Goal: Task Accomplishment & Management: Manage account settings

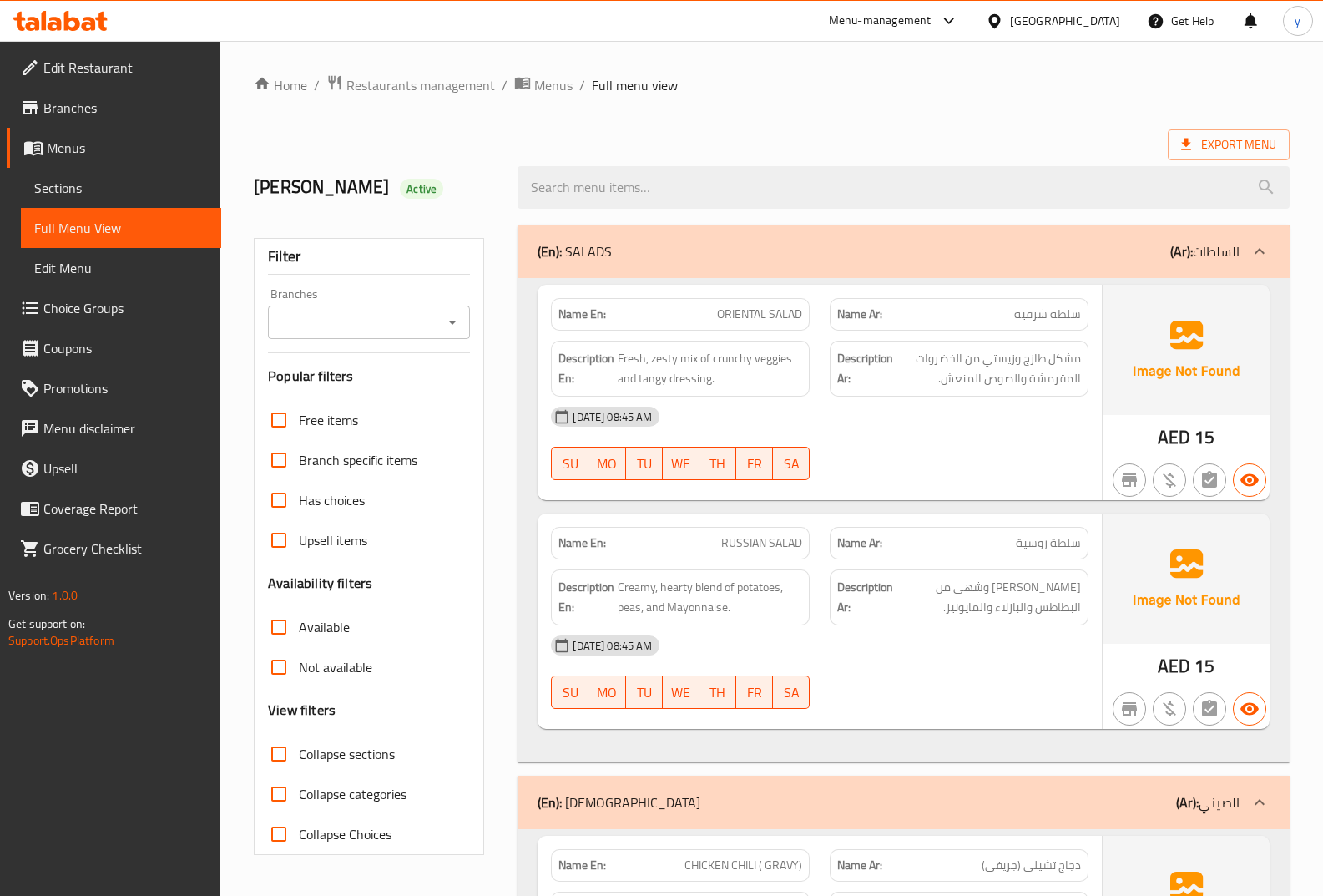
scroll to position [1113, 0]
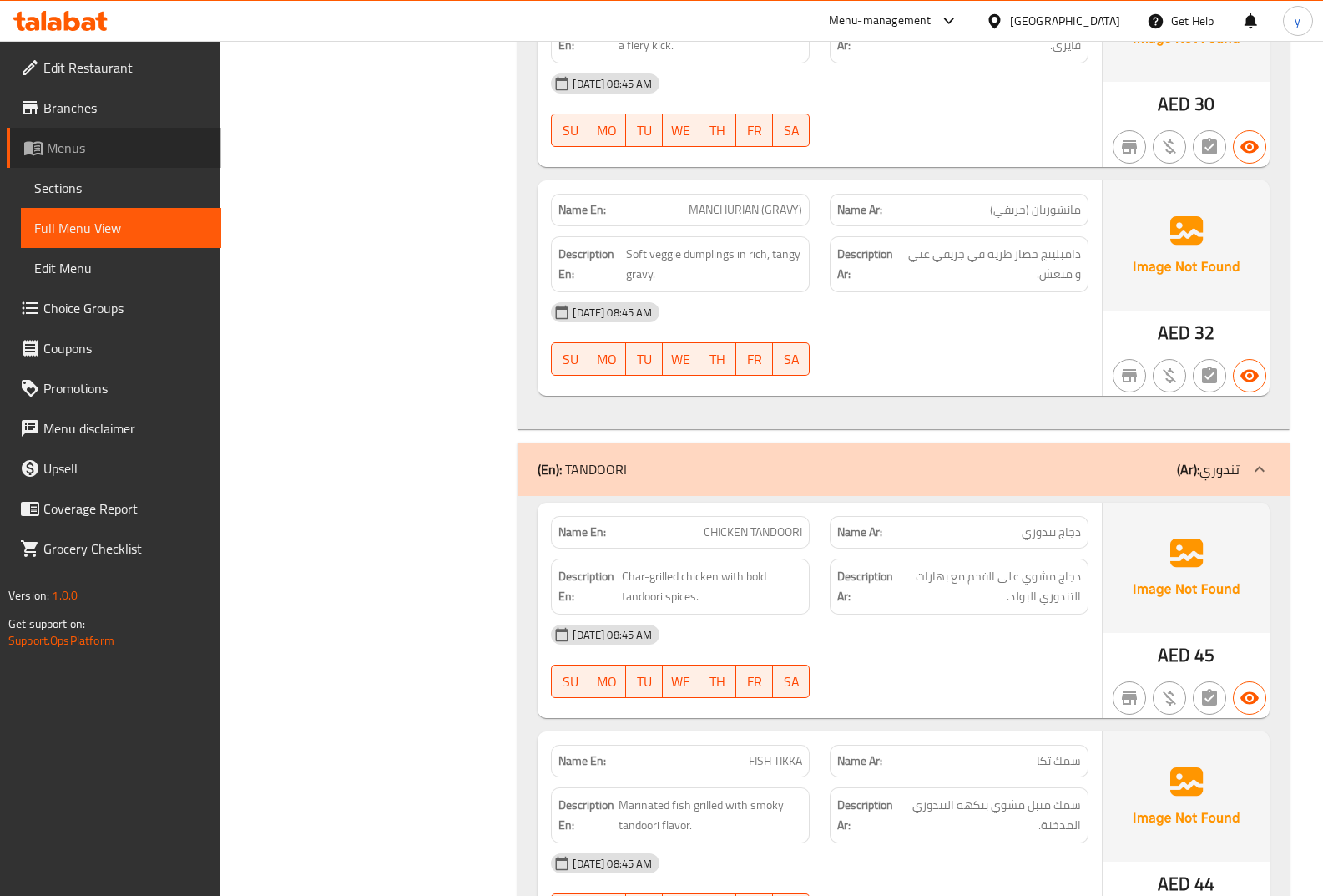
click at [135, 152] on span "Menus" at bounding box center [127, 148] width 161 height 20
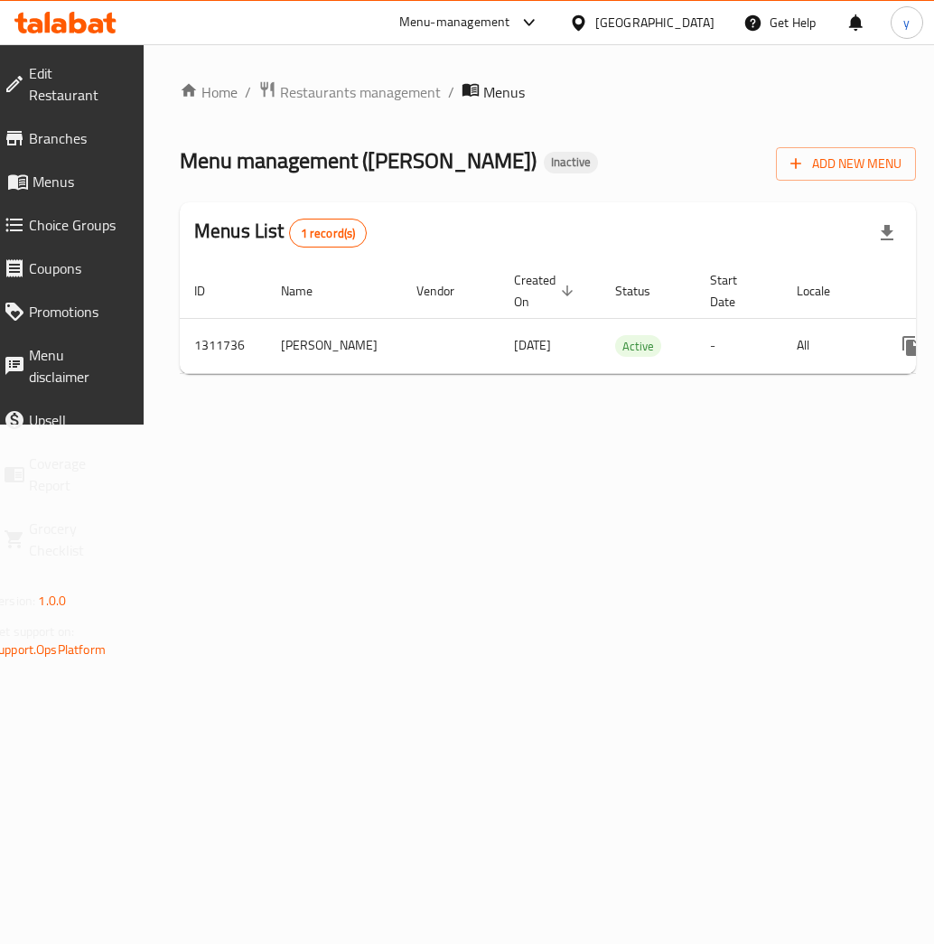
click at [708, 101] on ol "Home / Restaurants management / Menus" at bounding box center [548, 91] width 736 height 23
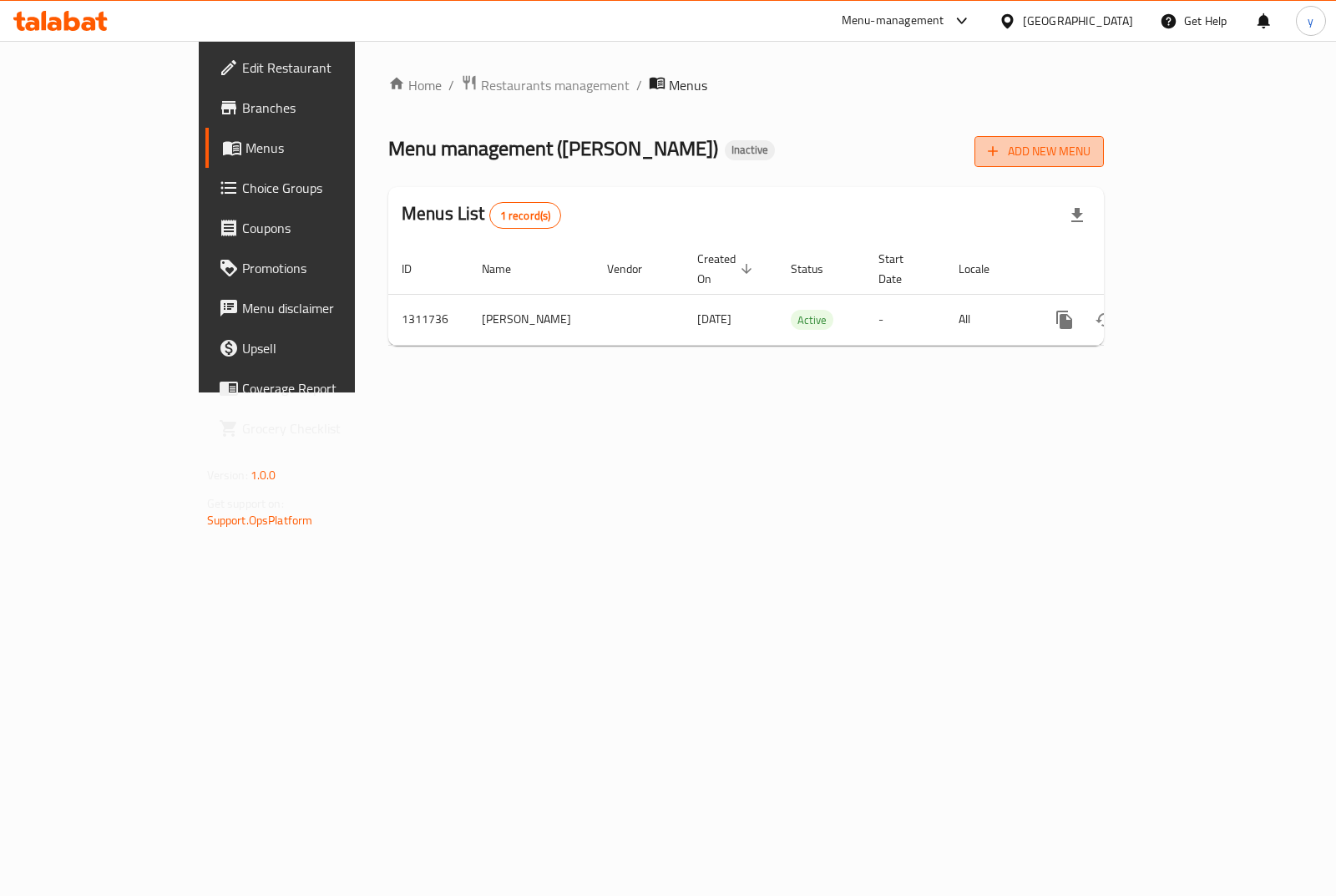
click at [1090, 142] on span "Add New Menu" at bounding box center [1038, 151] width 103 height 21
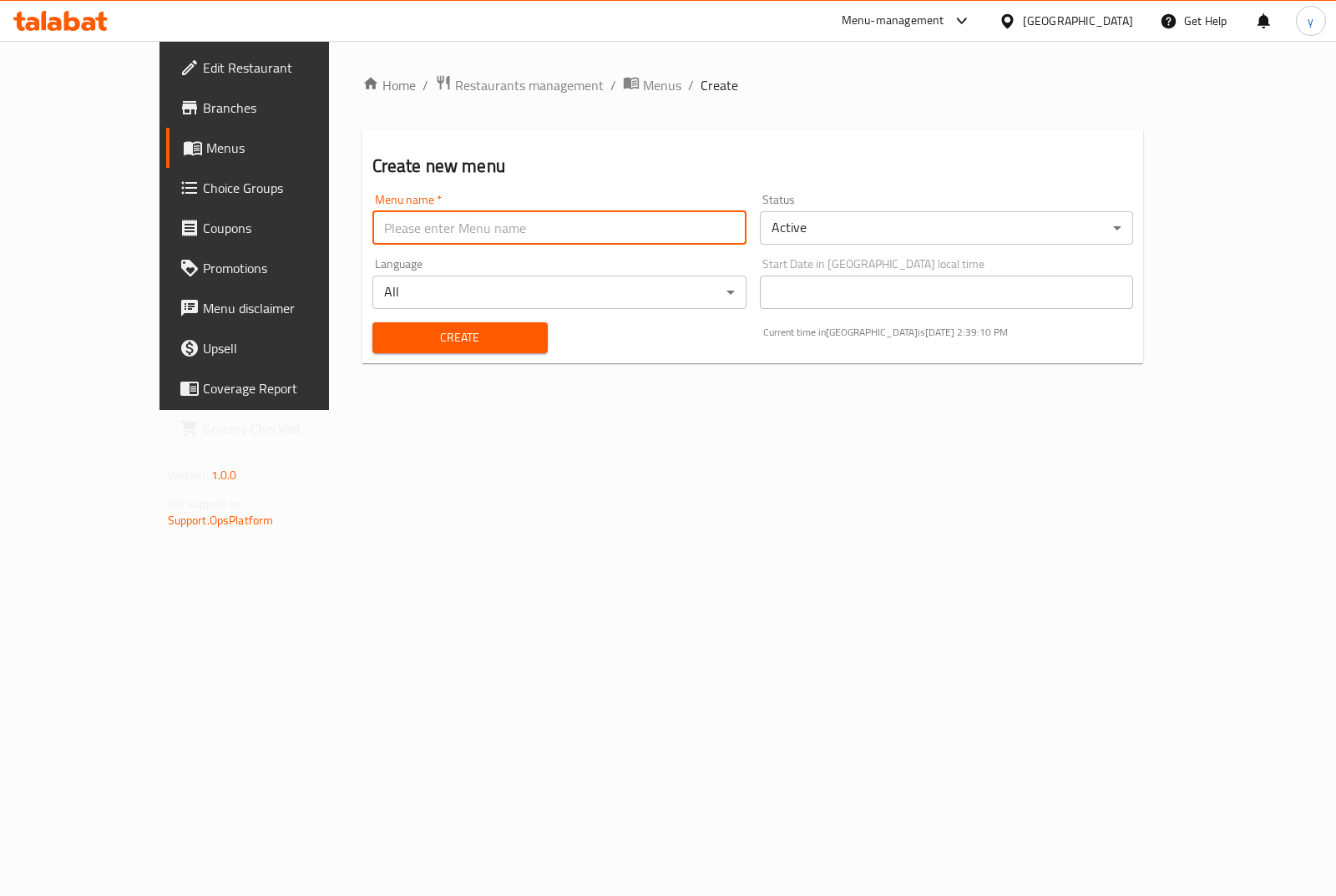
click at [562, 221] on input "text" at bounding box center [559, 228] width 374 height 33
type input "street bites"
click at [464, 343] on span "Create" at bounding box center [459, 337] width 149 height 21
click at [438, 234] on input "text" at bounding box center [559, 228] width 374 height 33
drag, startPoint x: 565, startPoint y: 454, endPoint x: 548, endPoint y: 389, distance: 67.2
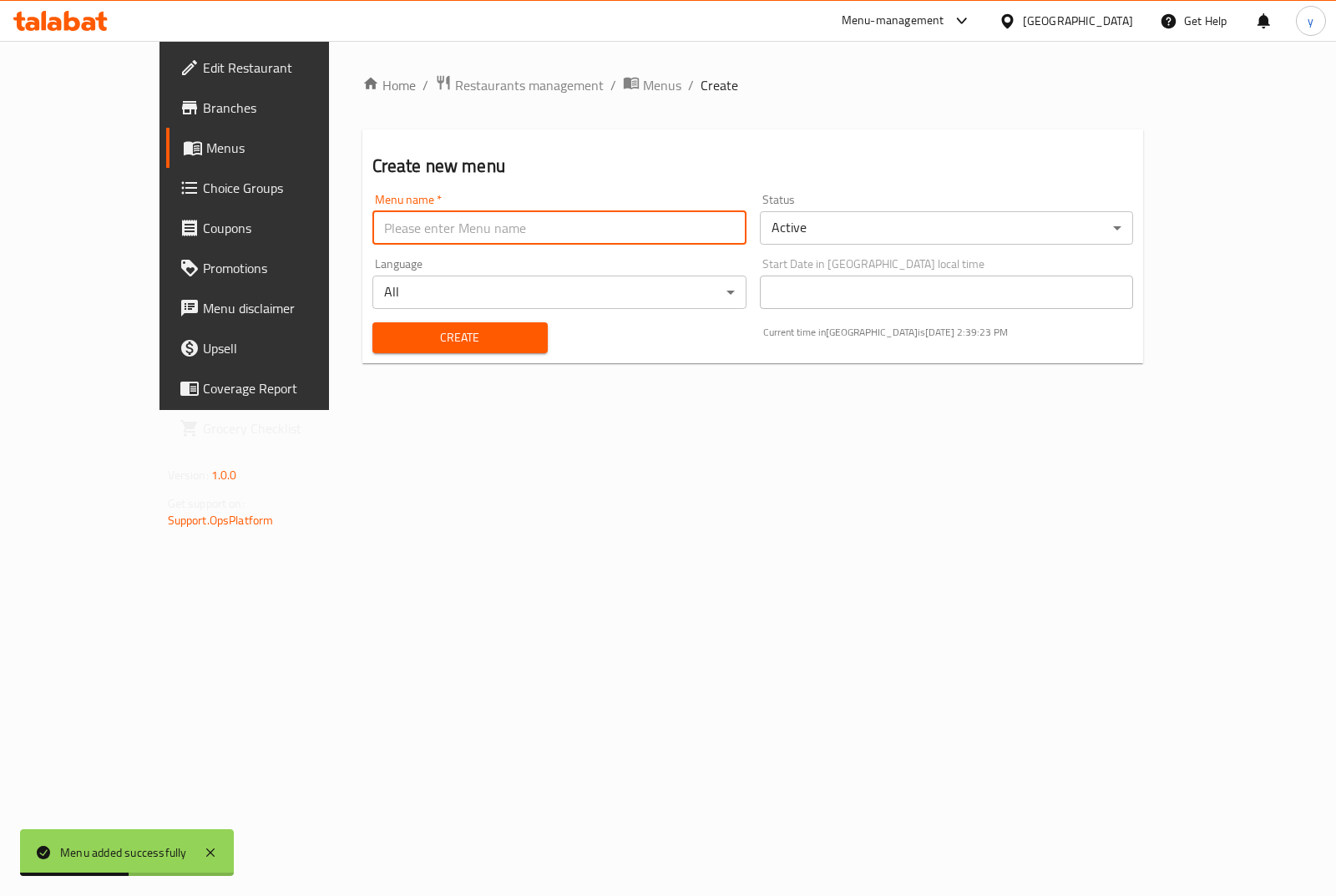
click at [561, 410] on div "Home / Restaurants management / Menus / Create Create new menu Menu name   * Me…" at bounding box center [753, 224] width 848 height 369
click at [623, 79] on icon "breadcrumb" at bounding box center [630, 83] width 15 height 12
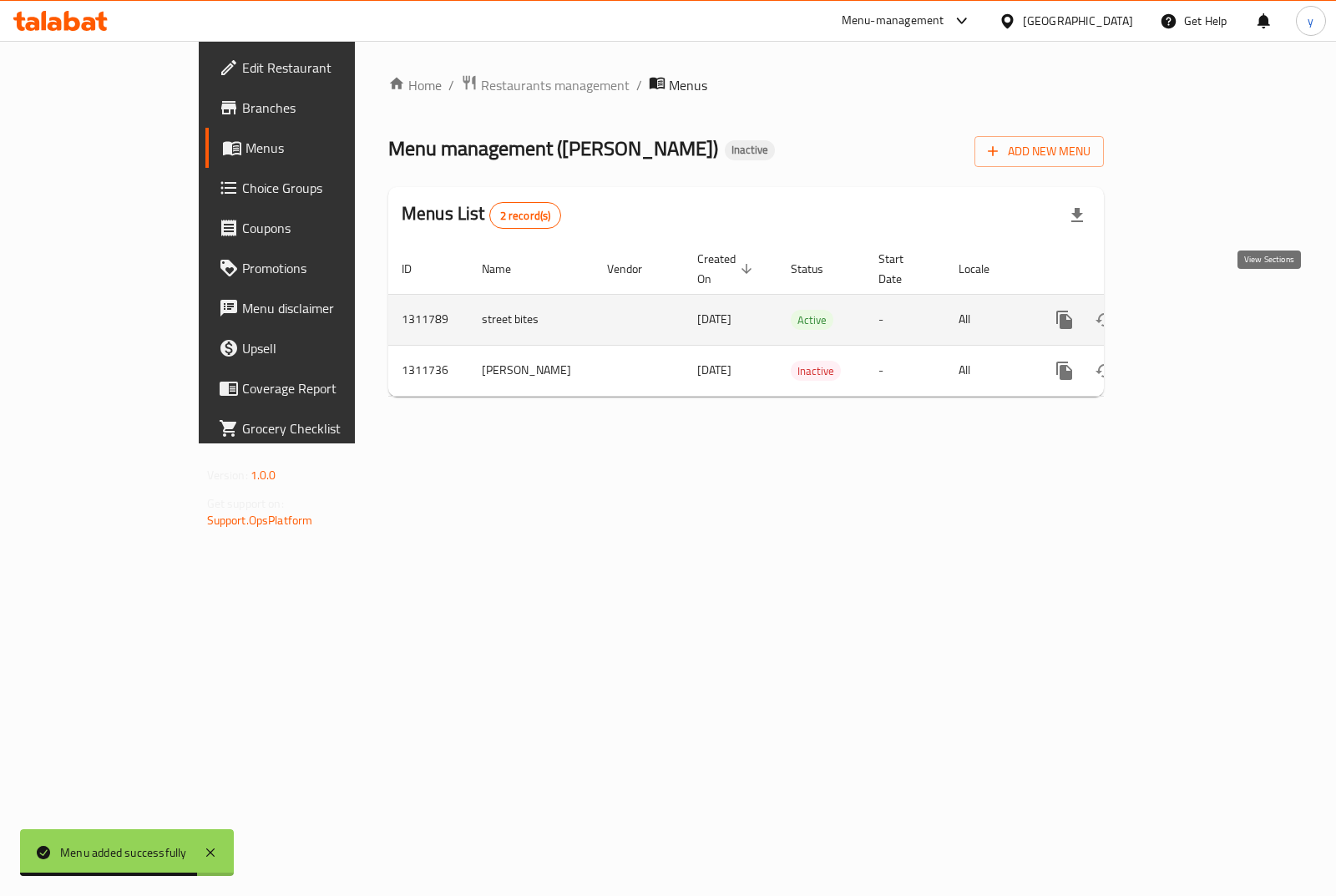
click at [1205, 299] on link "enhanced table" at bounding box center [1184, 319] width 40 height 40
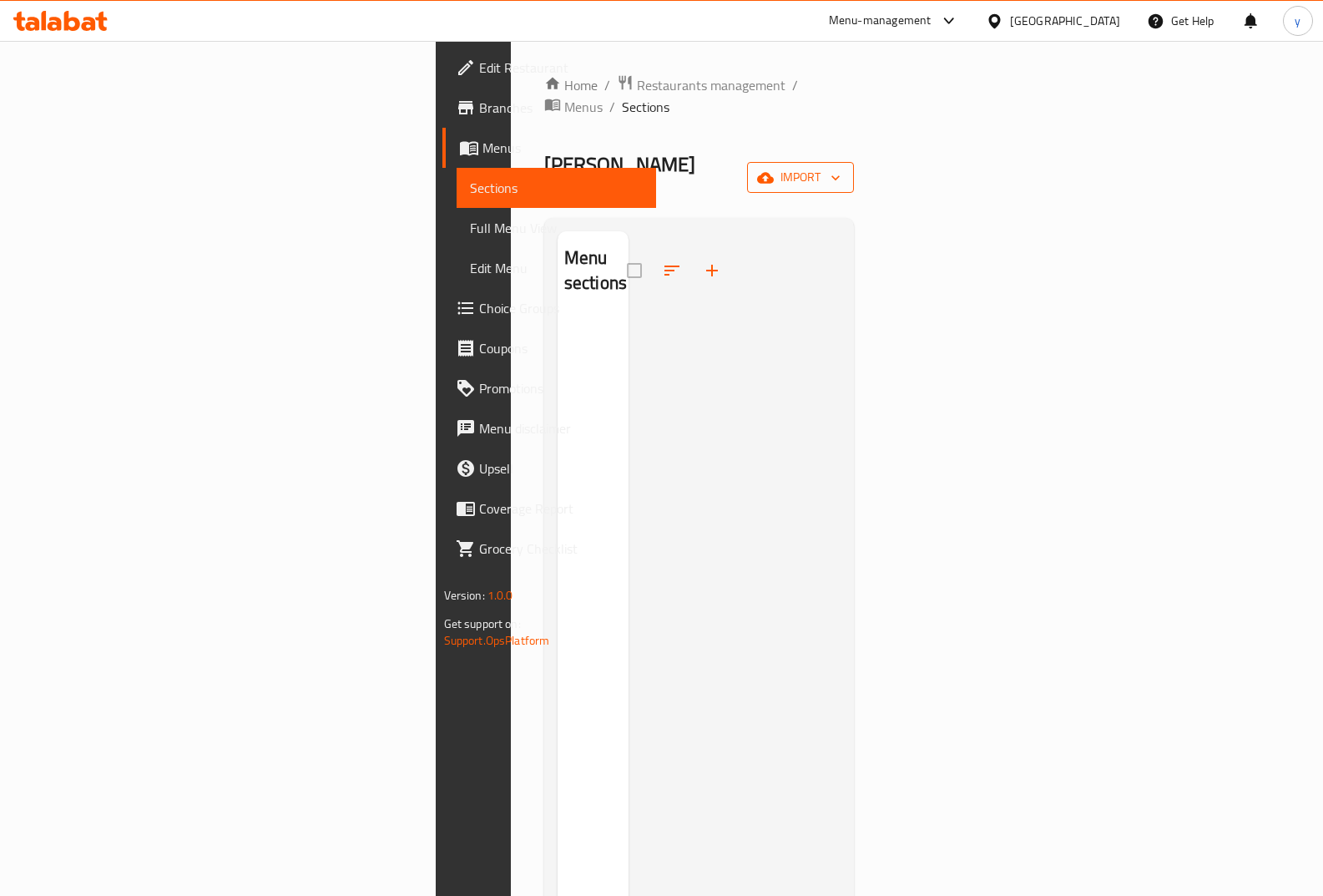
click at [854, 162] on button "import" at bounding box center [801, 176] width 107 height 30
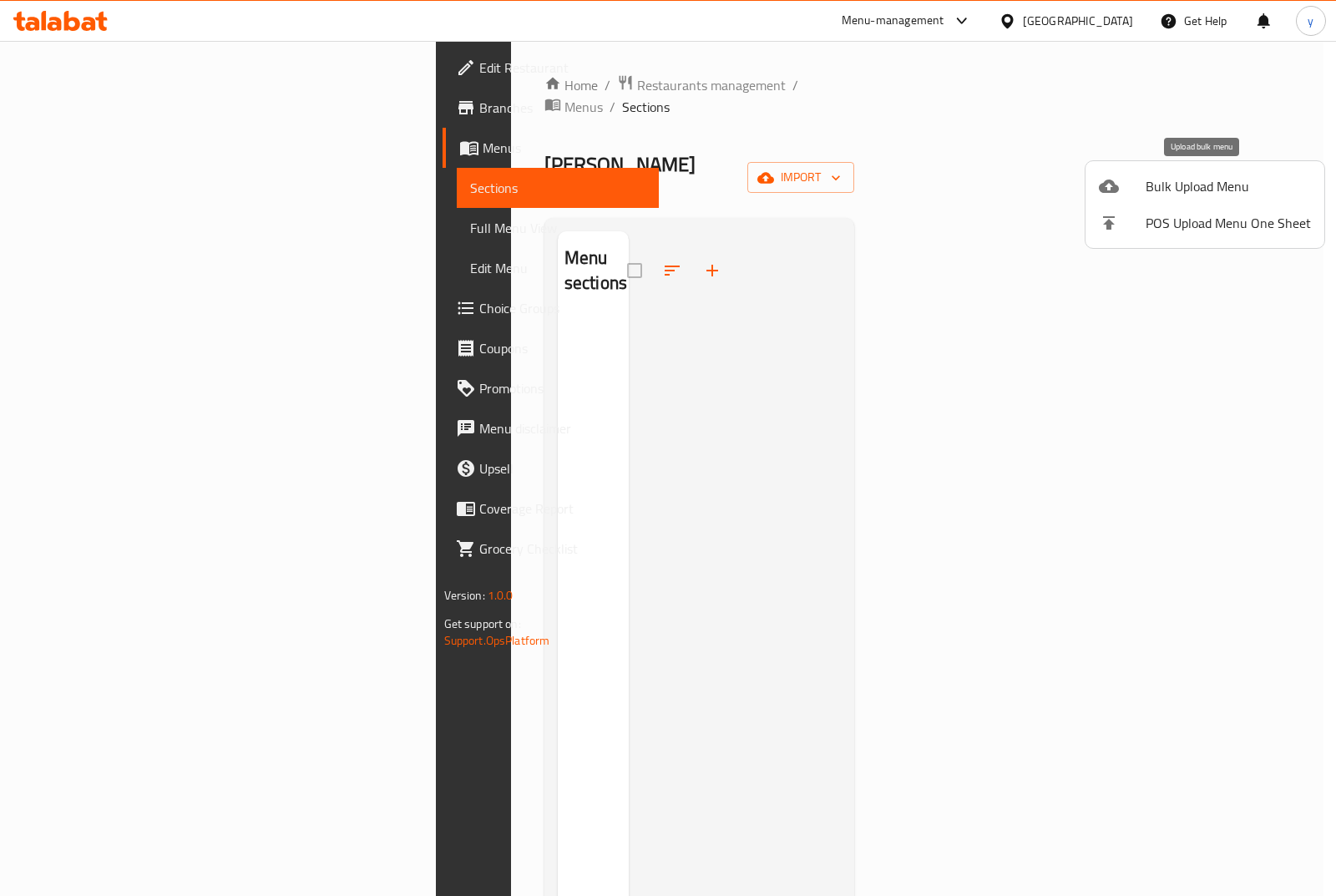
click at [1196, 188] on span "Bulk Upload Menu" at bounding box center [1228, 187] width 165 height 20
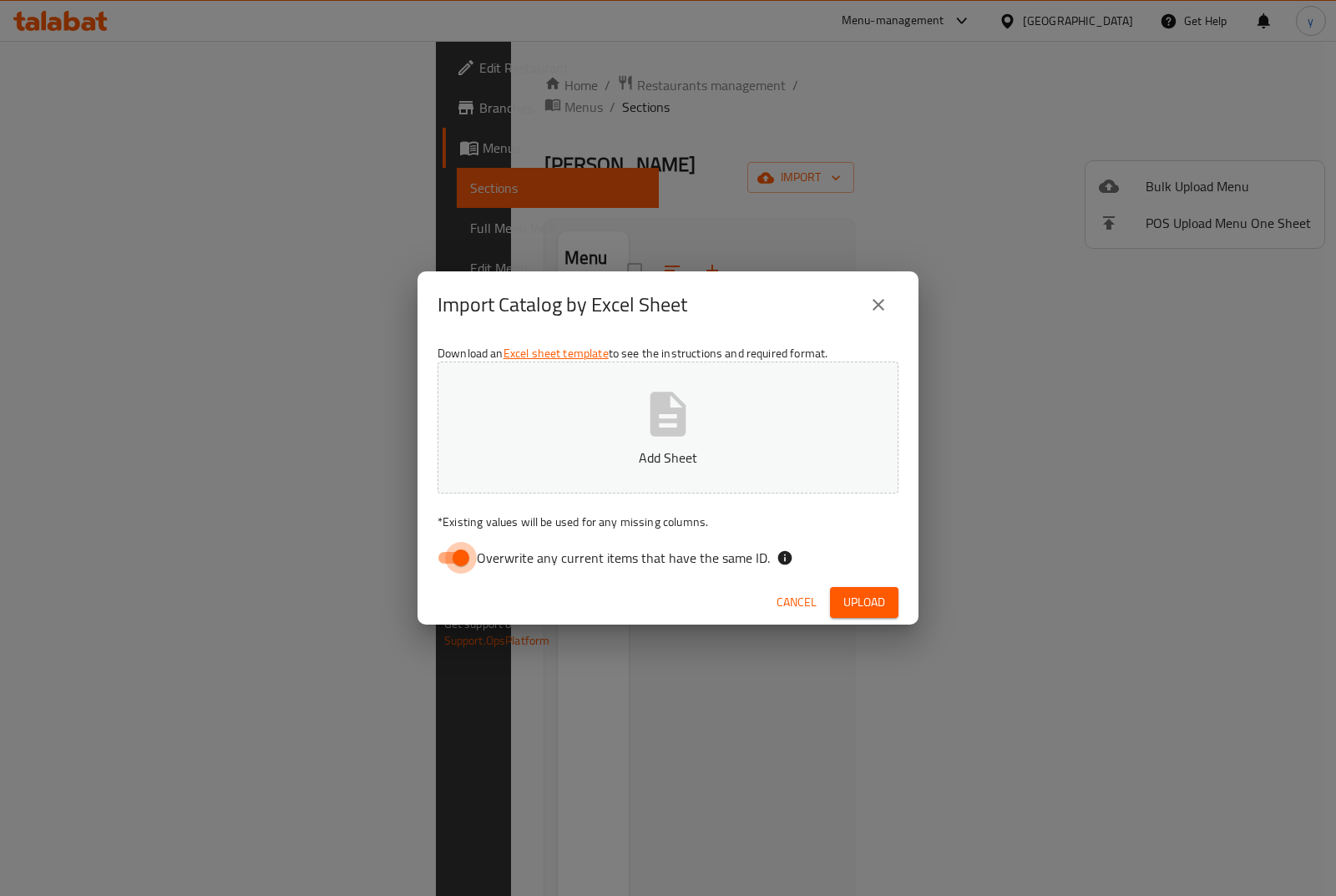
click at [454, 556] on input "Overwrite any current items that have the same ID." at bounding box center [460, 557] width 95 height 31
checkbox input "false"
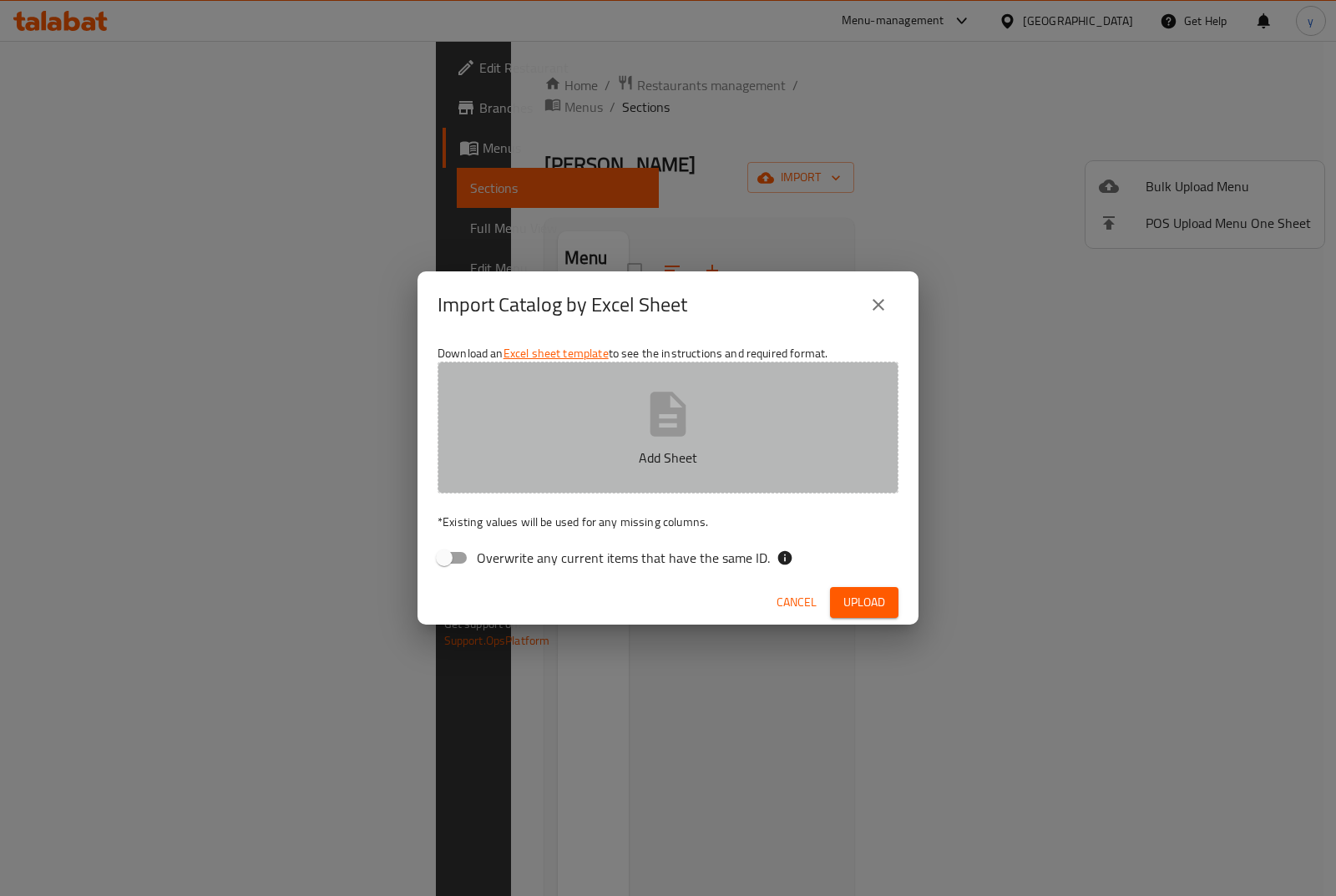
click at [661, 421] on icon "button" at bounding box center [668, 414] width 36 height 44
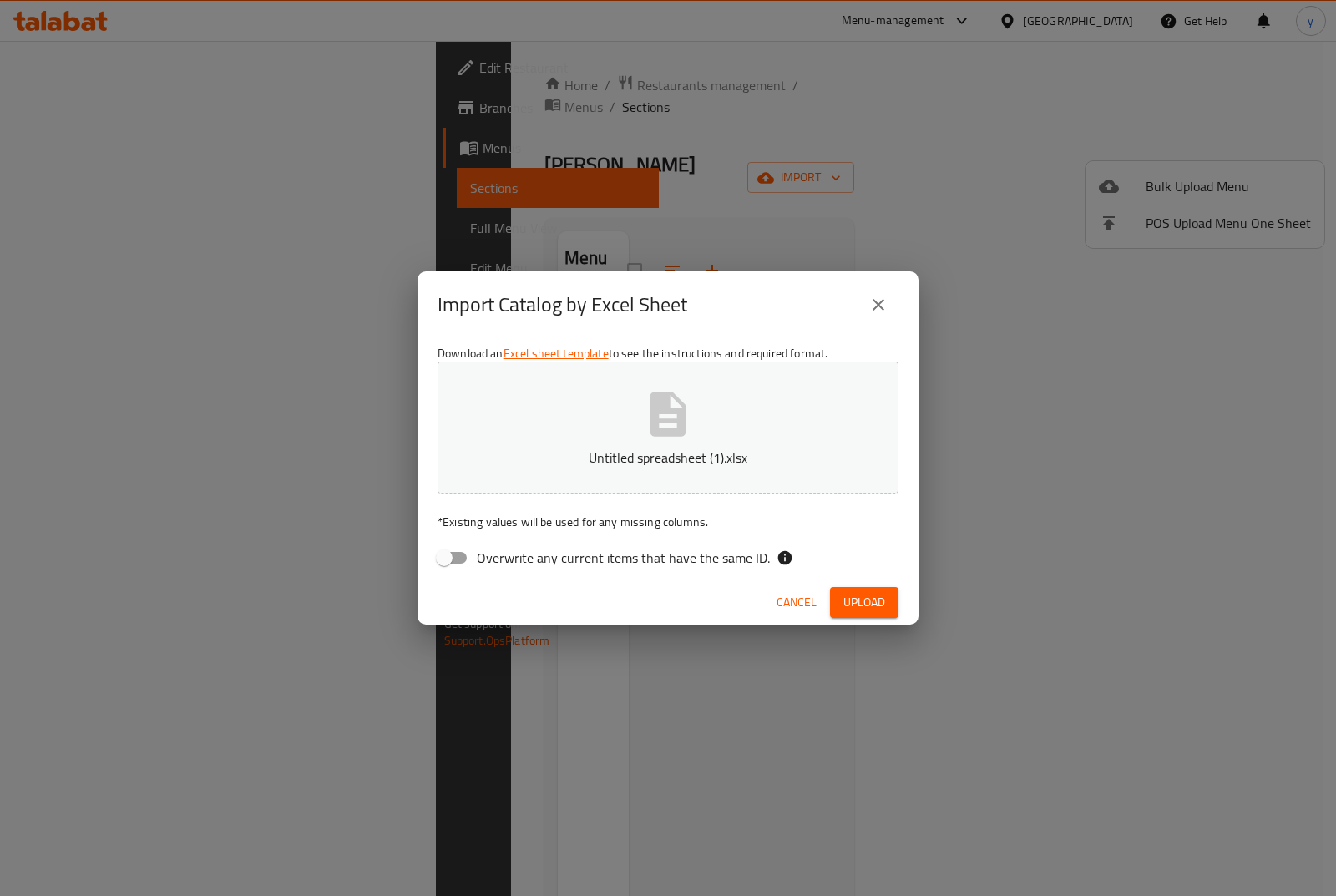
click at [850, 598] on span "Upload" at bounding box center [864, 602] width 42 height 21
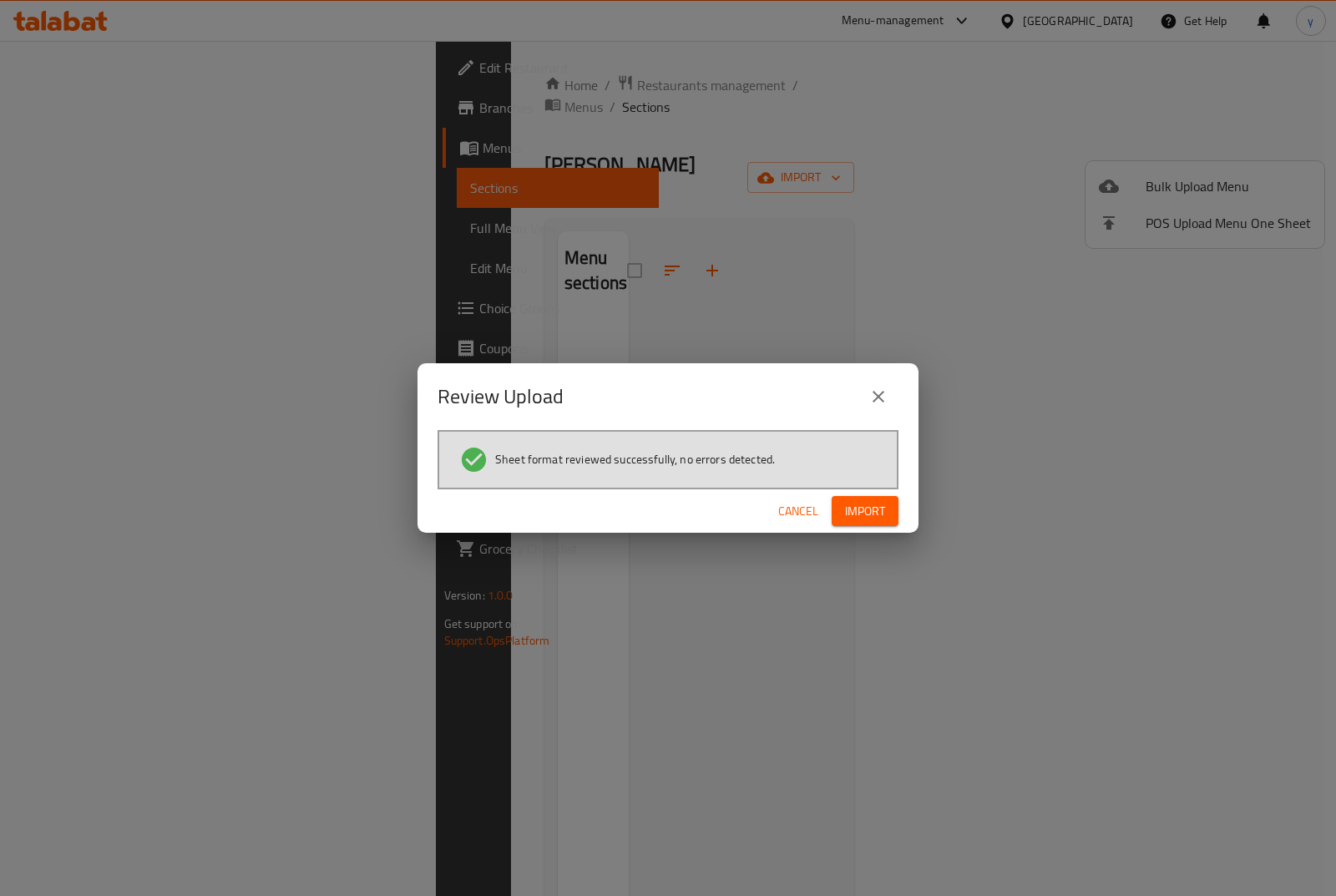
click at [849, 509] on span "Import" at bounding box center [864, 511] width 40 height 21
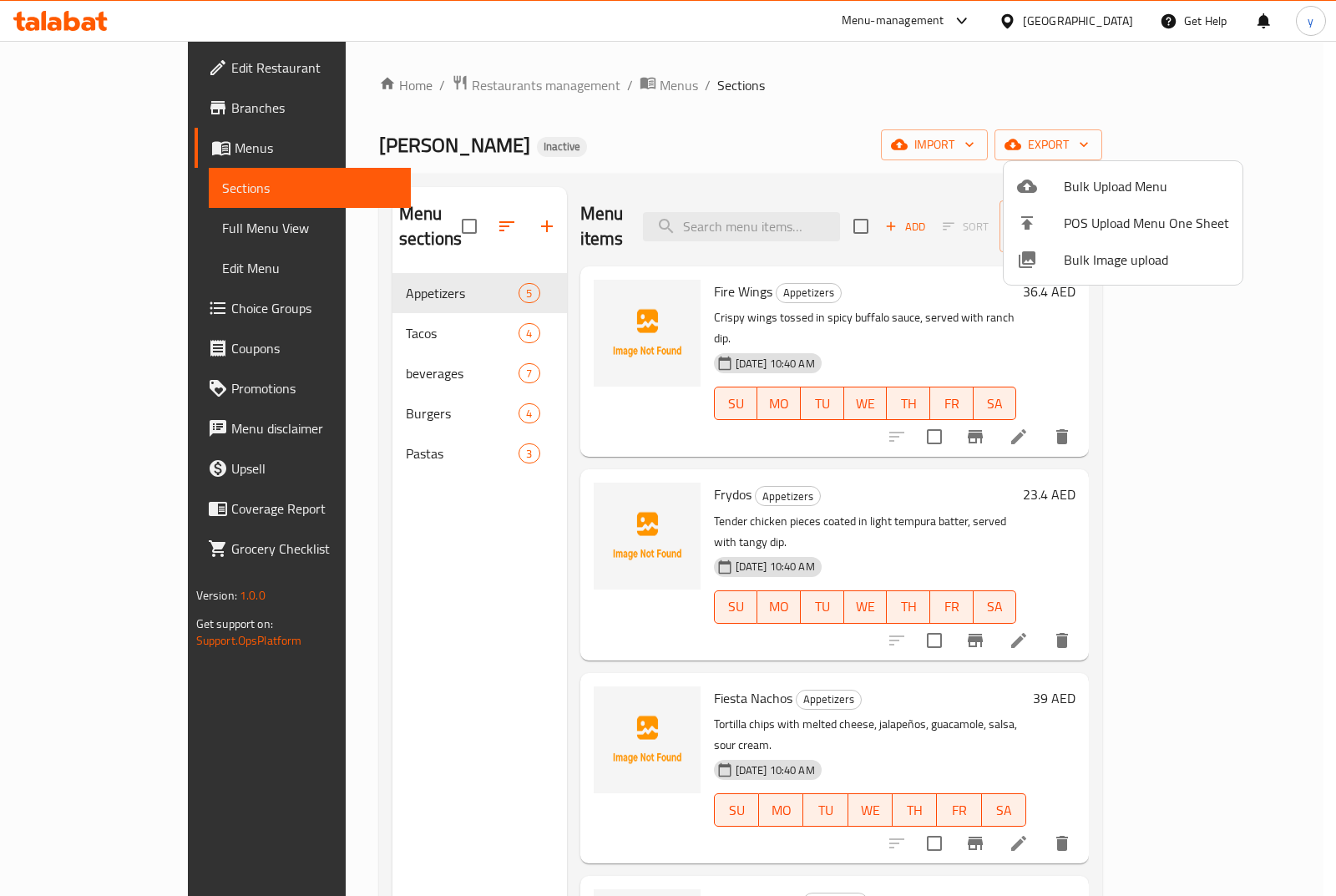
click at [108, 232] on div at bounding box center [668, 448] width 1336 height 896
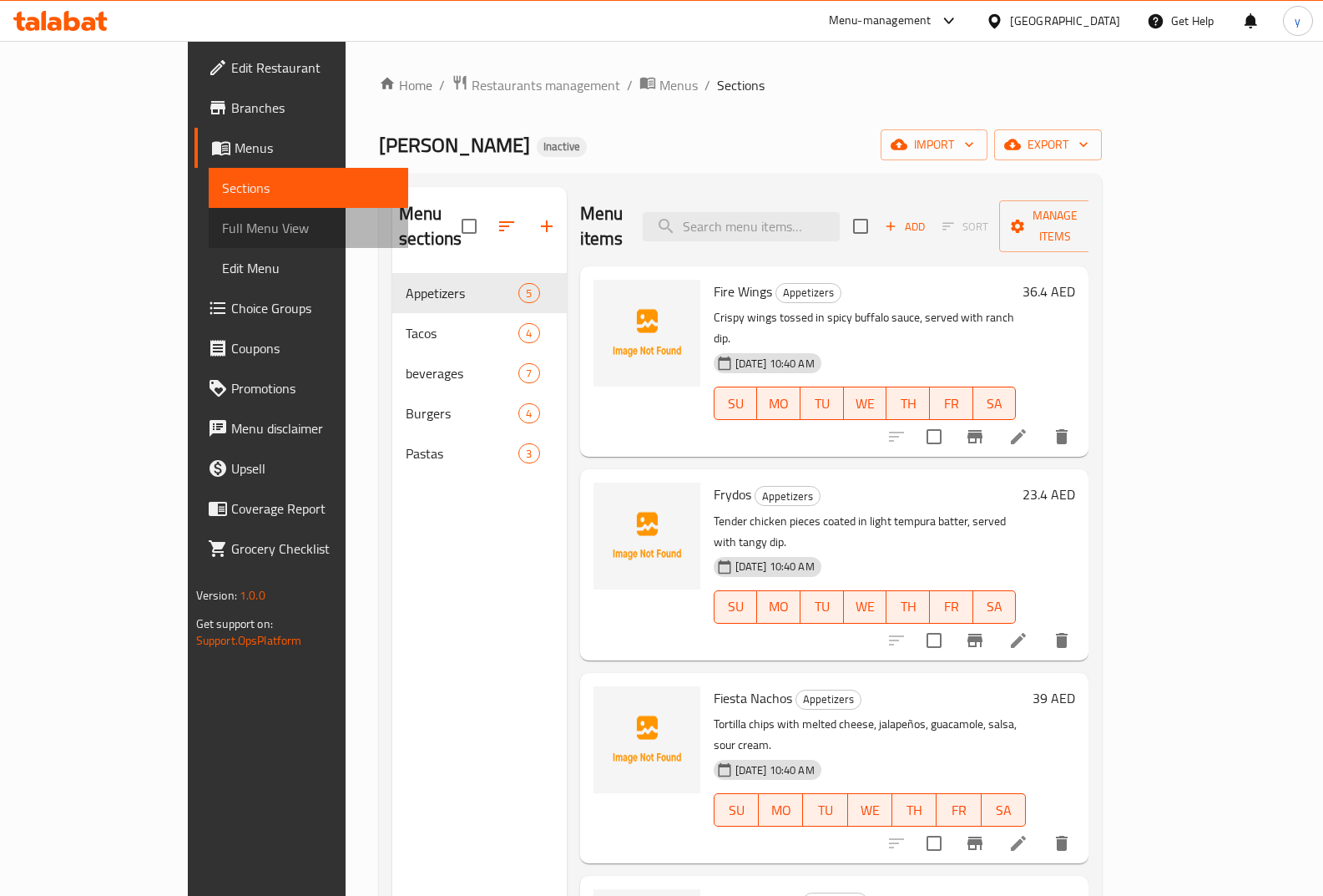
click at [222, 224] on span "Full Menu View" at bounding box center [309, 228] width 174 height 20
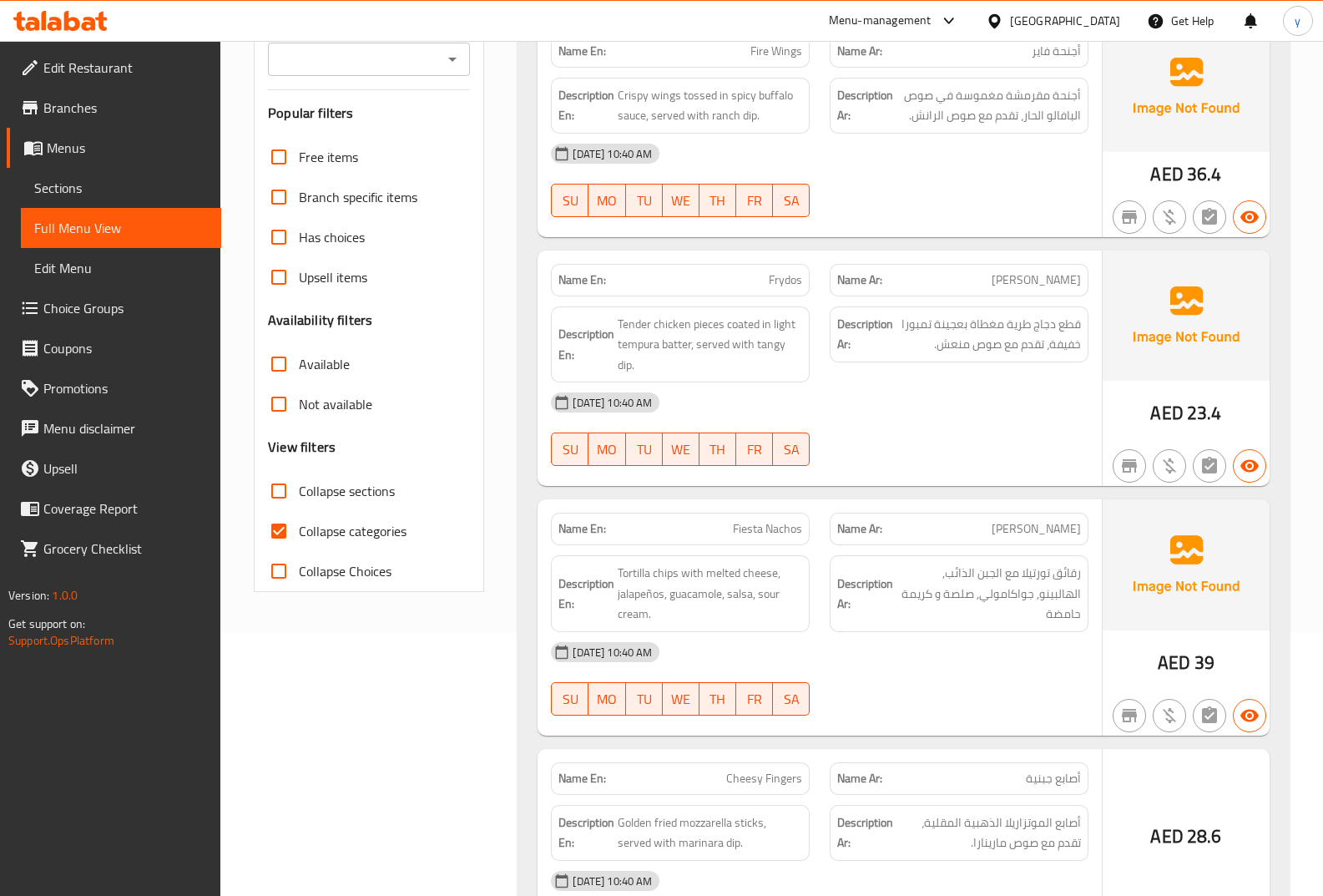
scroll to position [278, 0]
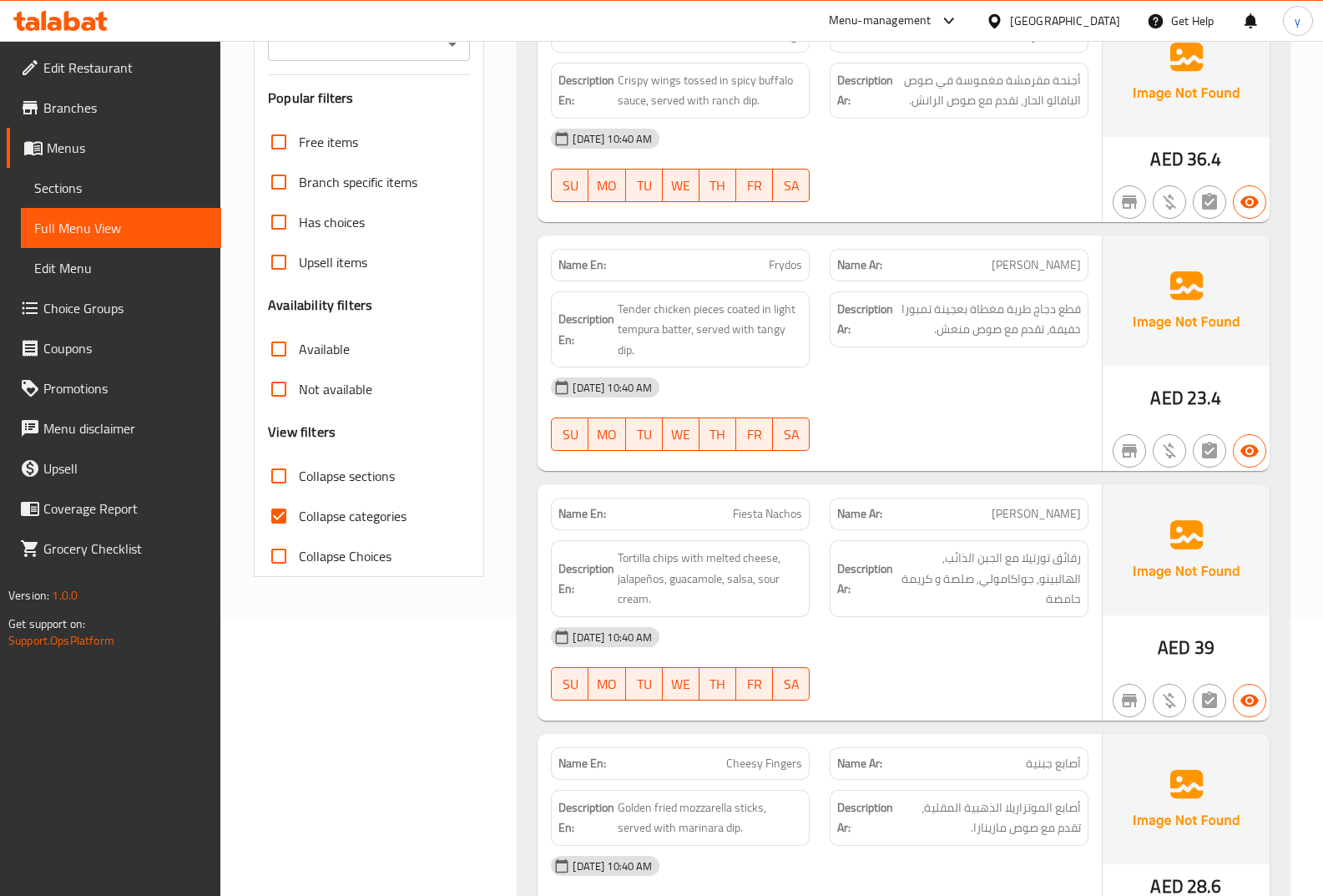
click at [278, 507] on input "Collapse categories" at bounding box center [278, 515] width 40 height 40
checkbox input "false"
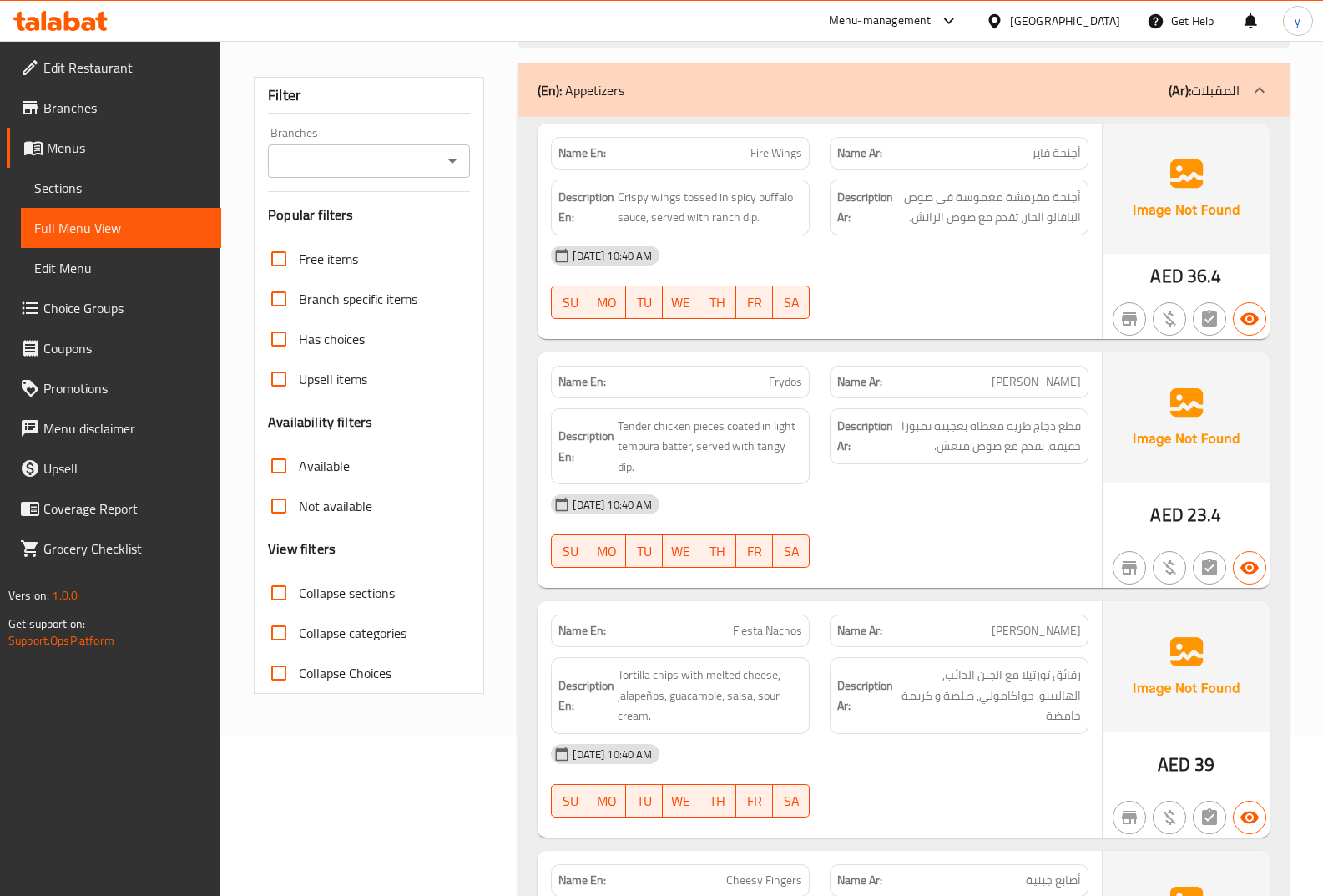
scroll to position [0, 0]
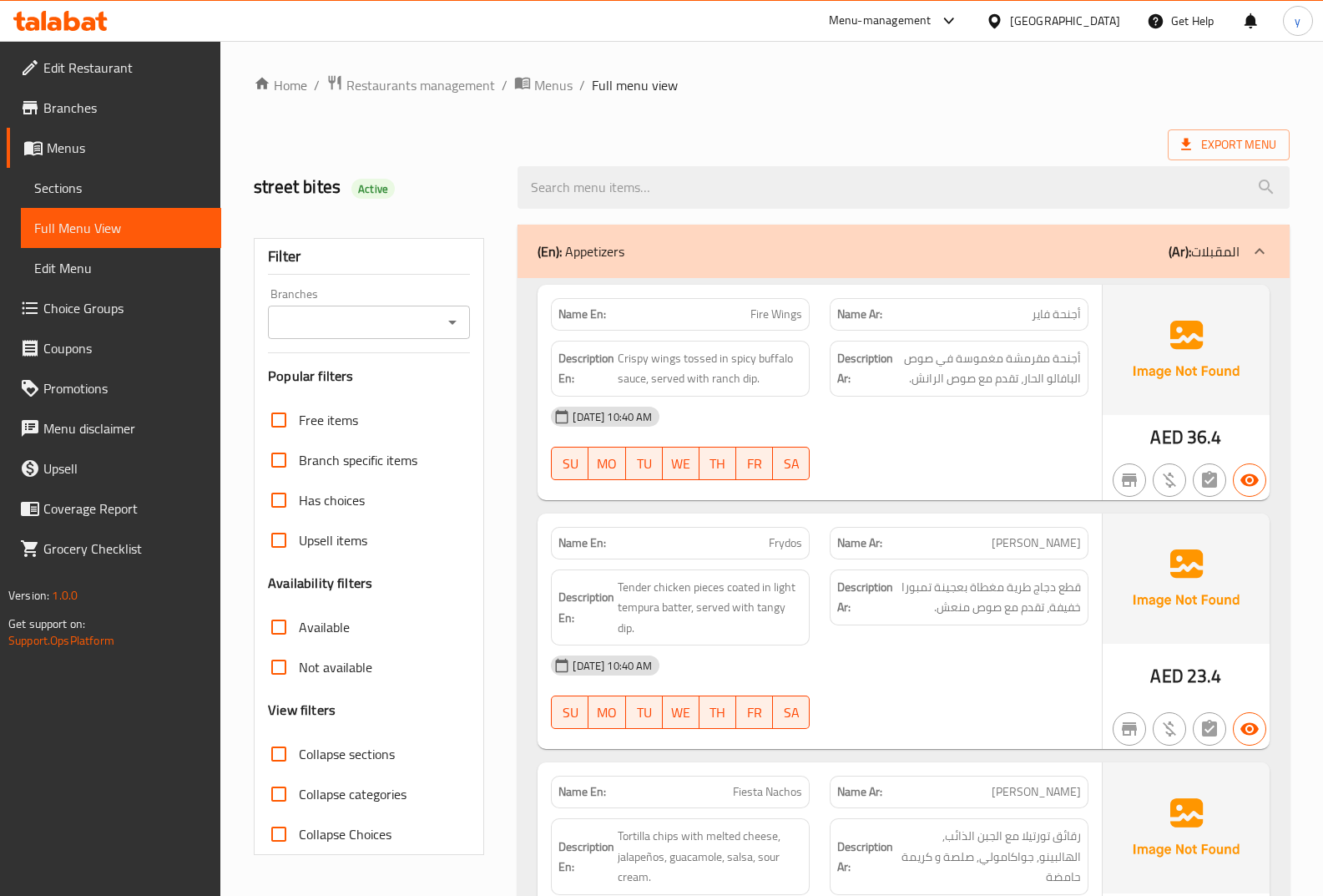
drag, startPoint x: 921, startPoint y: 434, endPoint x: 923, endPoint y: 399, distance: 35.1
click at [923, 424] on div "[DATE] 10:40 AM" at bounding box center [820, 416] width 558 height 40
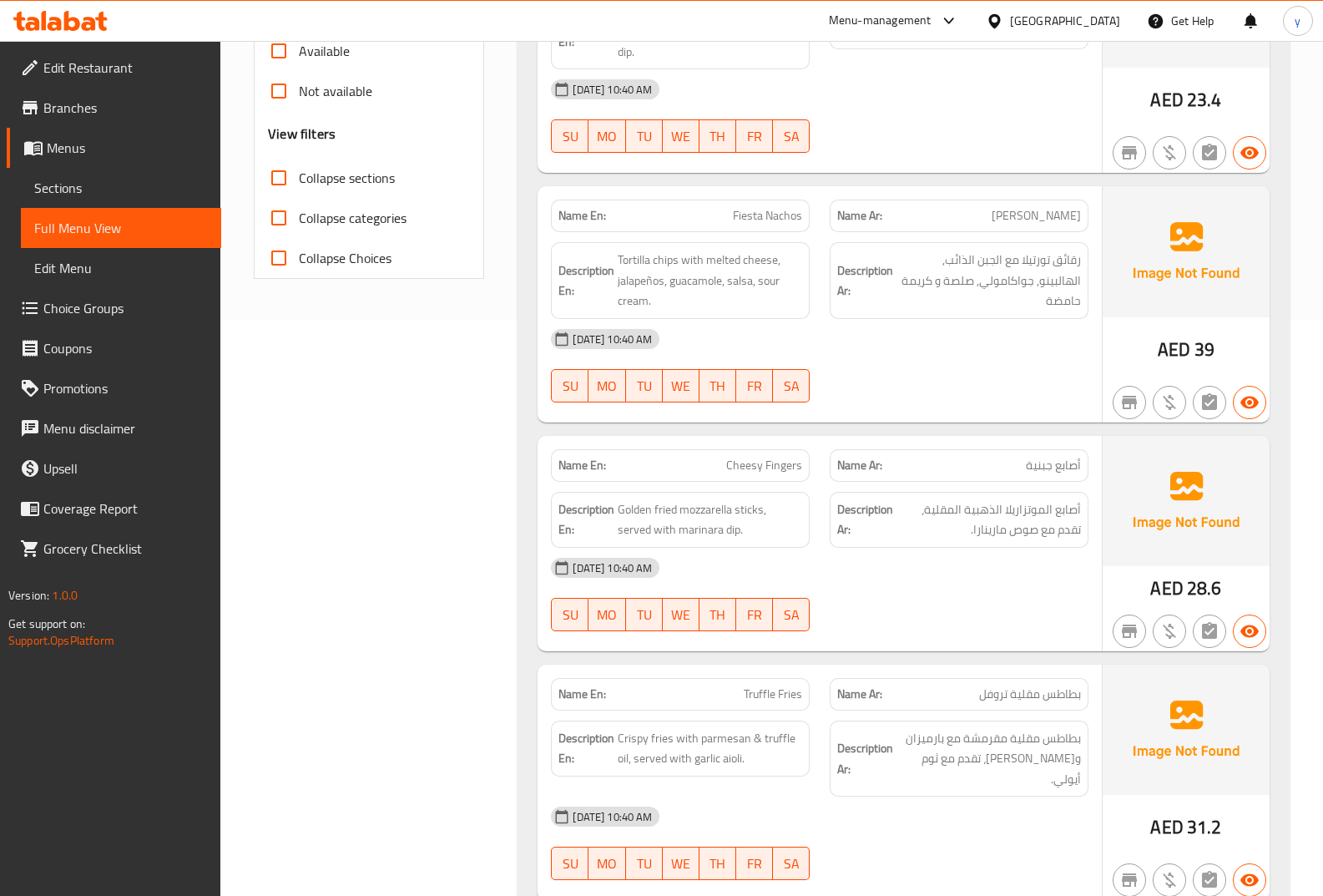
scroll to position [617, 0]
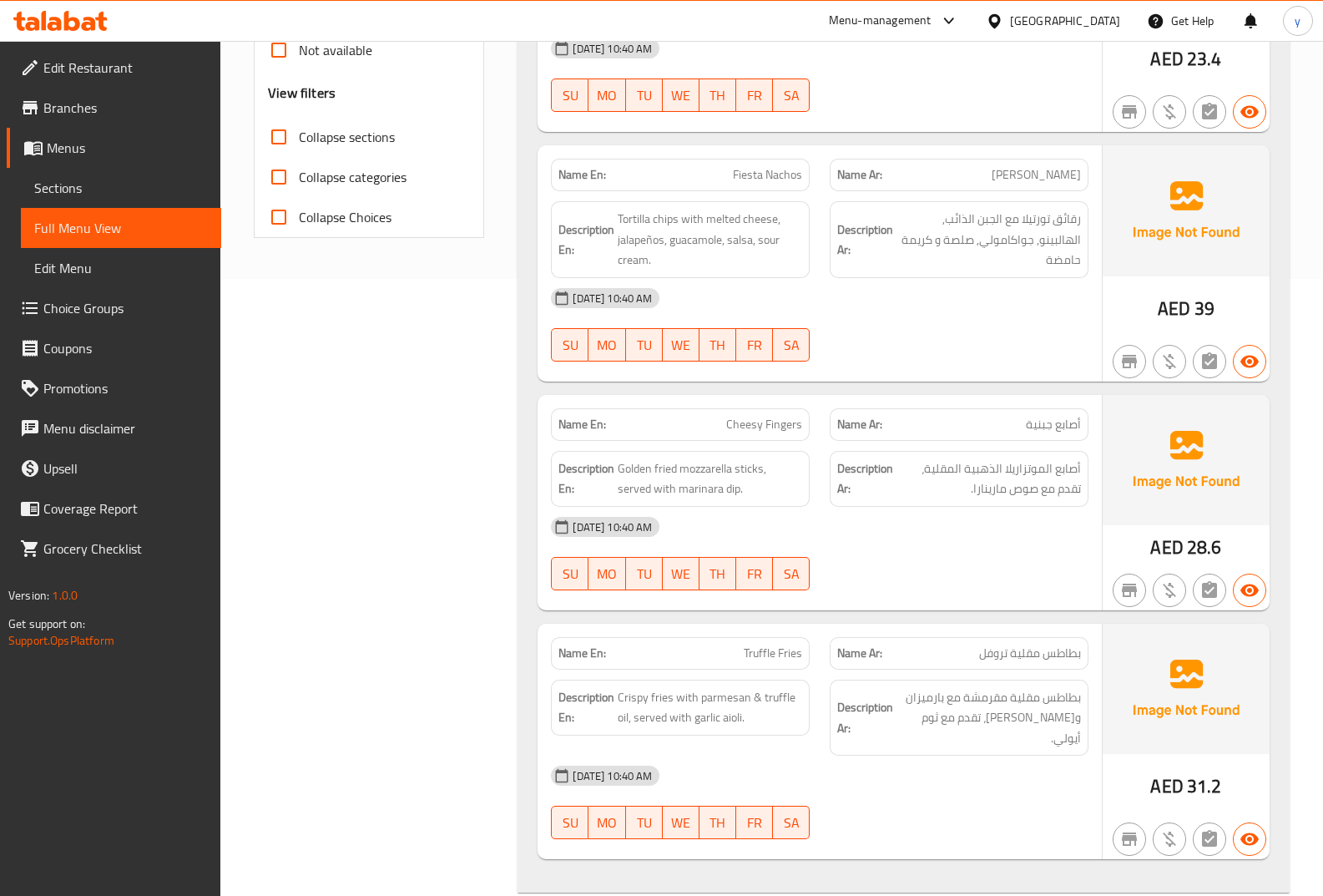
click at [686, 159] on div "Name En: Fiesta Nachos" at bounding box center [680, 175] width 259 height 32
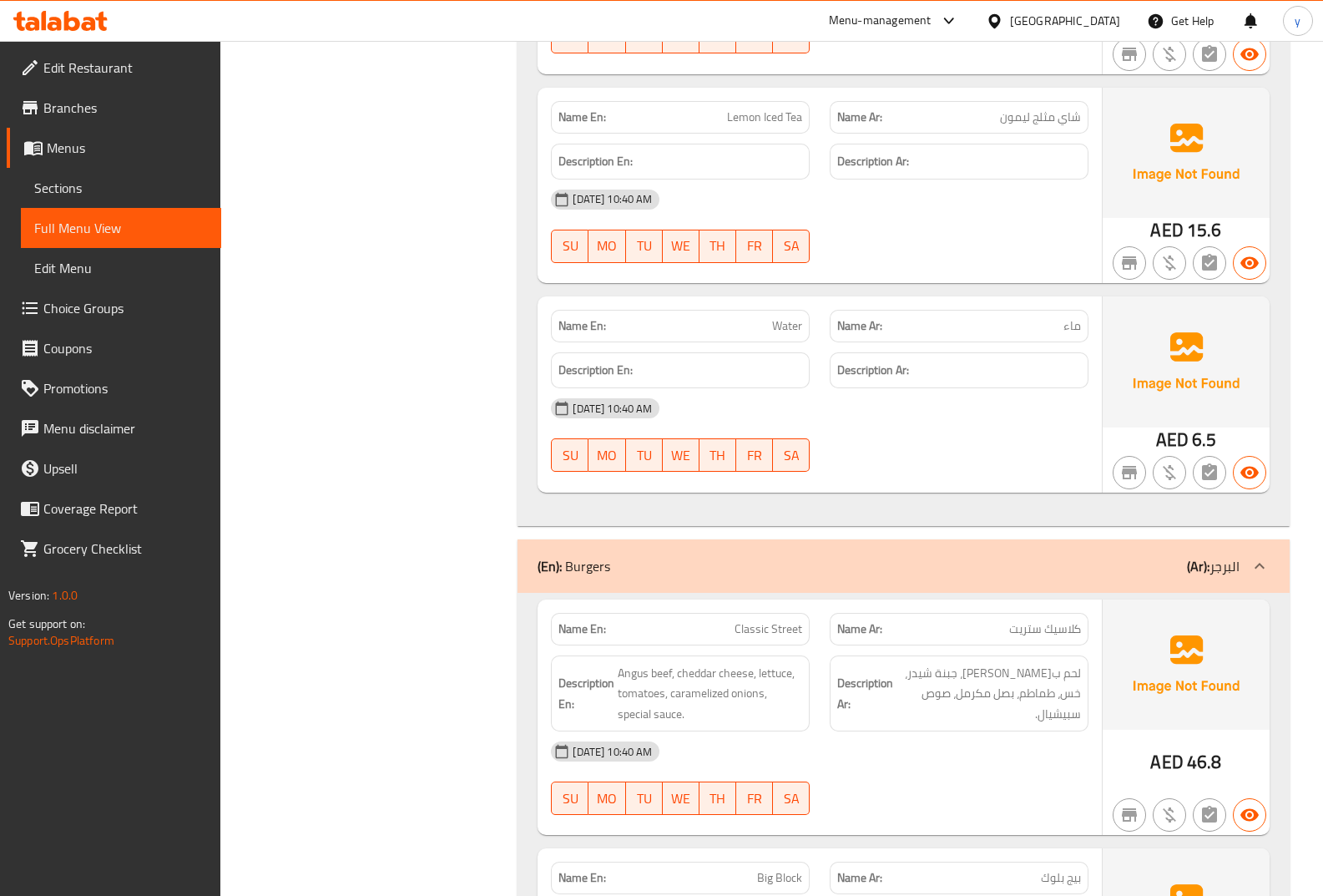
scroll to position [3677, 0]
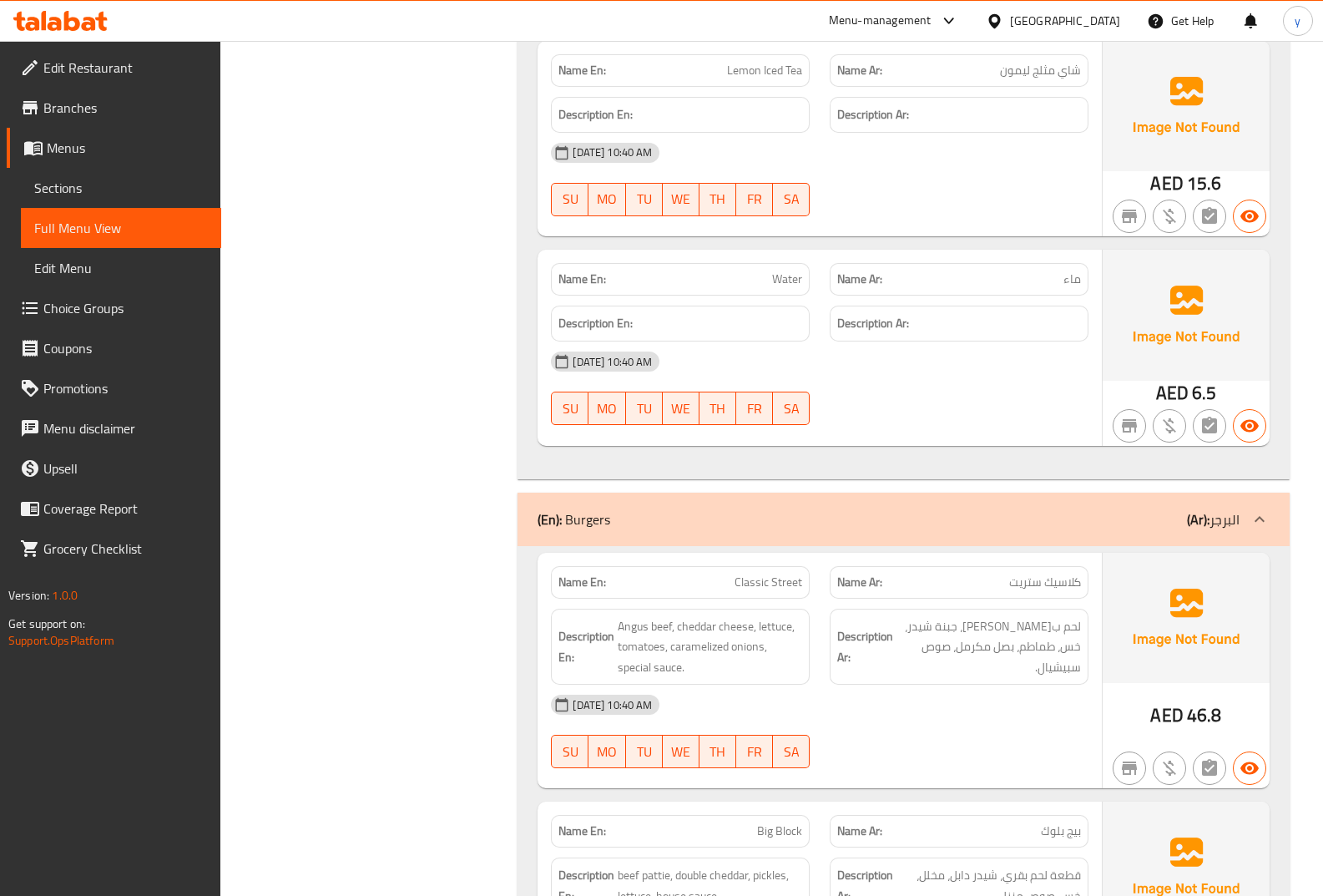
click at [691, 609] on div "Description En: Angus beef, cheddar cheese, lettuce, tomatoes, caramelized onio…" at bounding box center [680, 647] width 259 height 77
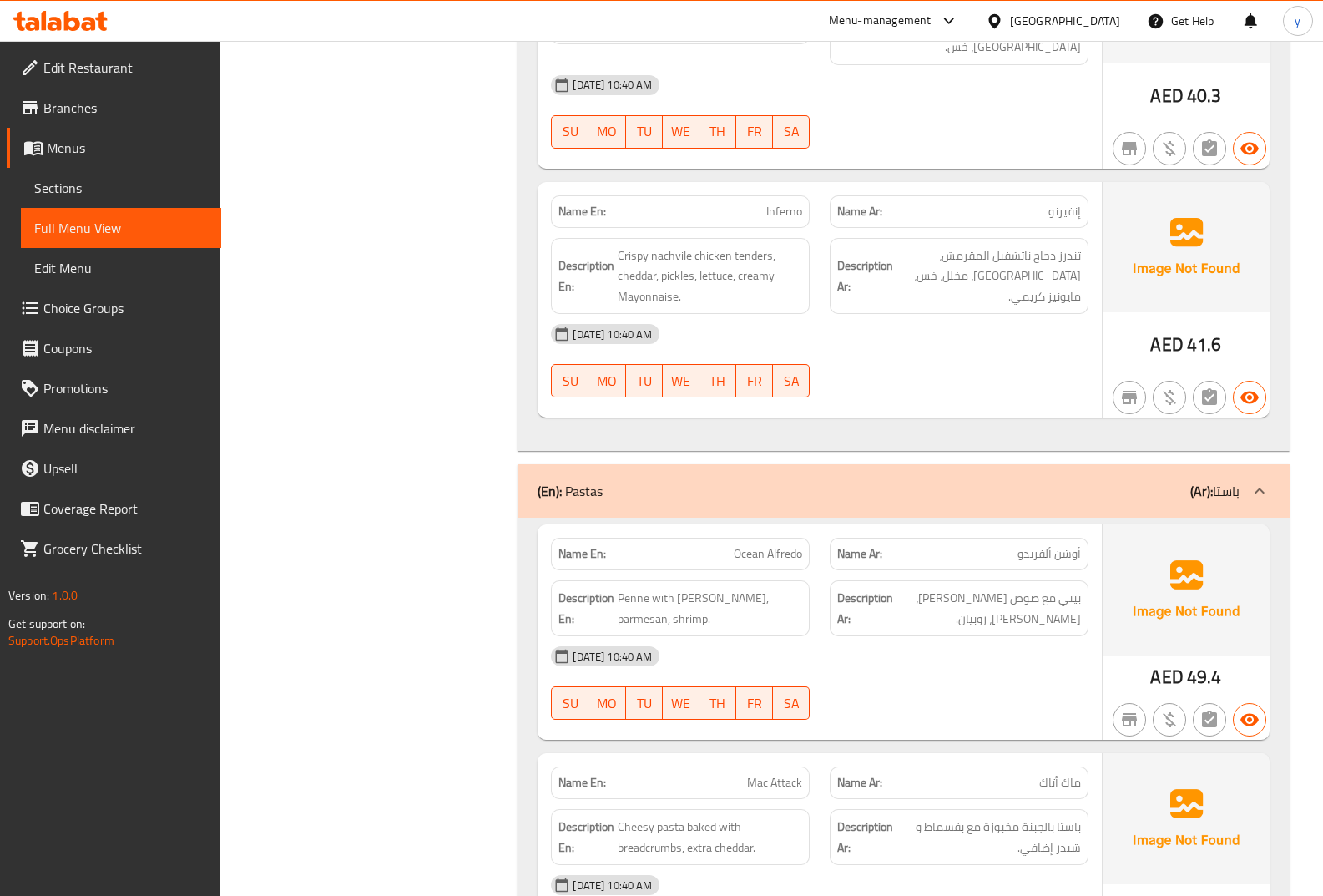
scroll to position [4790, 0]
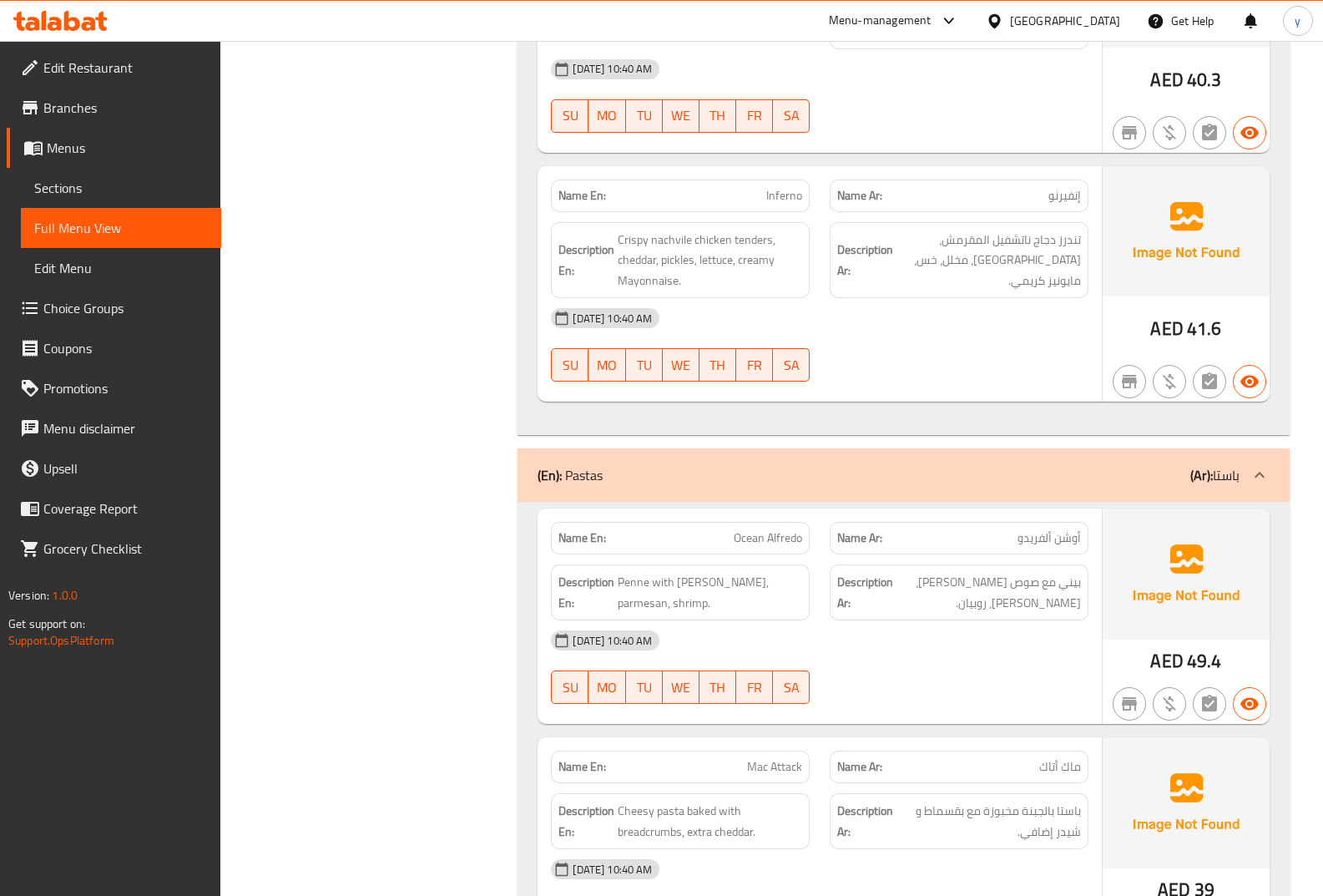
click at [966, 233] on div "Description Ar: تندرز دجاج ناتشفيل المقرمش، شيدر، مخلل، خس، مايونيز كريمي." at bounding box center [959, 260] width 279 height 97
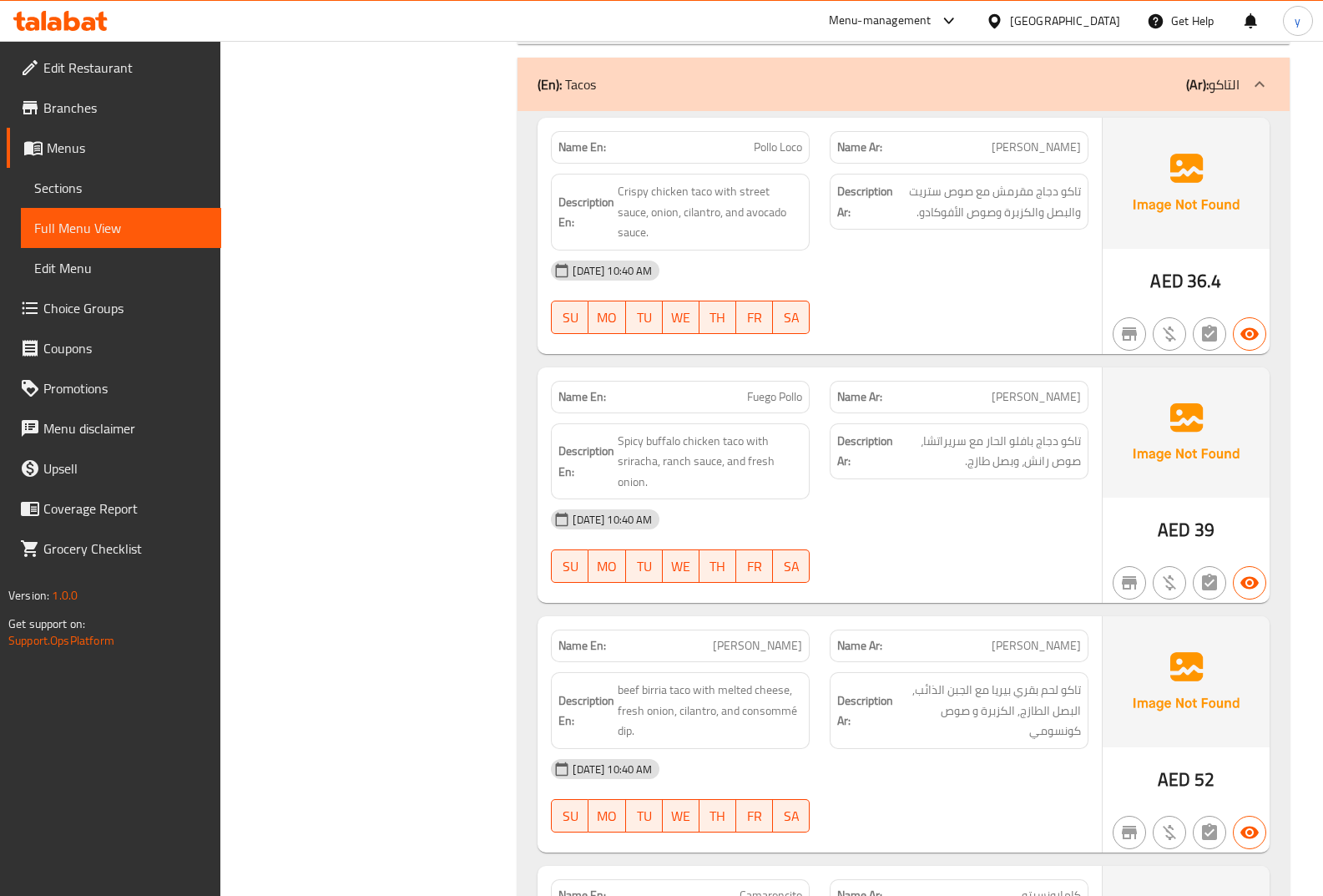
scroll to position [1743, 0]
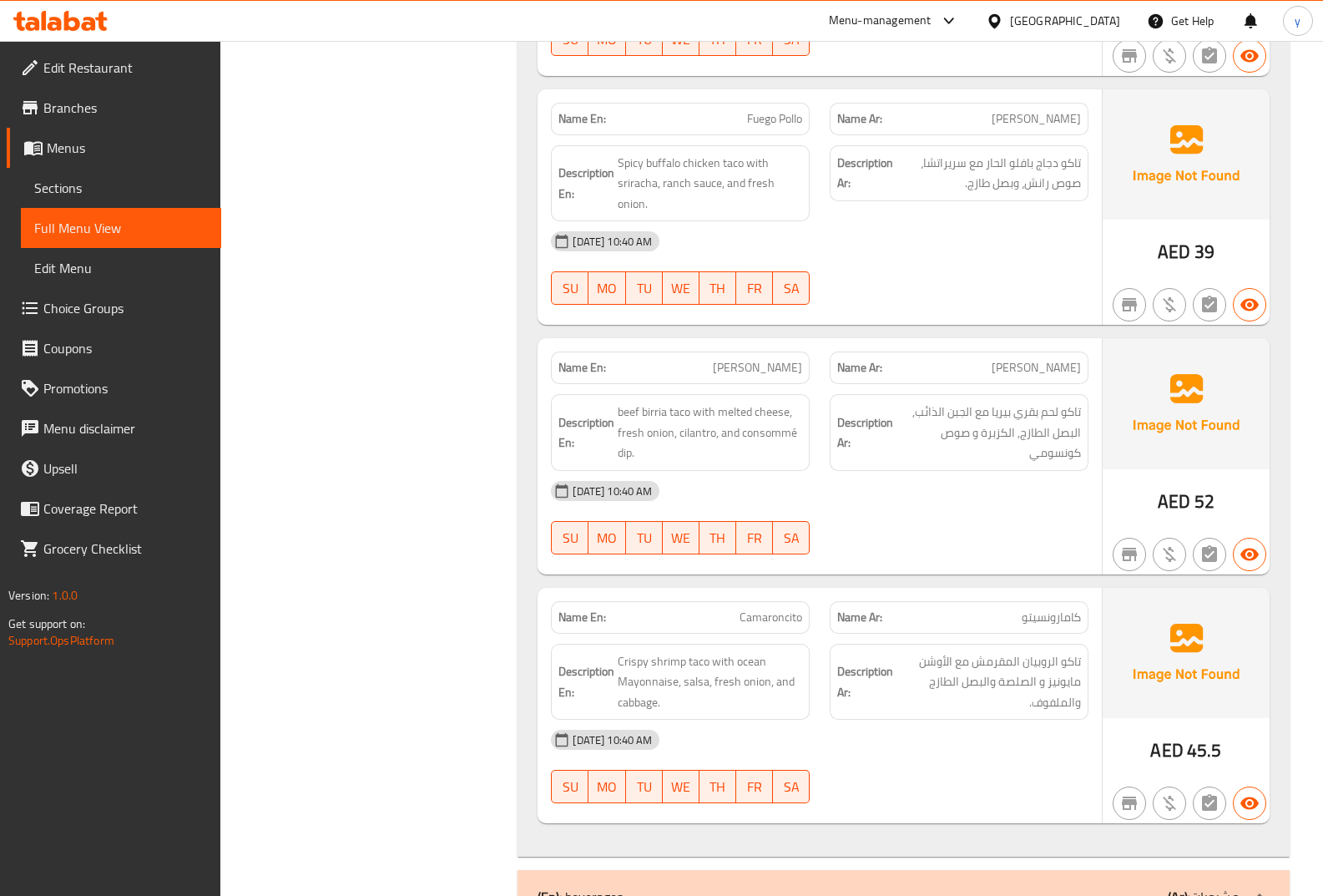
click at [778, 609] on span "Camaroncito" at bounding box center [771, 617] width 63 height 18
copy span "Camaroncito"
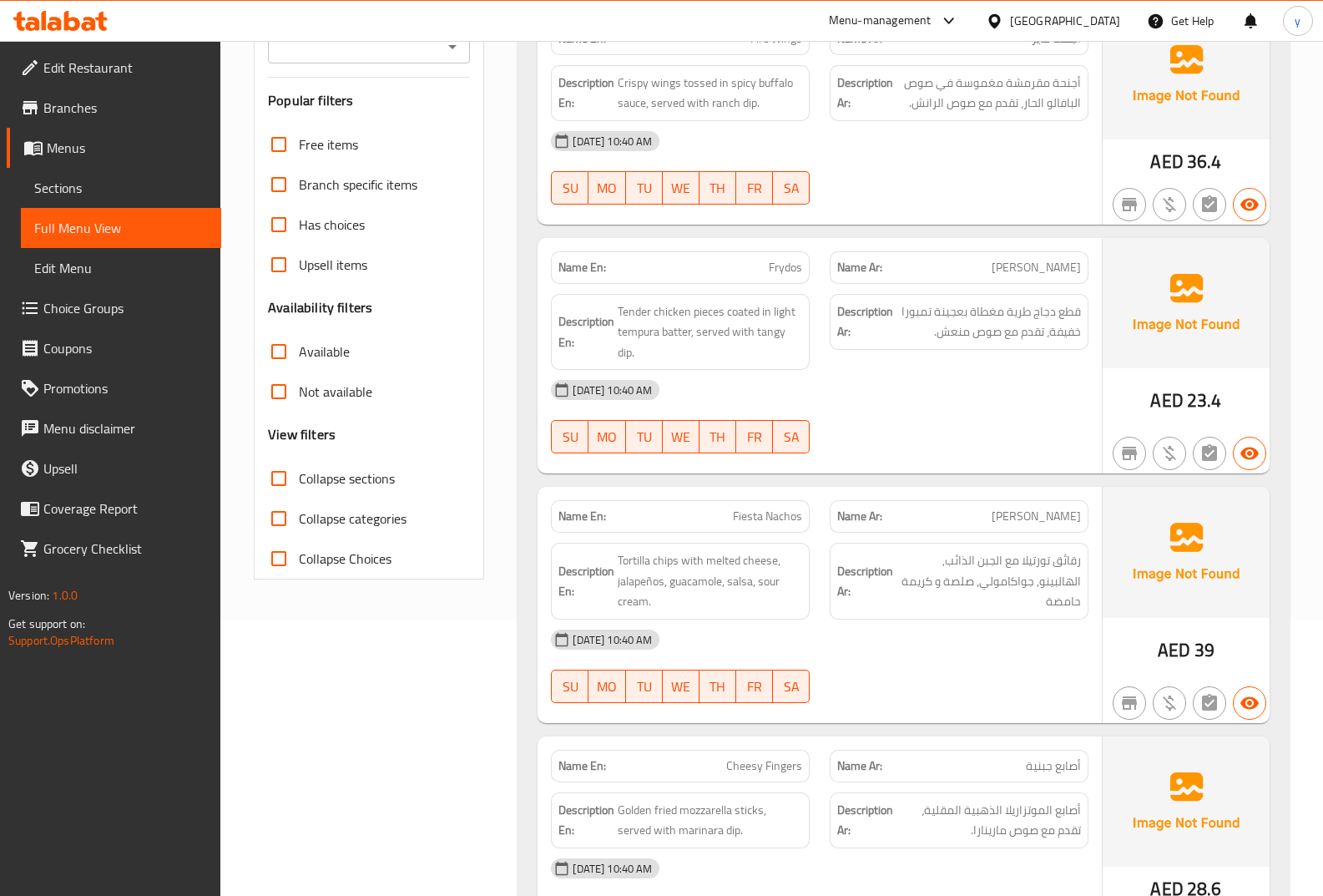
scroll to position [0, 0]
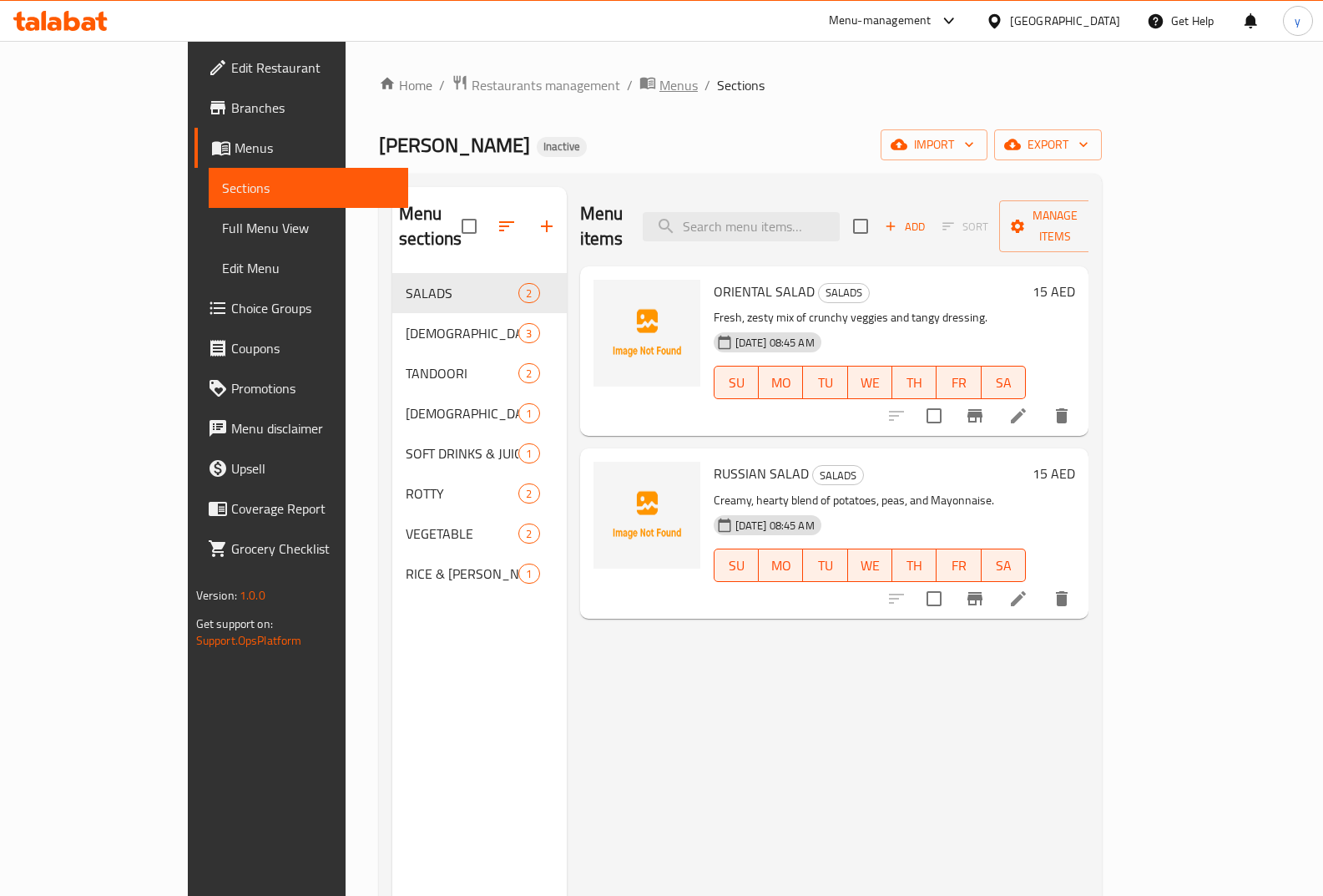
click at [660, 84] on span "Menus" at bounding box center [679, 85] width 39 height 20
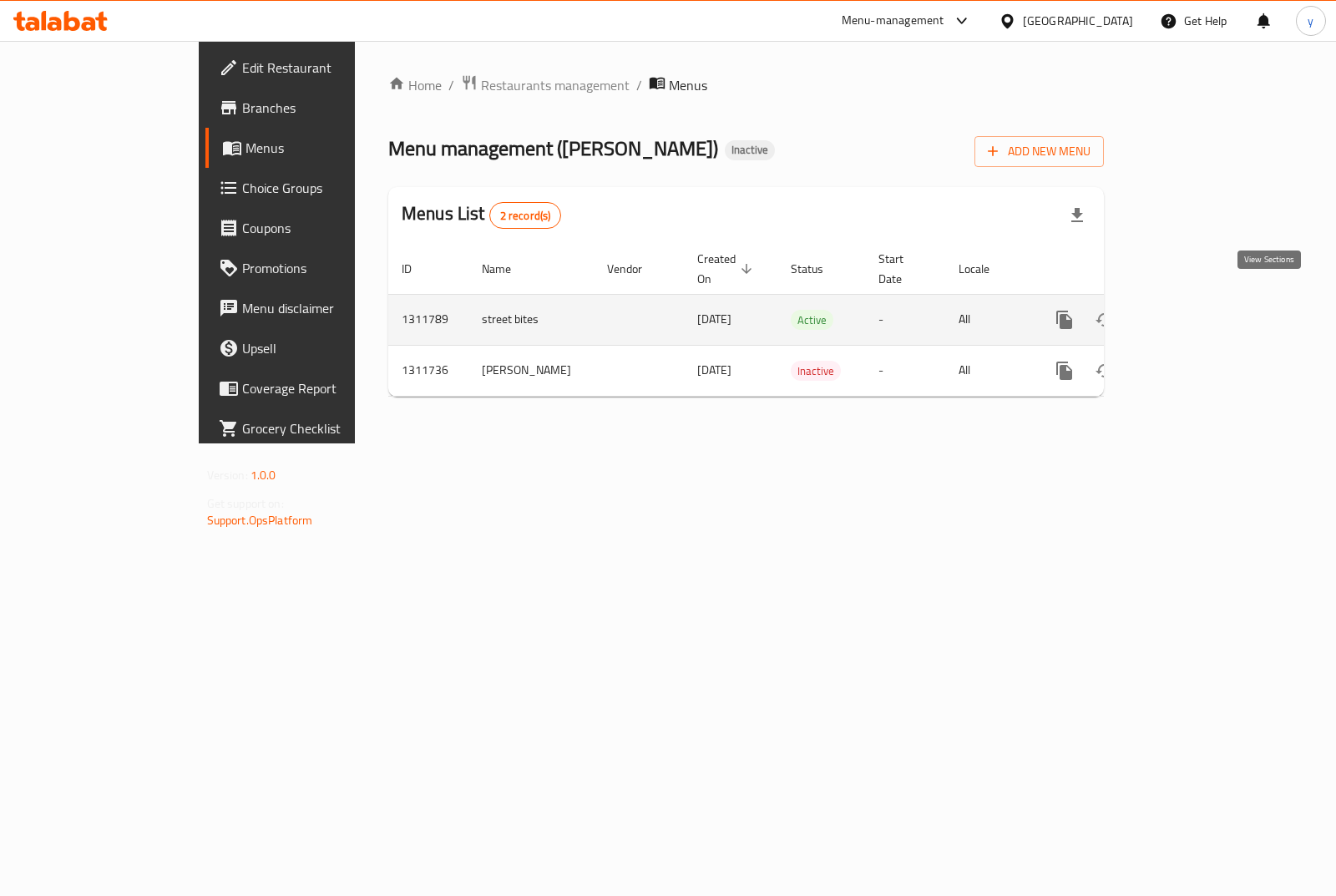
click at [1192, 312] on icon "enhanced table" at bounding box center [1184, 320] width 15 height 15
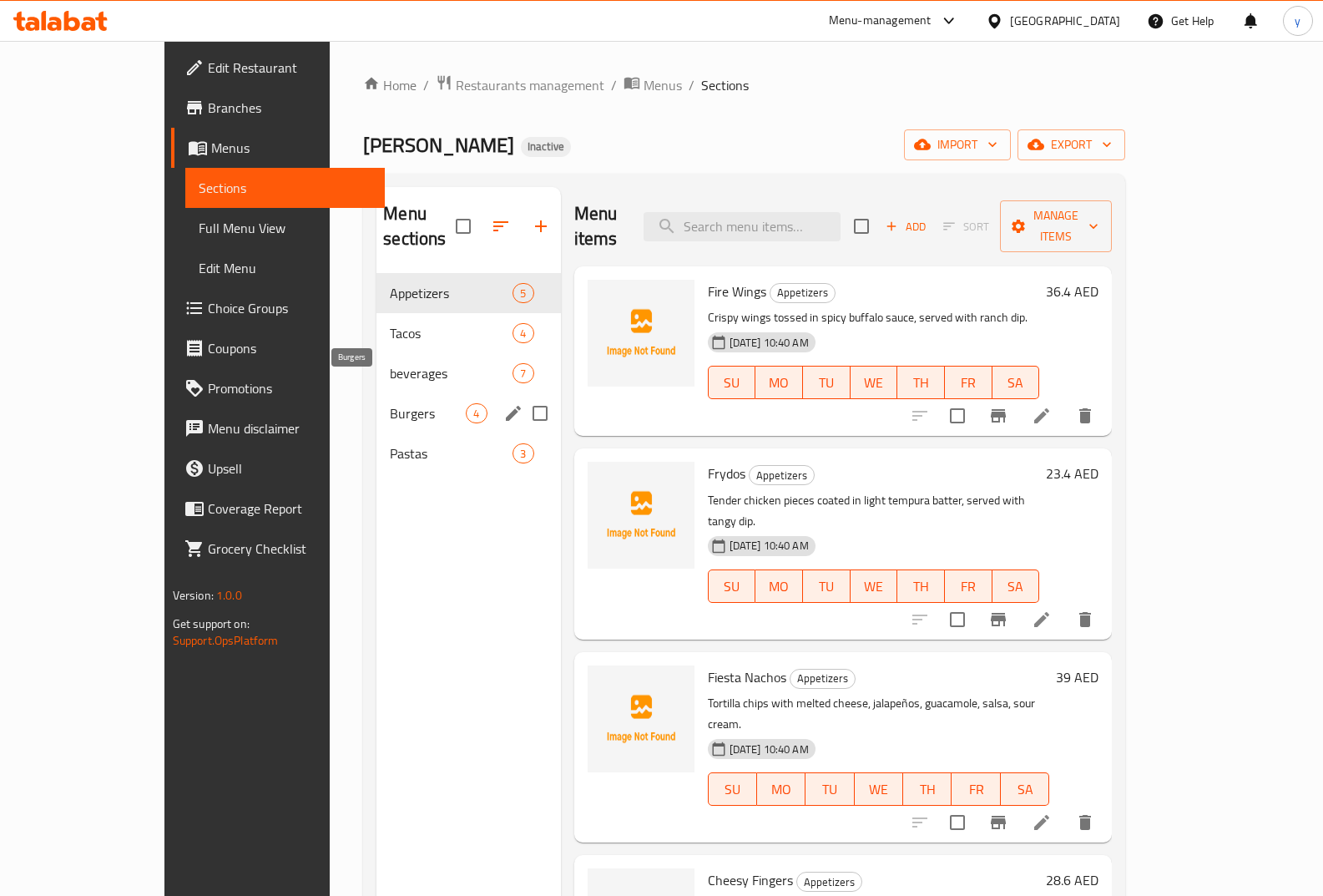
click at [390, 403] on span "Burgers" at bounding box center [428, 413] width 76 height 20
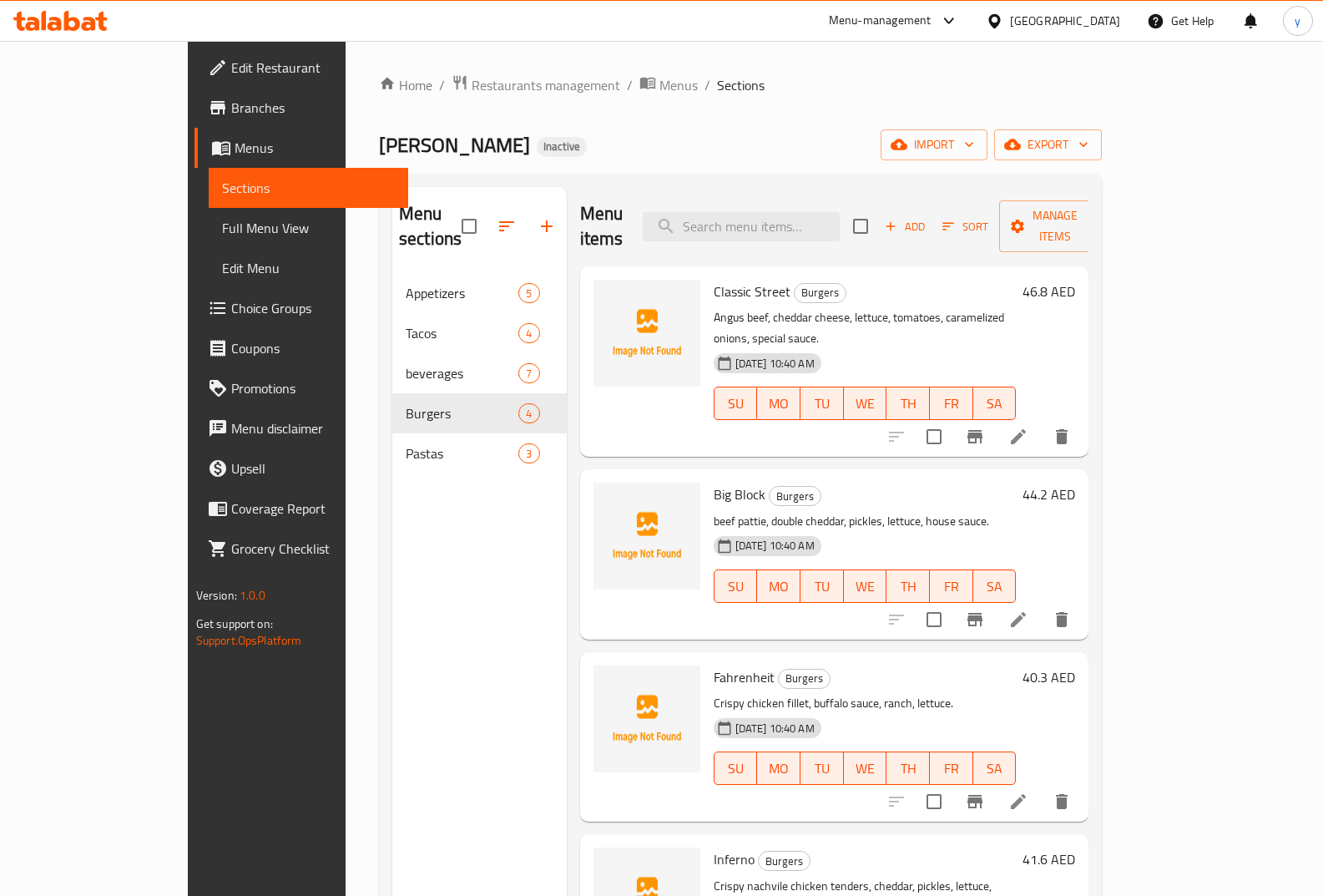
scroll to position [234, 0]
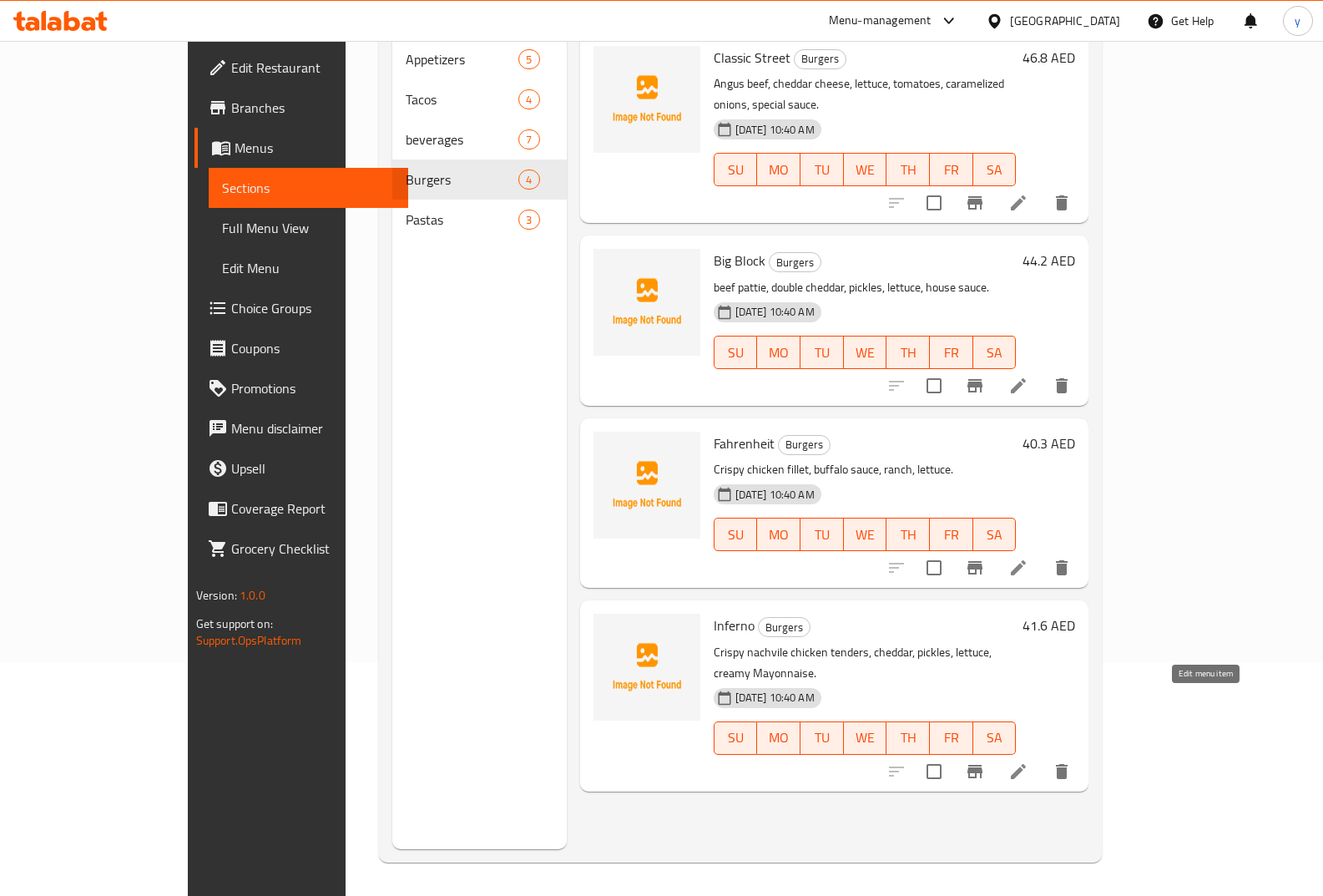
click at [1026, 764] on icon at bounding box center [1018, 771] width 15 height 15
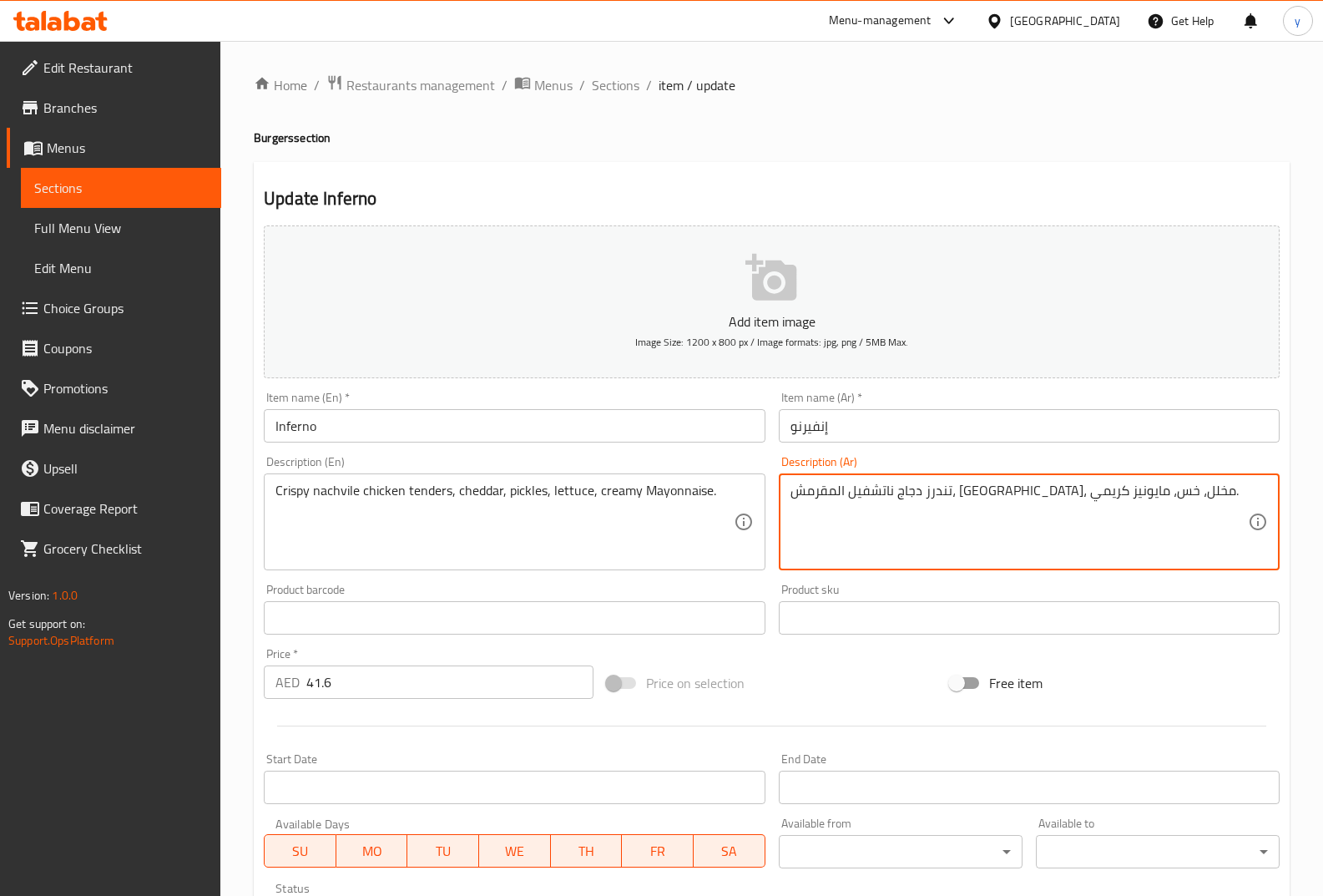
click at [1134, 268] on button "Add item image Image Size: 1200 x 800 px / Image formats: jpg, png / 5MB Max." at bounding box center [772, 301] width 1016 height 152
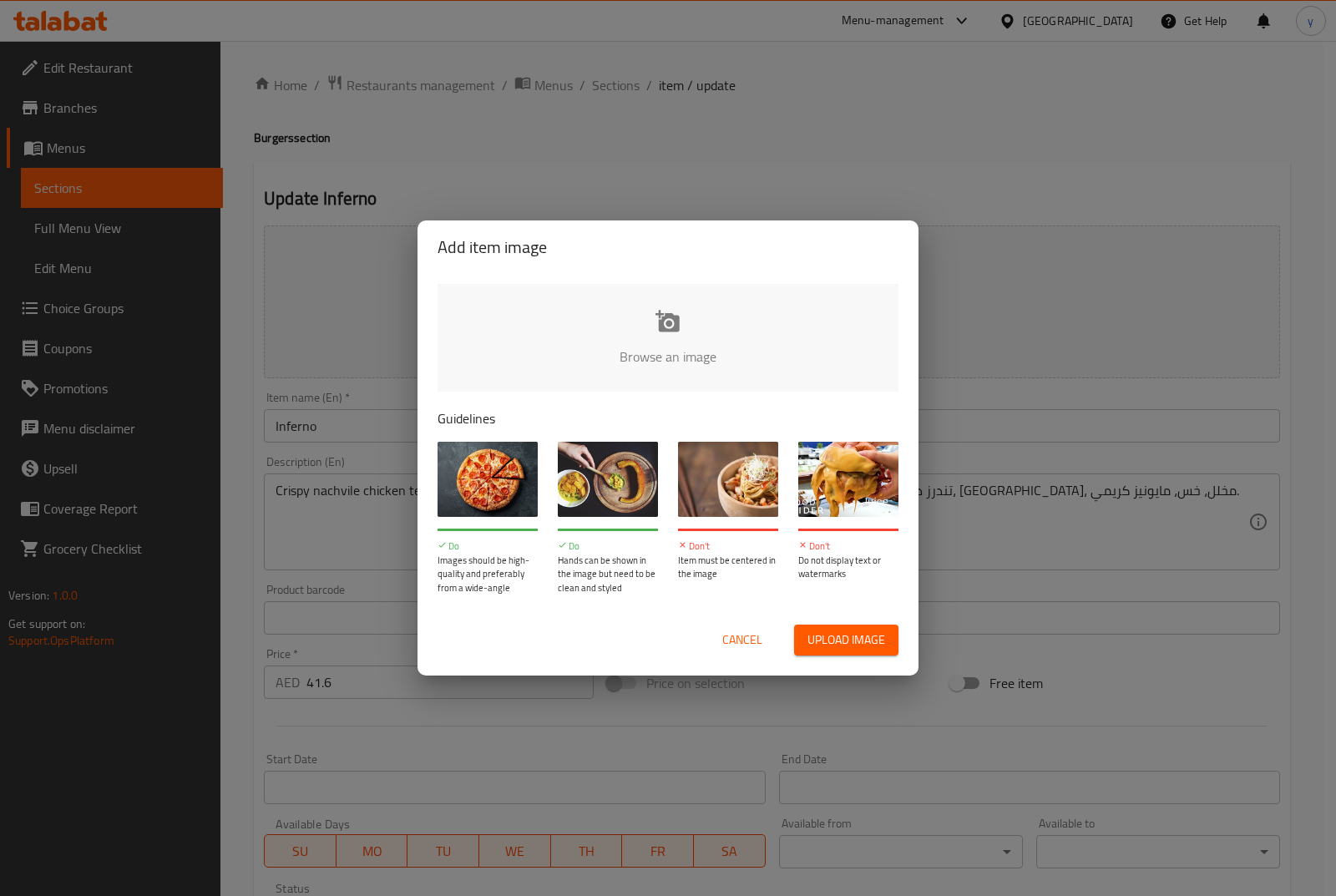
click at [835, 117] on div "Add item image Browse an image Guidelines Do Images should be high-quality and …" at bounding box center [668, 448] width 1336 height 896
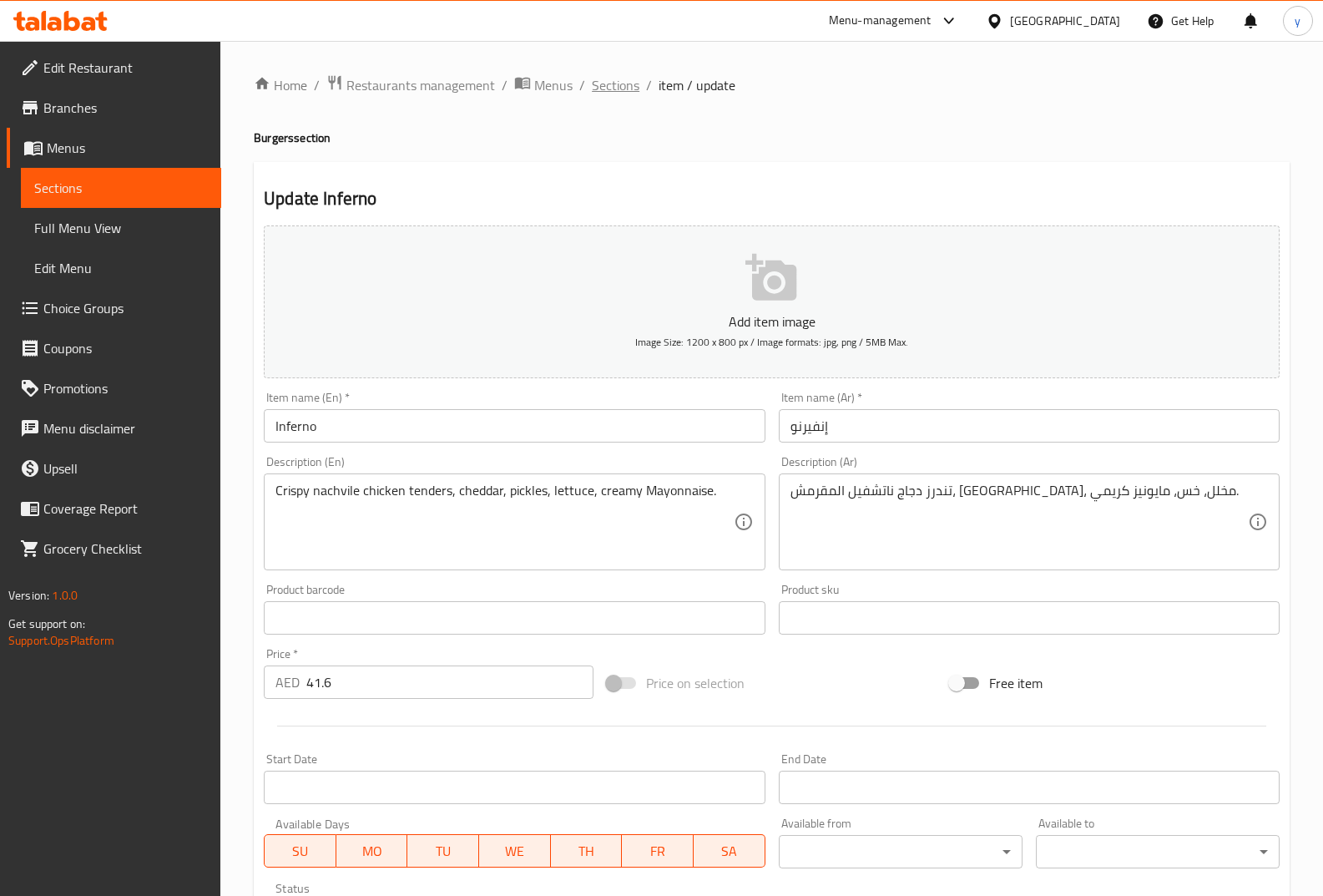
click at [604, 90] on span "Sections" at bounding box center [616, 85] width 48 height 20
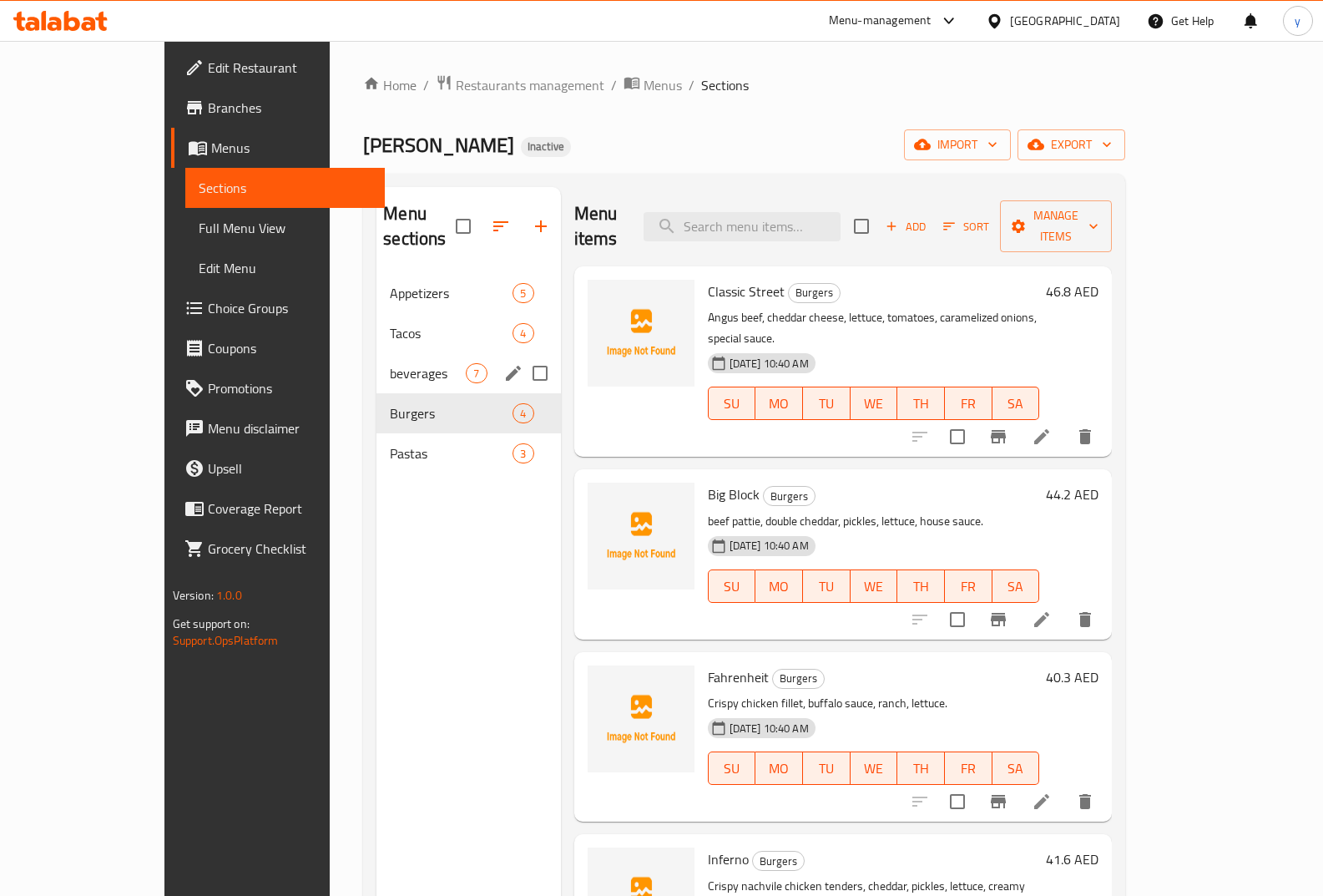
click at [390, 363] on span "beverages" at bounding box center [428, 373] width 76 height 20
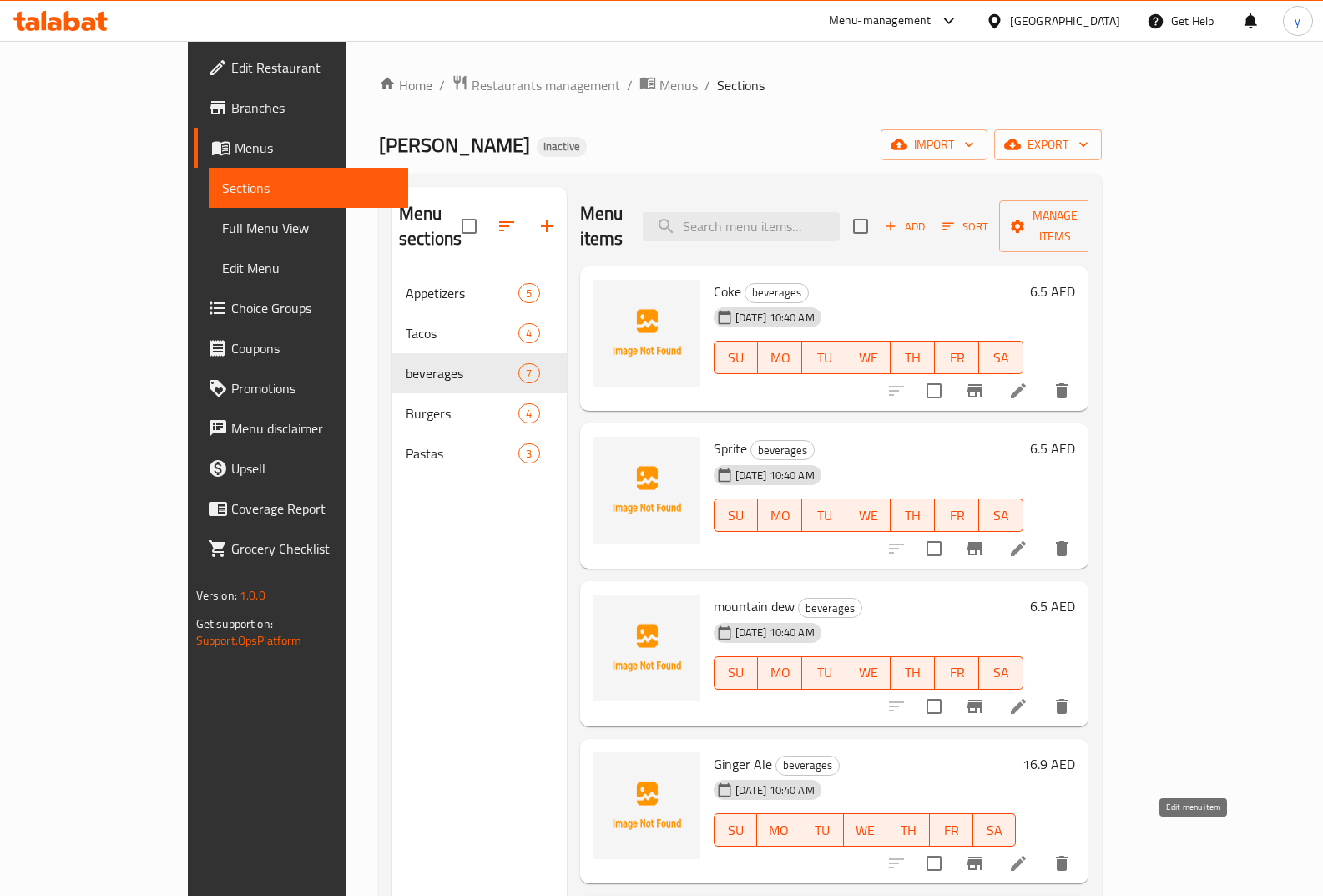
click at [1028, 854] on icon at bounding box center [1019, 864] width 20 height 20
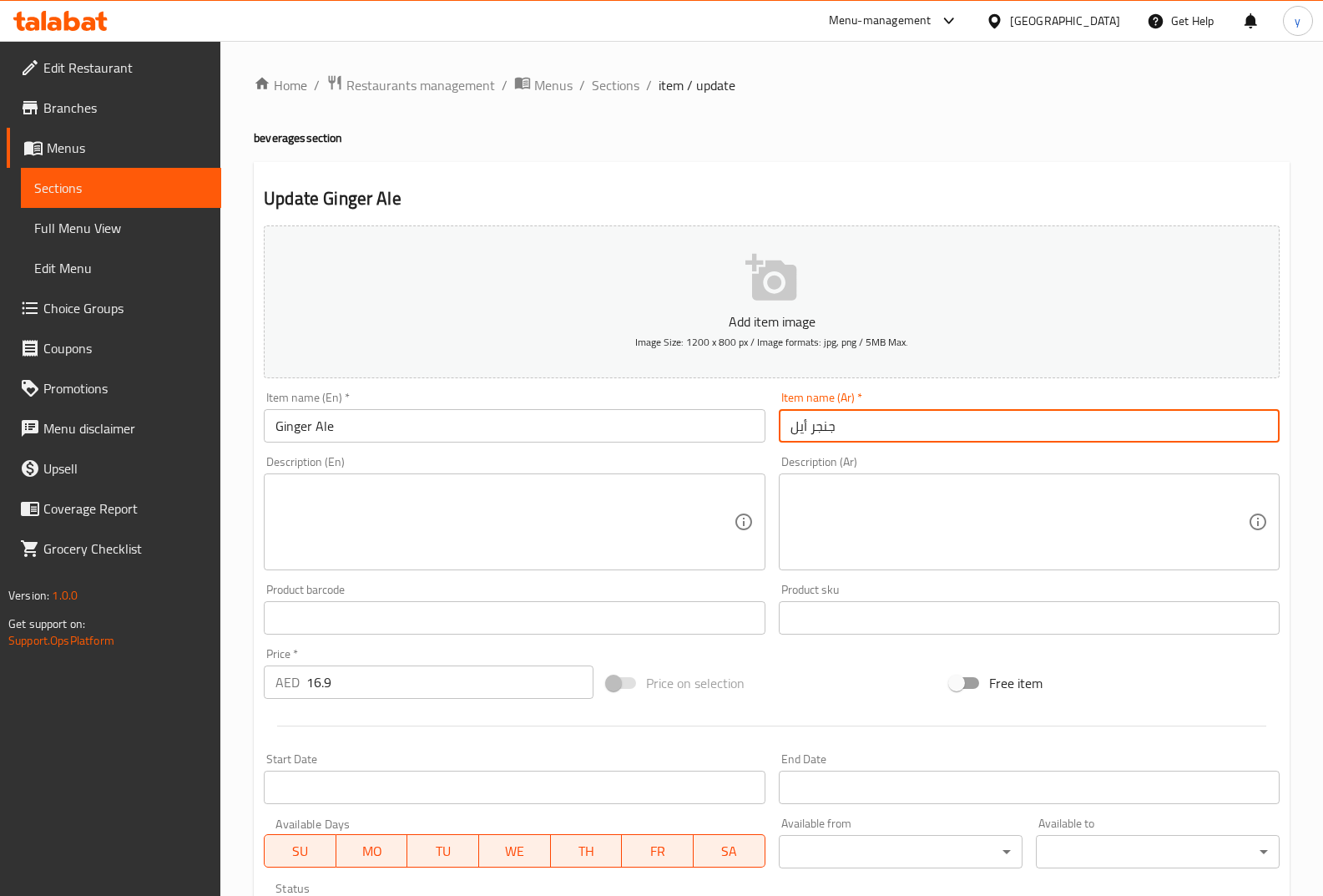
click at [787, 420] on input "جنجر أيل" at bounding box center [1029, 426] width 501 height 33
click at [1056, 437] on input "جنجر أيل" at bounding box center [1029, 426] width 501 height 33
drag, startPoint x: 1193, startPoint y: 441, endPoint x: 1291, endPoint y: 441, distance: 98.0
click at [1291, 441] on div "Home / Restaurants management / Menus / Sections / item / update beverages sect…" at bounding box center [772, 603] width 1103 height 1125
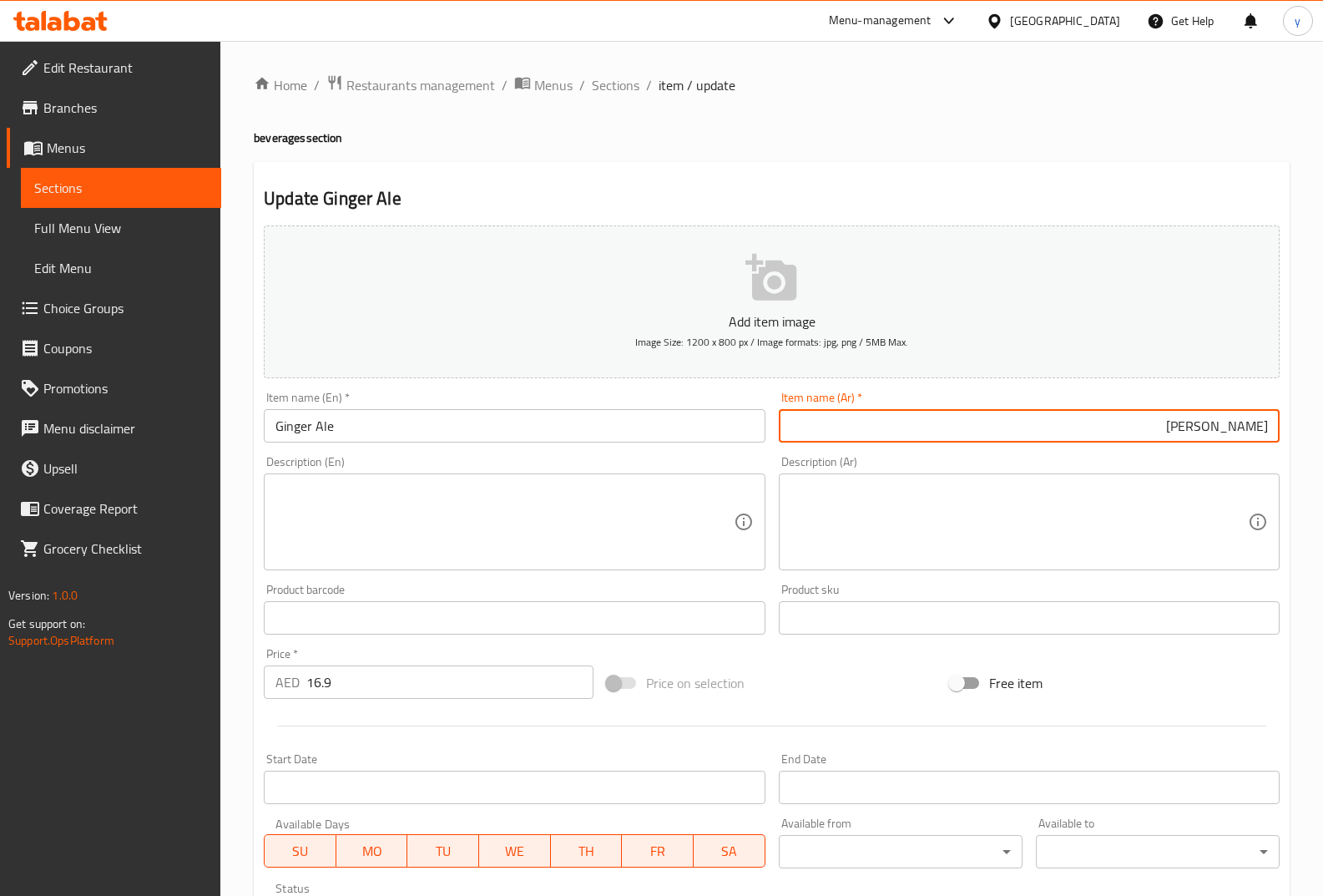
paste input "مشروب زنجبيل"
click at [1241, 425] on input "مشروب زنجبيل" at bounding box center [1029, 426] width 501 height 33
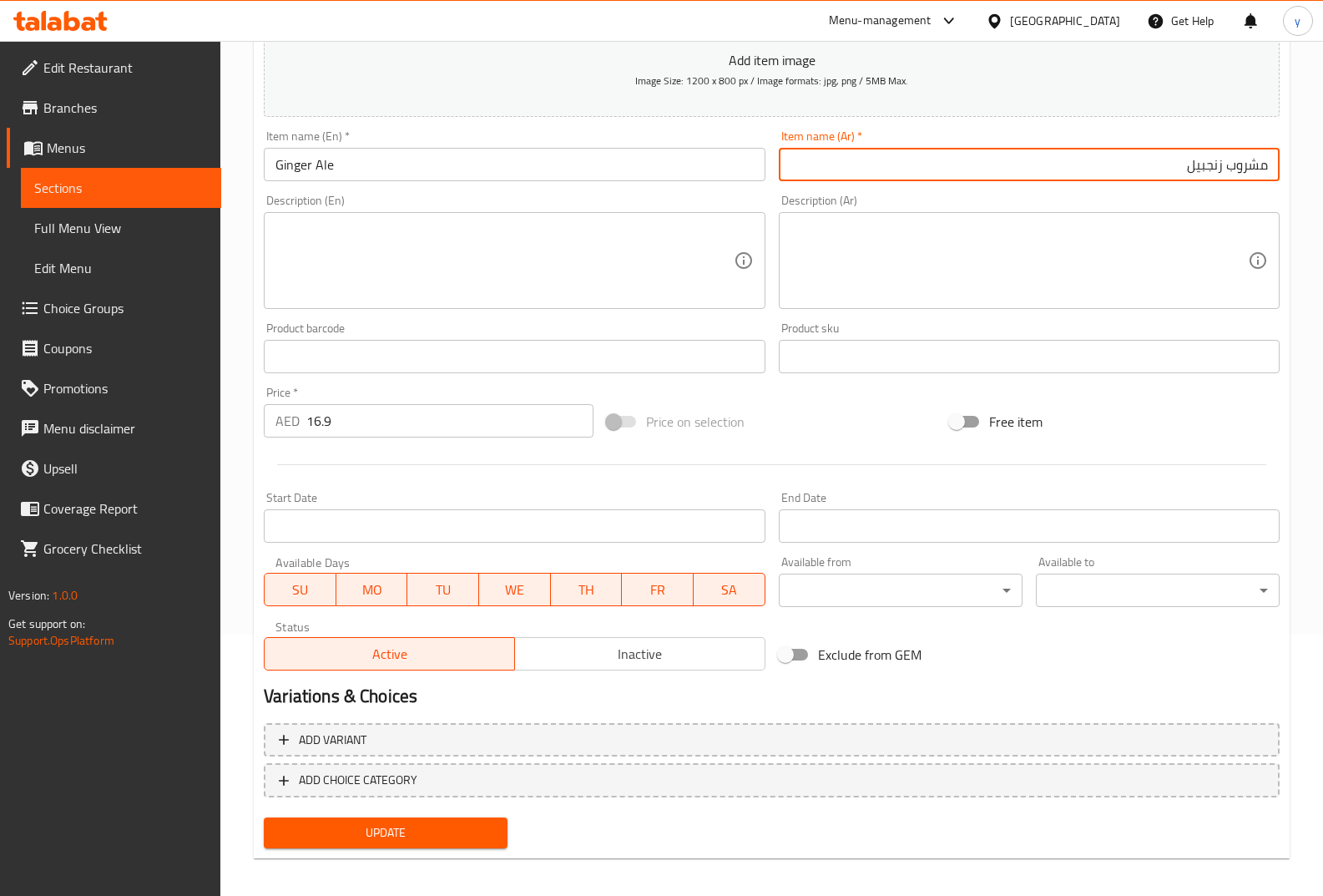
scroll to position [271, 0]
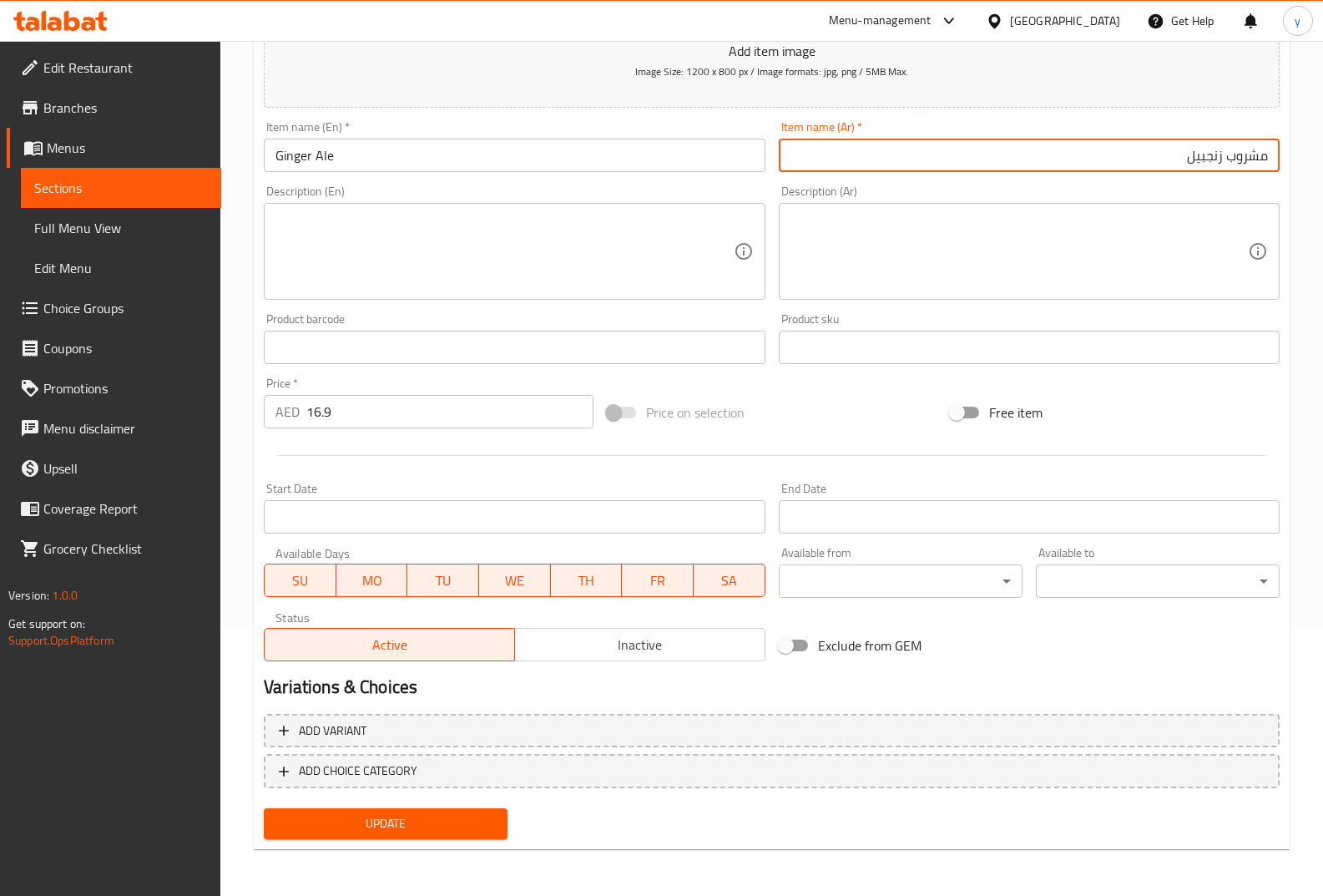
type input "مشروب زنجبيل"
click at [377, 813] on span "Update" at bounding box center [385, 823] width 217 height 21
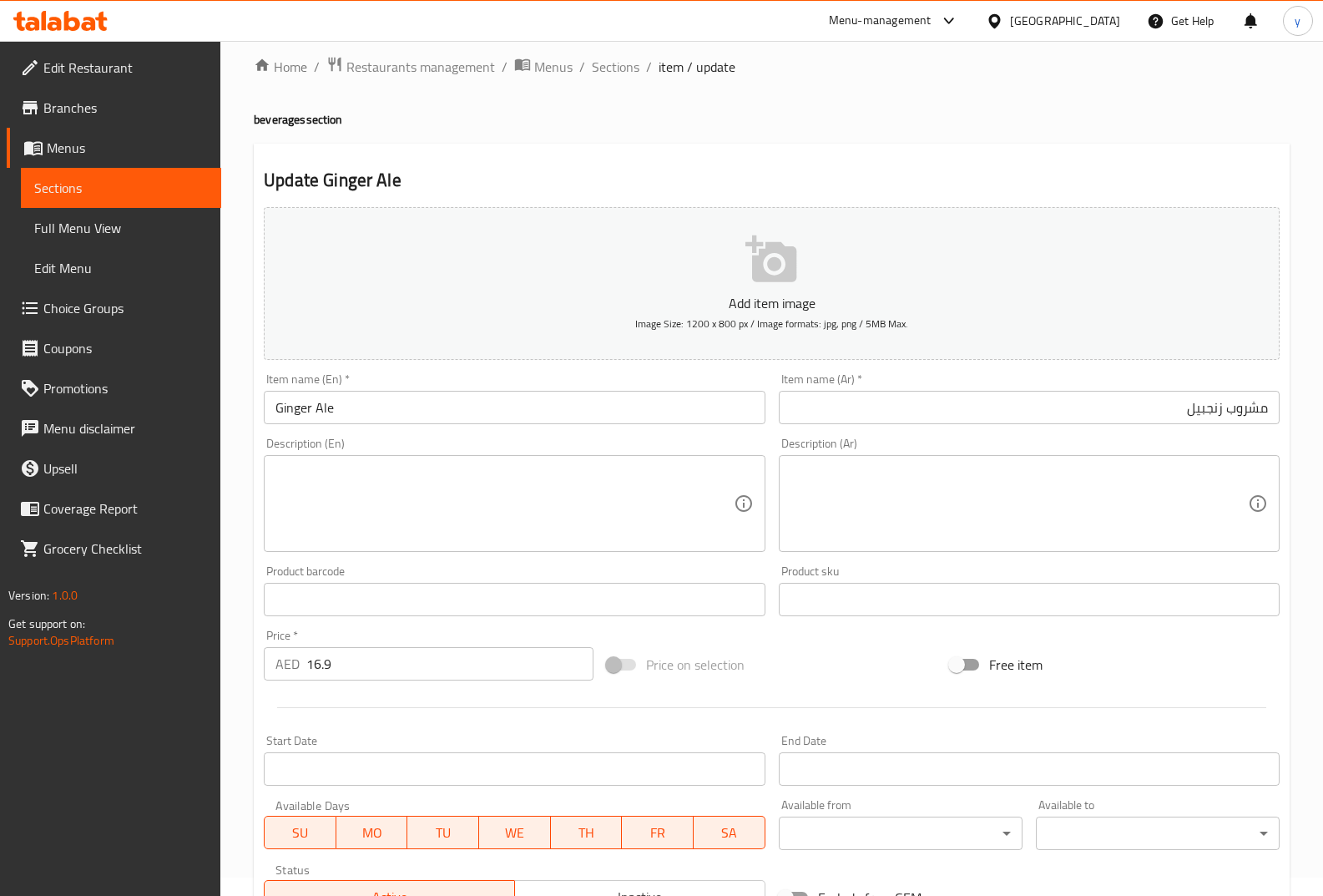
scroll to position [0, 0]
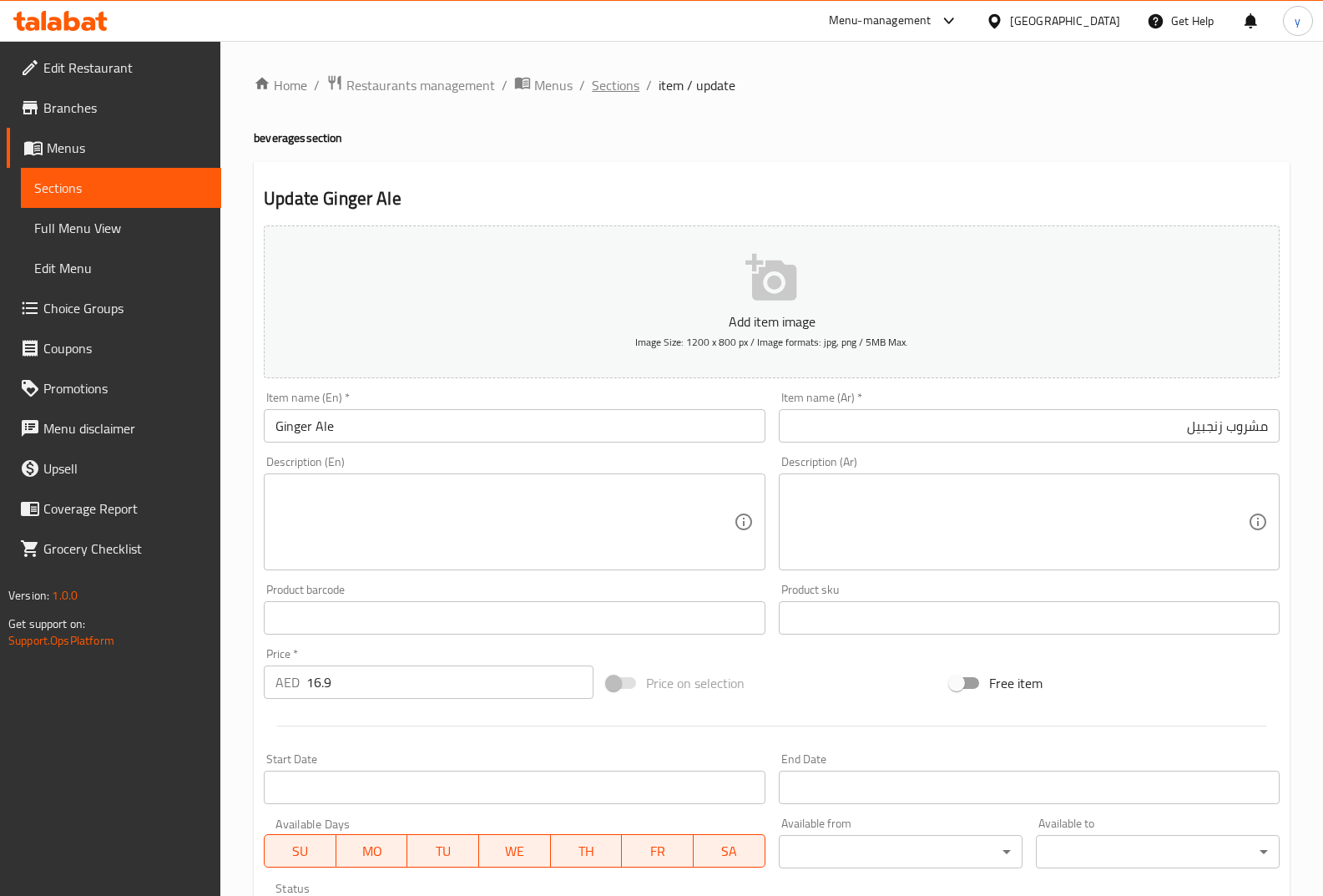
click at [620, 82] on span "Sections" at bounding box center [616, 85] width 48 height 20
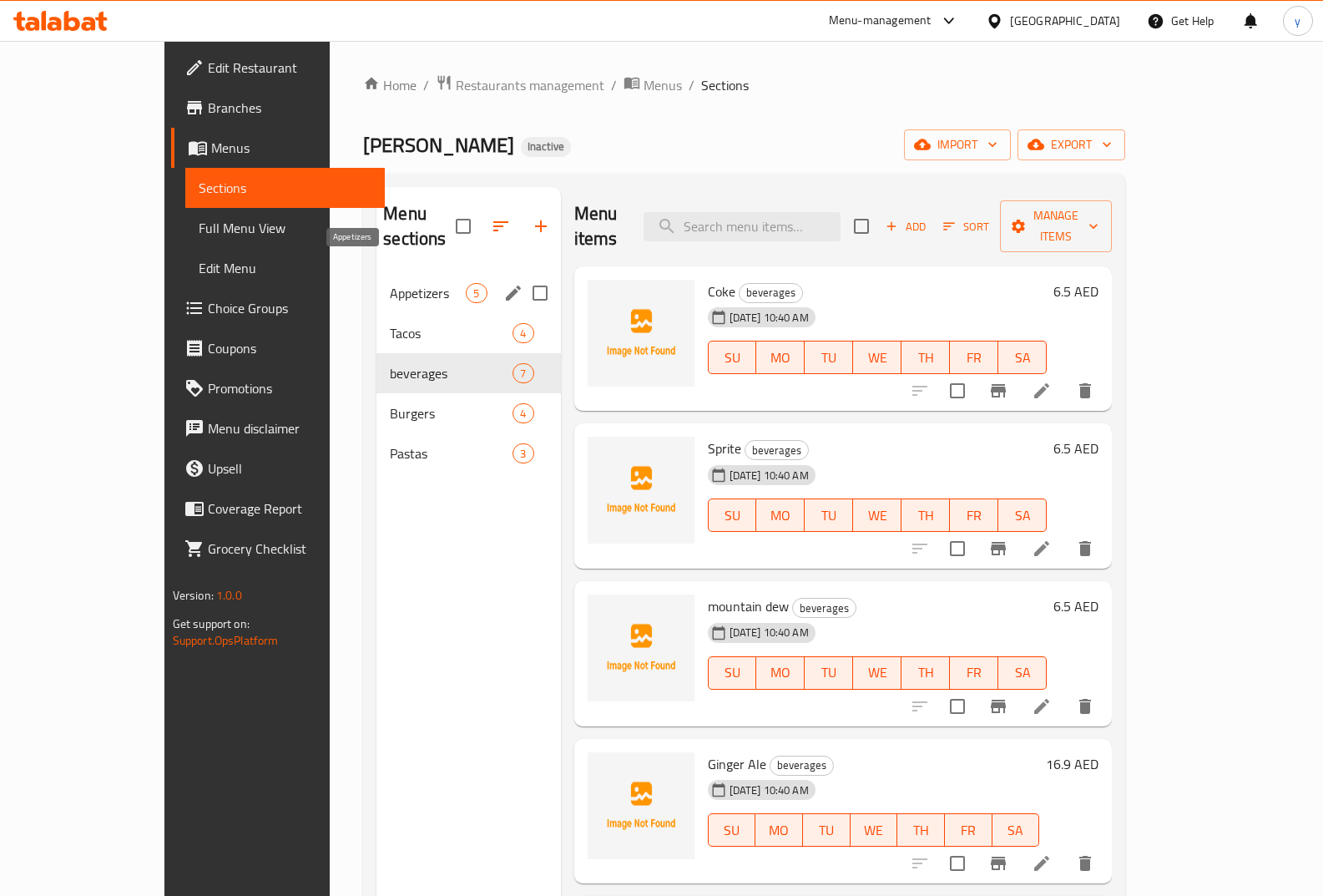
click at [390, 283] on span "Appetizers" at bounding box center [428, 293] width 76 height 20
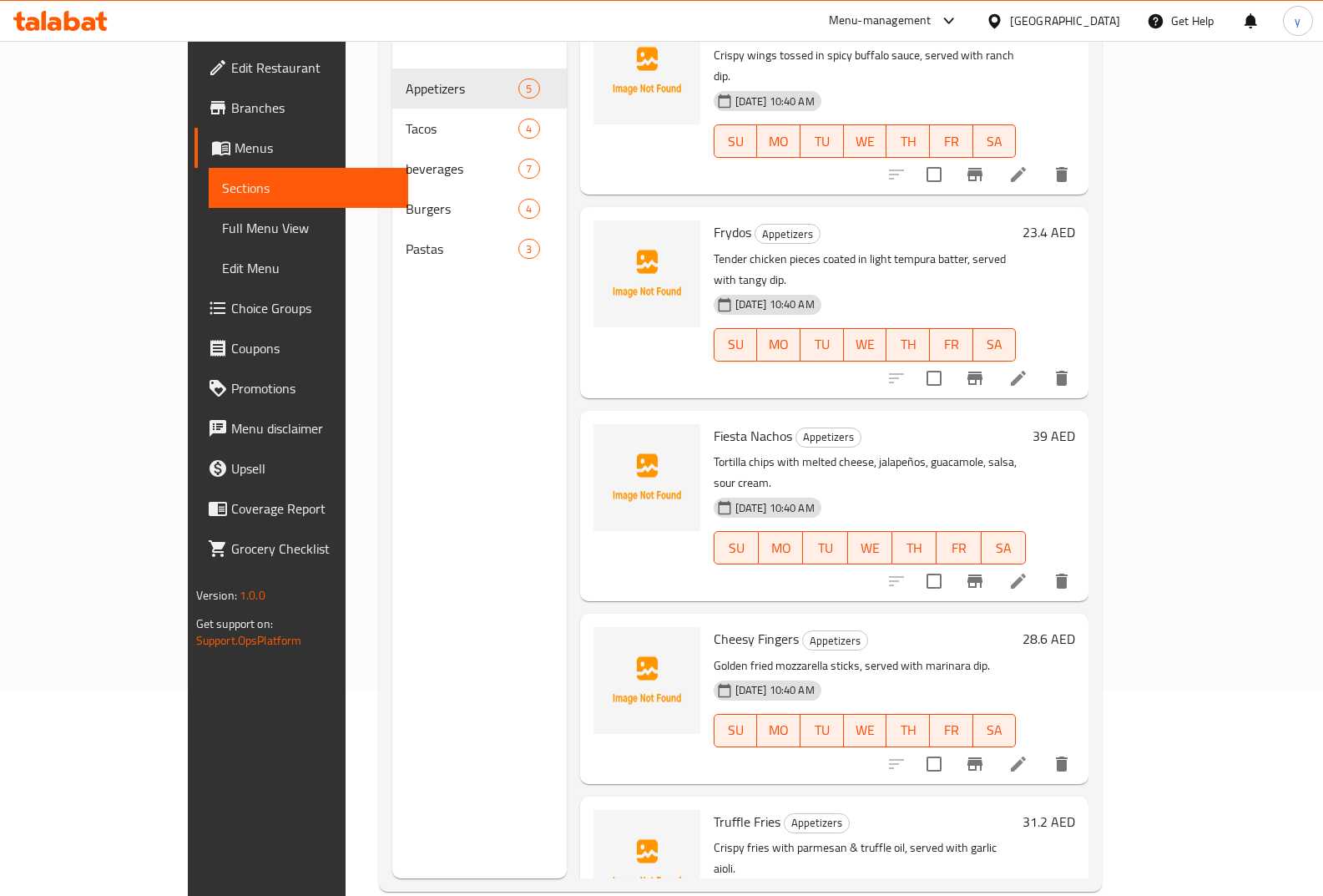
scroll to position [234, 0]
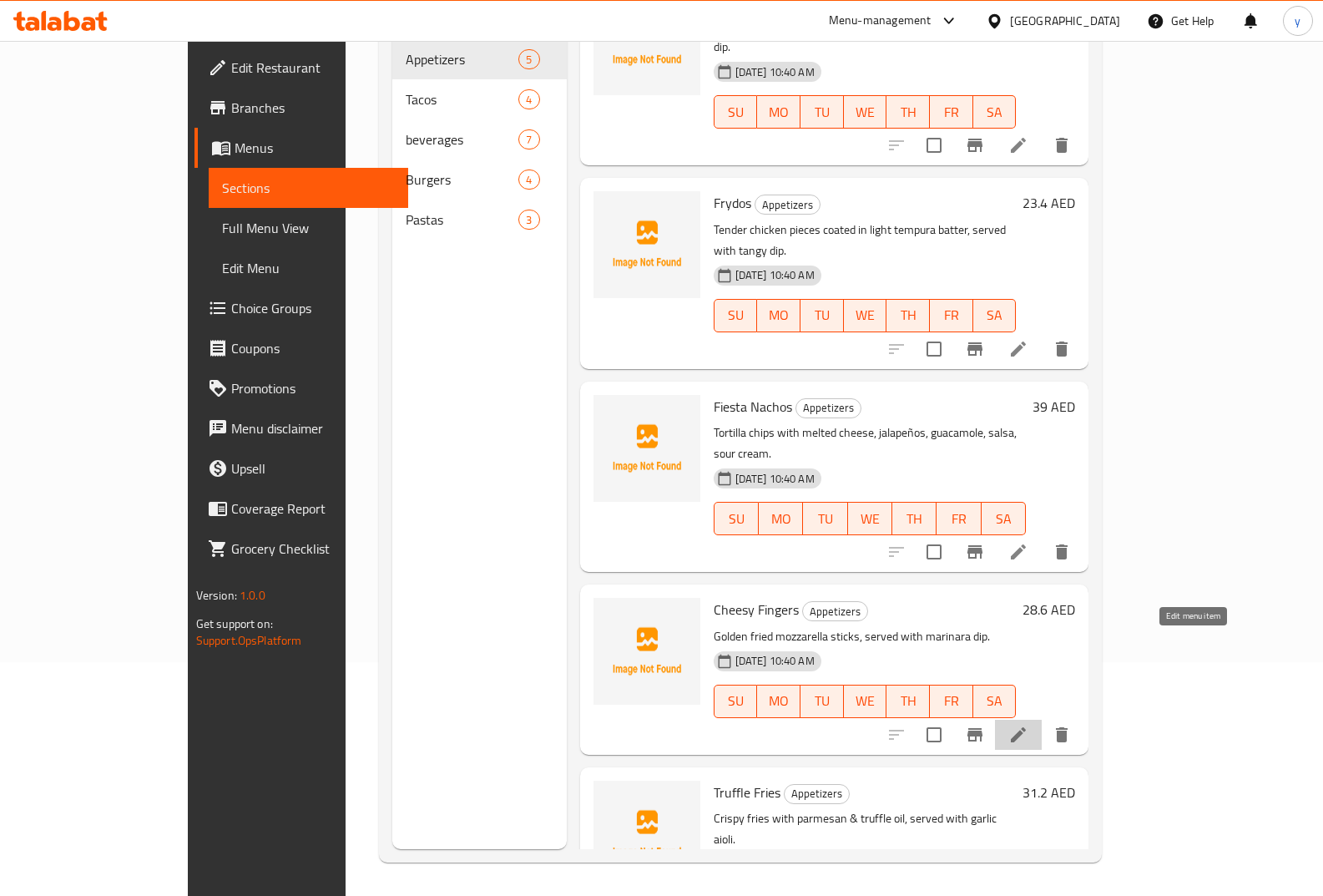
click at [1028, 724] on icon at bounding box center [1019, 734] width 20 height 20
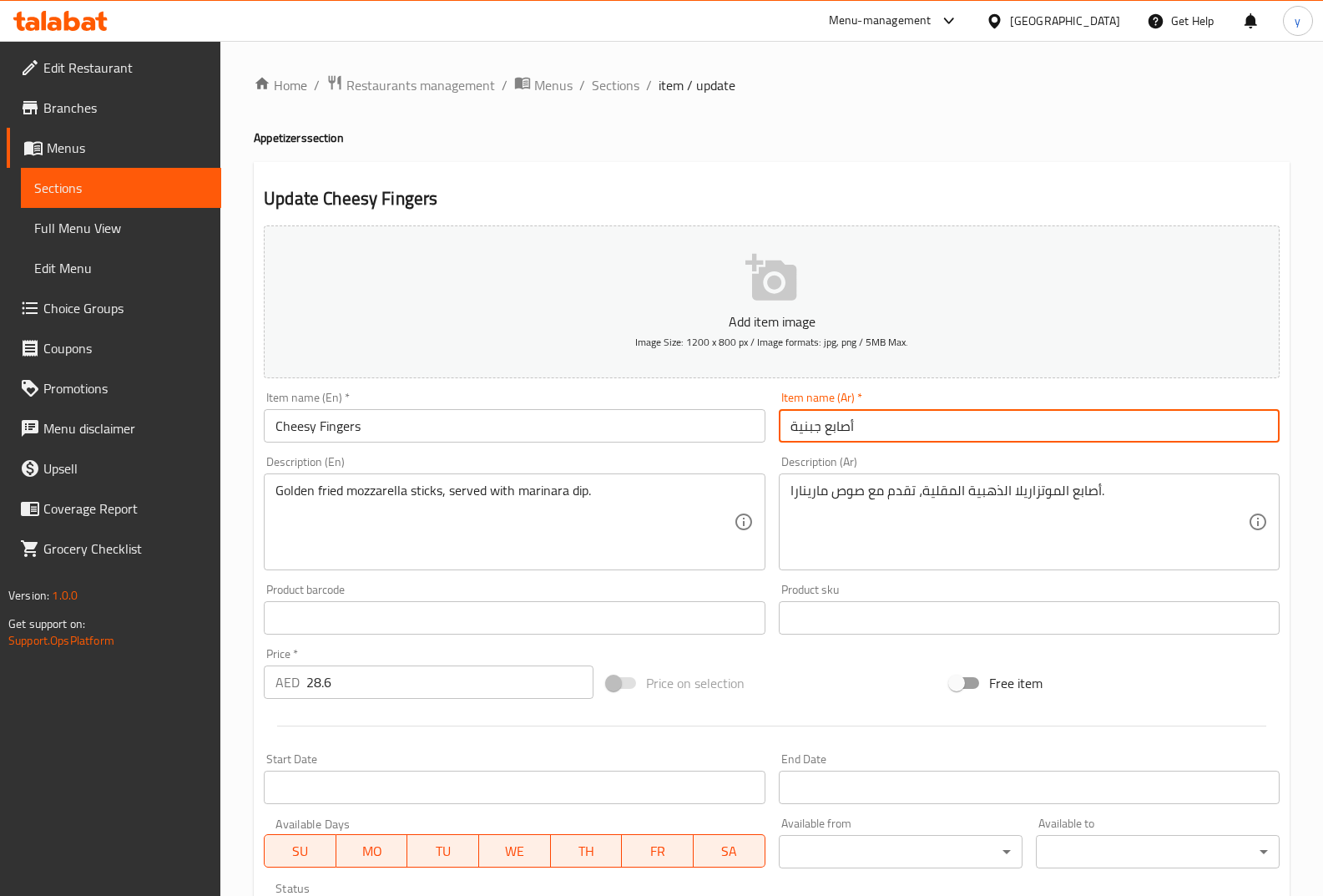
click at [882, 425] on input "أصابع جبنية" at bounding box center [1029, 426] width 501 height 33
type input "أصابع تشيزي"
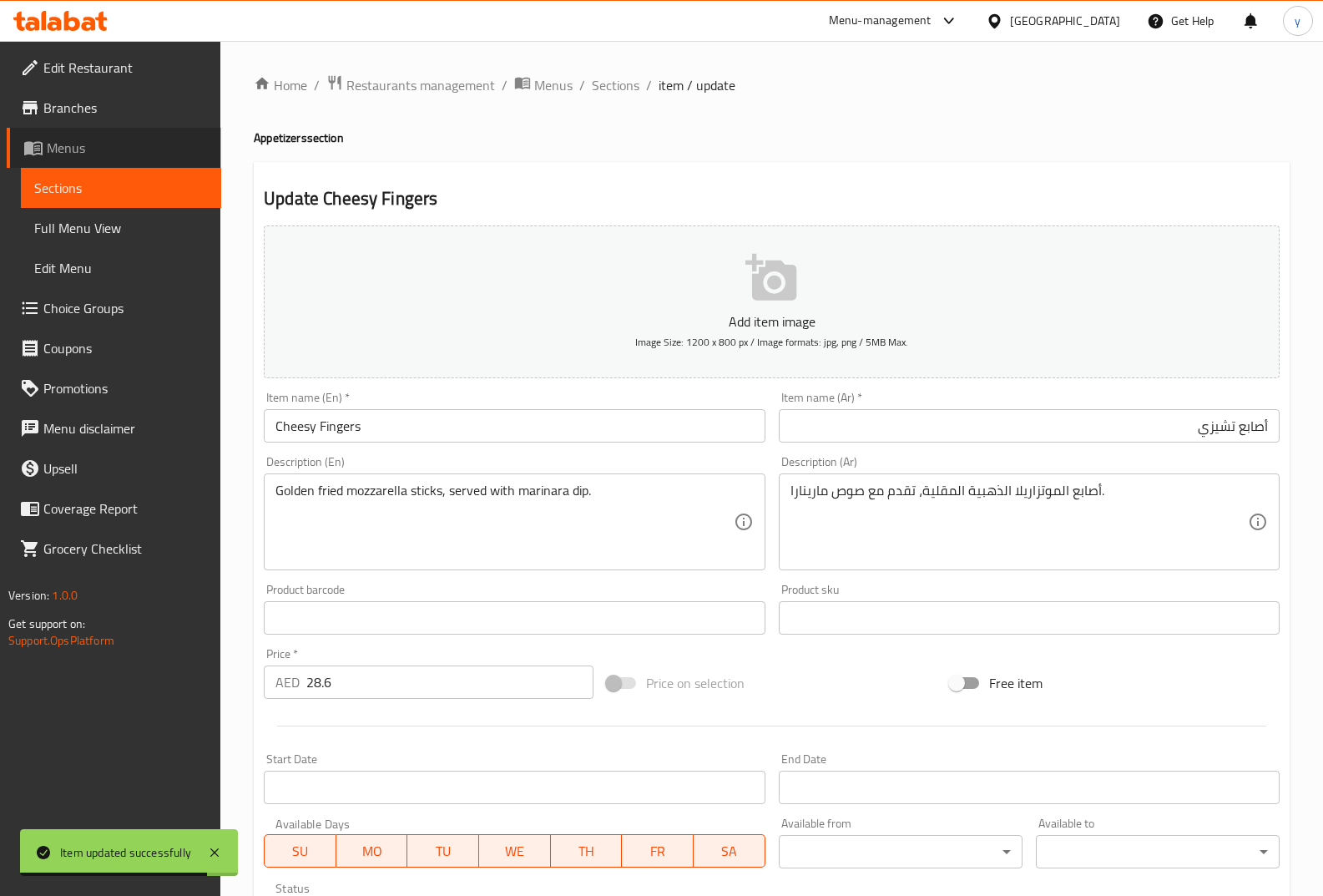
click at [93, 141] on span "Menus" at bounding box center [127, 148] width 161 height 20
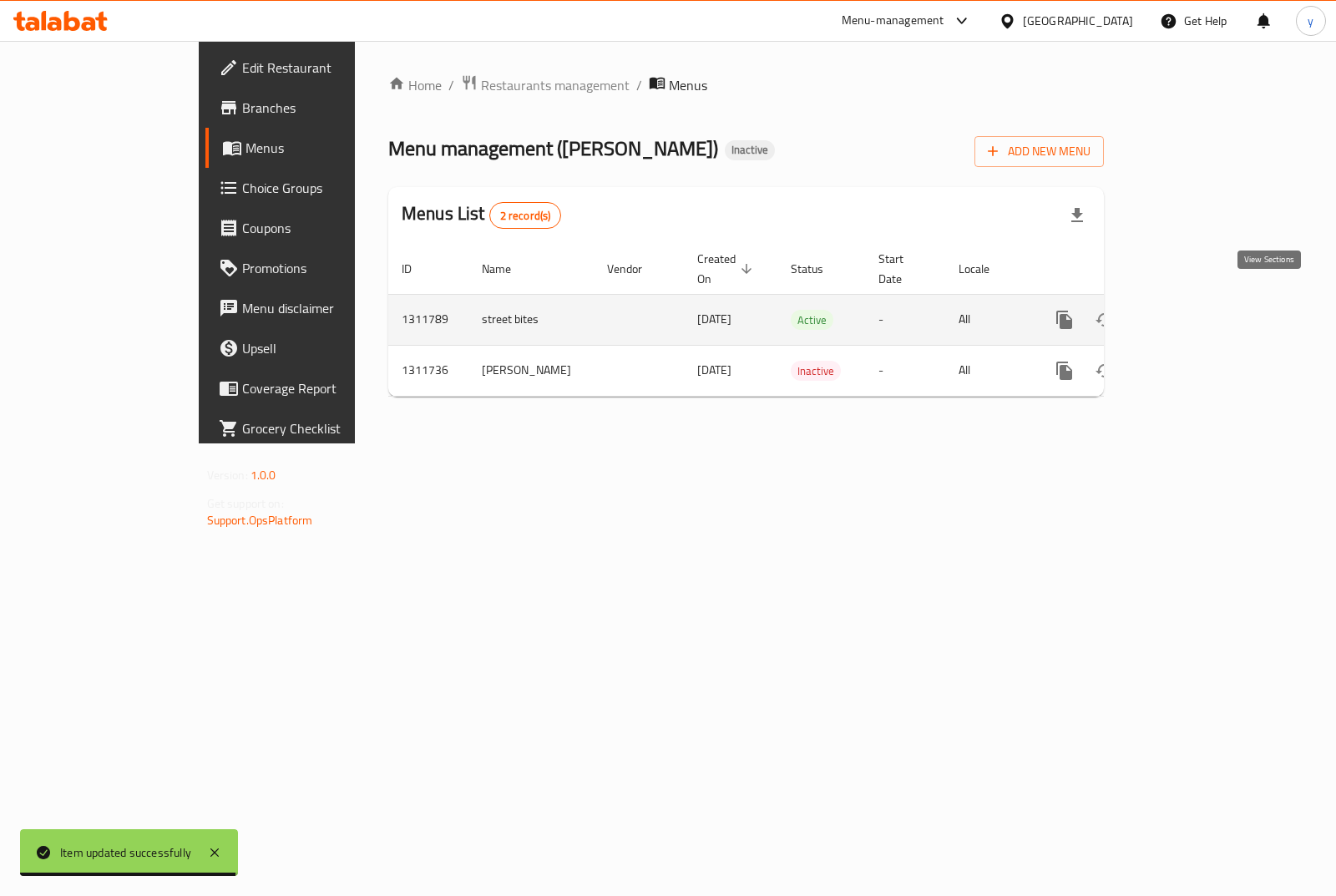
click at [1195, 309] on icon "enhanced table" at bounding box center [1184, 320] width 20 height 20
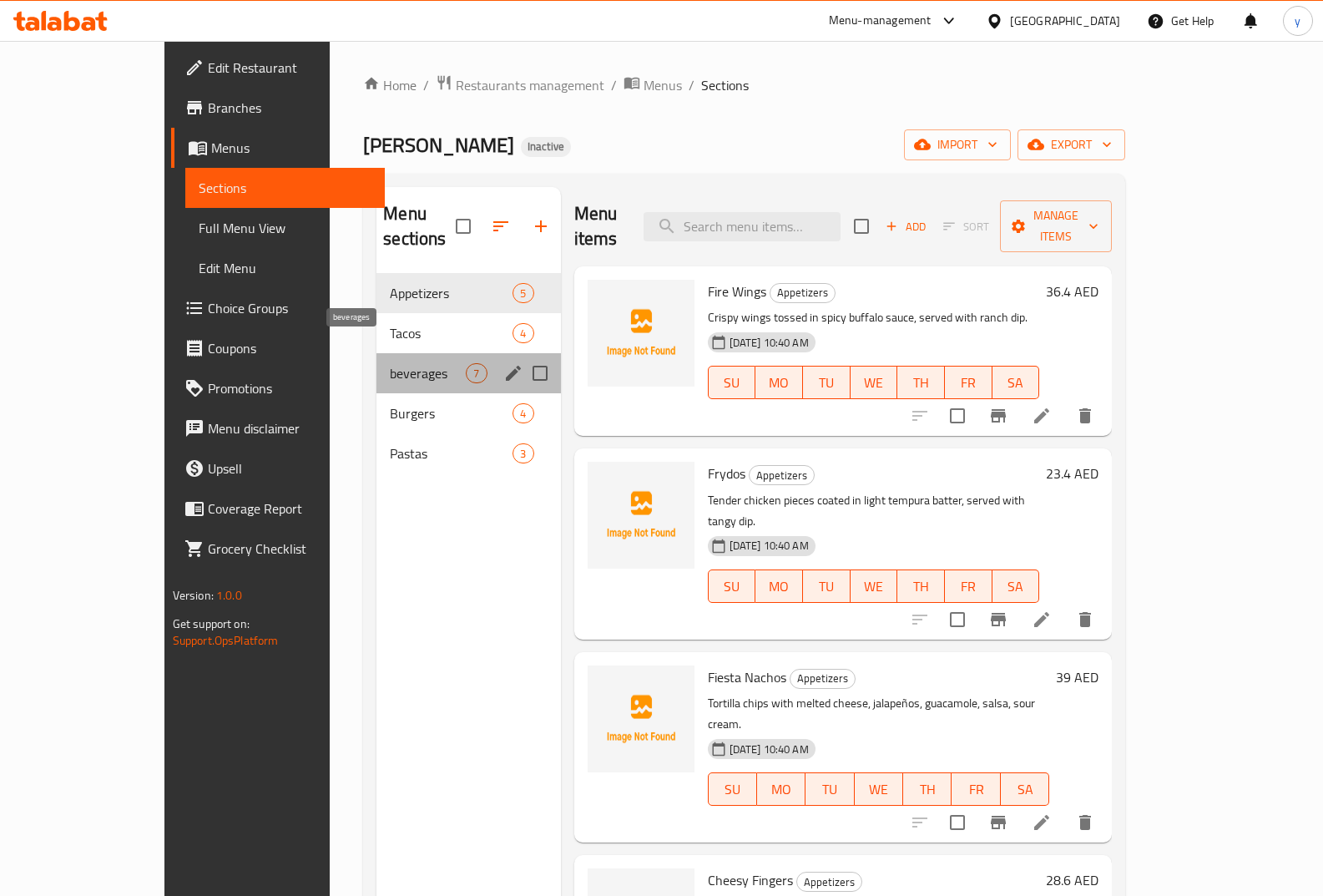
click at [390, 363] on span "beverages" at bounding box center [428, 373] width 76 height 20
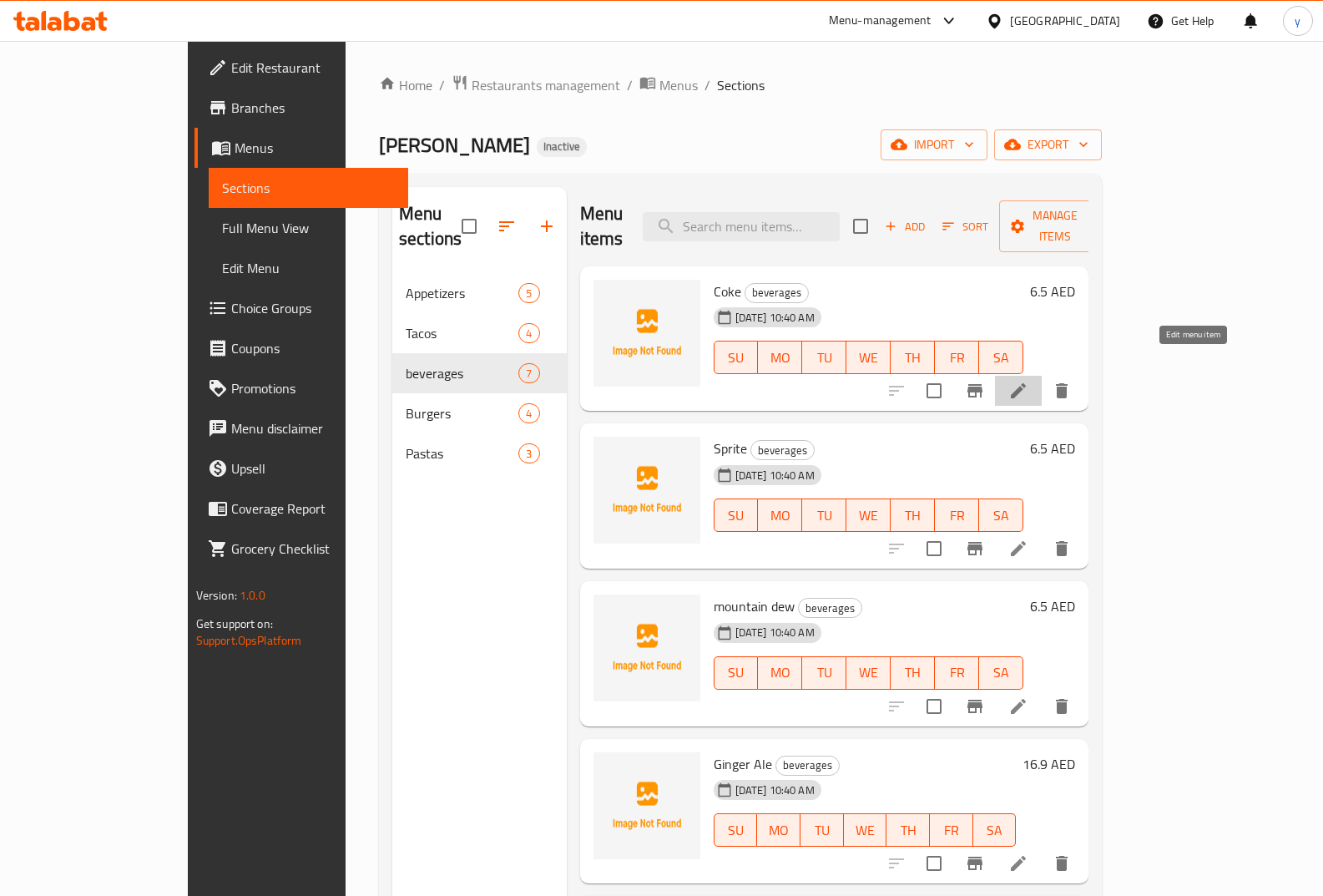
click at [1026, 383] on icon at bounding box center [1018, 391] width 15 height 15
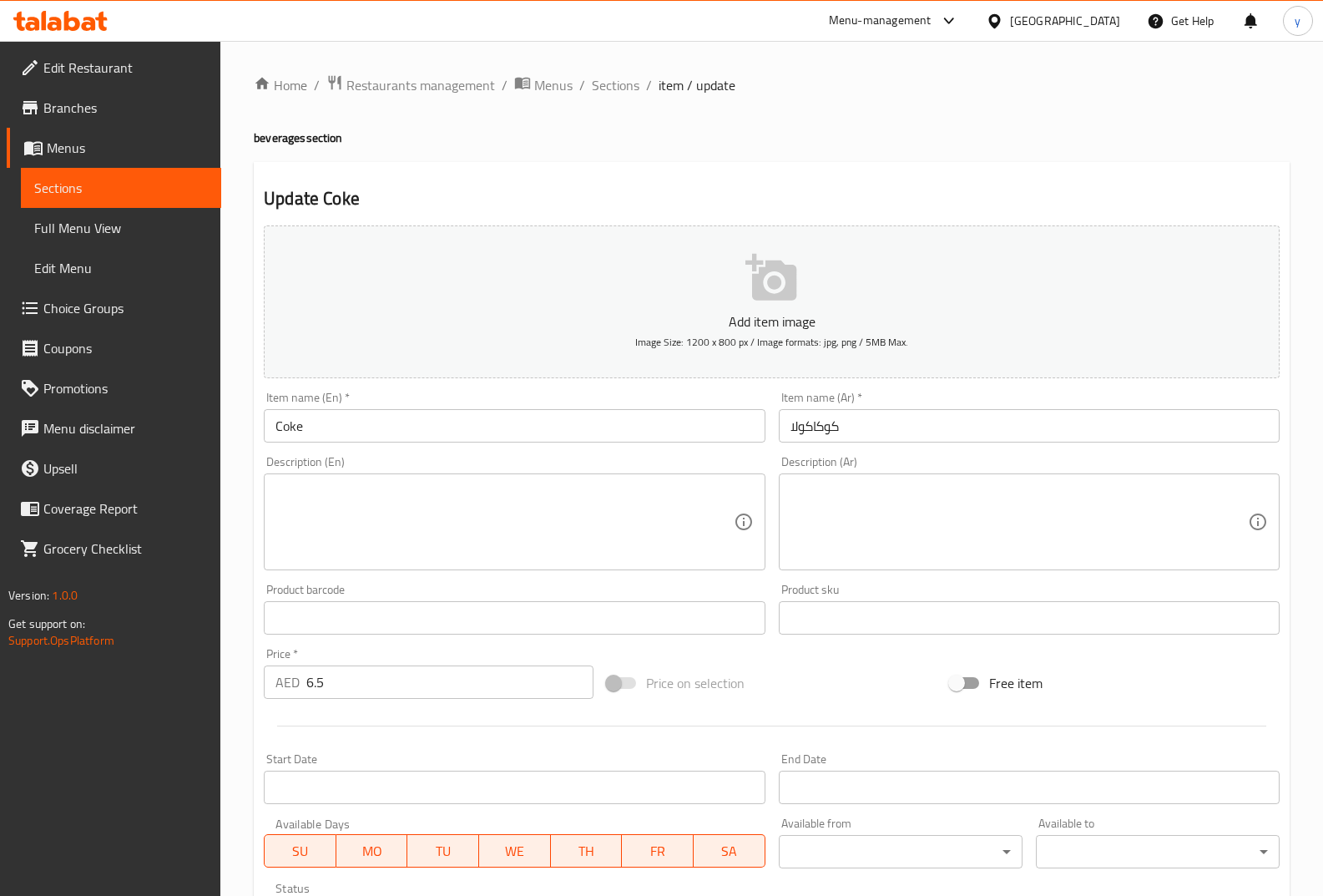
click at [75, 149] on span "Menus" at bounding box center [127, 148] width 161 height 20
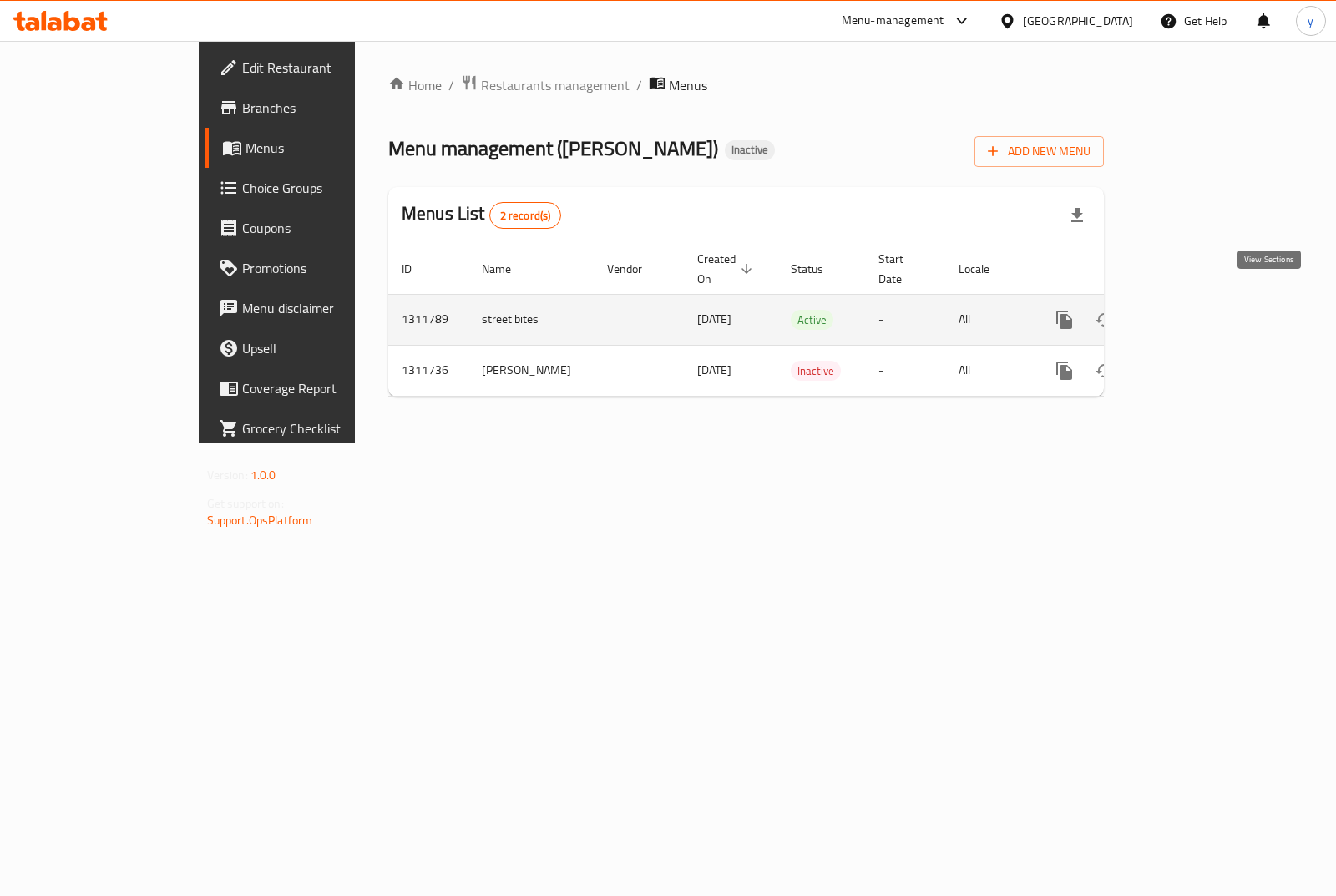
click at [1192, 312] on icon "enhanced table" at bounding box center [1184, 320] width 15 height 15
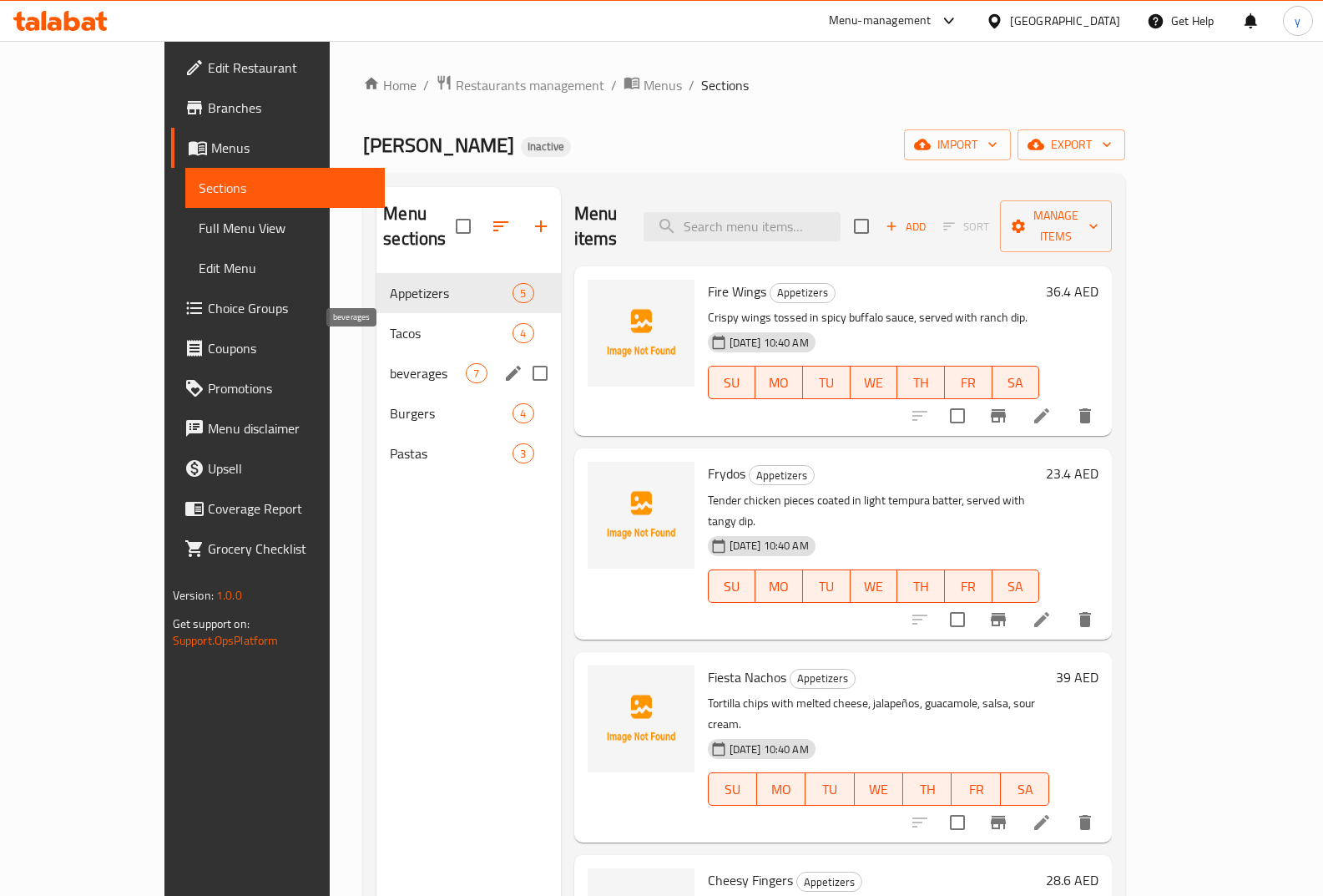
click at [390, 363] on span "beverages" at bounding box center [428, 373] width 76 height 20
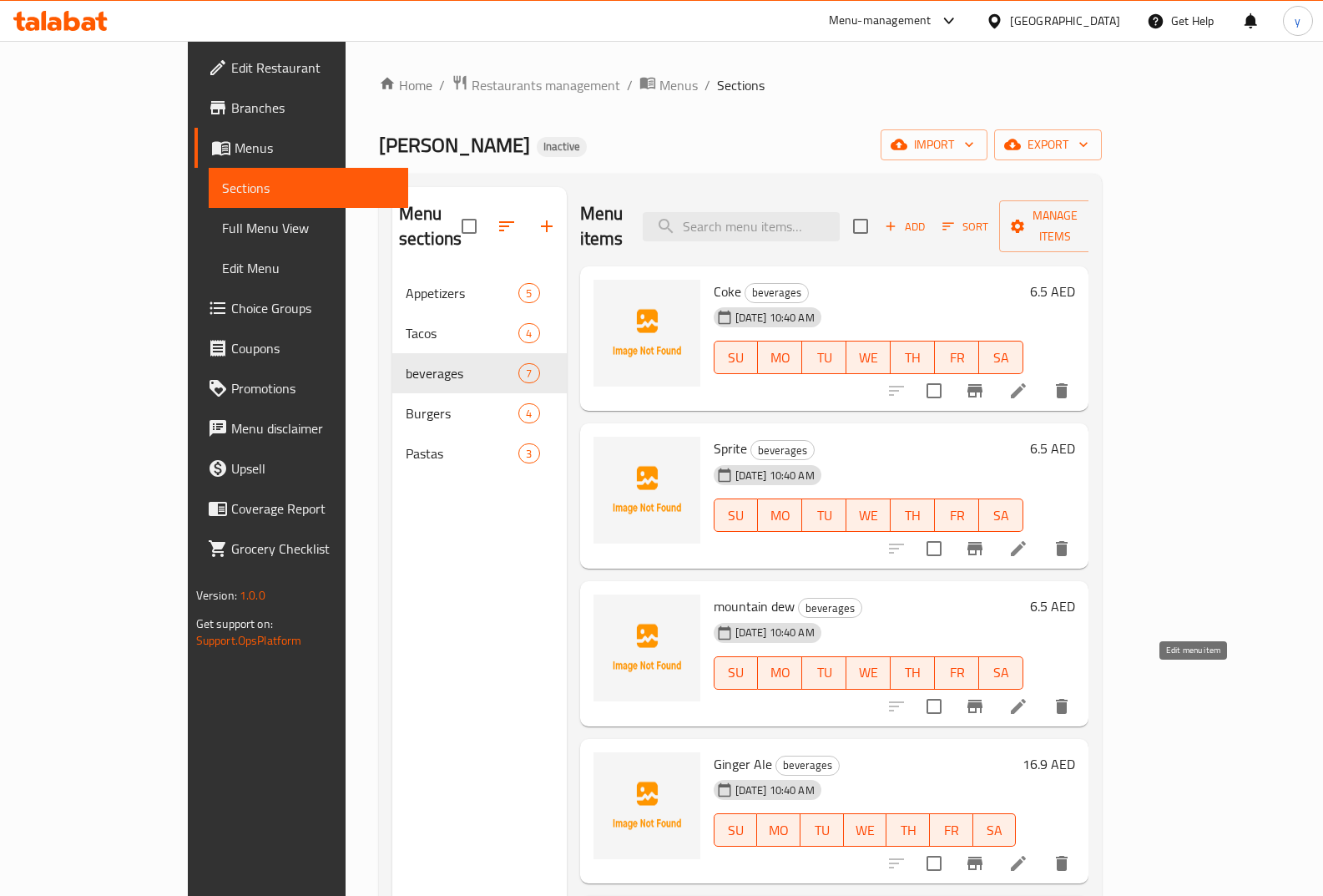
click at [1026, 698] on icon at bounding box center [1018, 706] width 15 height 15
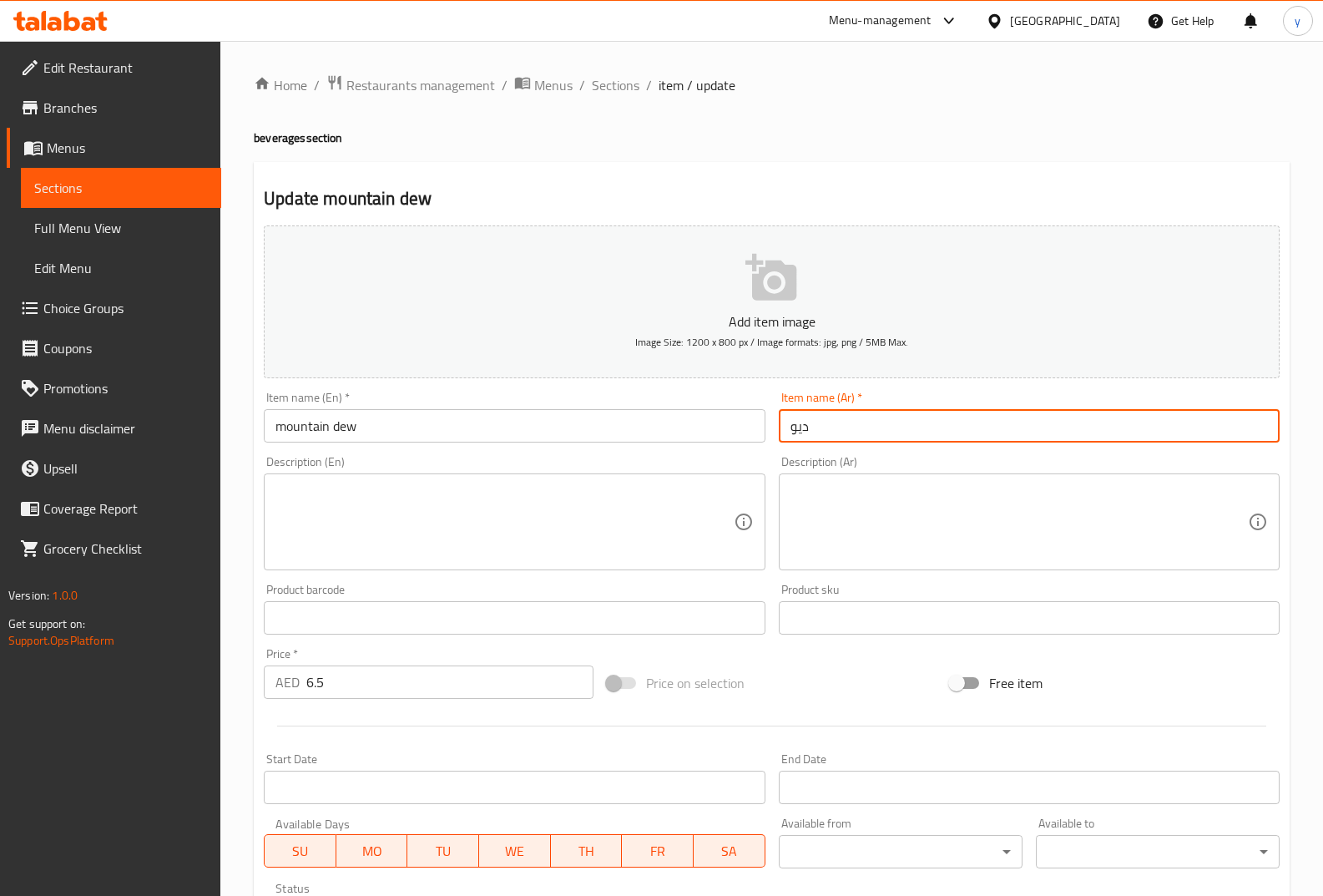
drag, startPoint x: 836, startPoint y: 431, endPoint x: 770, endPoint y: 429, distance: 66.0
click at [770, 429] on div "Add item image Image Size: 1200 x 800 px / Image formats: jpg, png / 5MB Max. I…" at bounding box center [771, 578] width 1029 height 720
paste input "ماونتن"
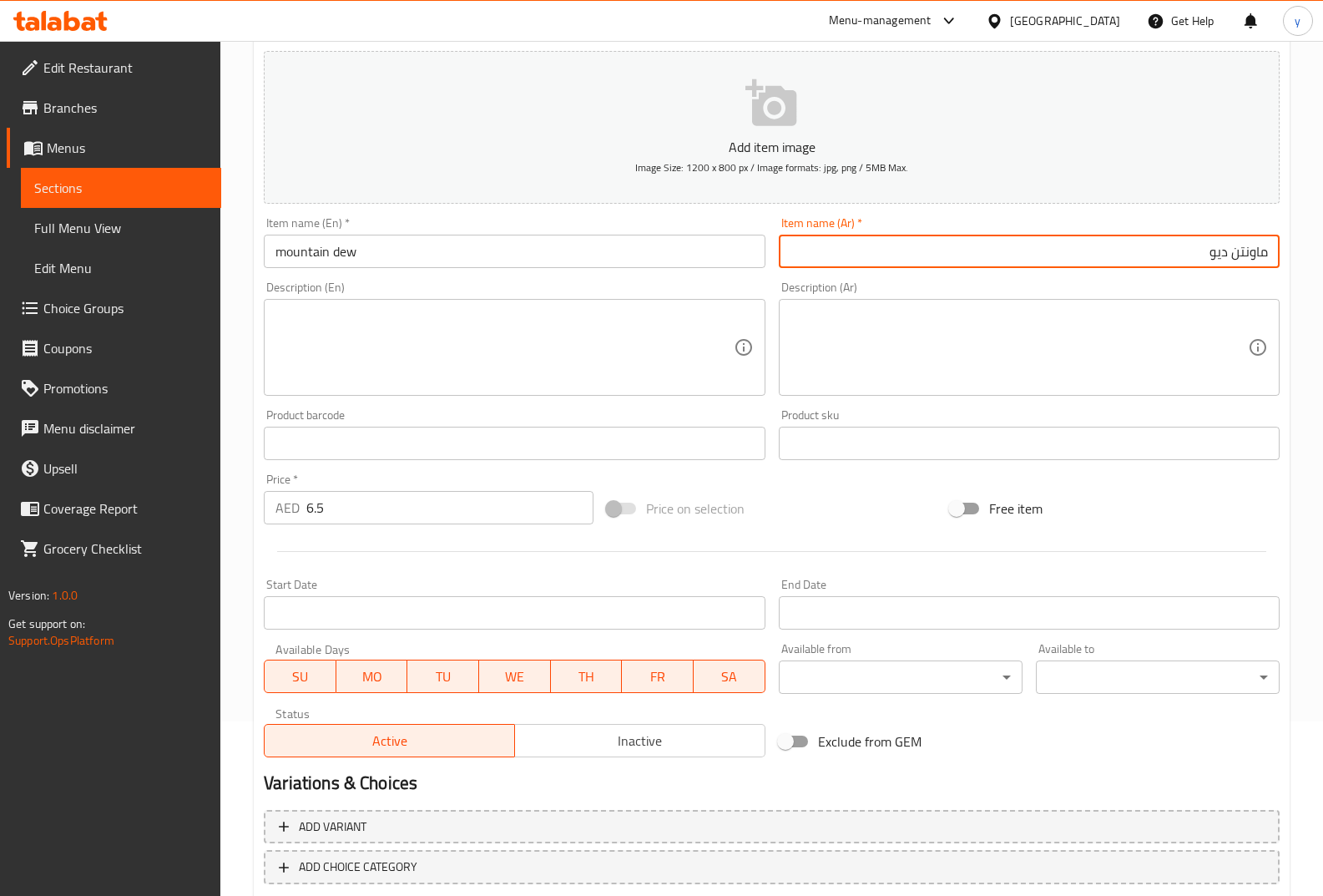
scroll to position [271, 0]
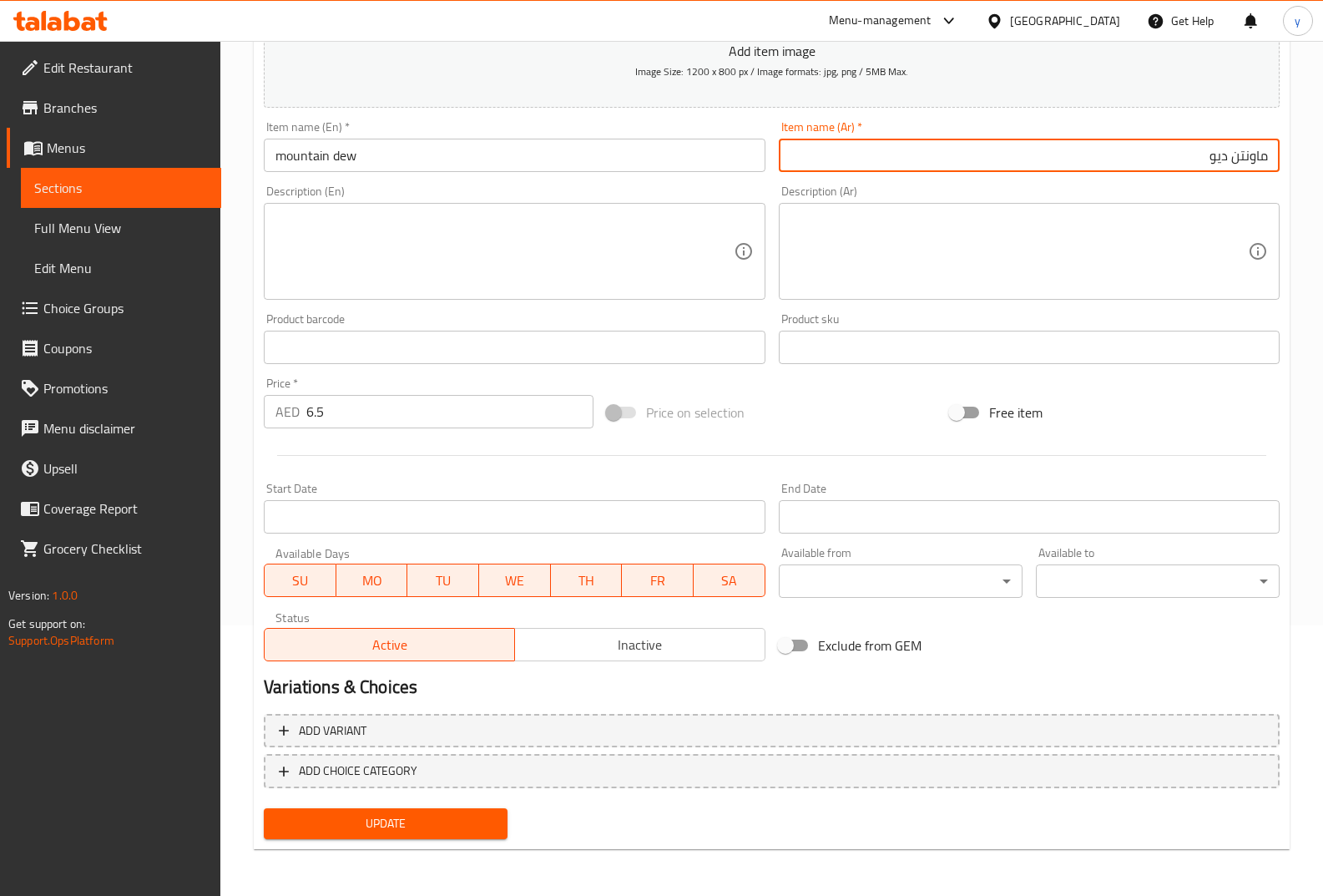
type input "ماونتن ديو"
click at [464, 821] on span "Update" at bounding box center [385, 823] width 217 height 21
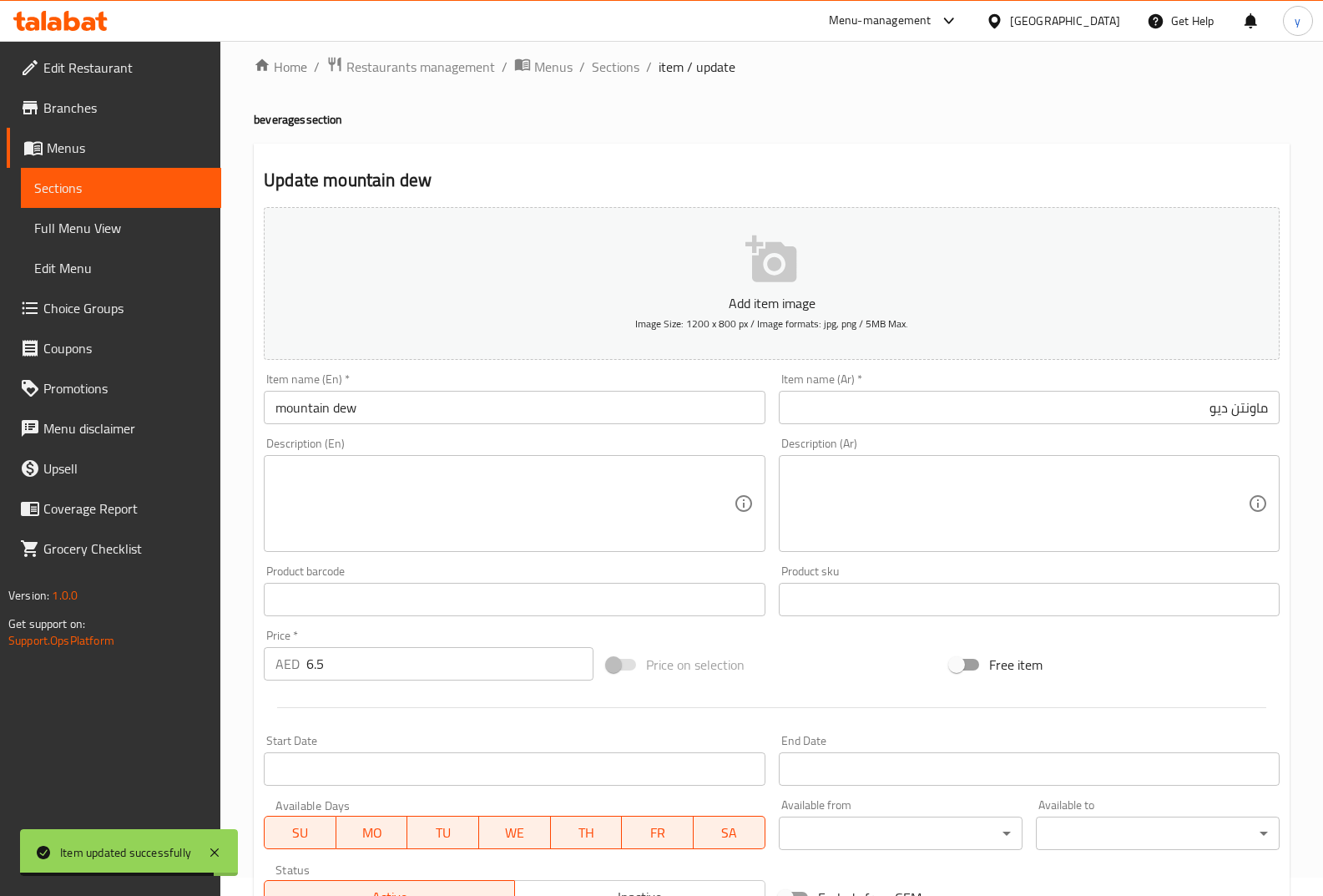
scroll to position [0, 0]
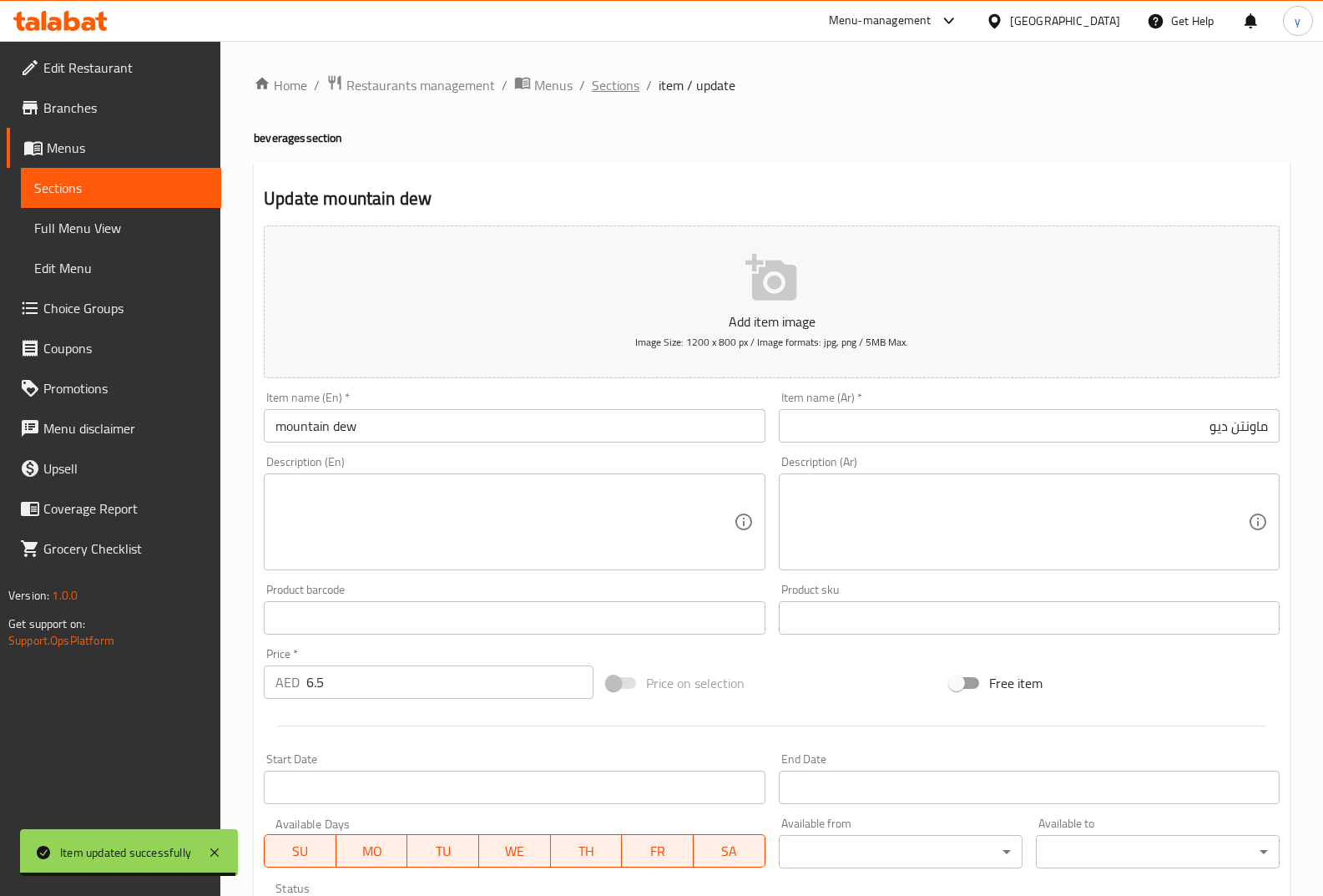
click at [603, 75] on span "Sections" at bounding box center [616, 85] width 48 height 20
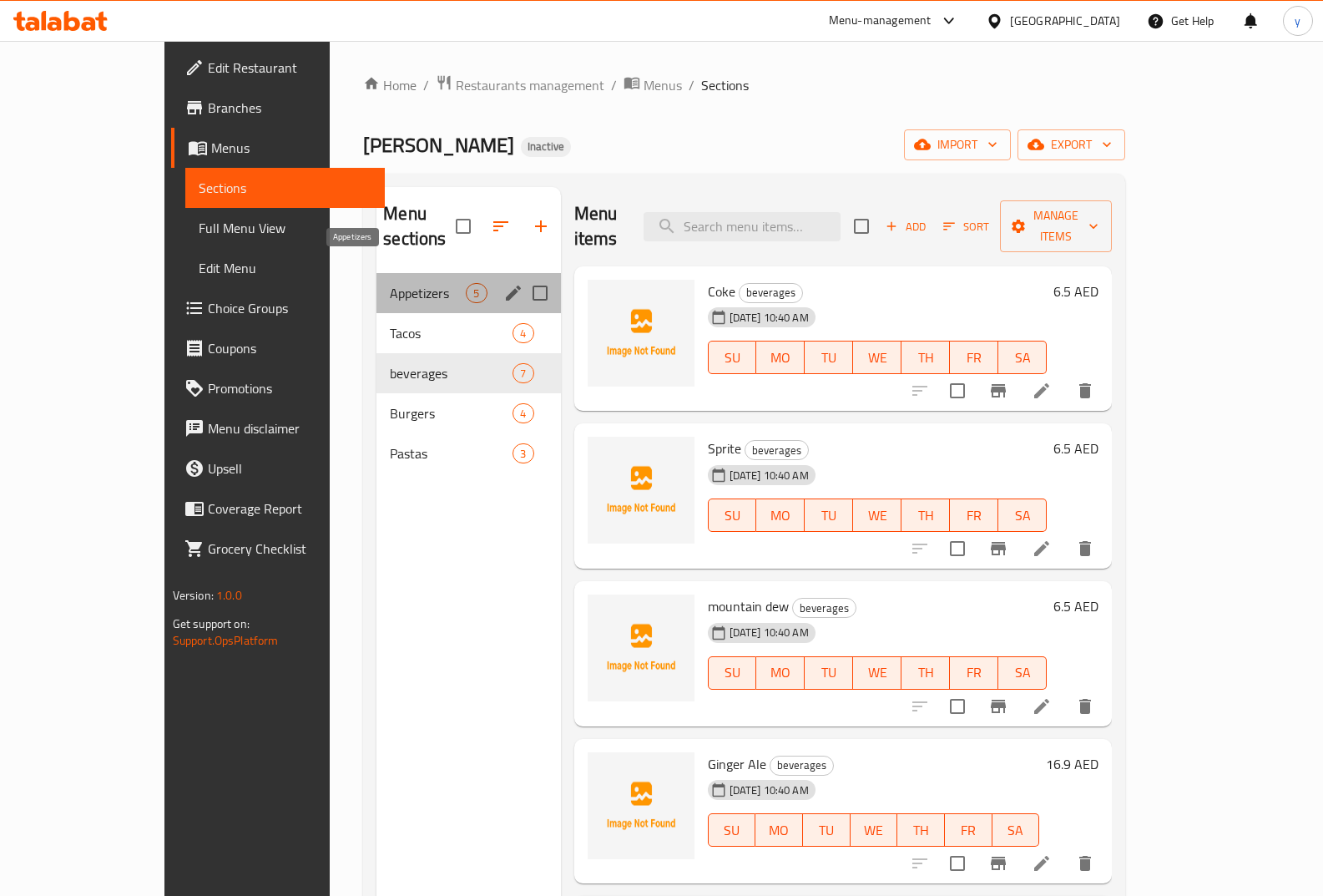
click at [390, 283] on span "Appetizers" at bounding box center [428, 293] width 76 height 20
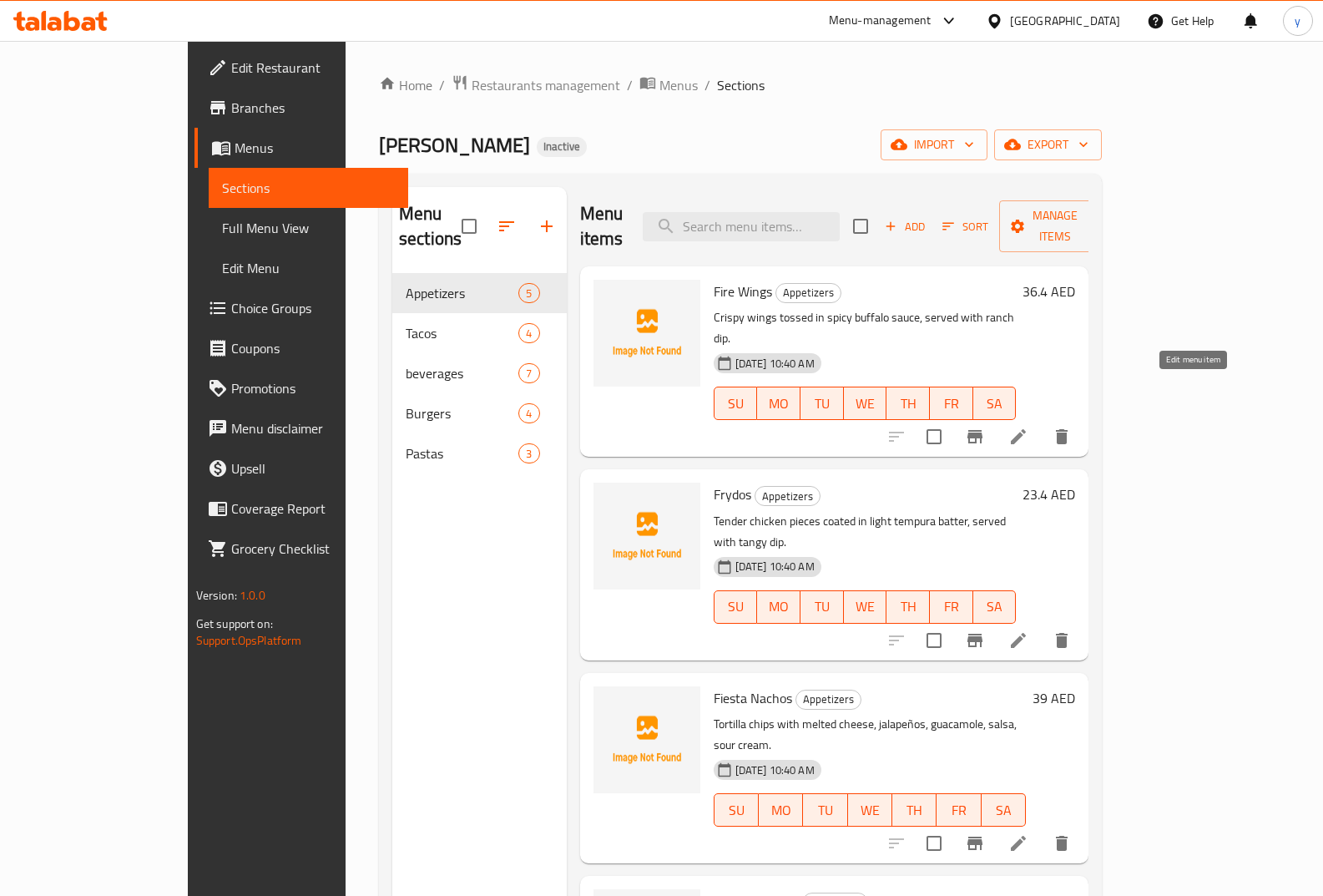
click at [1026, 429] on icon at bounding box center [1018, 436] width 15 height 15
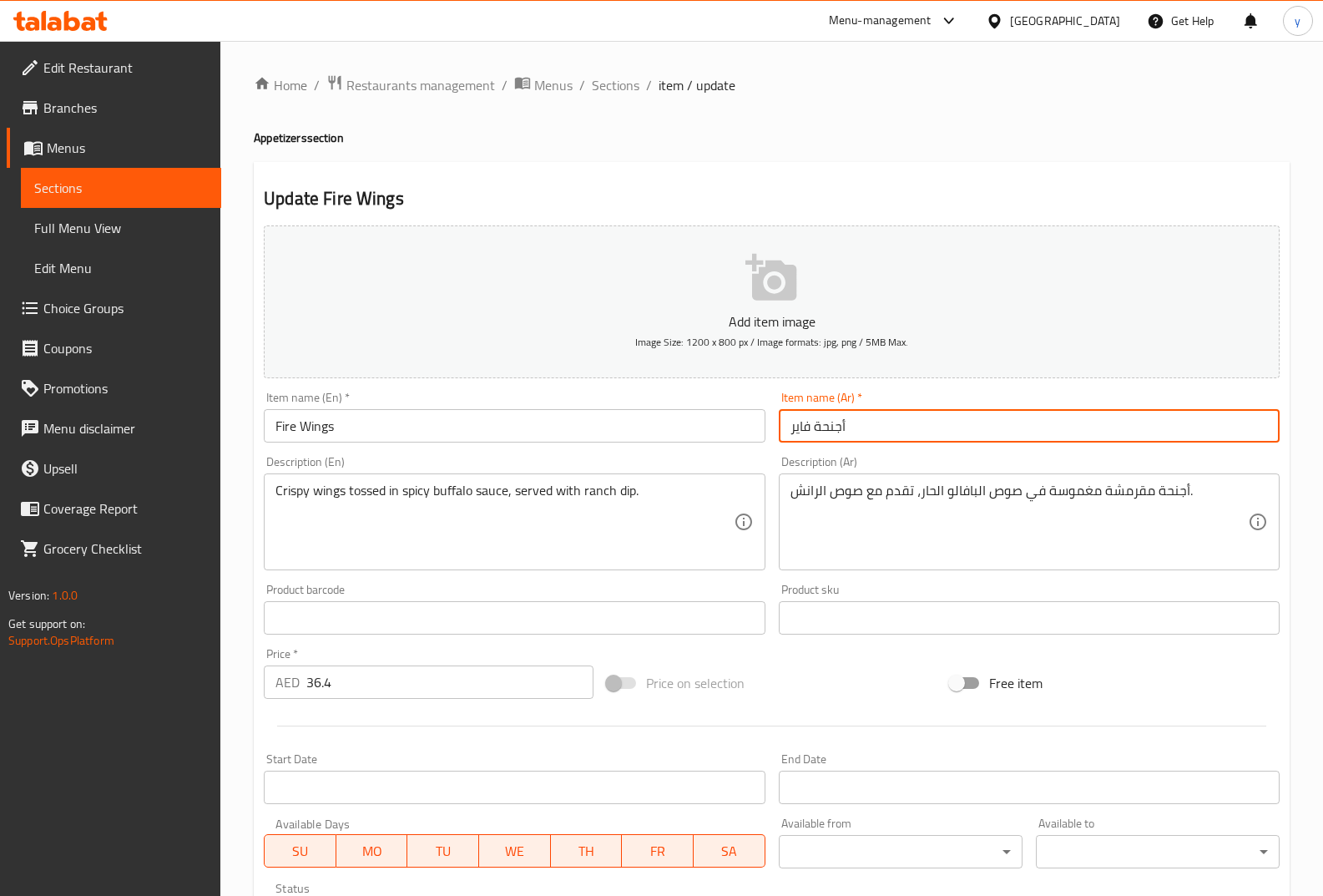
drag, startPoint x: 893, startPoint y: 429, endPoint x: 778, endPoint y: 442, distance: 115.7
click at [779, 442] on input "أجنحة فاير" at bounding box center [1029, 426] width 501 height 33
paste input "فاير وينغز"
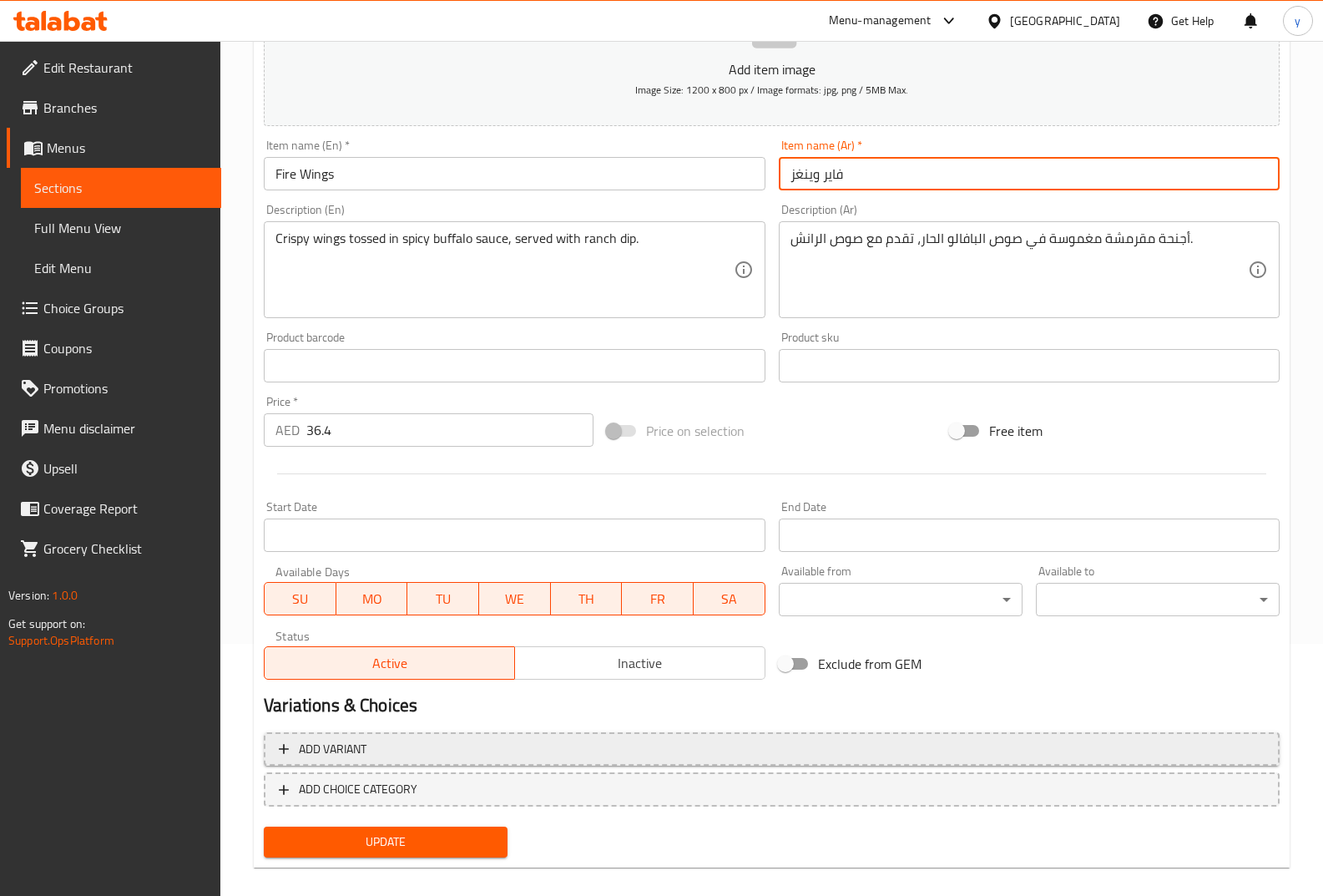
scroll to position [271, 0]
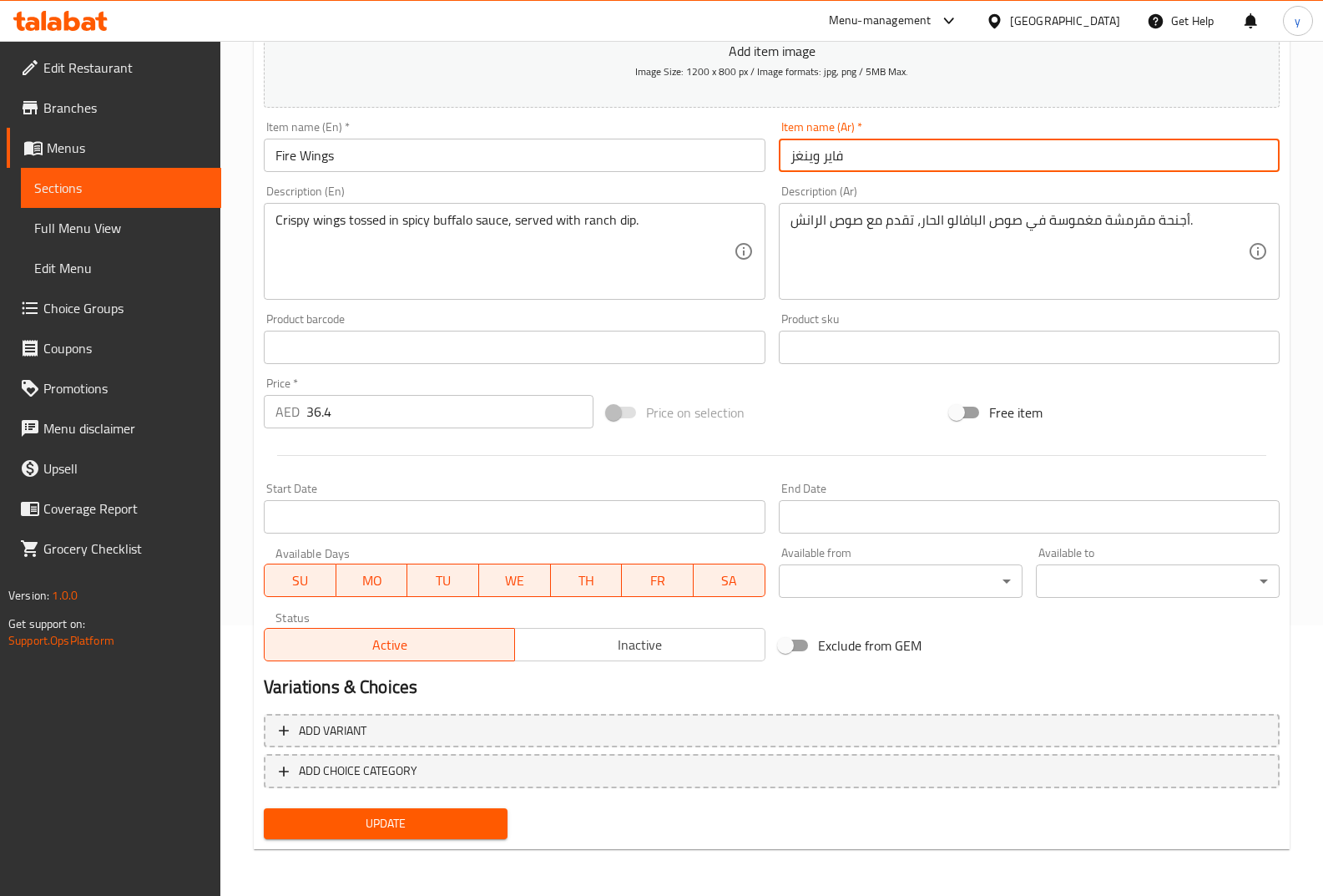
type input "فاير وينغز"
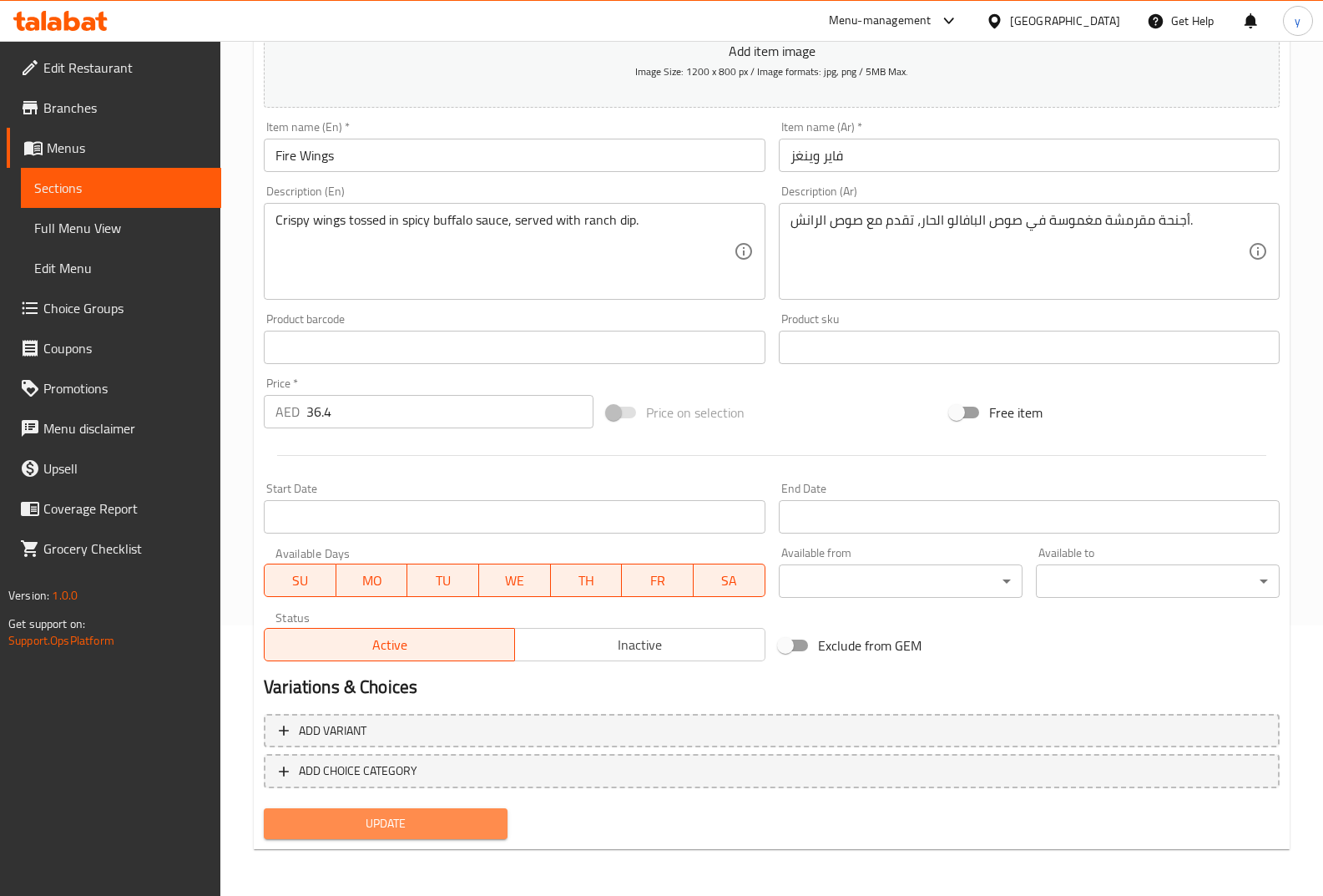
click at [473, 825] on span "Update" at bounding box center [385, 823] width 217 height 21
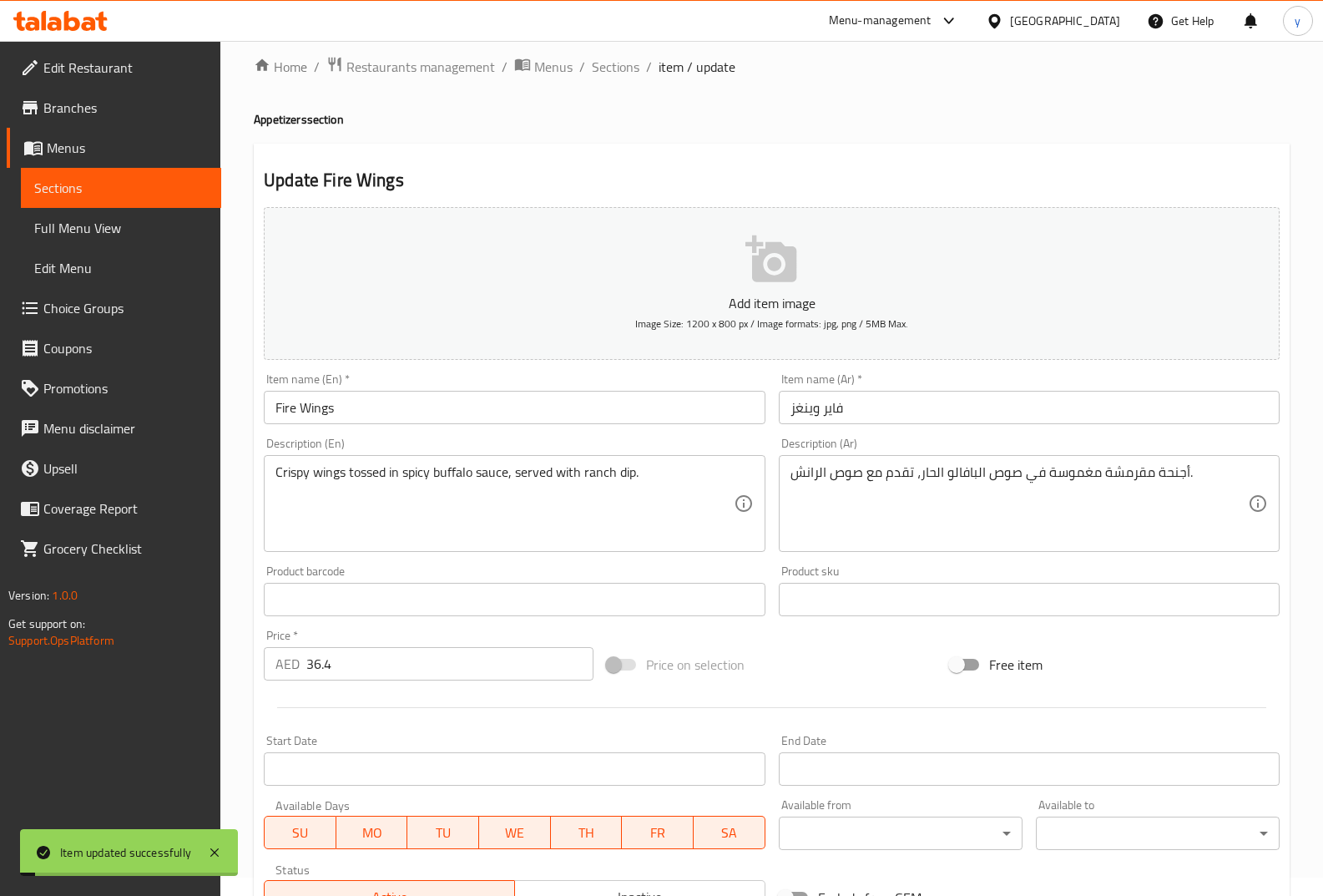
scroll to position [0, 0]
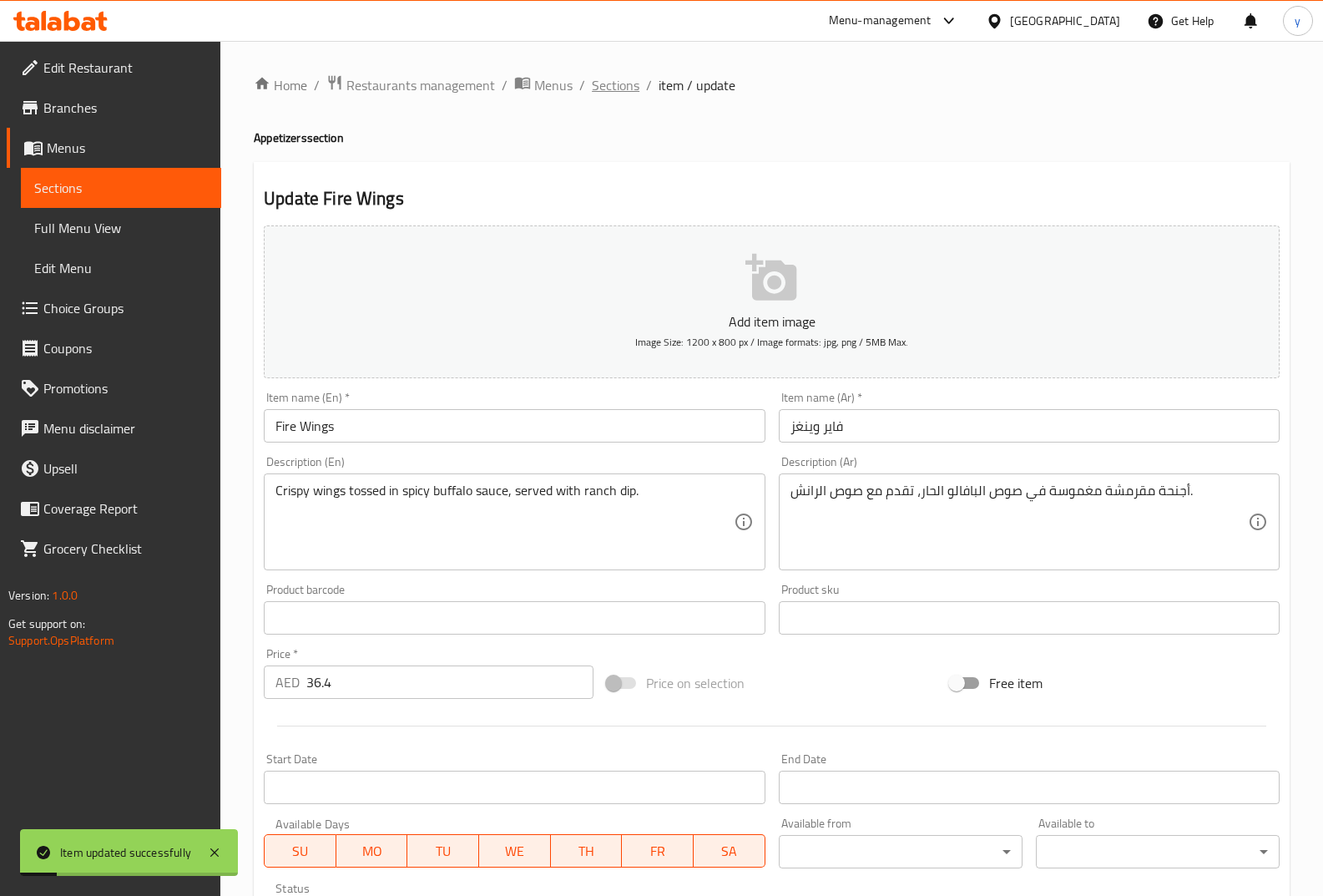
click at [628, 82] on span "Sections" at bounding box center [616, 85] width 48 height 20
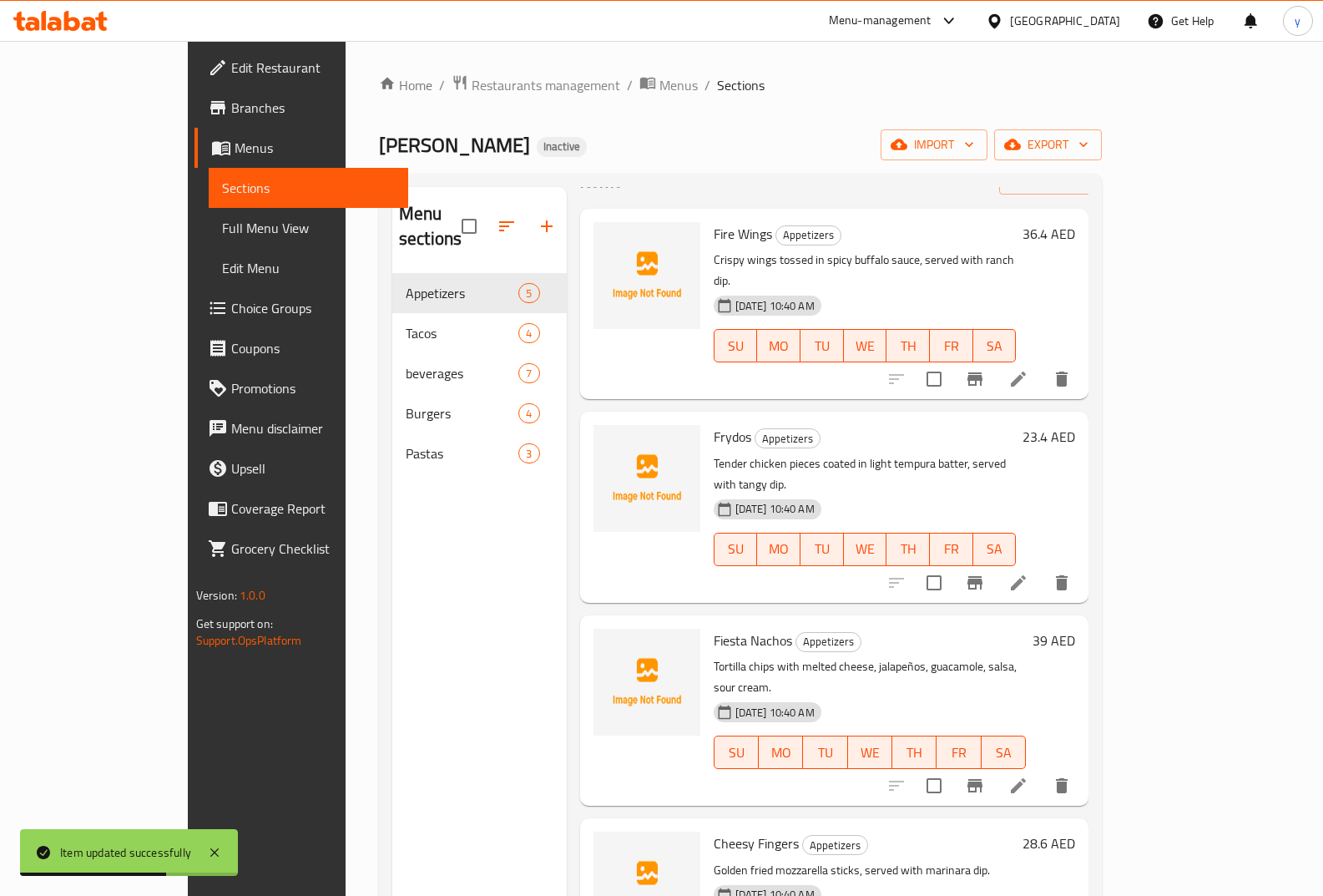
scroll to position [234, 0]
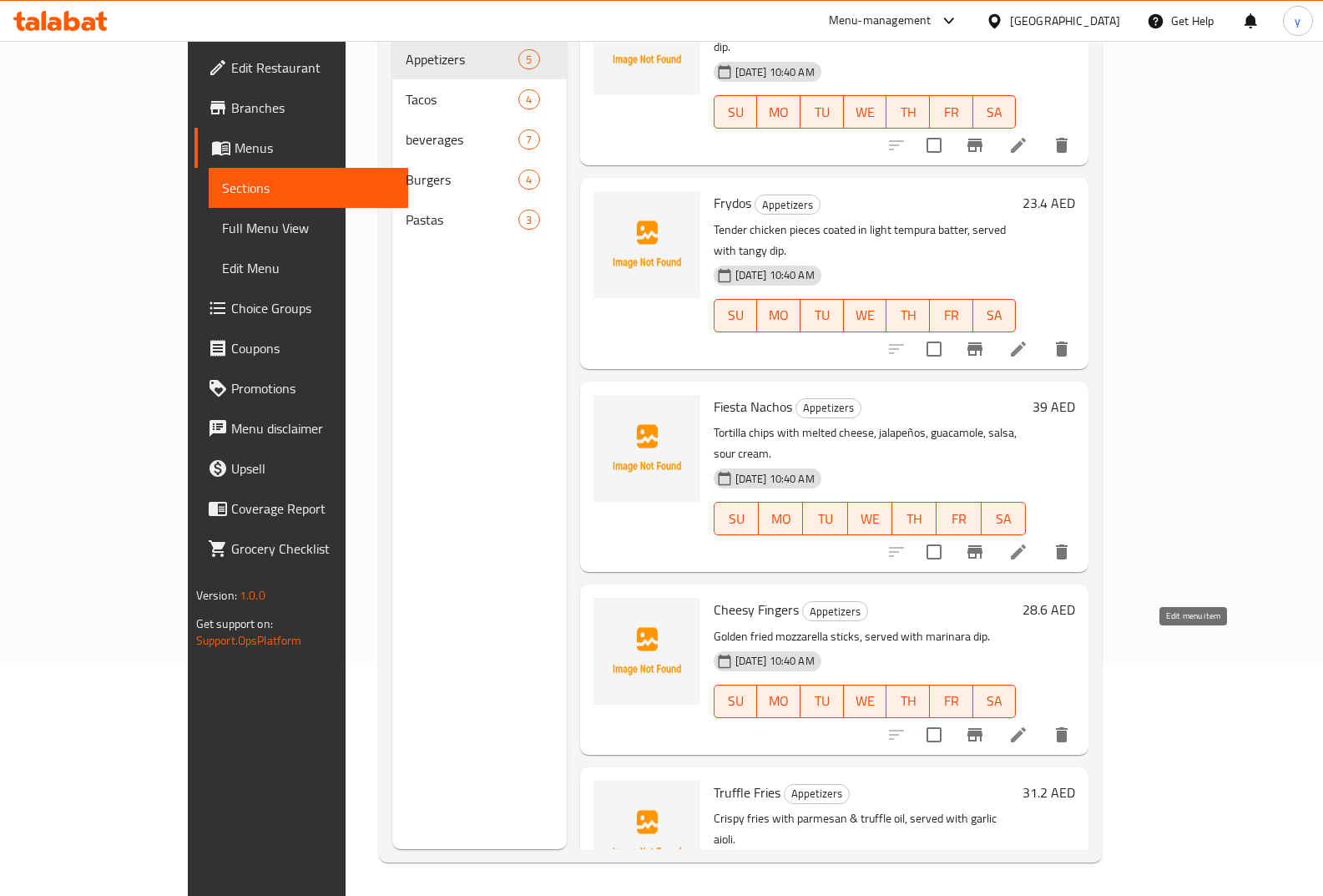
click at [1026, 727] on icon at bounding box center [1018, 734] width 15 height 15
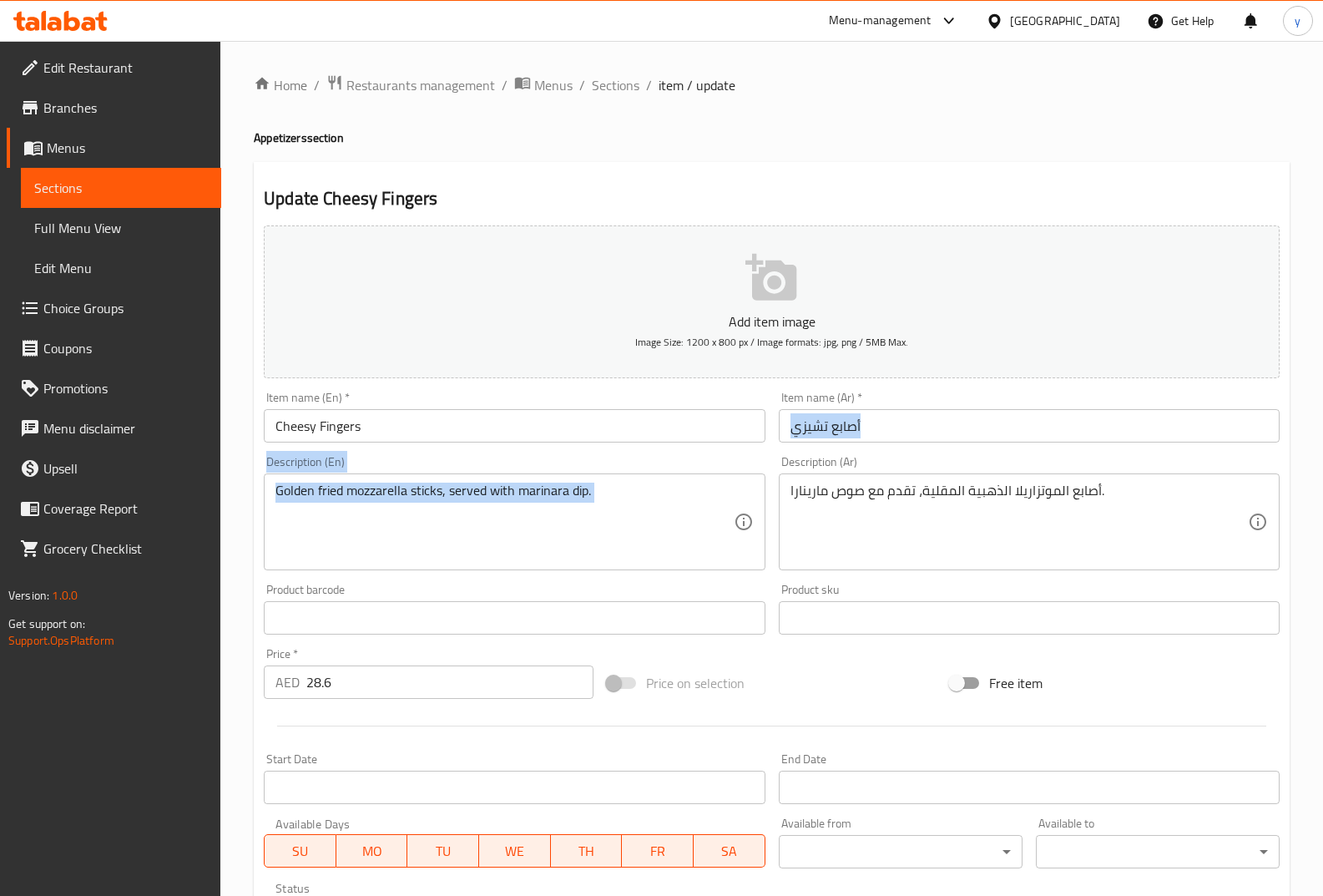
drag, startPoint x: 1012, startPoint y: 443, endPoint x: 828, endPoint y: 446, distance: 184.0
click at [827, 449] on div "Add item image Image Size: 1200 x 800 px / Image formats: jpg, png / 5MB Max. I…" at bounding box center [771, 578] width 1029 height 720
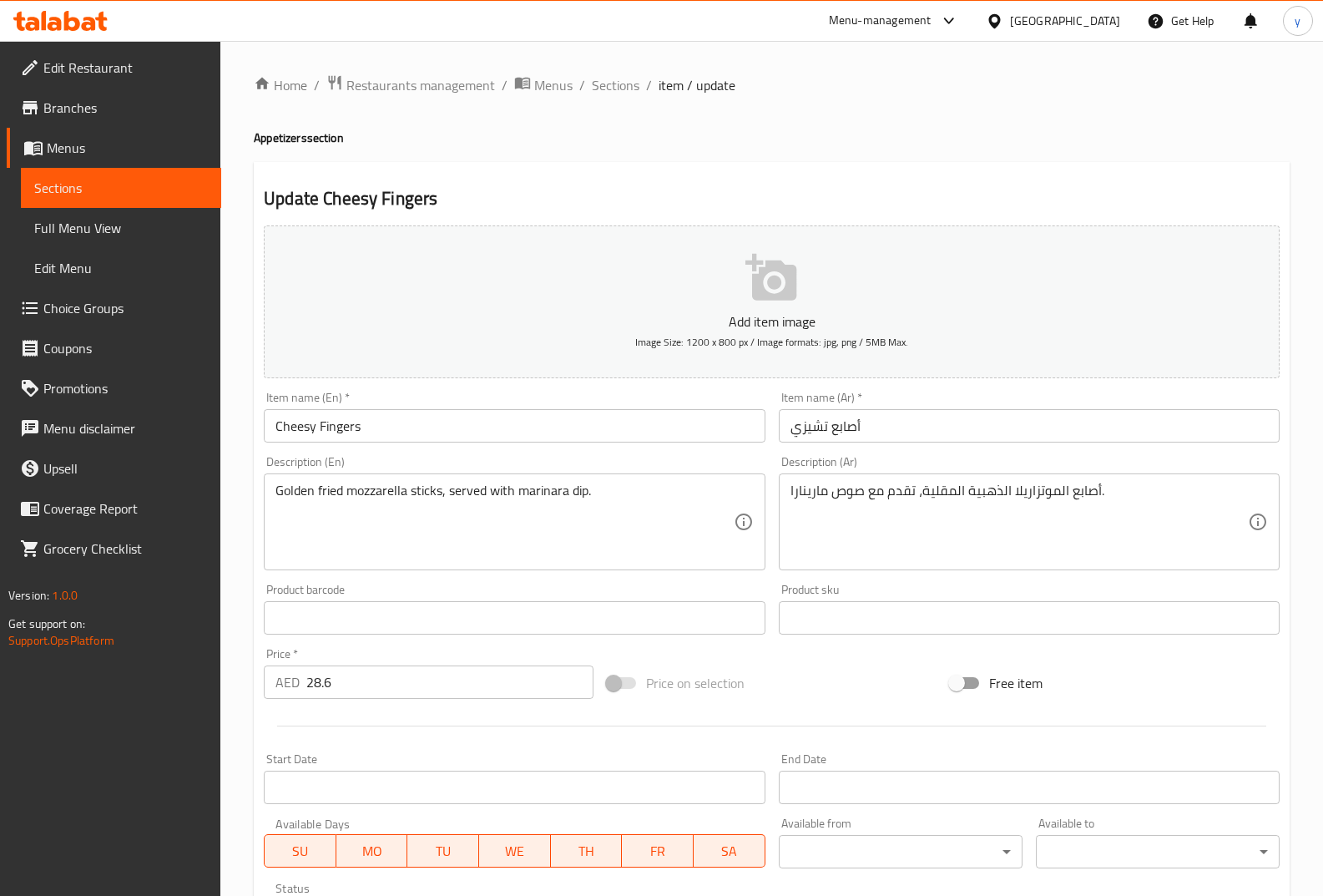
click at [862, 427] on input "أصابع تشيزي" at bounding box center [1029, 426] width 501 height 33
drag, startPoint x: 875, startPoint y: 426, endPoint x: 767, endPoint y: 442, distance: 109.2
click at [767, 442] on div "Add item image Image Size: 1200 x 800 px / Image formats: jpg, png / 5MB Max. I…" at bounding box center [771, 578] width 1029 height 720
paste input "شيزي فينجرز"
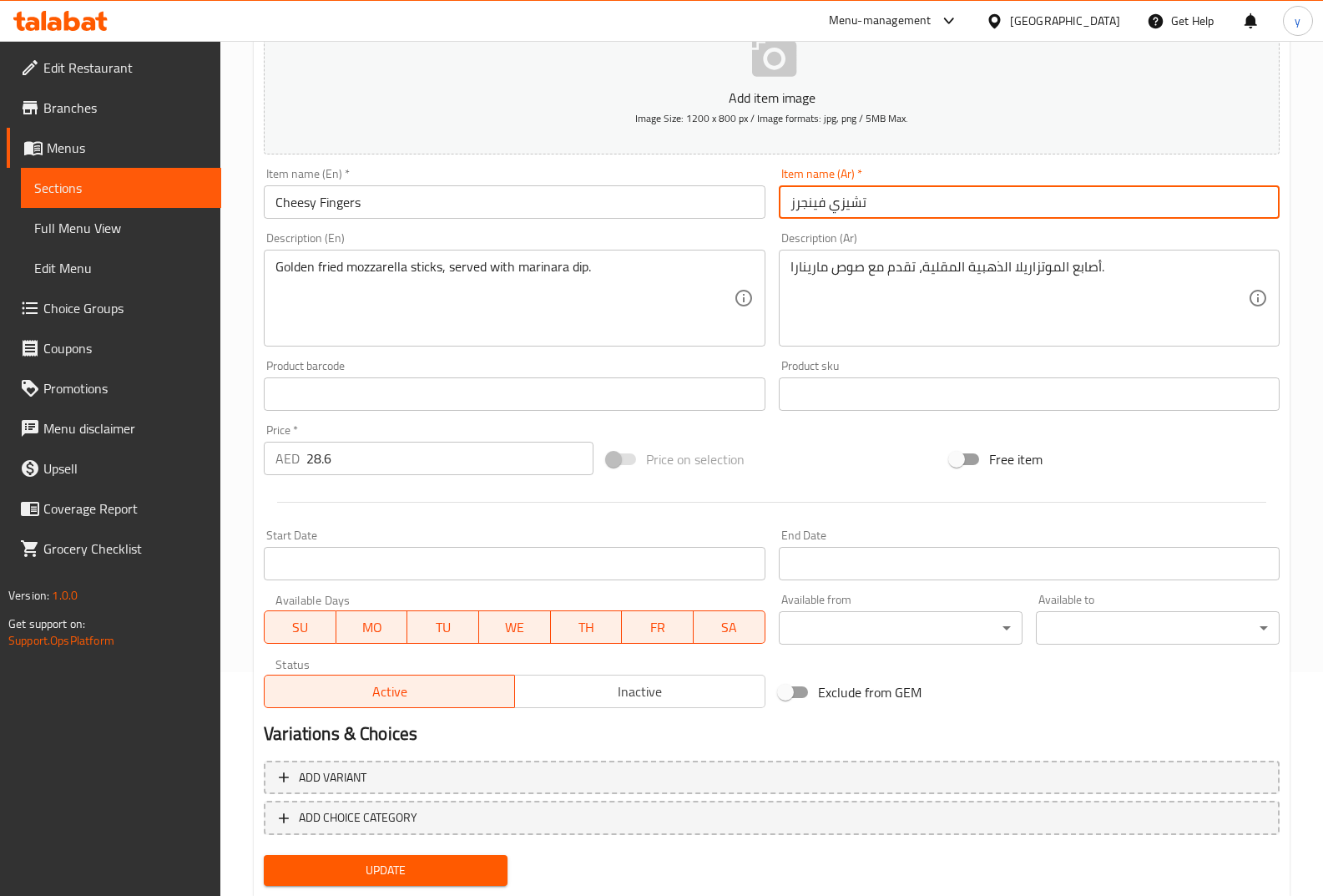
scroll to position [271, 0]
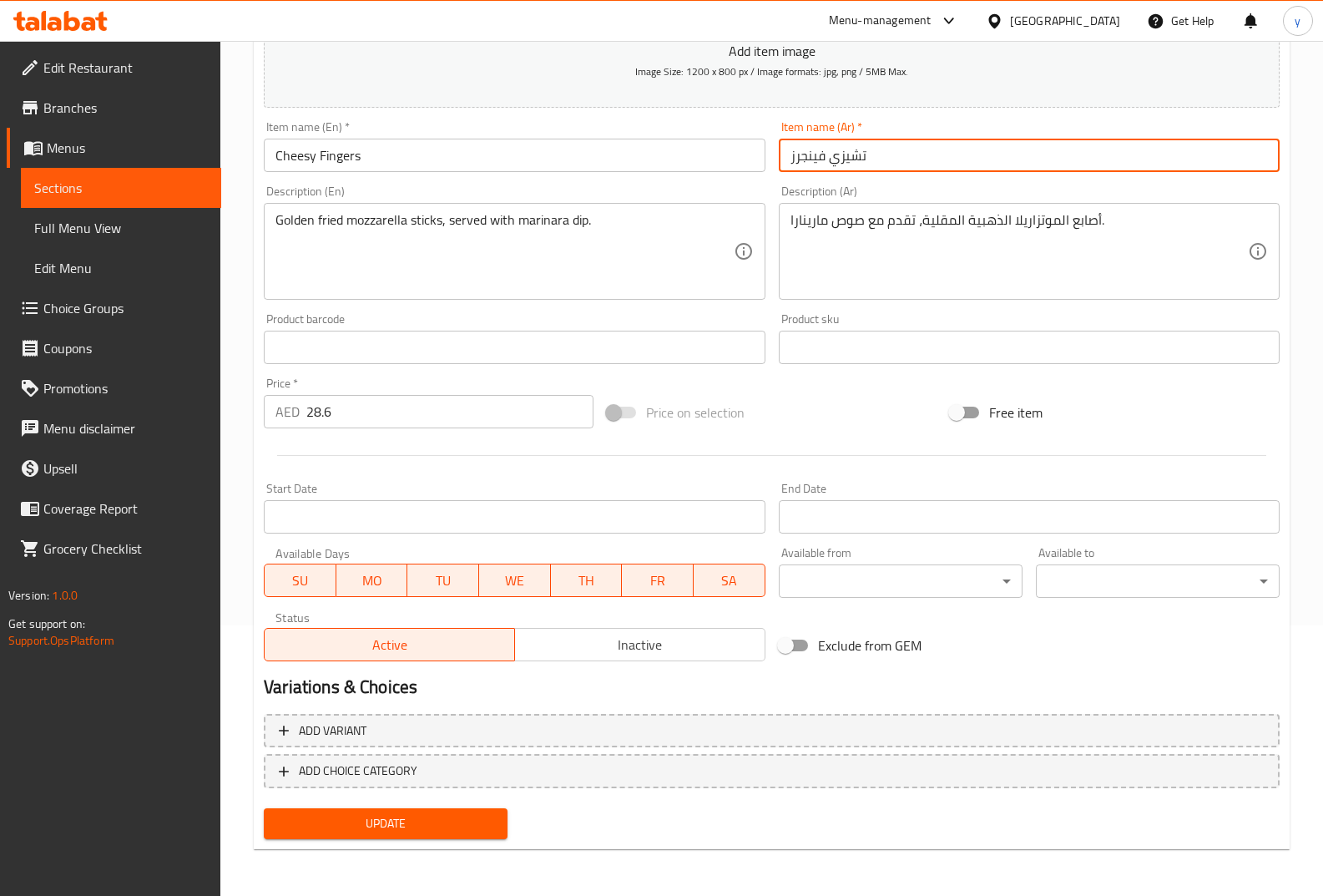
type input "تشيزي فينجرز"
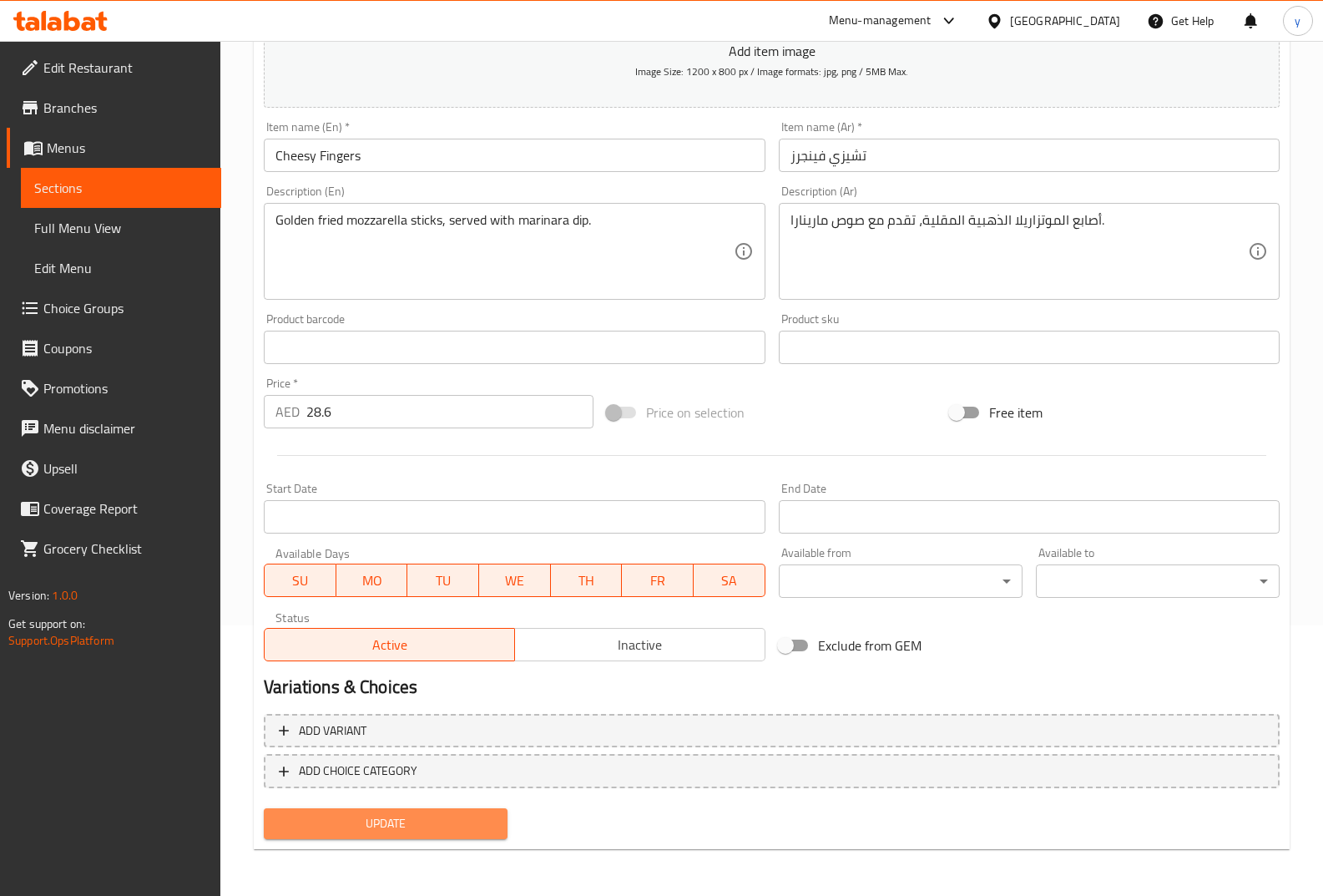
click at [481, 824] on span "Update" at bounding box center [385, 823] width 217 height 21
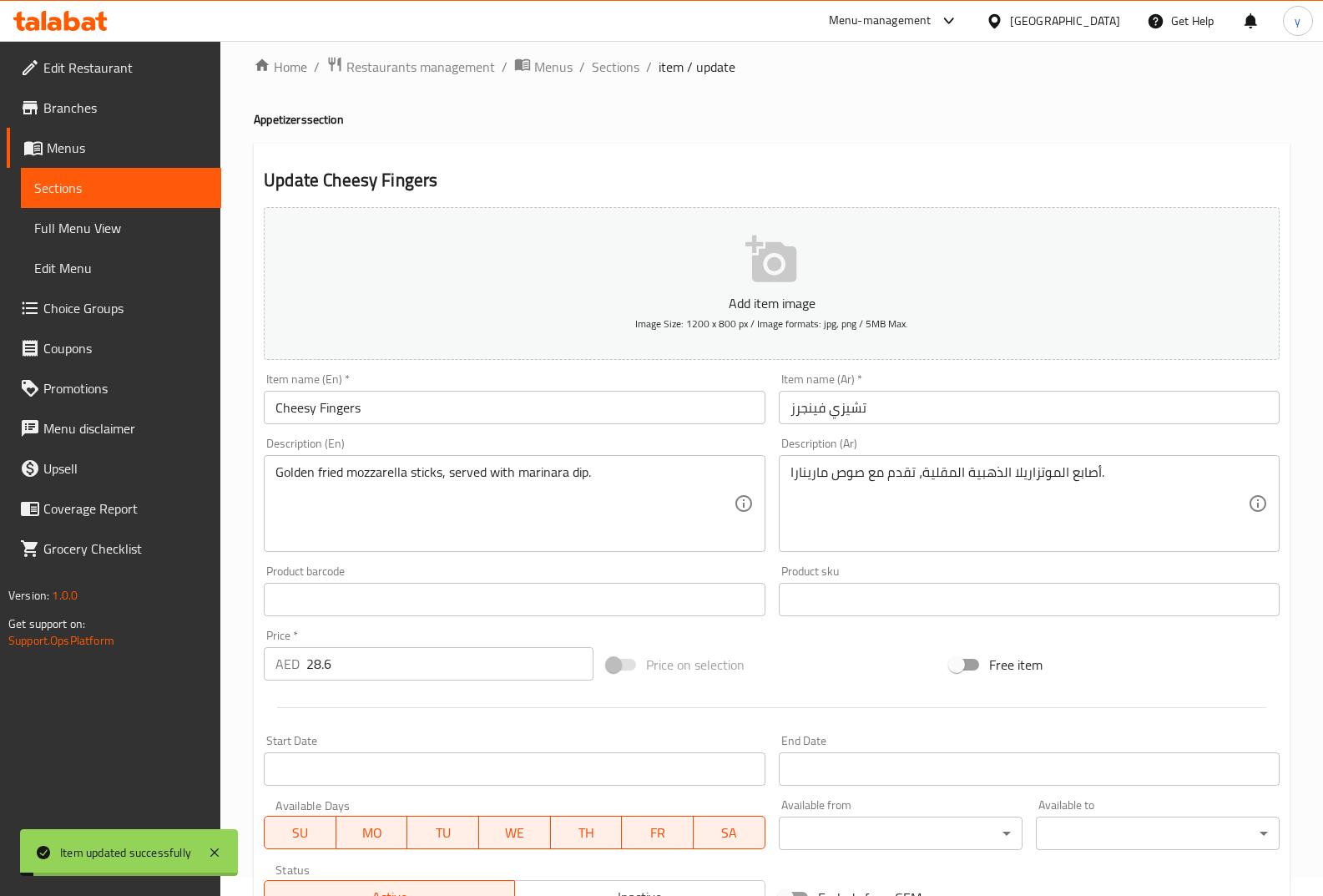
scroll to position [0, 0]
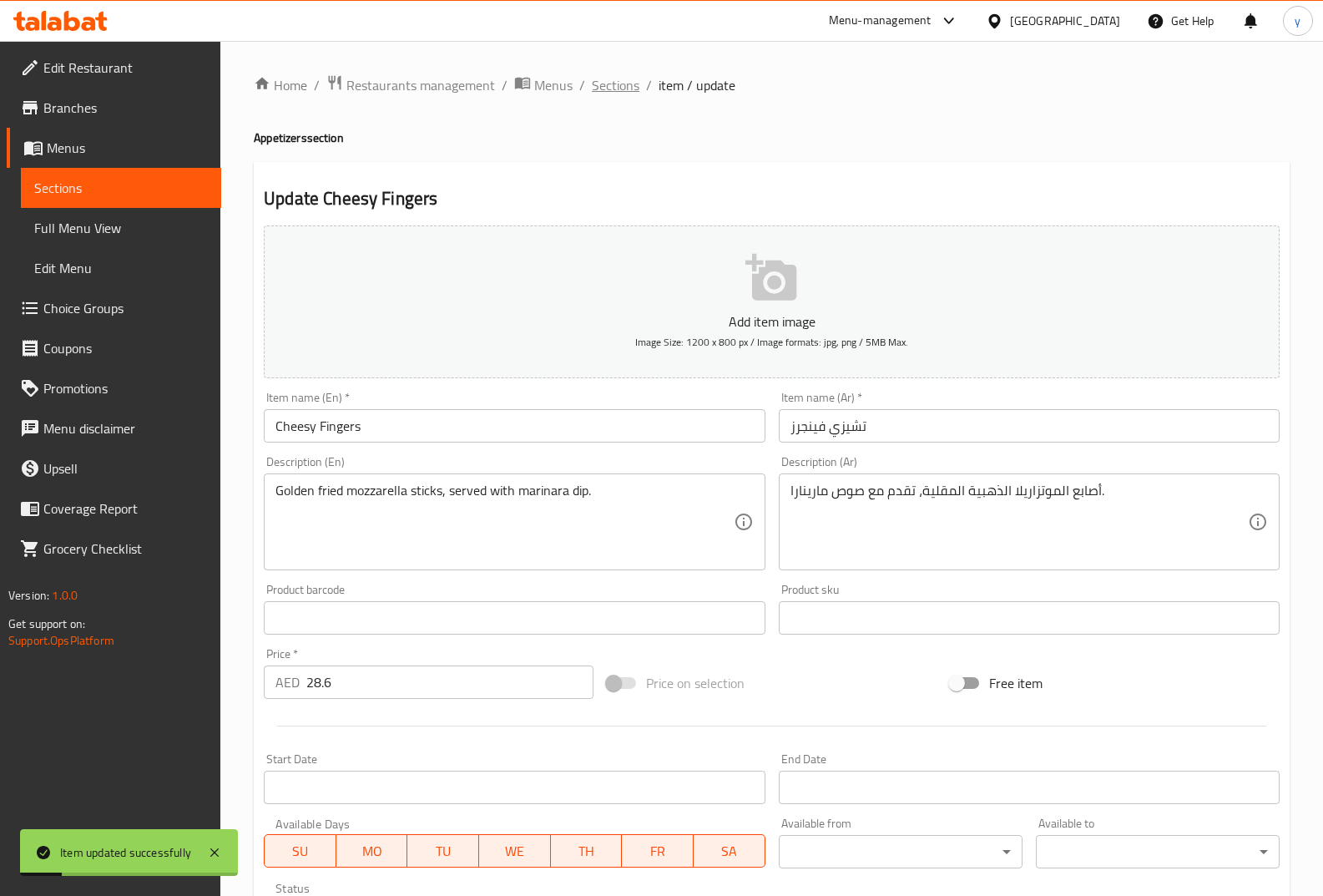
click at [610, 91] on span "Sections" at bounding box center [616, 85] width 48 height 20
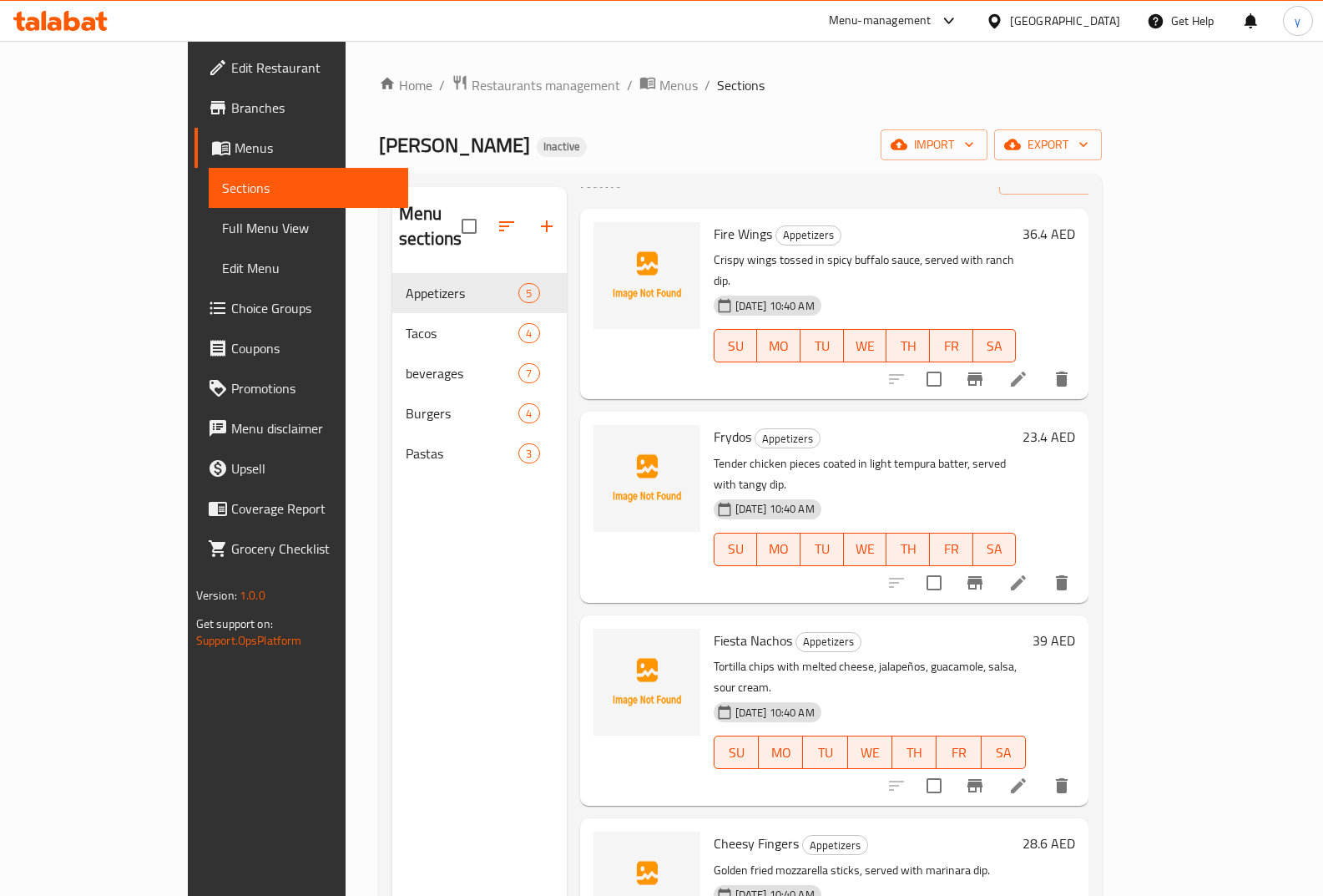
scroll to position [234, 0]
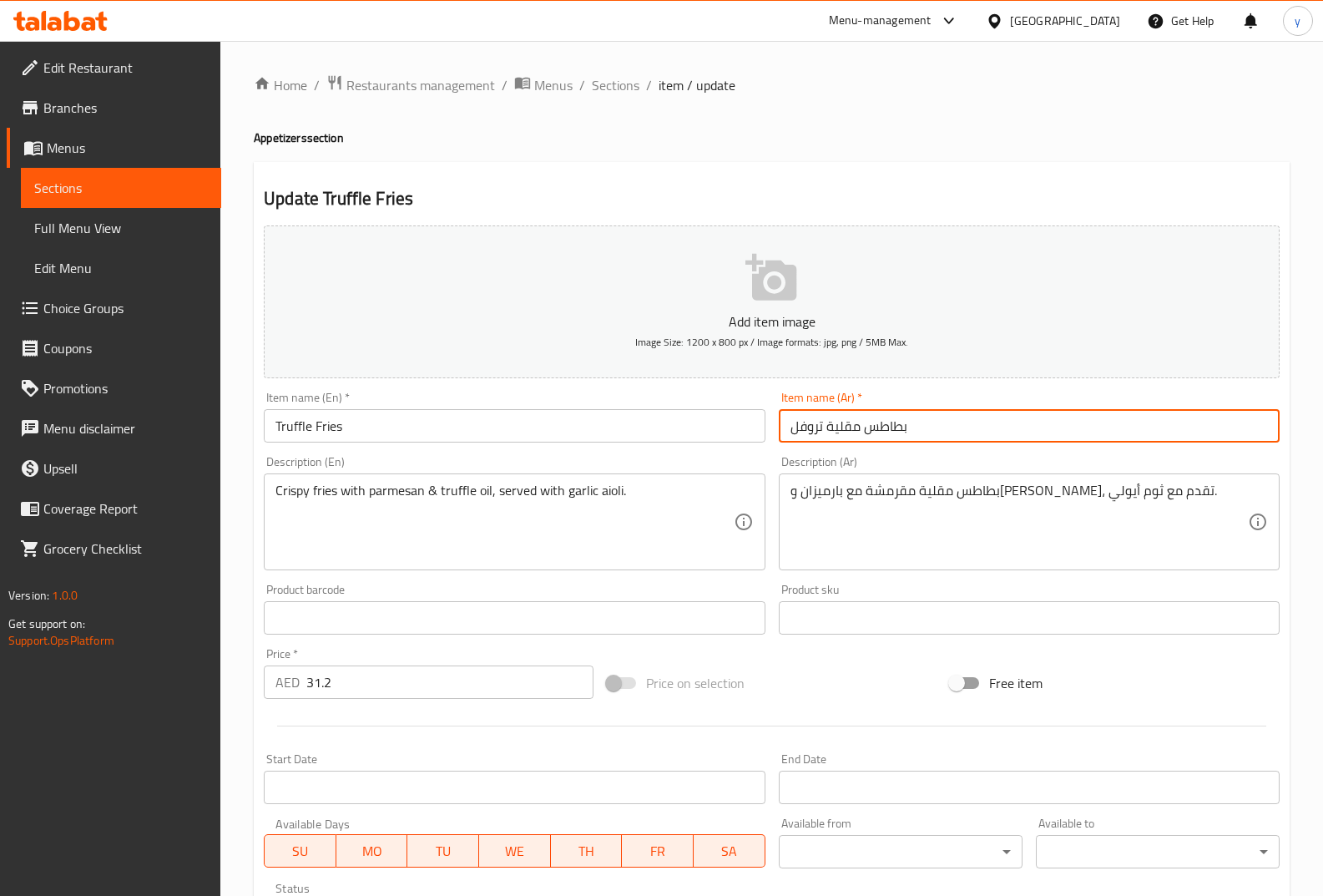
drag, startPoint x: 953, startPoint y: 423, endPoint x: 792, endPoint y: 433, distance: 161.3
click at [792, 433] on input "بطاطس مقلية تروفل" at bounding box center [1029, 426] width 501 height 33
paste input "رافل فرايز"
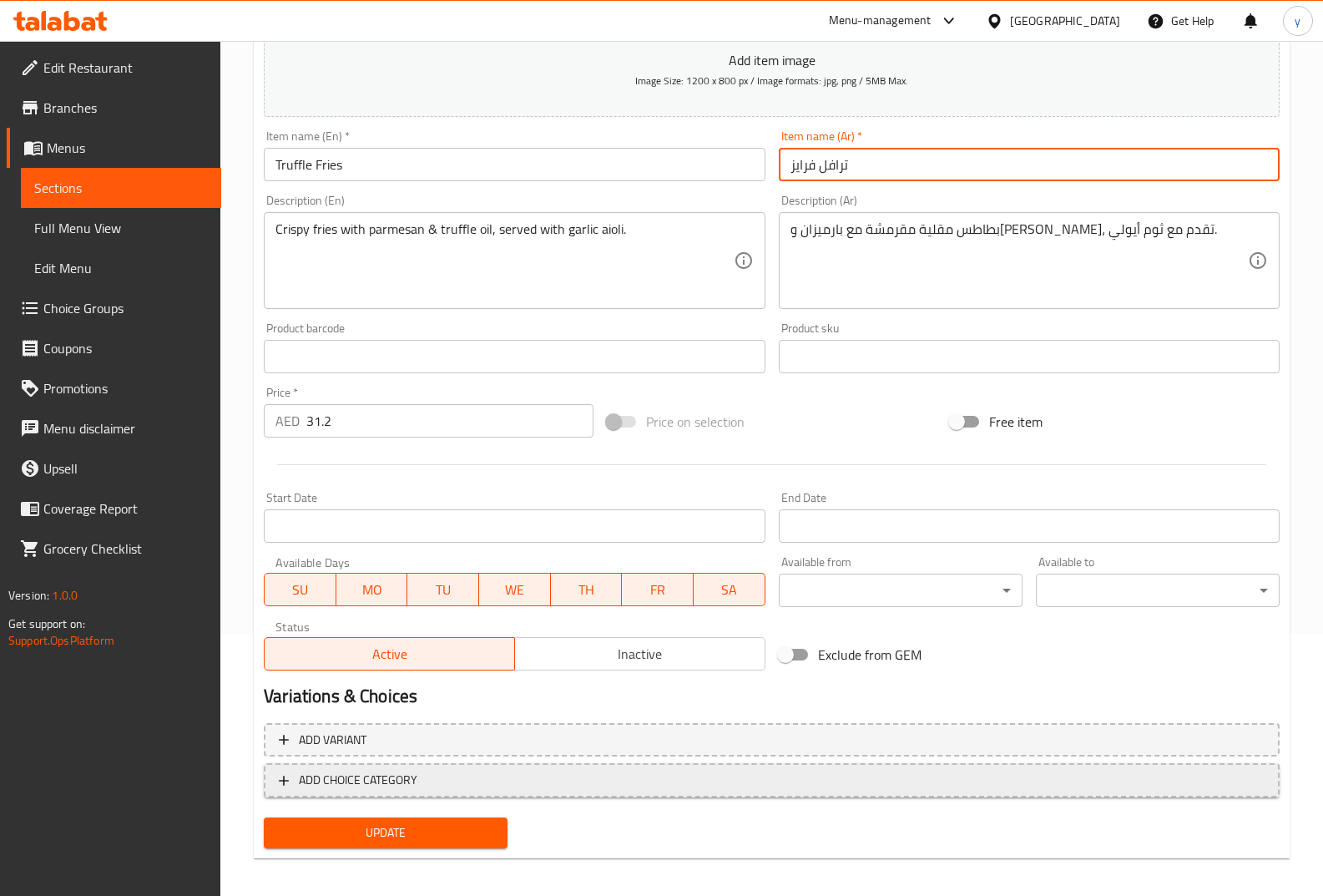
scroll to position [271, 0]
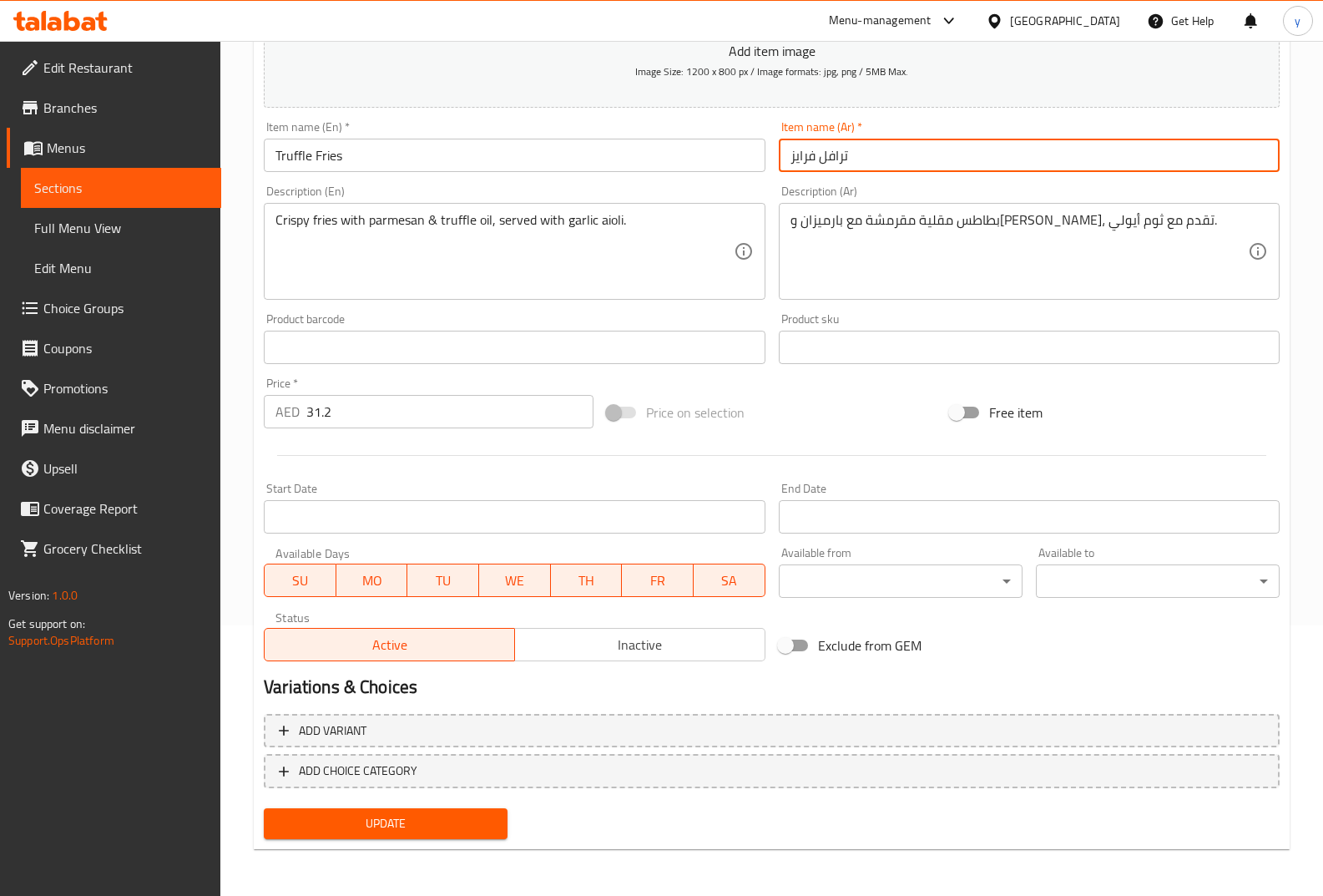
type input "ترافل فرايز"
click at [482, 821] on span "Update" at bounding box center [385, 823] width 217 height 21
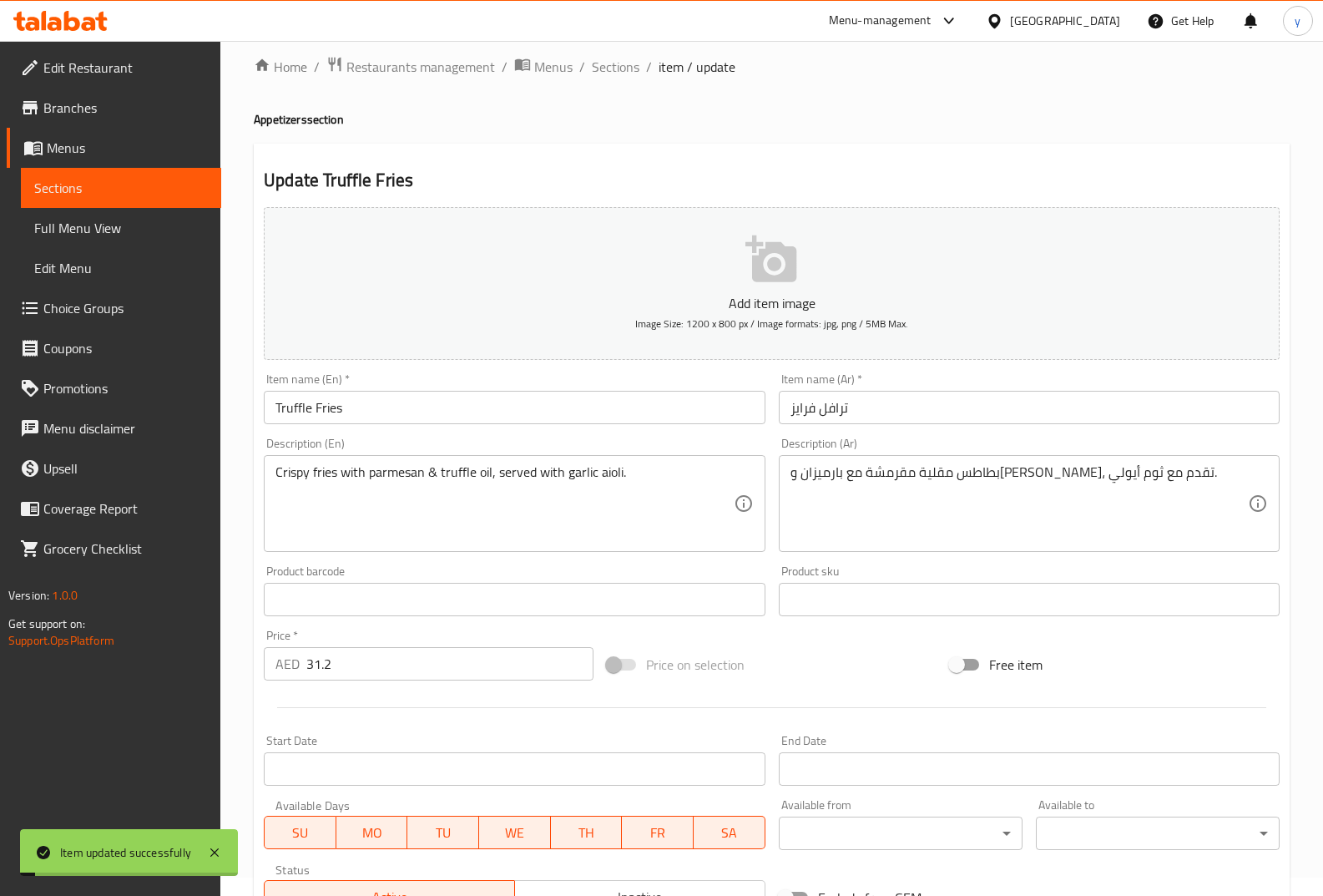
scroll to position [0, 0]
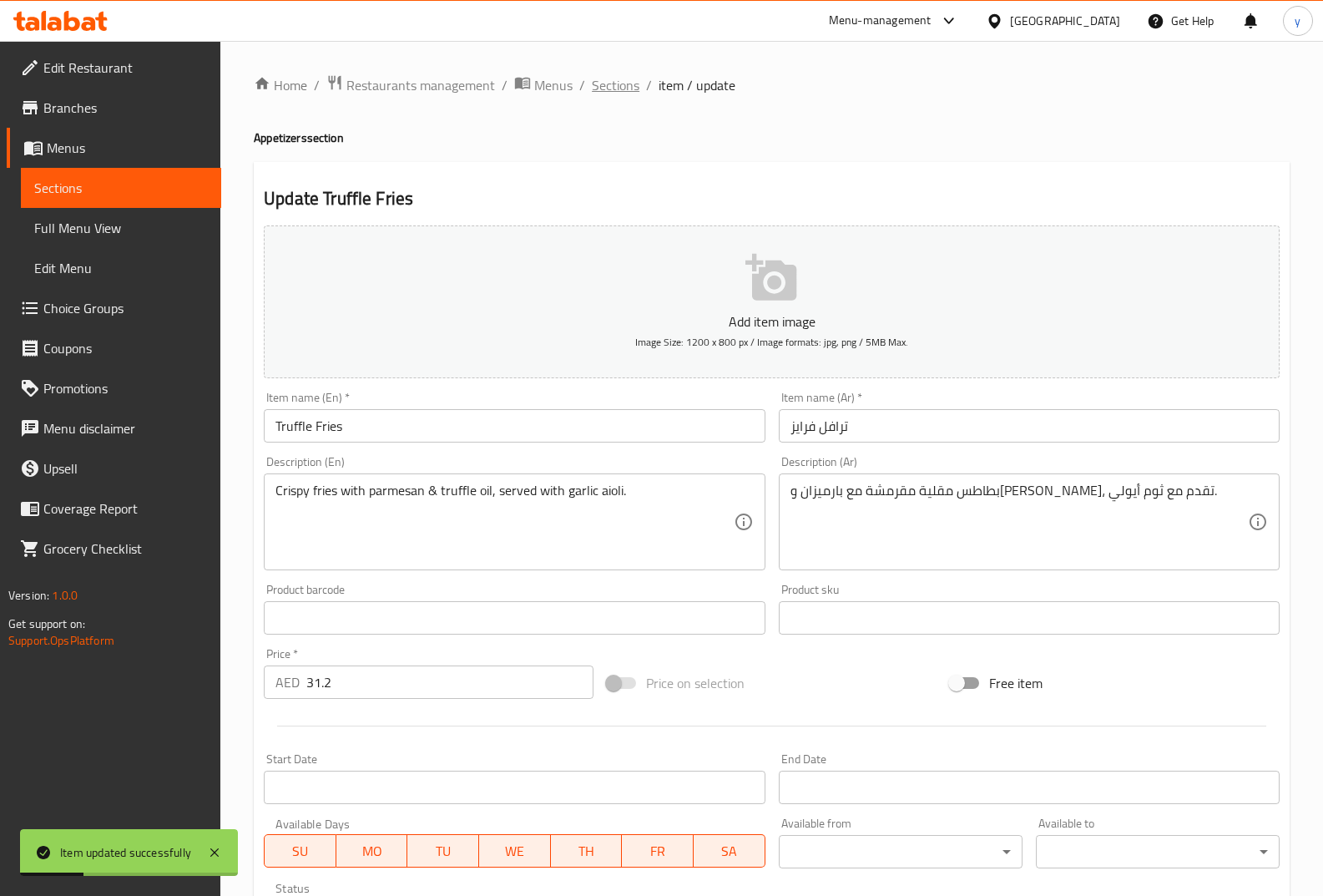
click at [625, 82] on span "Sections" at bounding box center [616, 85] width 48 height 20
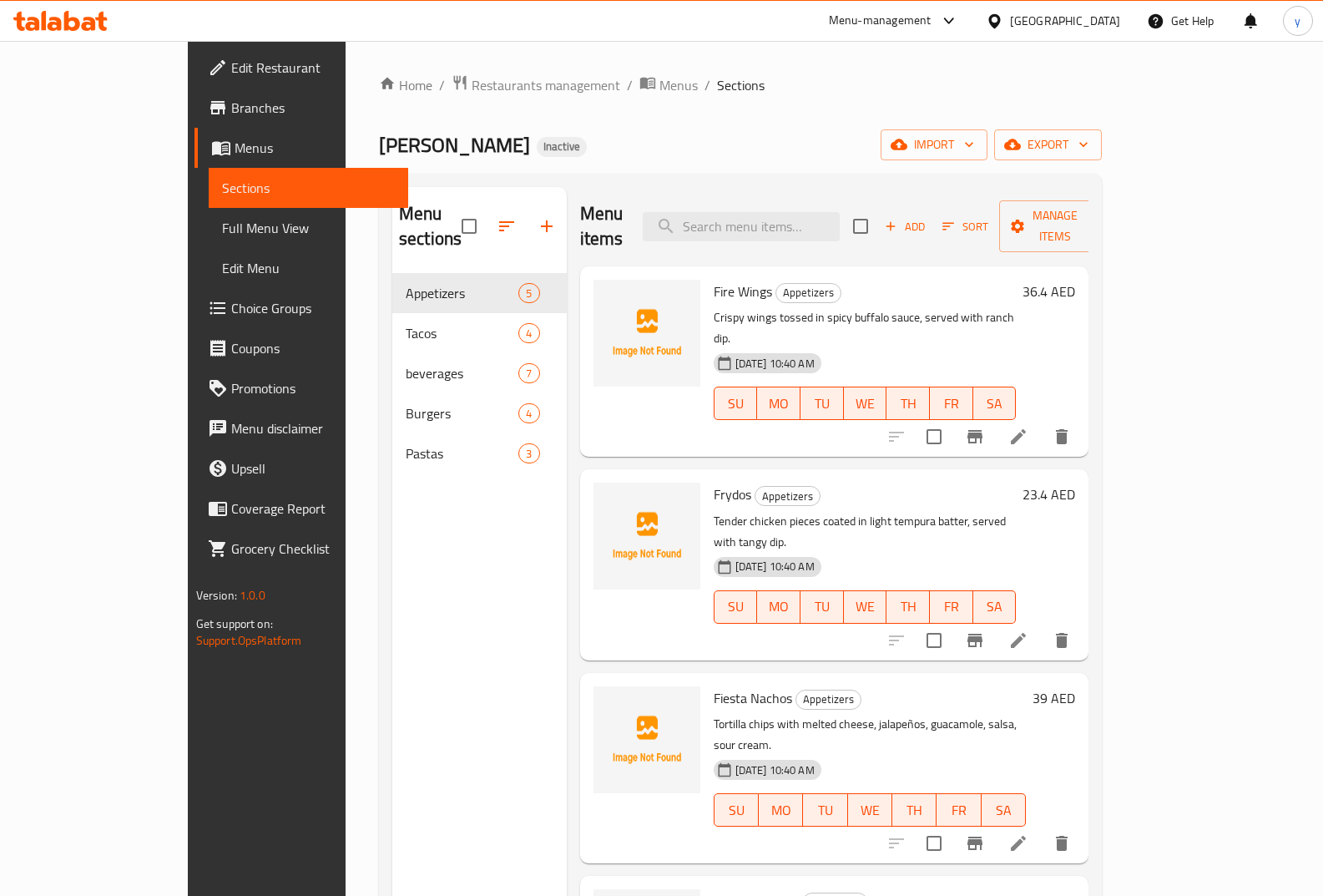
click at [539, 11] on div "Menu-management United Arab Emirates Get Help y" at bounding box center [662, 20] width 1323 height 40
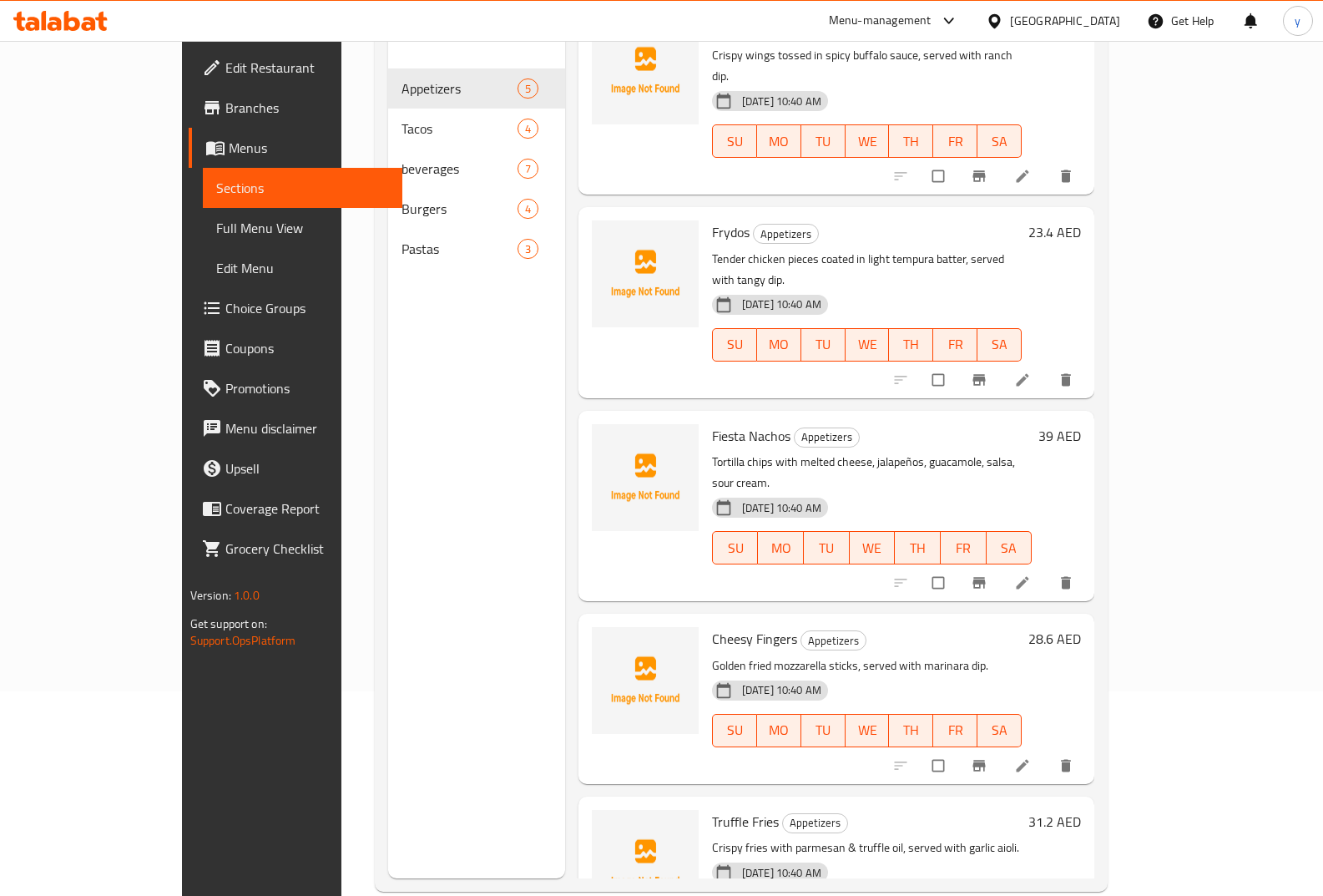
scroll to position [234, 0]
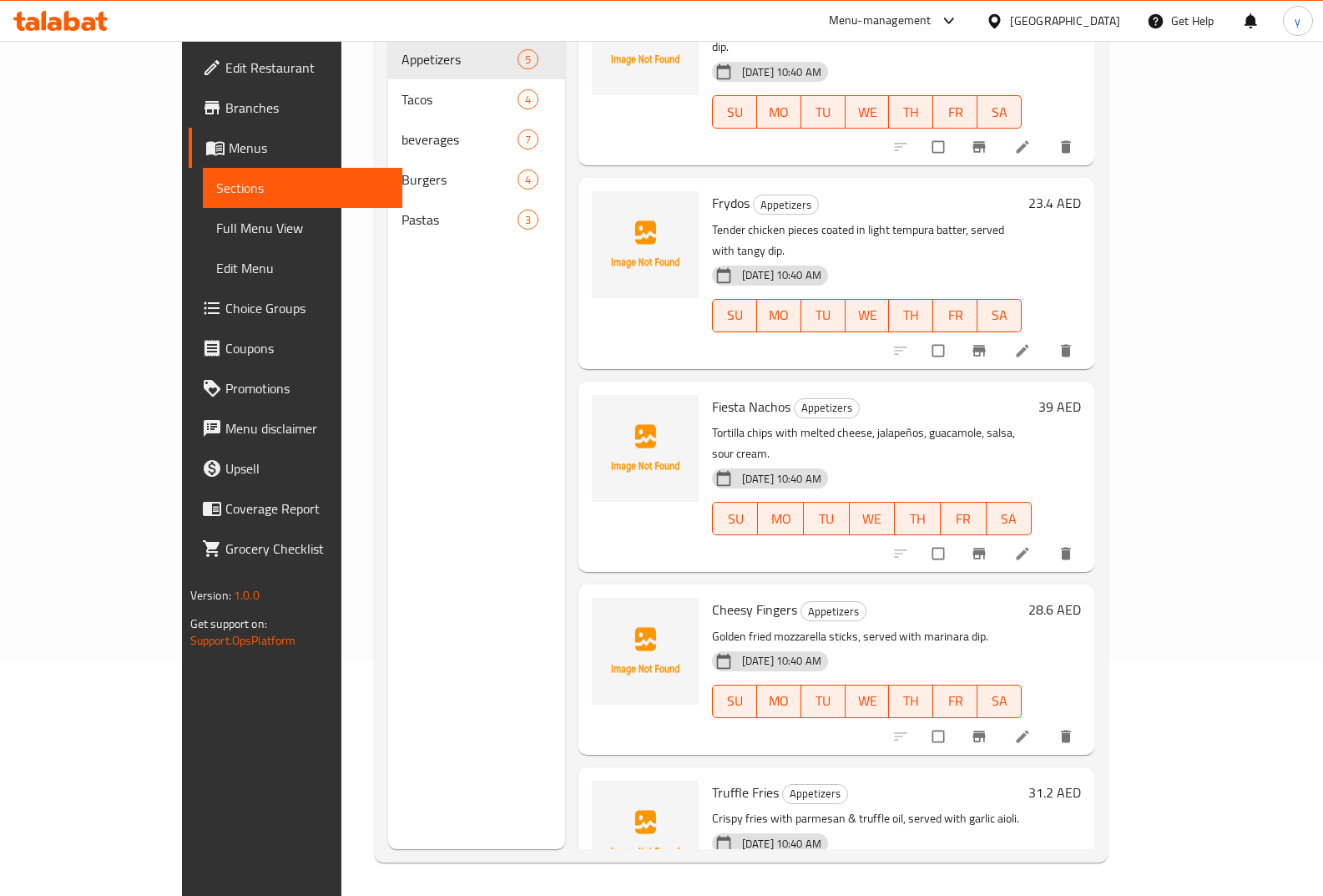
click at [216, 223] on span "Full Menu View" at bounding box center [303, 228] width 174 height 20
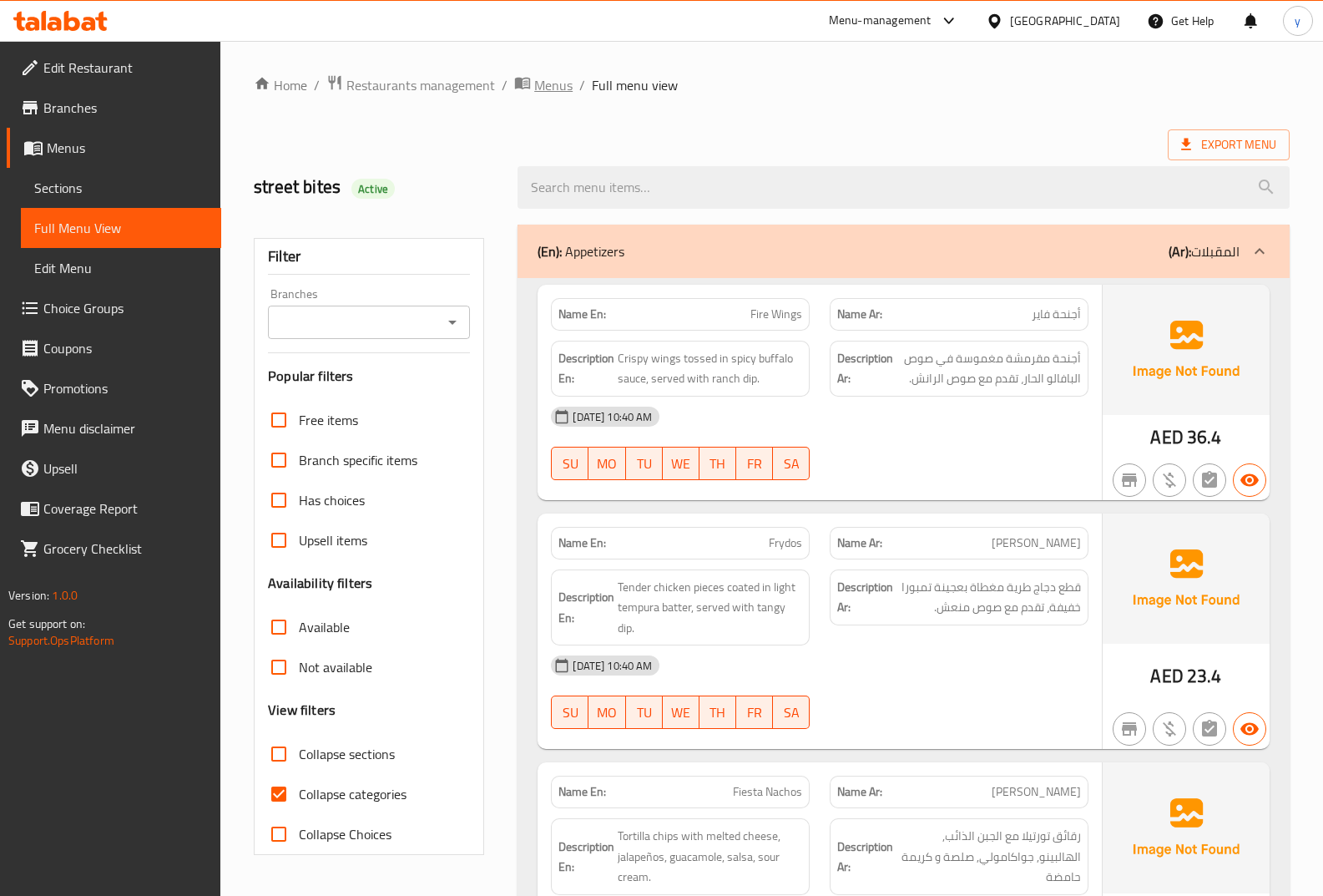
click at [538, 81] on span "Menus" at bounding box center [553, 85] width 39 height 20
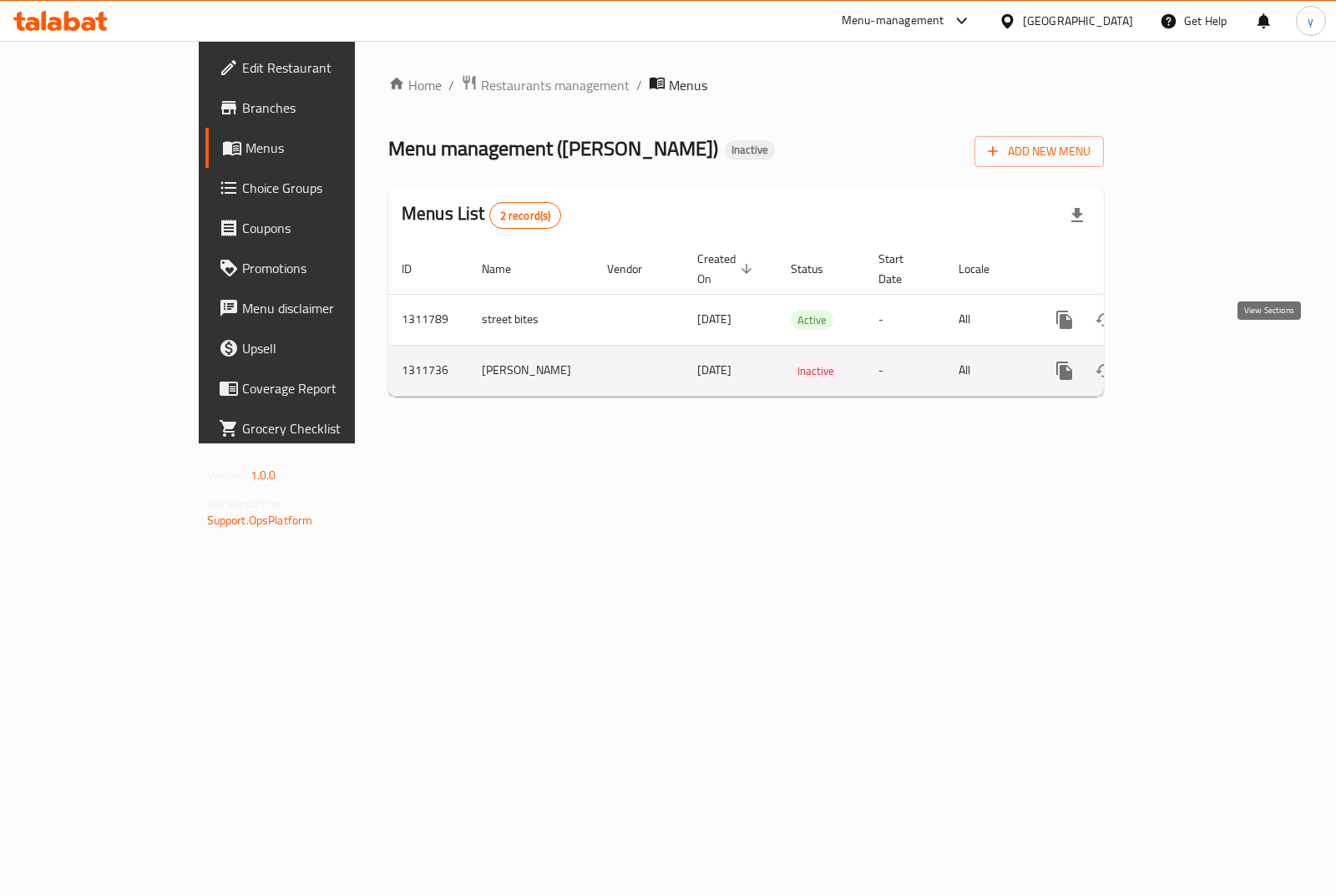
click at [1195, 360] on icon "enhanced table" at bounding box center [1184, 370] width 20 height 20
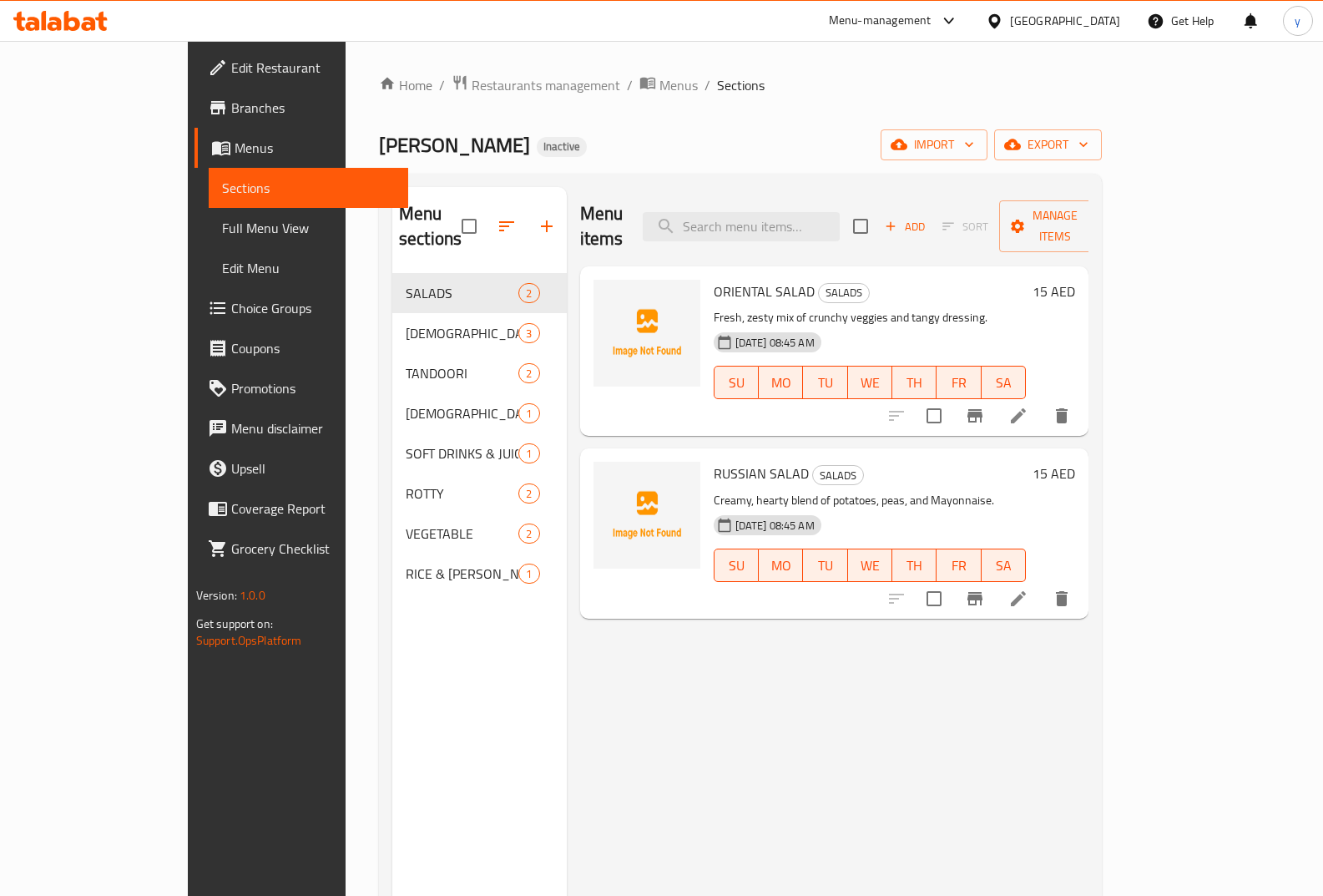
click at [222, 223] on span "Full Menu View" at bounding box center [309, 228] width 174 height 20
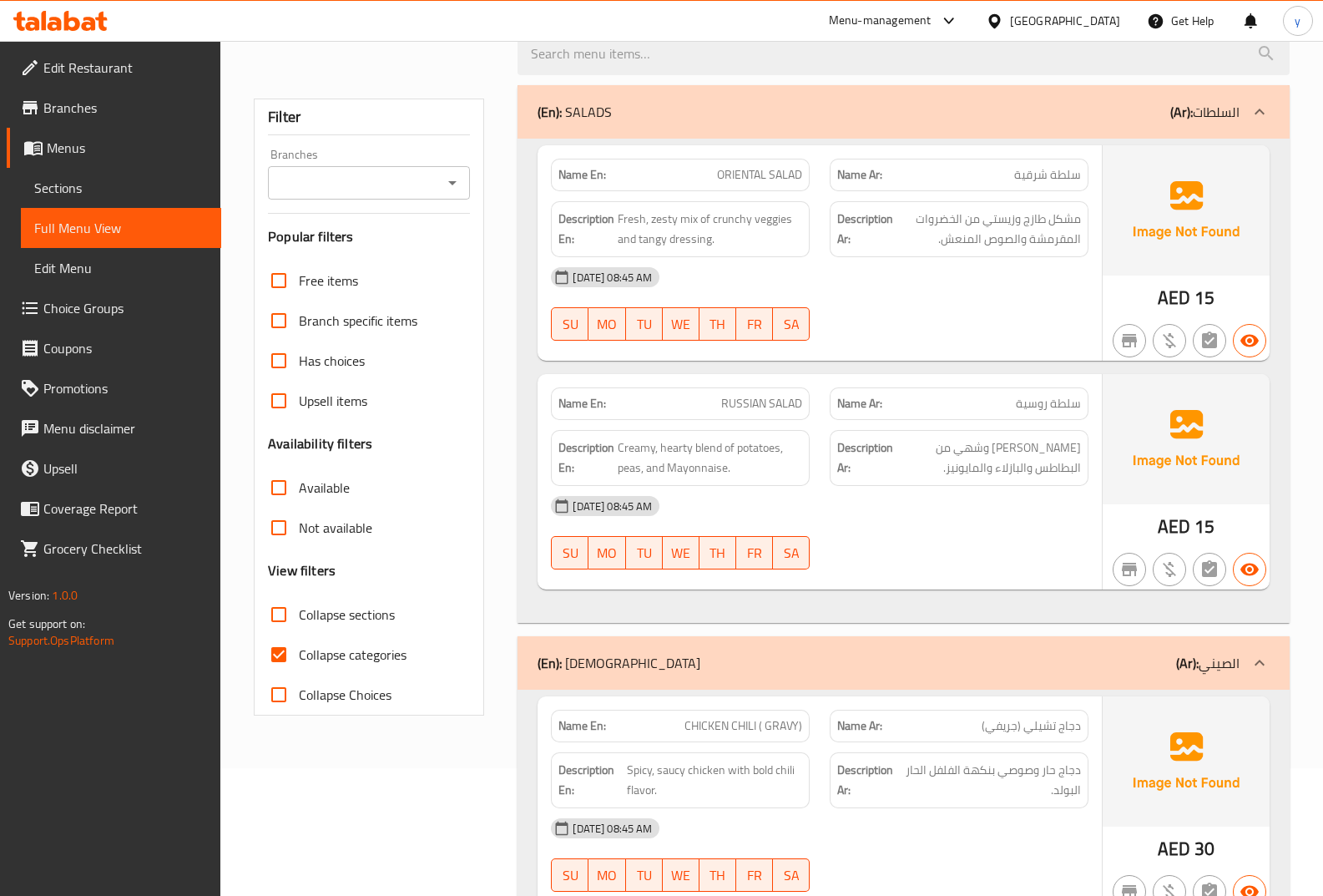
scroll to position [278, 0]
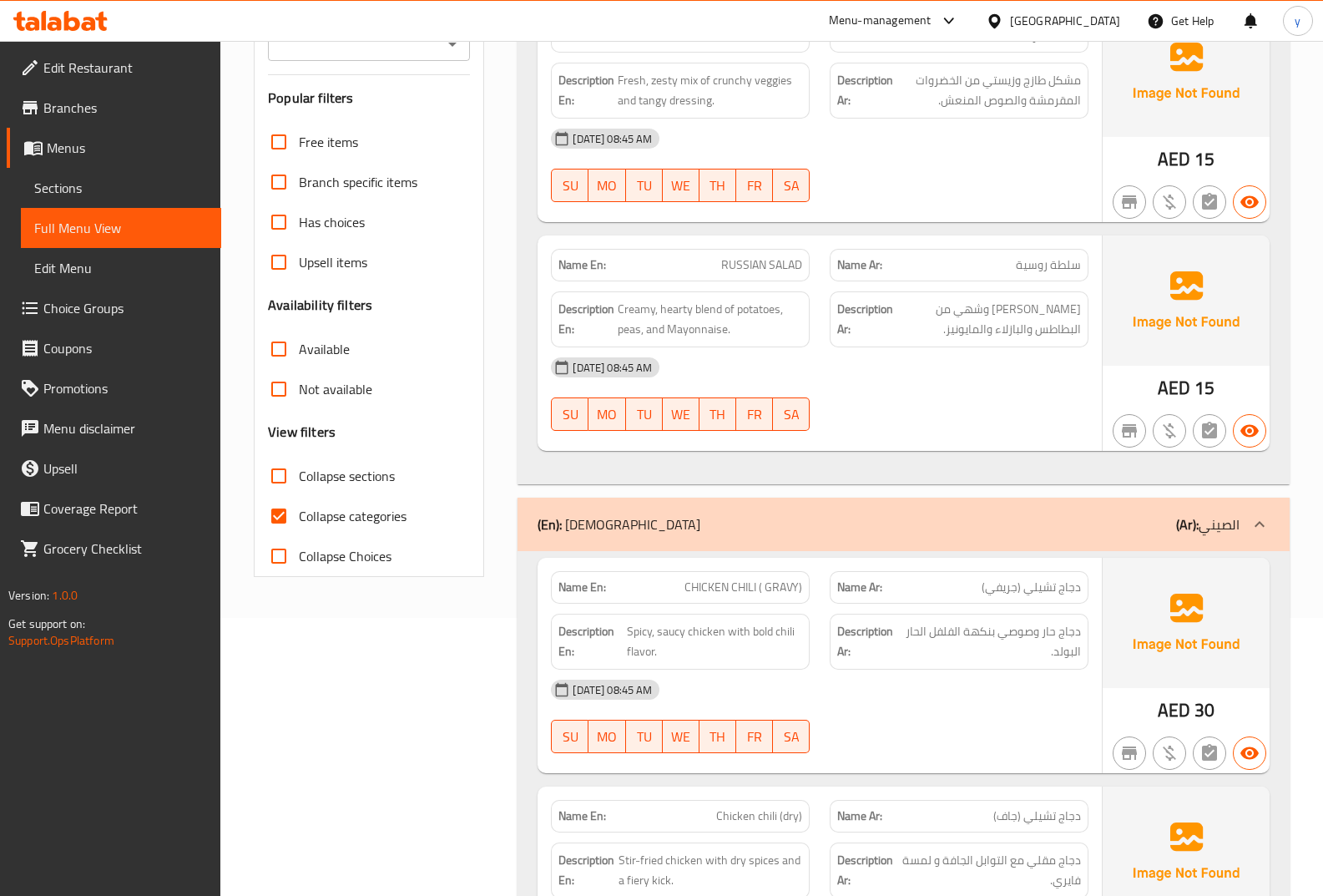
click at [275, 519] on input "Collapse categories" at bounding box center [278, 515] width 40 height 40
checkbox input "false"
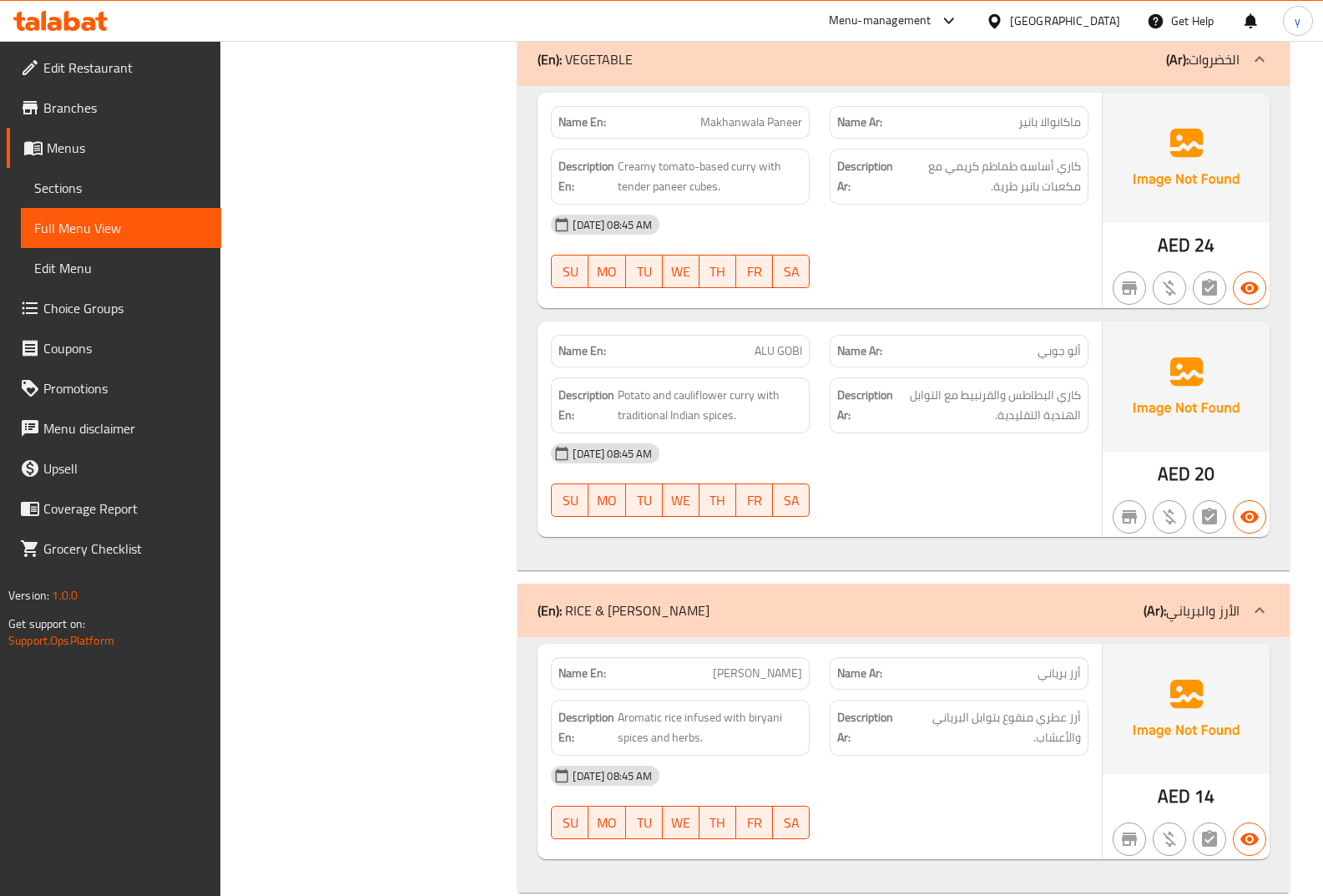
scroll to position [3299, 0]
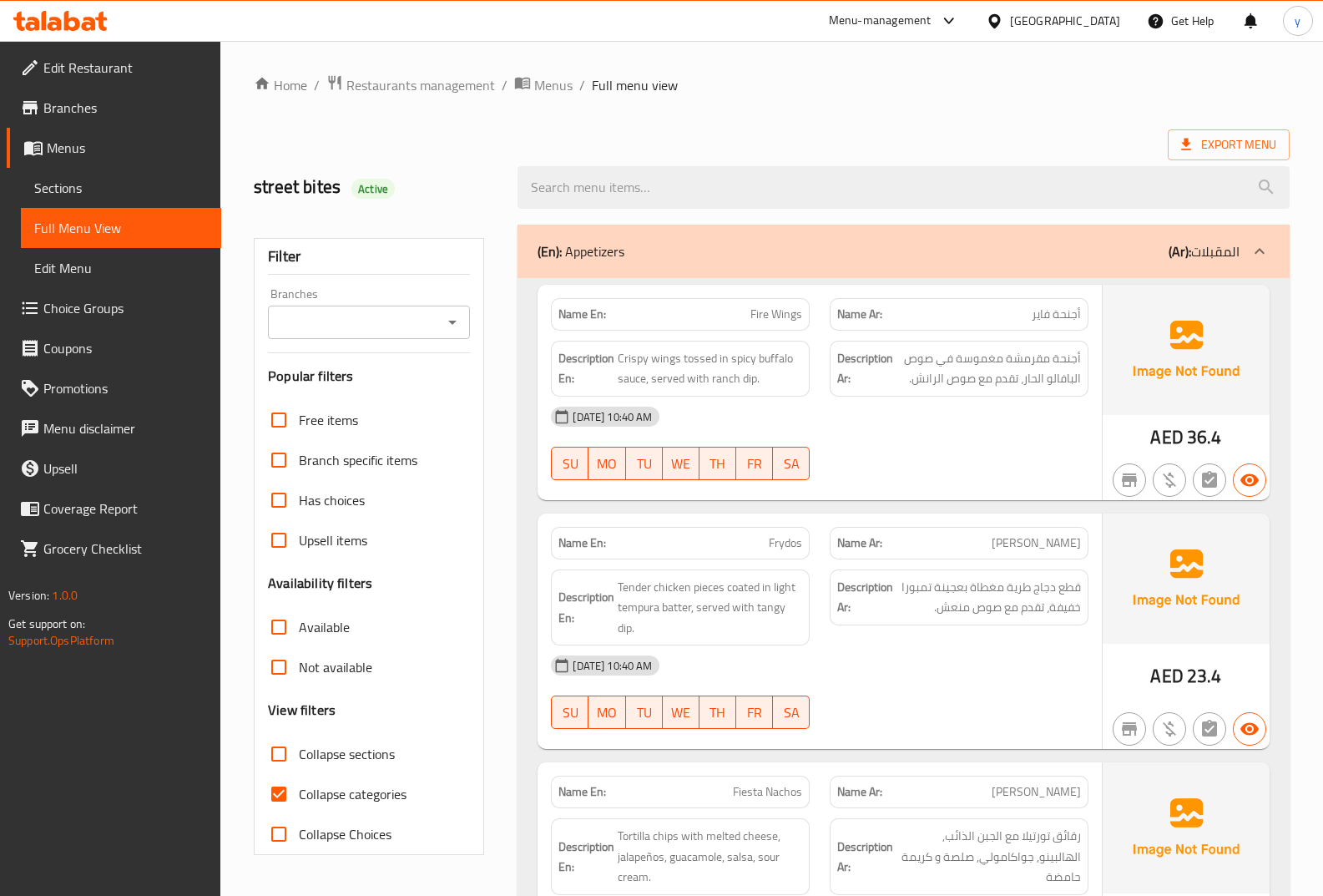
click at [270, 795] on input "Collapse categories" at bounding box center [278, 793] width 40 height 40
checkbox input "false"
drag, startPoint x: 272, startPoint y: 801, endPoint x: 310, endPoint y: 793, distance: 38.8
click at [272, 801] on input "Collapse categories" at bounding box center [278, 793] width 40 height 40
checkbox input "false"
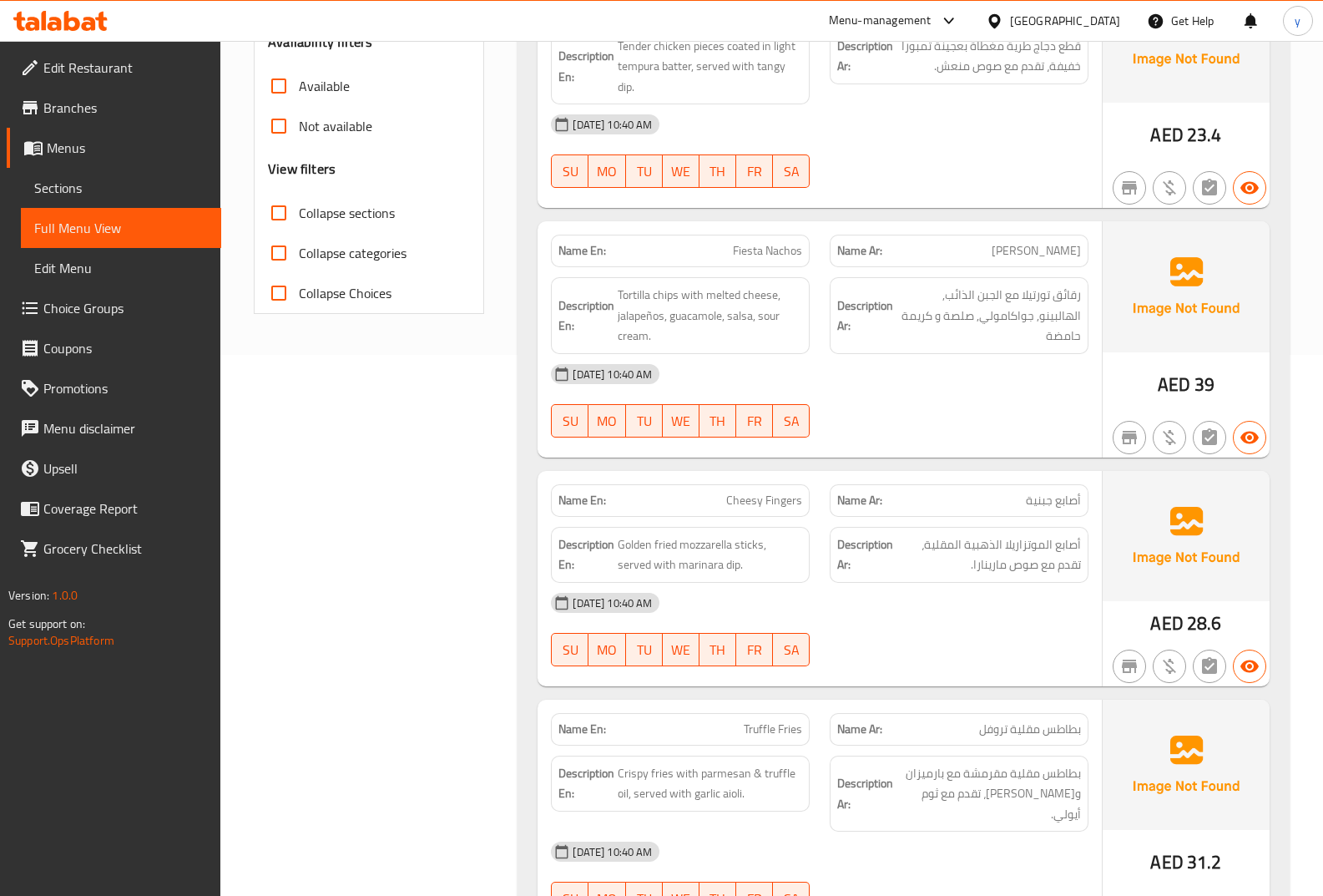
scroll to position [557, 0]
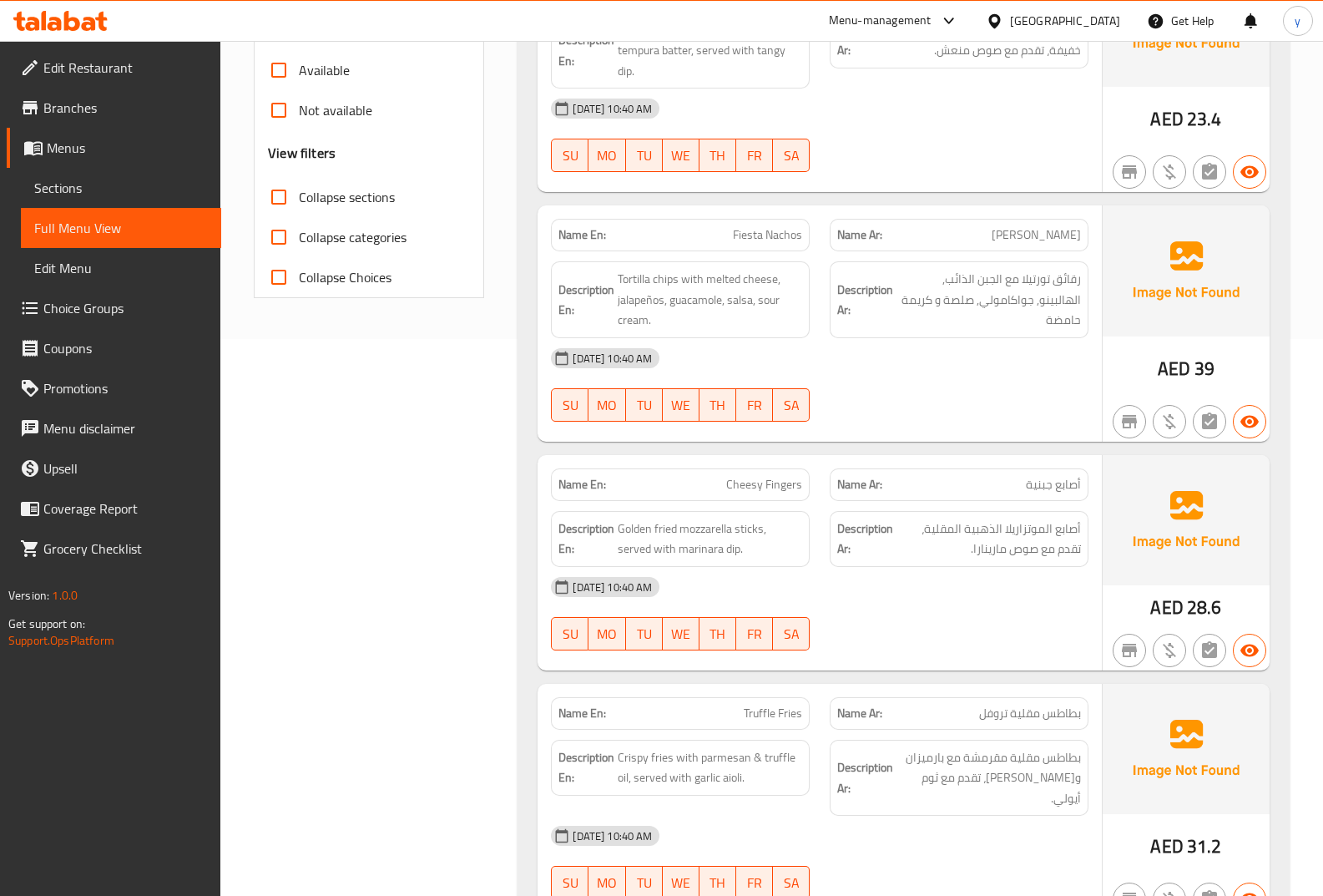
click at [895, 399] on div "15-09-2025 10:40 AM SU MO TU WE TH FR SA" at bounding box center [820, 384] width 558 height 93
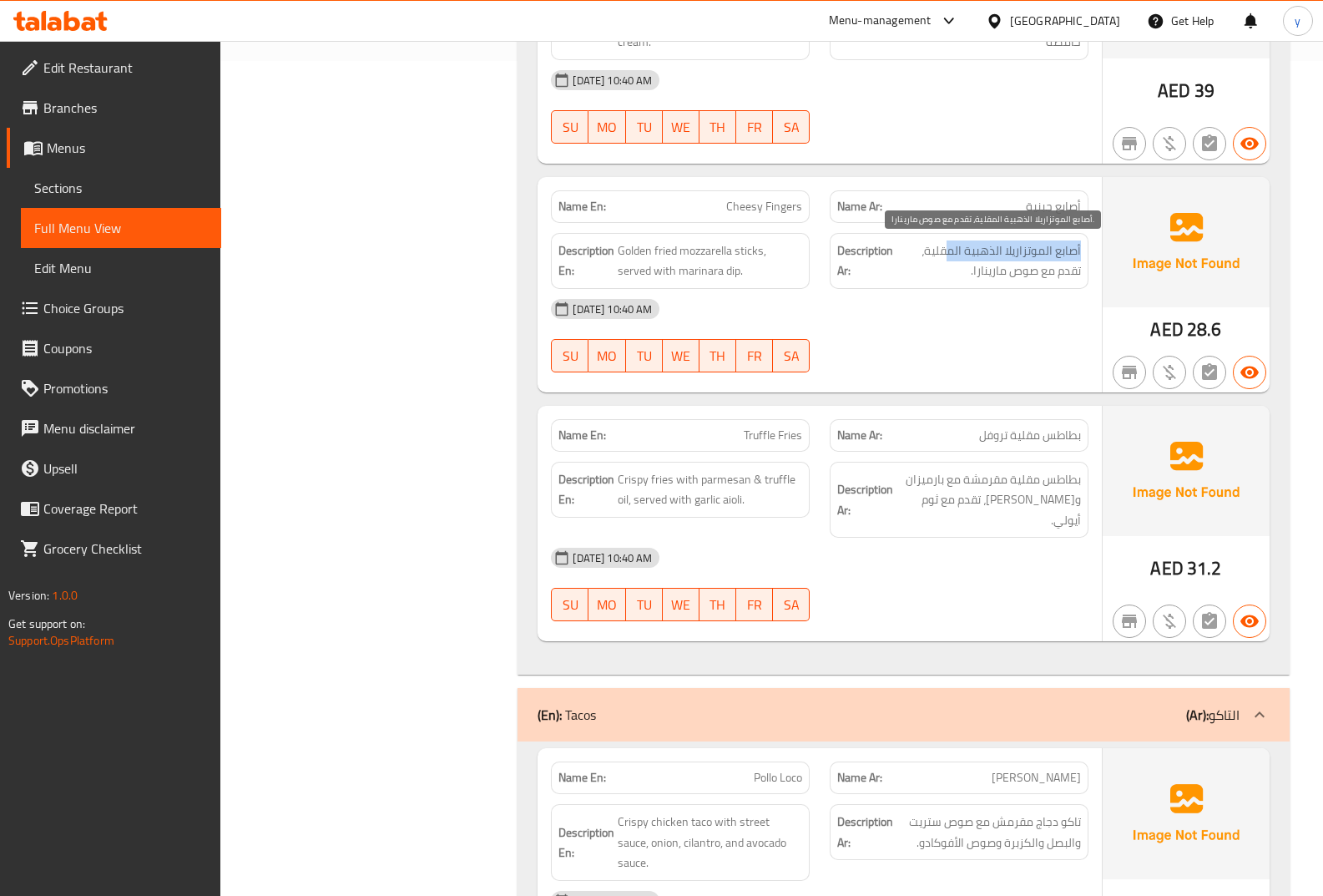
drag, startPoint x: 1089, startPoint y: 250, endPoint x: 952, endPoint y: 259, distance: 137.3
click at [952, 259] on div "Description Ar: أصابع الموتزاريلا الذهبية المقلية، تقدم مع صوص مارينارا." at bounding box center [959, 260] width 279 height 76
click at [961, 299] on div "[DATE] 10:40 AM" at bounding box center [820, 309] width 558 height 40
drag, startPoint x: 1090, startPoint y: 246, endPoint x: 992, endPoint y: 279, distance: 103.4
click at [992, 279] on div "Description Ar: أصابع الموتزاريلا الذهبية المقلية، تقدم مع صوص مارينارا." at bounding box center [959, 260] width 279 height 76
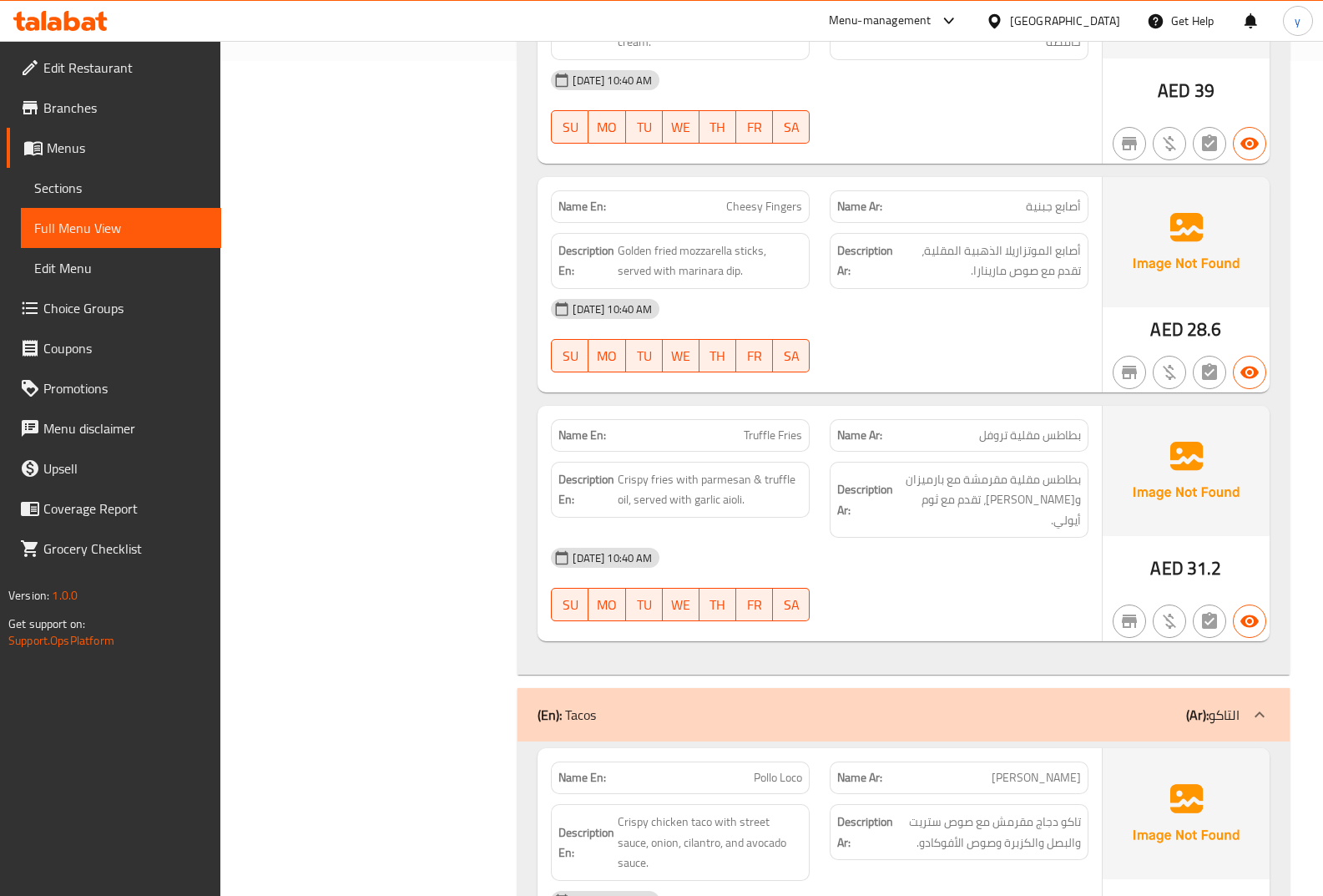
click at [989, 297] on div "[DATE] 10:40 AM" at bounding box center [820, 309] width 558 height 40
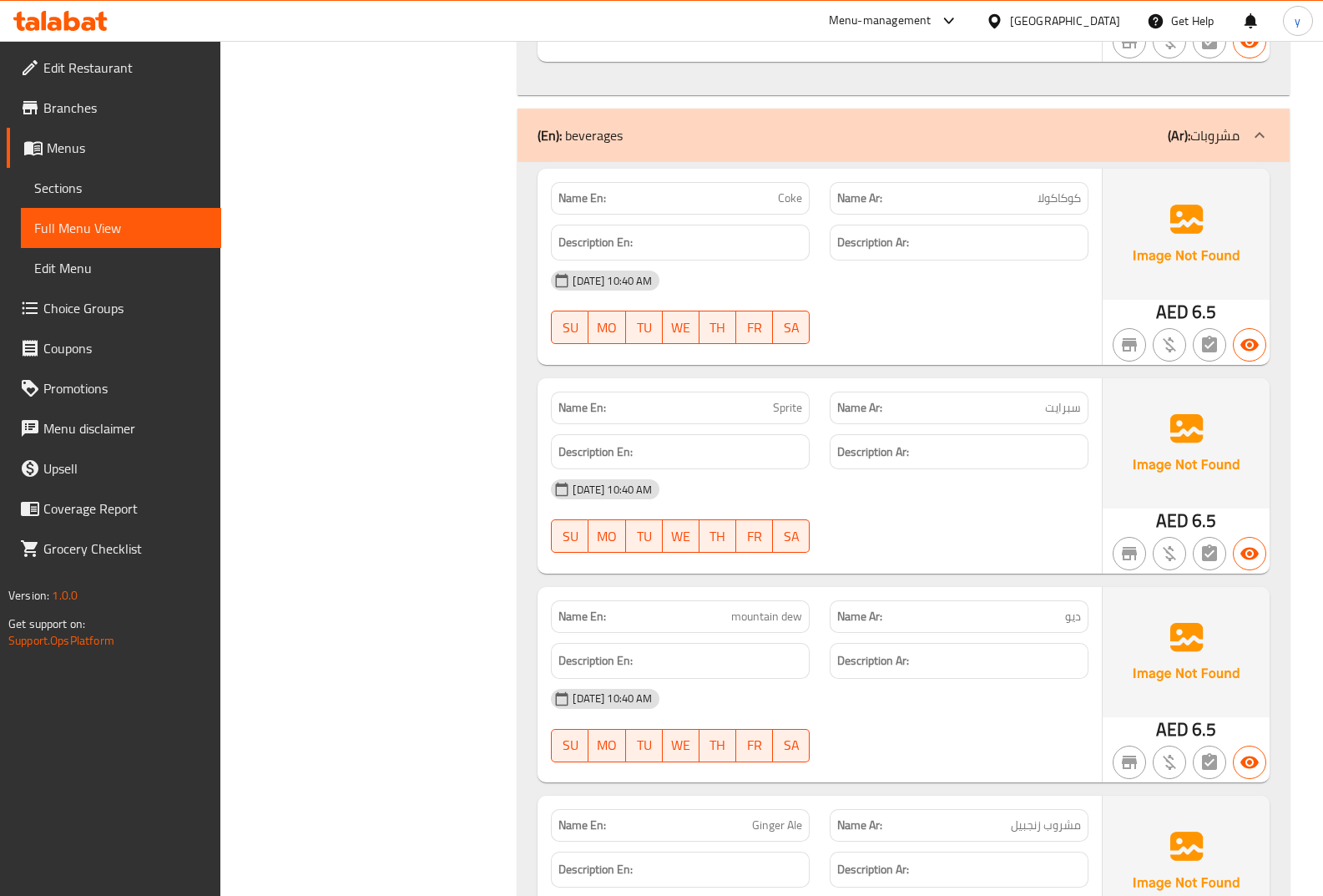
scroll to position [2782, 0]
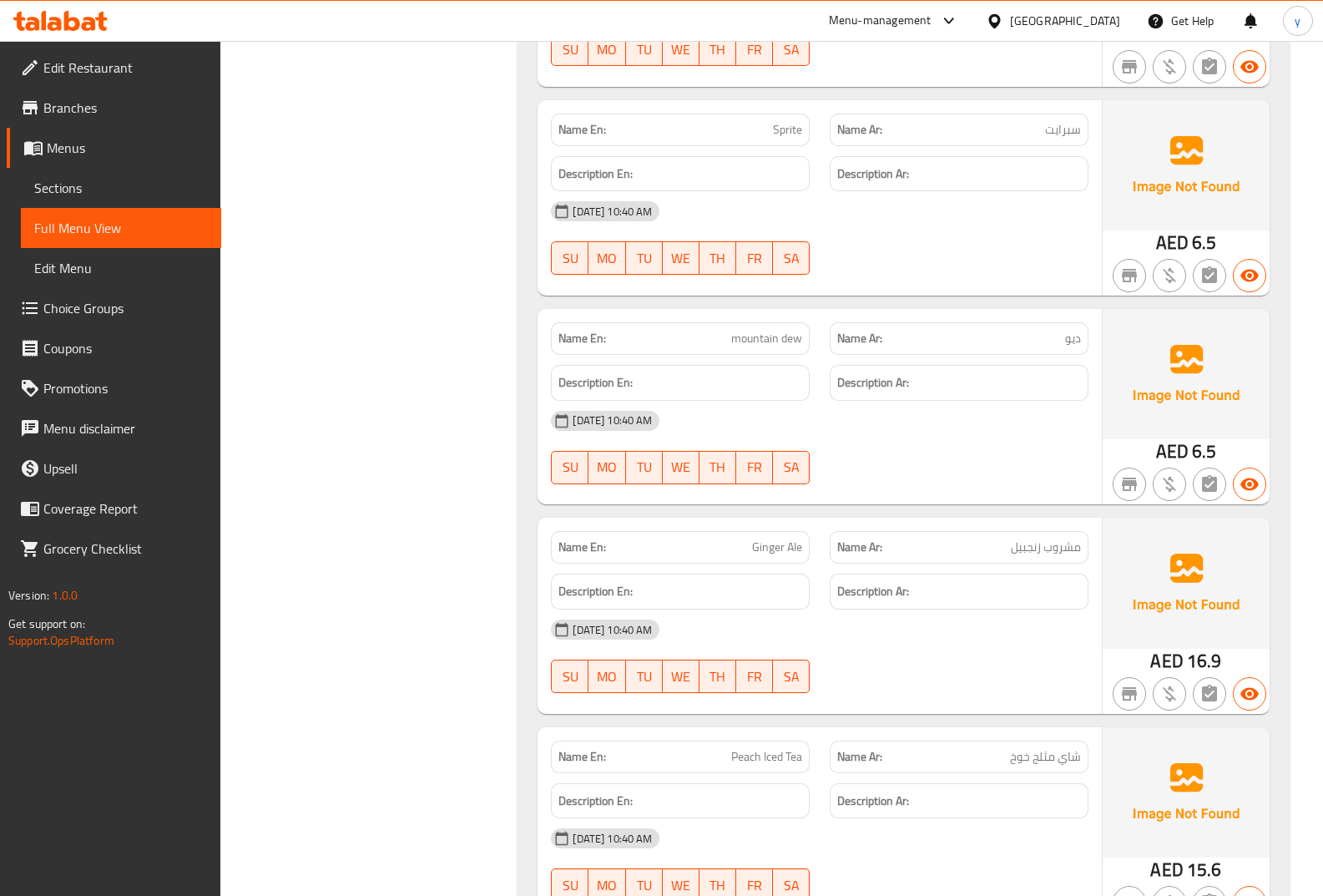
click at [756, 330] on span "mountain dew" at bounding box center [767, 338] width 71 height 18
copy span "mountain"
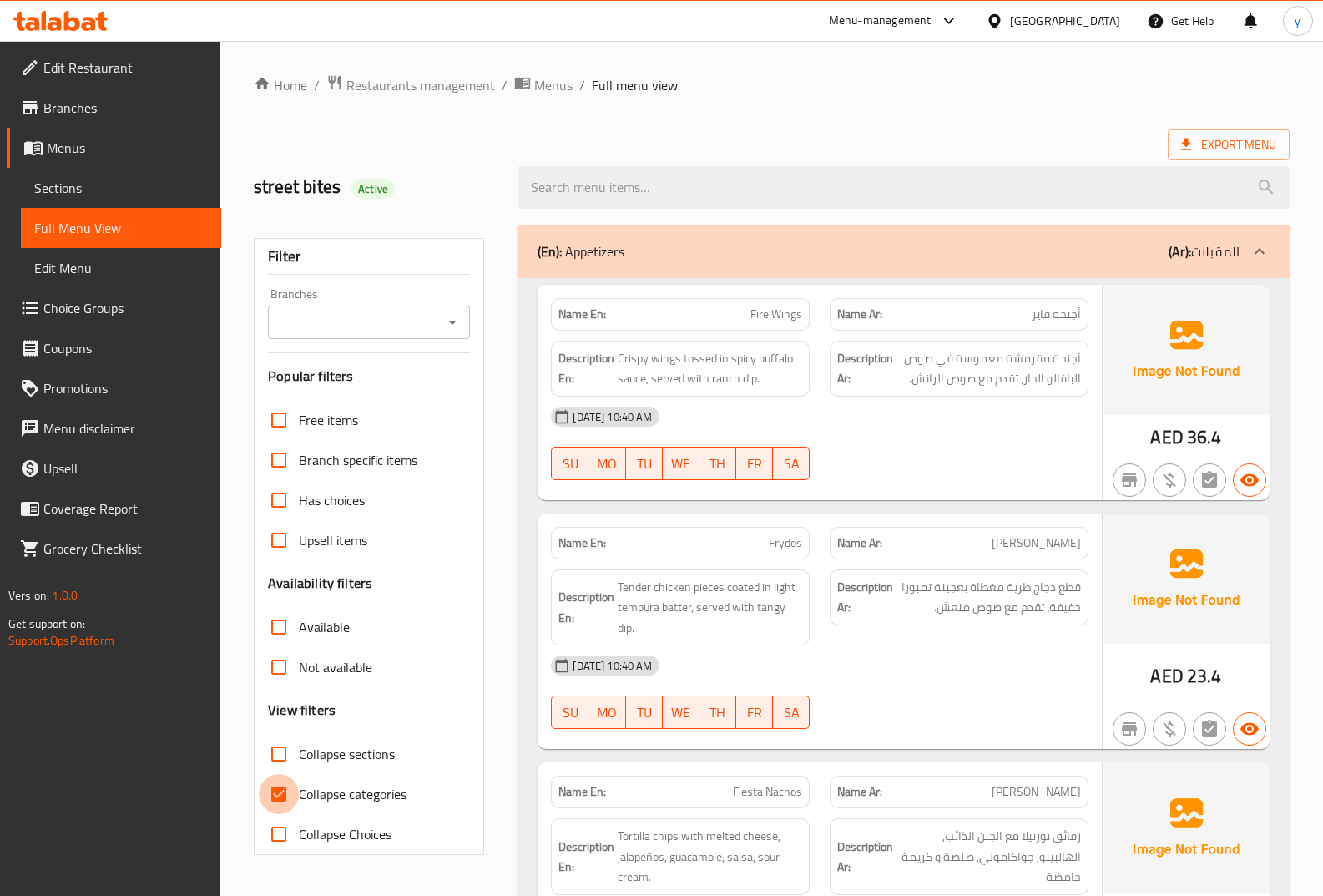
click at [272, 788] on input "Collapse categories" at bounding box center [278, 793] width 40 height 40
checkbox input "false"
click at [1186, 154] on span "Export Menu" at bounding box center [1229, 144] width 95 height 21
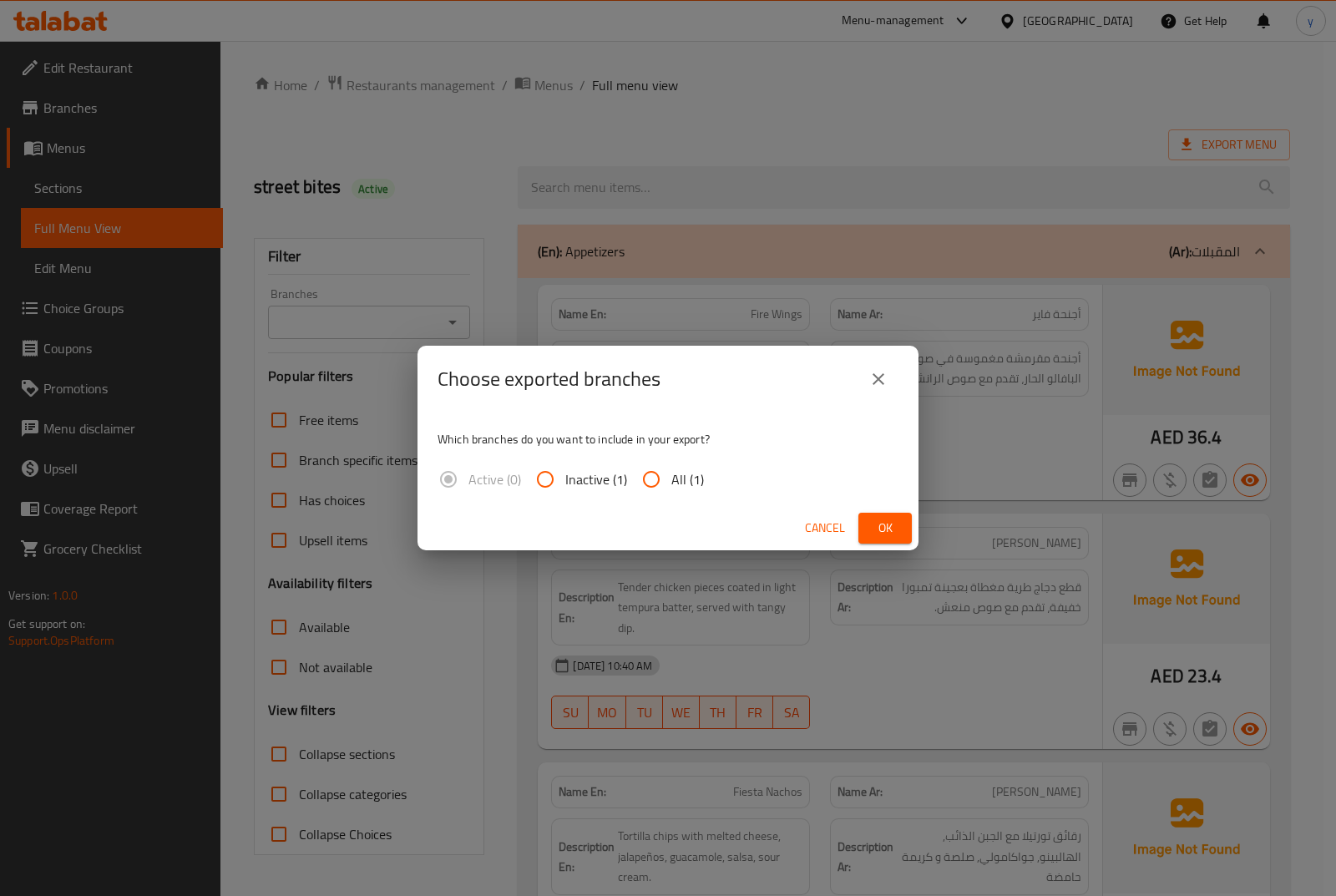
click at [654, 476] on input "All (1)" at bounding box center [650, 478] width 40 height 40
radio input "true"
click at [883, 527] on span "Ok" at bounding box center [884, 527] width 27 height 21
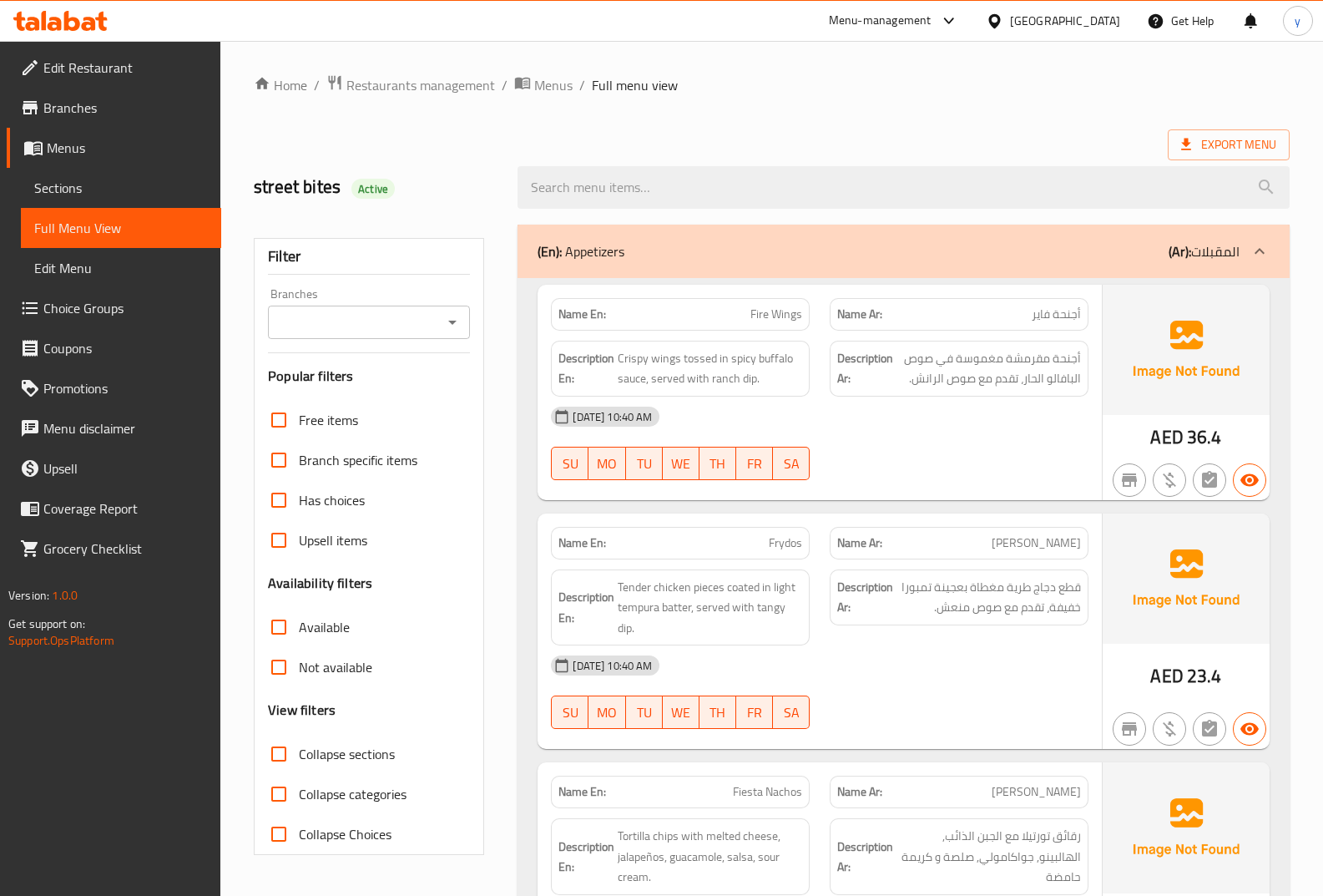
click at [904, 146] on div "Export Menu" at bounding box center [771, 144] width 1036 height 30
click at [1188, 144] on icon at bounding box center [1186, 144] width 10 height 12
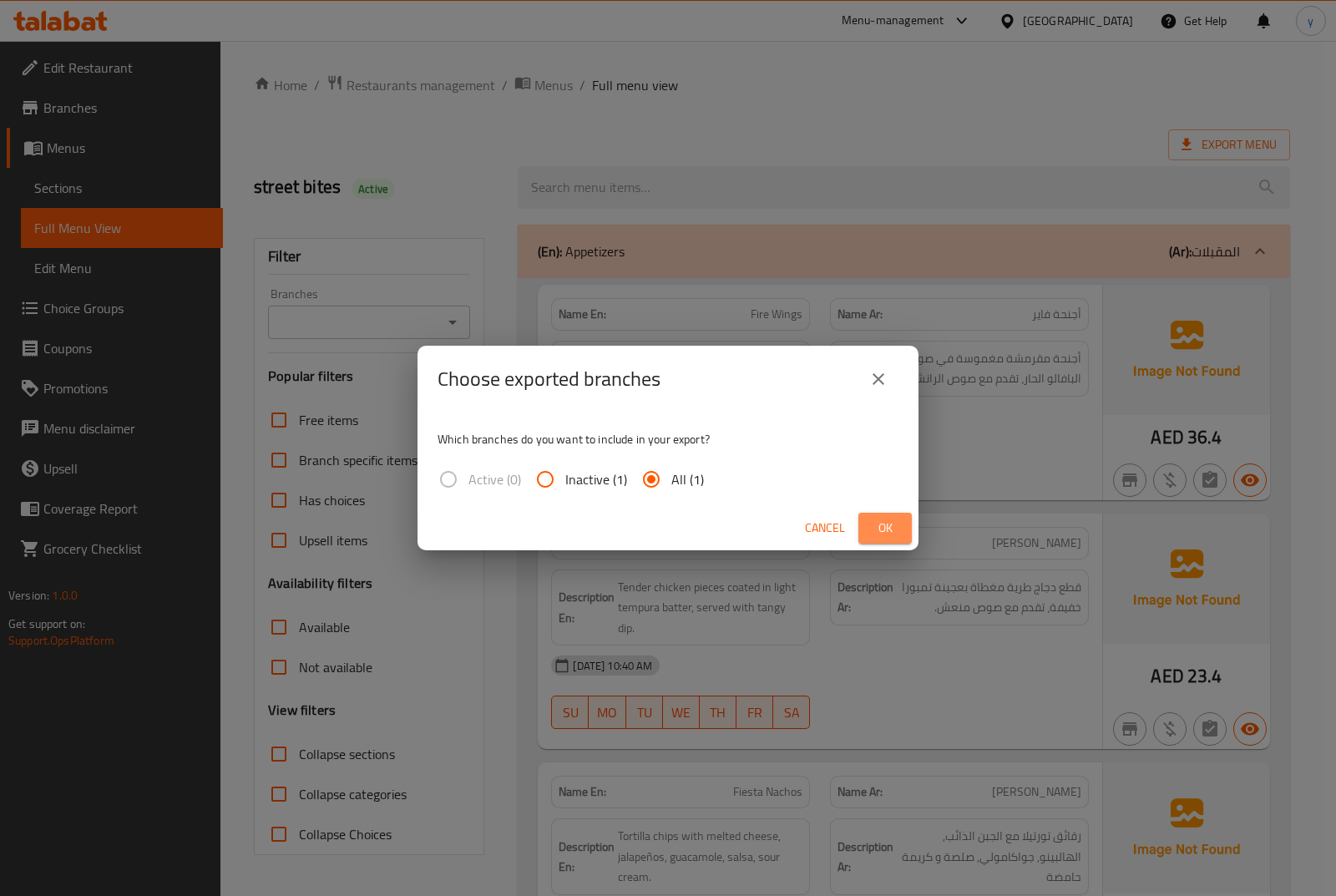
click at [883, 528] on span "Ok" at bounding box center [884, 527] width 27 height 21
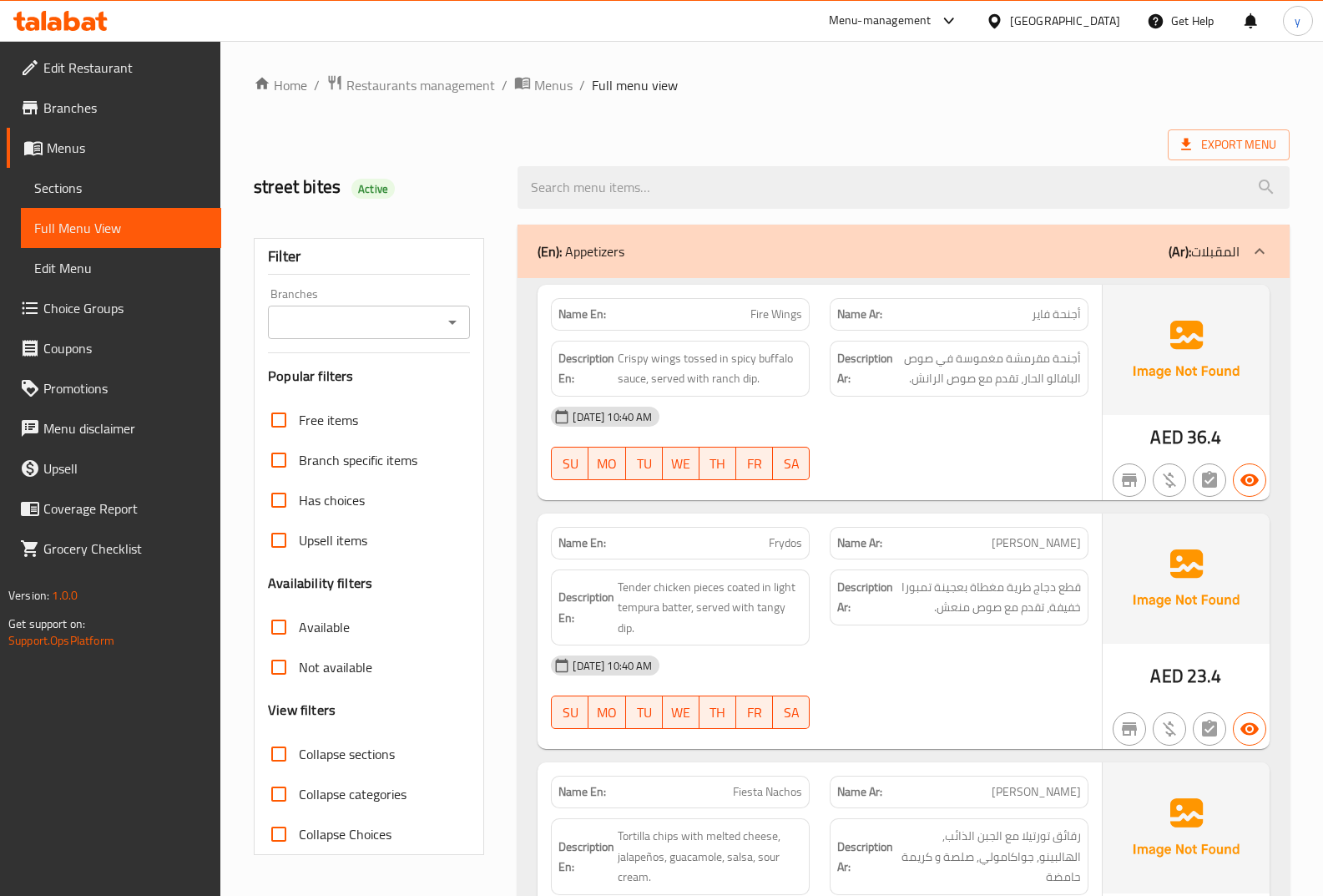
drag, startPoint x: 801, startPoint y: 126, endPoint x: 784, endPoint y: 126, distance: 17.0
click at [823, 141] on div "Export Menu" at bounding box center [771, 144] width 1036 height 30
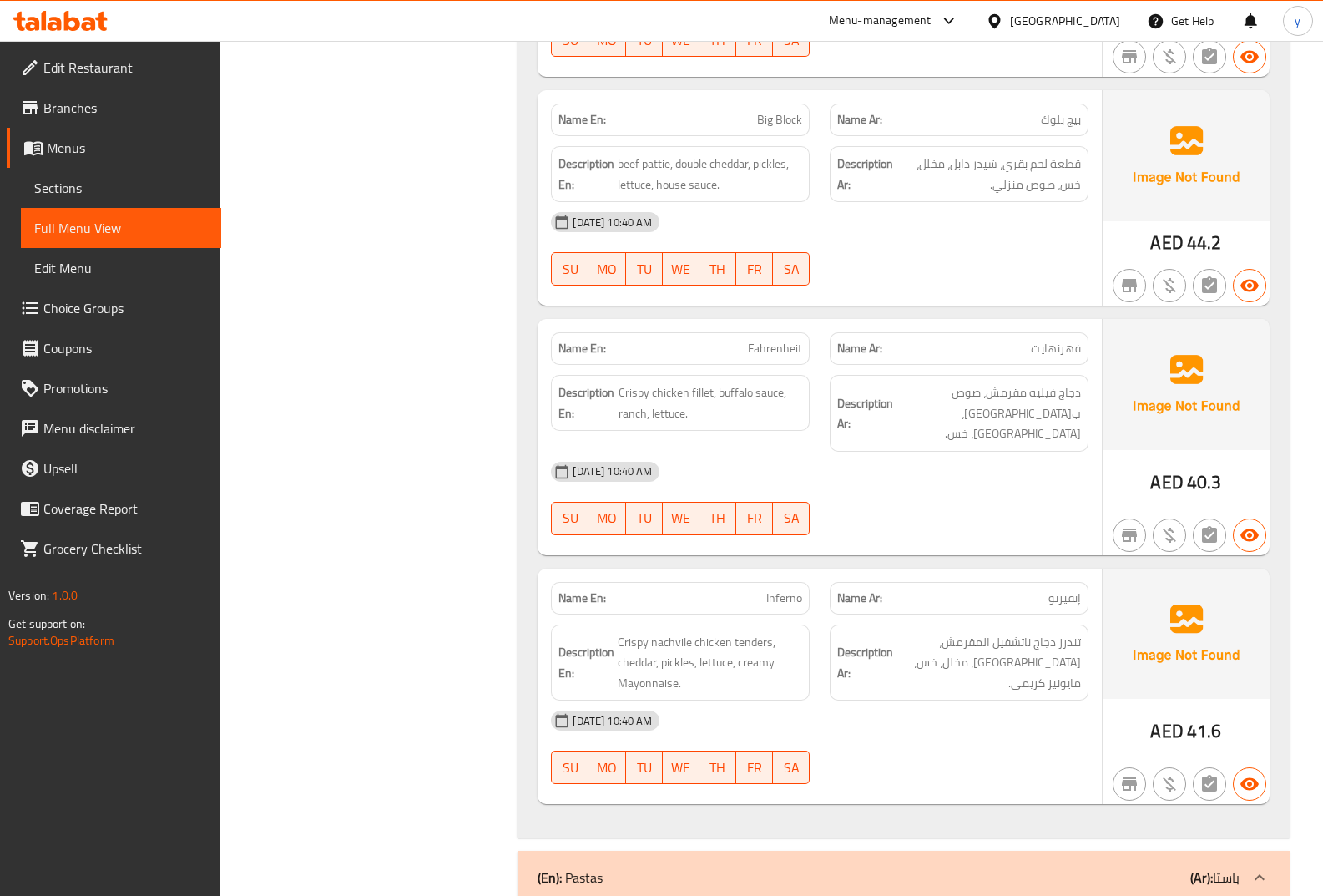
scroll to position [4206, 0]
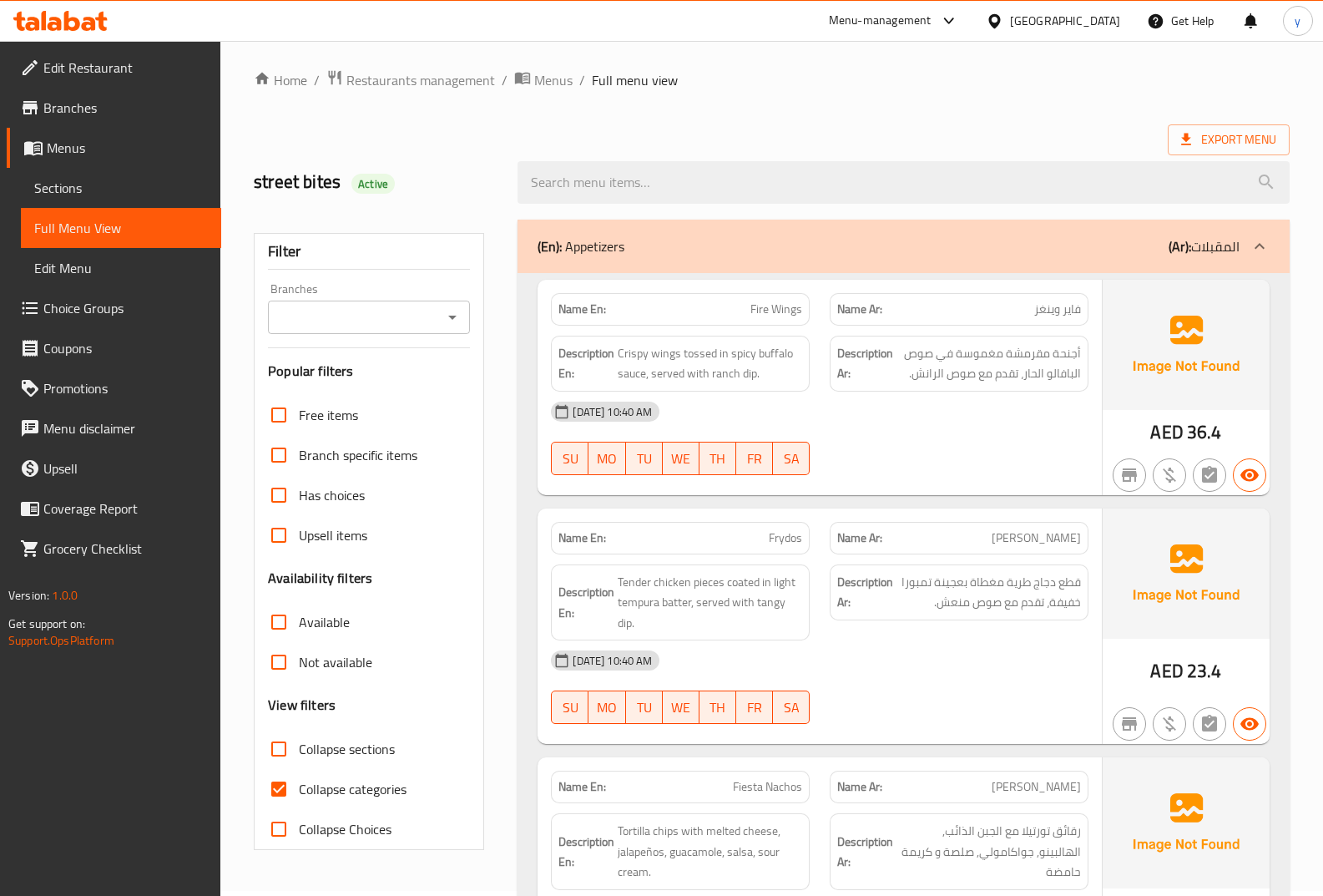
scroll to position [0, 0]
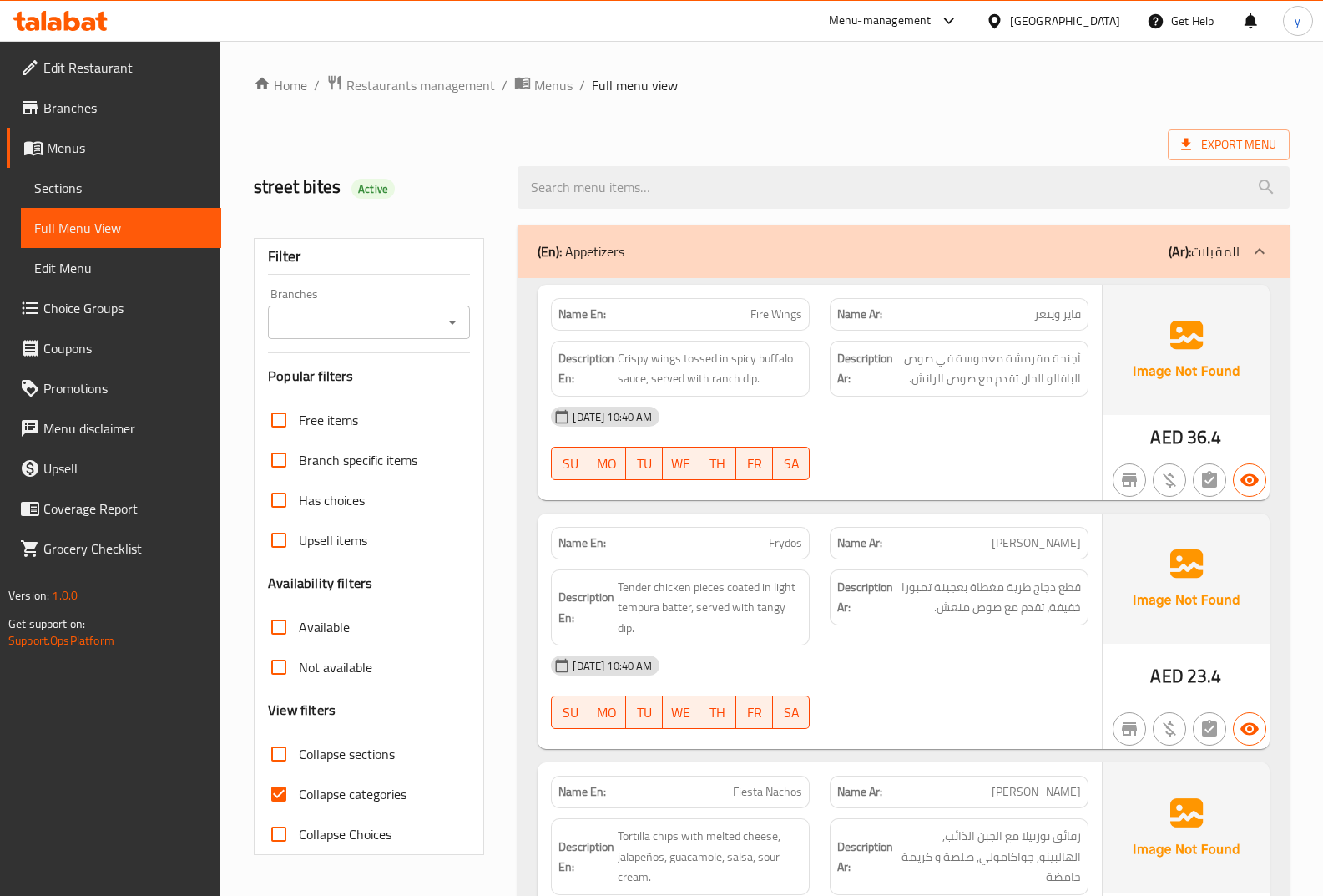
click at [1010, 156] on div at bounding box center [904, 188] width 793 height 63
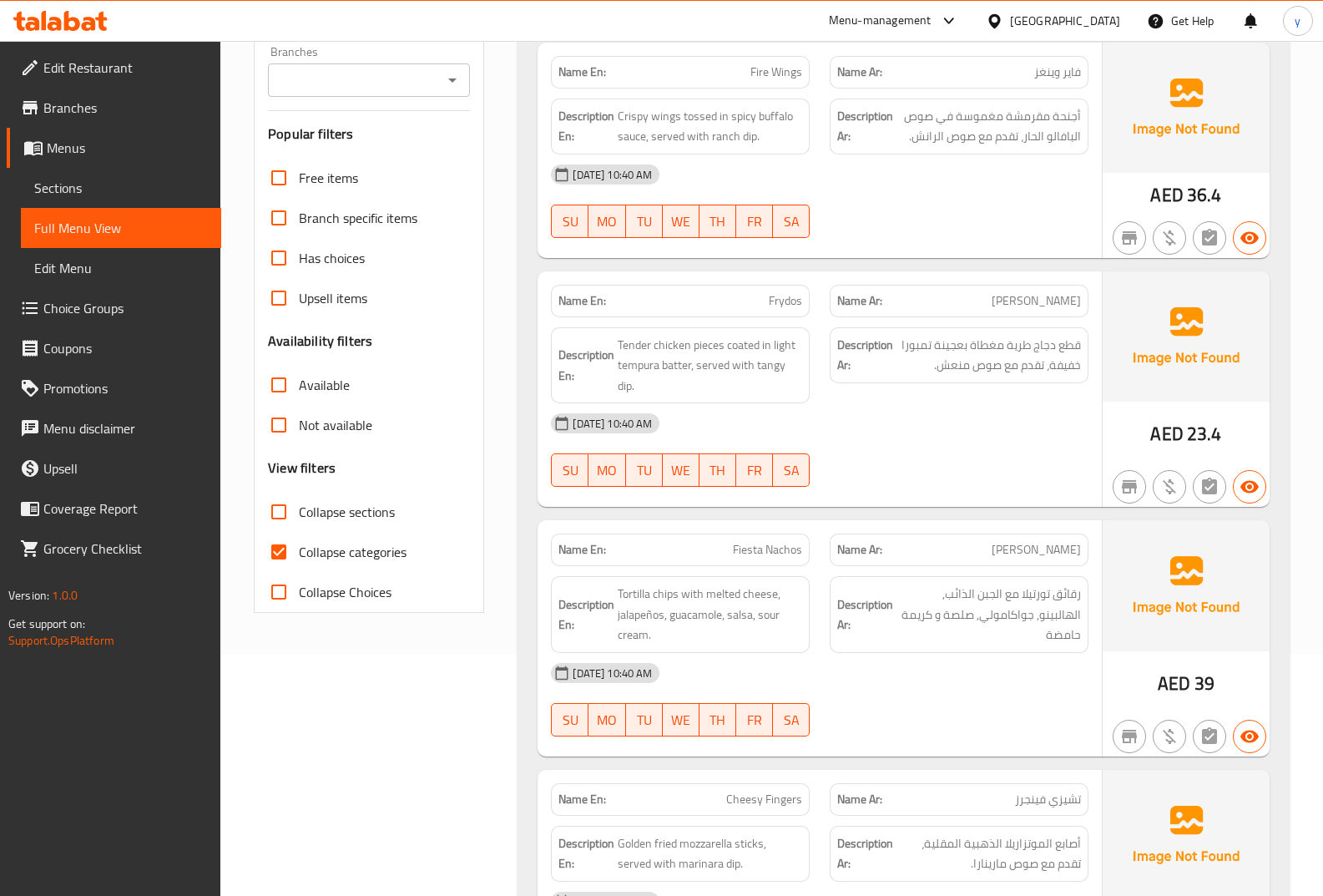
scroll to position [278, 0]
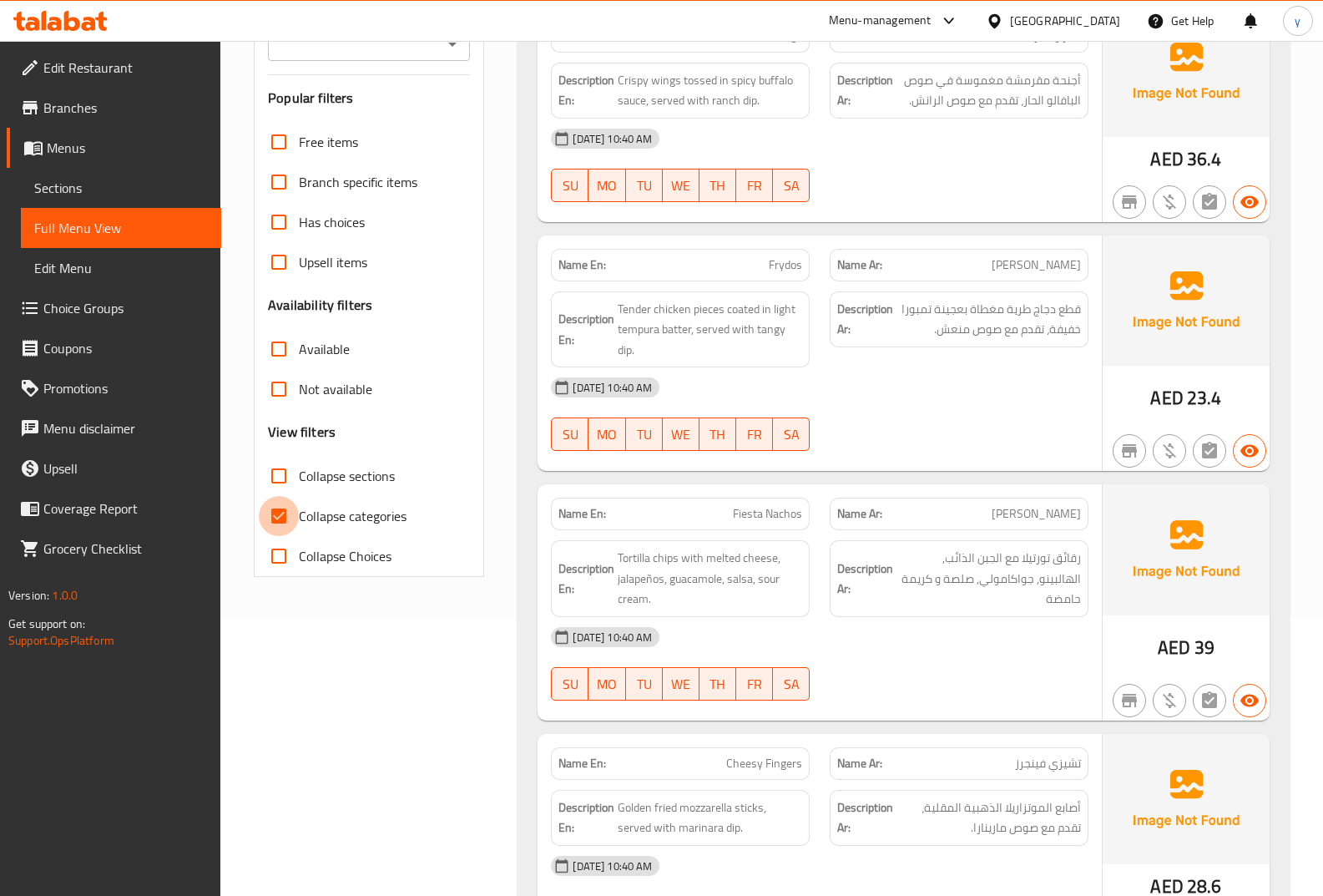
click at [289, 507] on input "Collapse categories" at bounding box center [278, 515] width 40 height 40
checkbox input "false"
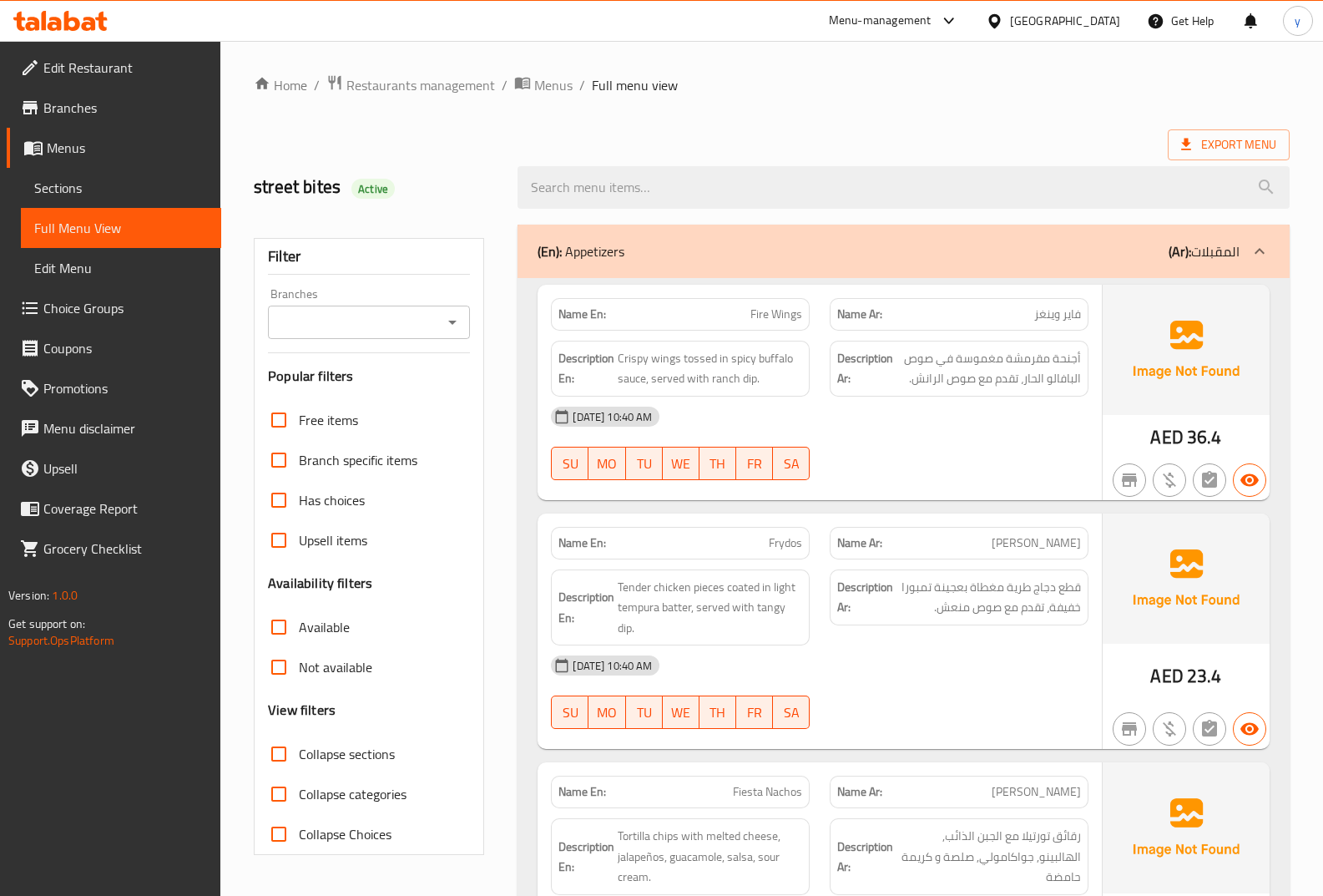
scroll to position [4084, 0]
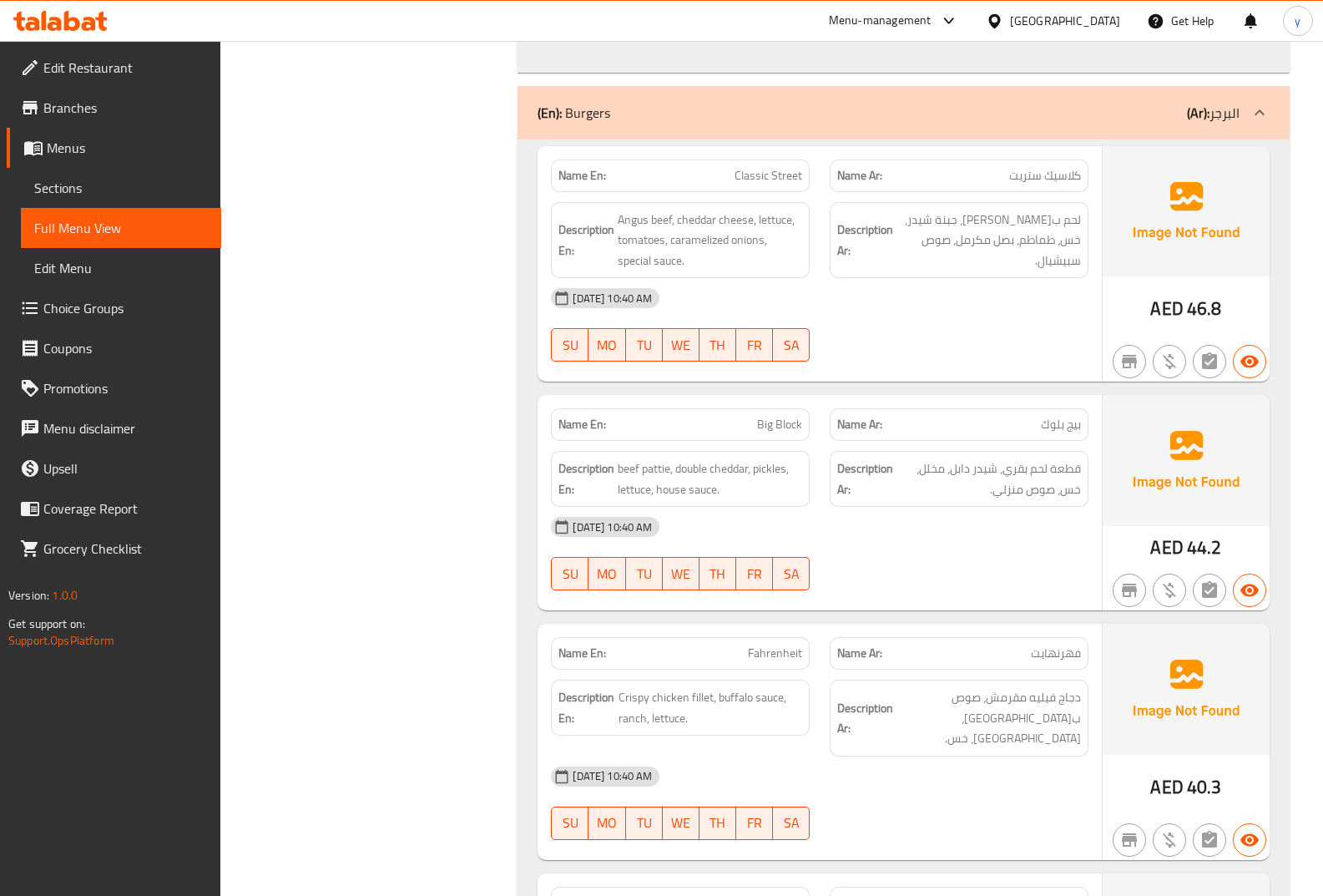
click at [766, 507] on div "[DATE] 10:40 AM" at bounding box center [820, 527] width 558 height 40
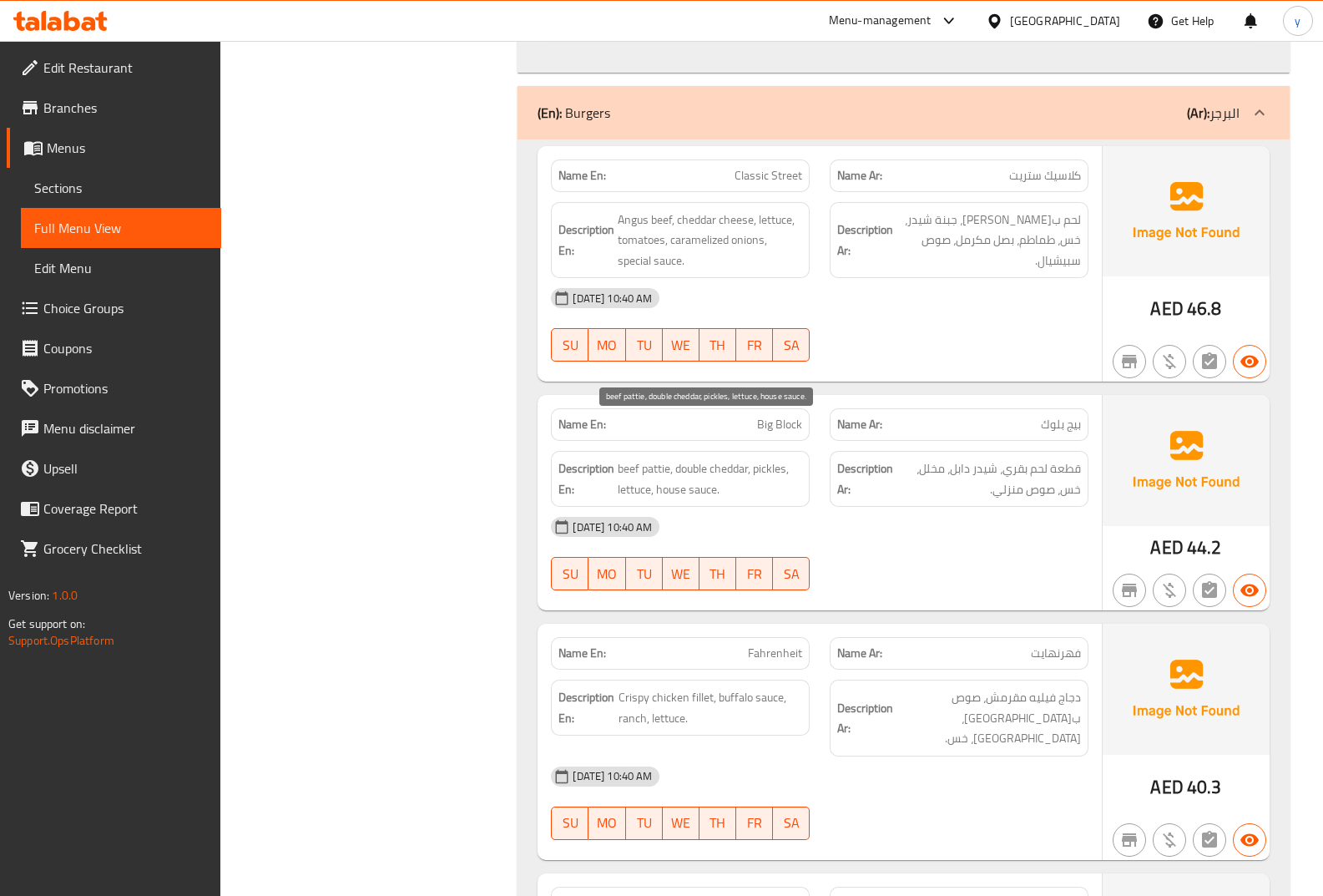
drag, startPoint x: 731, startPoint y: 445, endPoint x: 713, endPoint y: 446, distance: 18.0
click at [714, 458] on span "beef pattie, double cheddar, pickles, lettuce, house sauce." at bounding box center [710, 478] width 185 height 41
click at [713, 458] on span "beef pattie, double cheddar, pickles, lettuce, house sauce." at bounding box center [710, 478] width 185 height 41
click at [727, 458] on span "beef pattie, double cheddar, pickles, lettuce, house sauce." at bounding box center [710, 478] width 185 height 41
drag, startPoint x: 721, startPoint y: 448, endPoint x: 736, endPoint y: 448, distance: 15.0
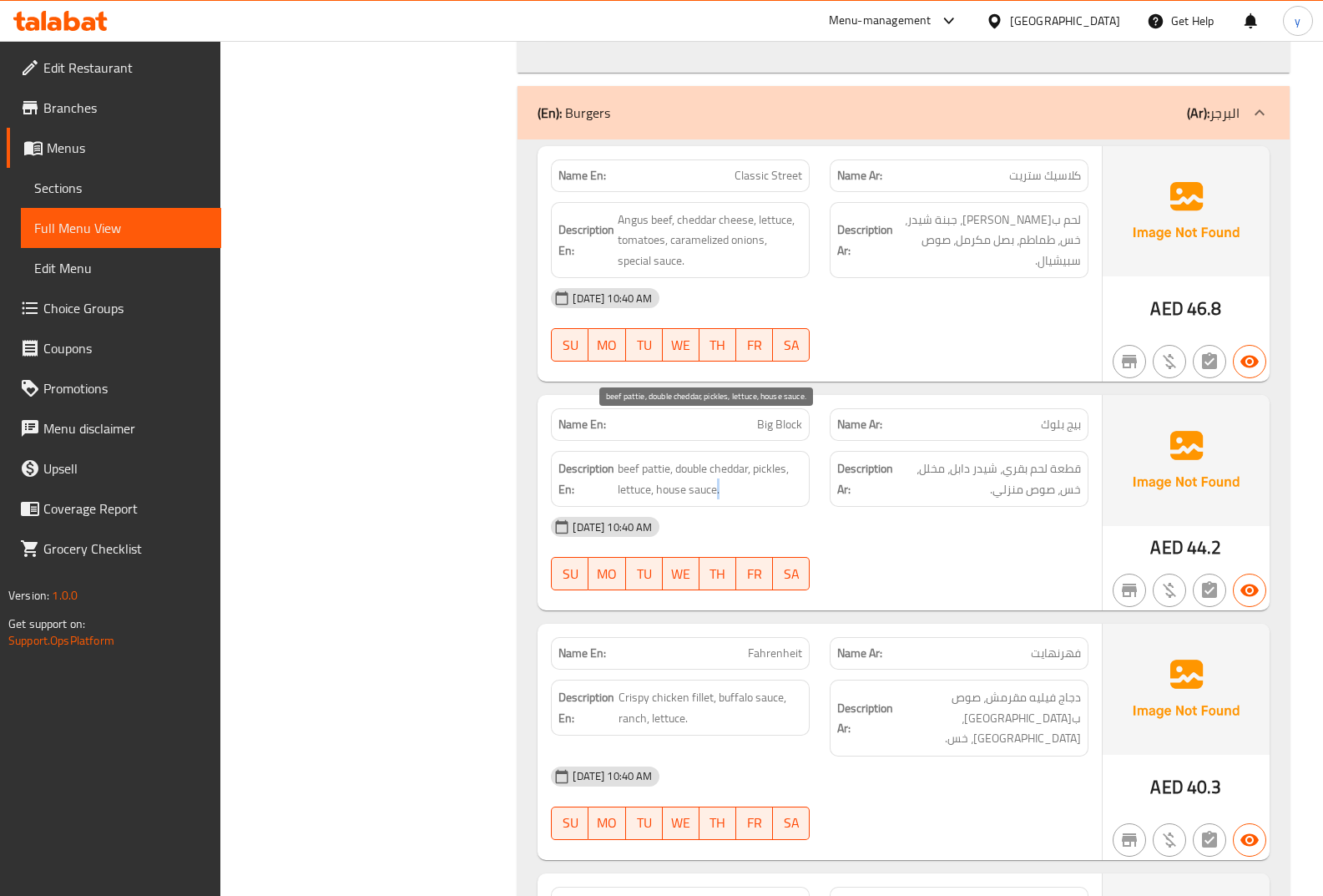
click at [718, 458] on span "beef pattie, double cheddar, pickles, lettuce, house sauce." at bounding box center [710, 478] width 185 height 41
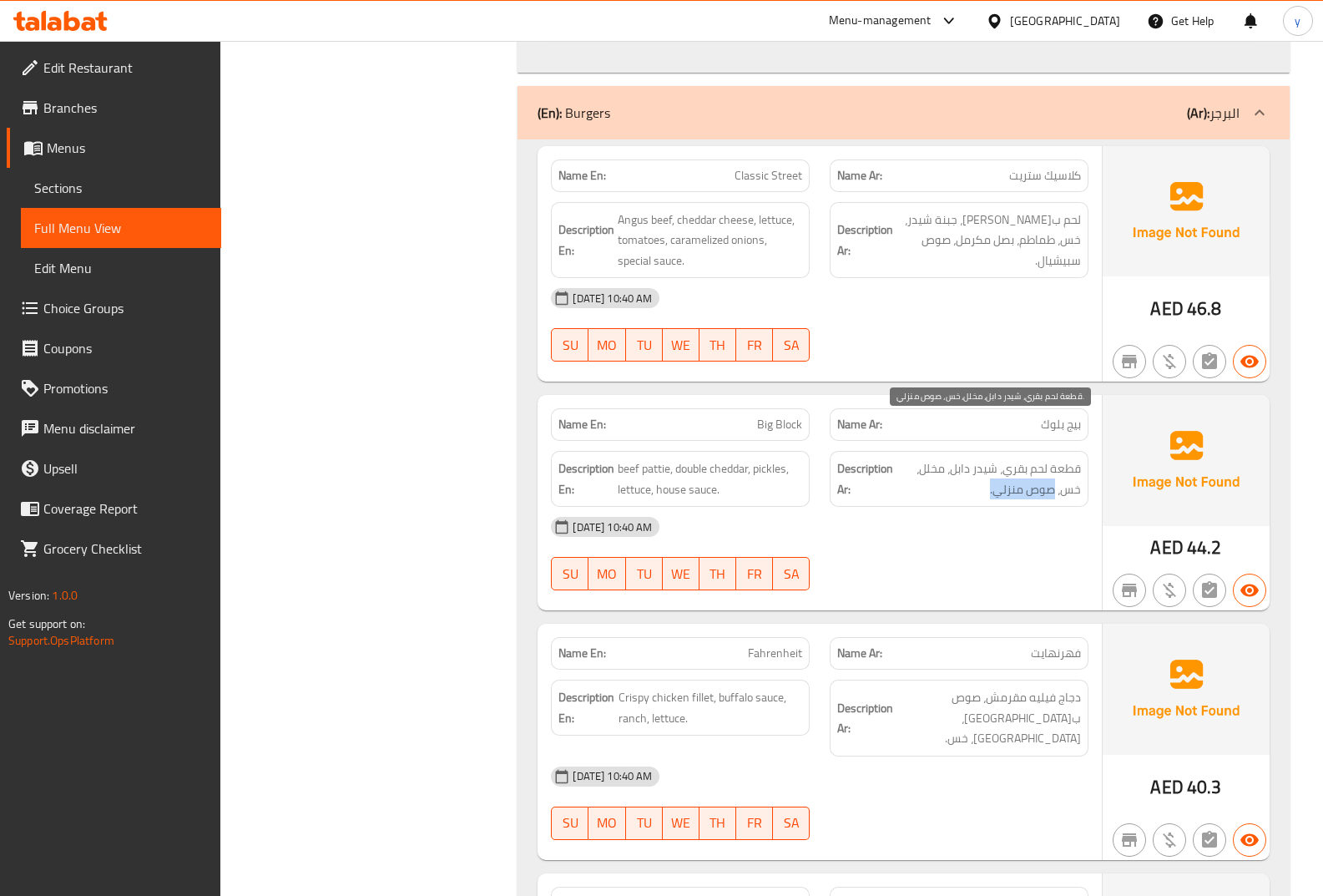
drag, startPoint x: 983, startPoint y: 446, endPoint x: 1053, endPoint y: 453, distance: 70.3
click at [1053, 458] on span "قطعة لحم بقري، شيدر دابل، مخلل، خس، صوص منزلي." at bounding box center [989, 478] width 185 height 41
click at [1050, 507] on div "[DATE] 10:40 AM" at bounding box center [820, 527] width 558 height 40
drag, startPoint x: 1056, startPoint y: 446, endPoint x: 999, endPoint y: 454, distance: 57.6
click at [999, 458] on span "قطعة لحم بقري، شيدر دابل، مخلل، خس، صوص منزلي." at bounding box center [989, 478] width 185 height 41
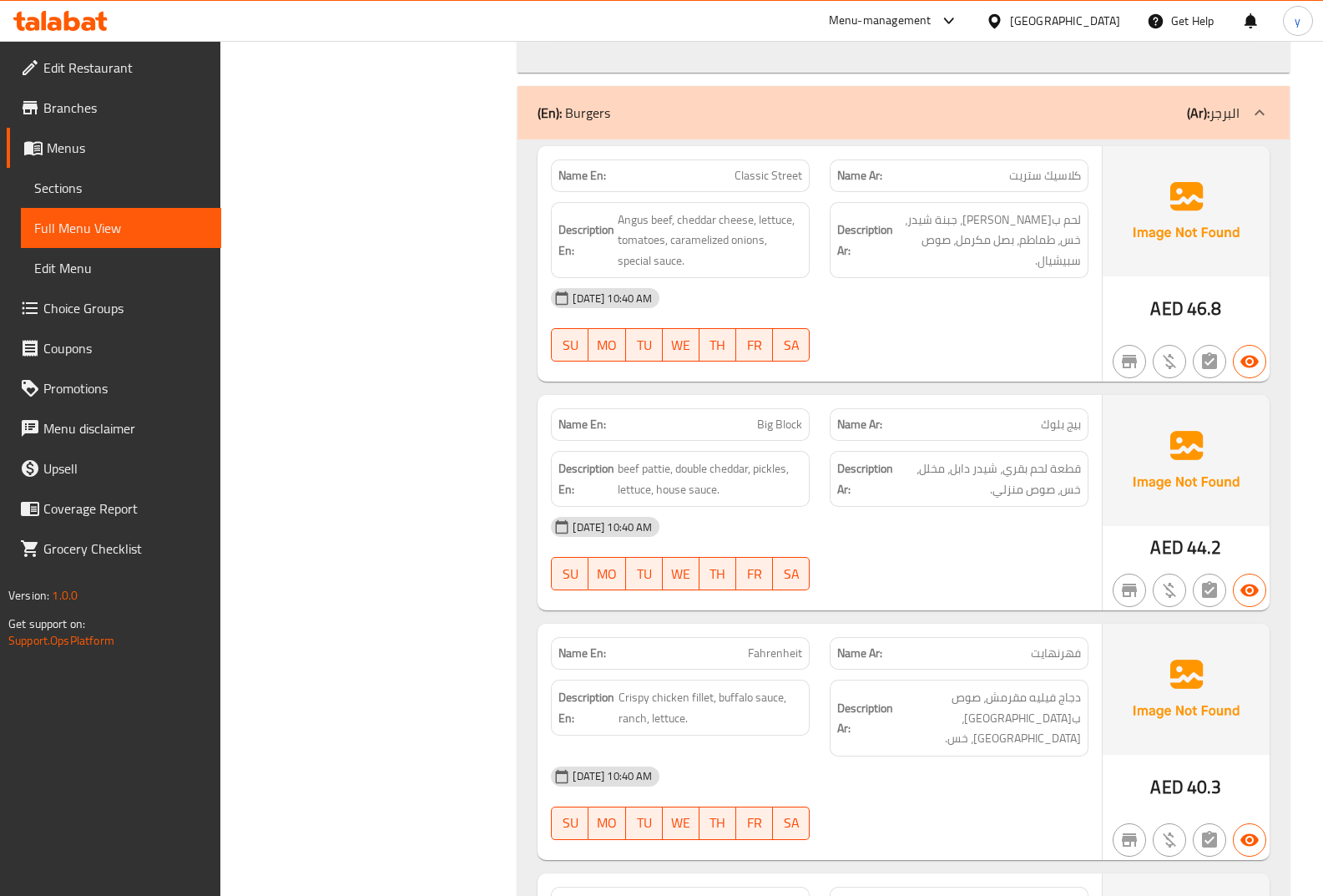
click at [984, 507] on div "[DATE] 10:40 AM" at bounding box center [820, 527] width 558 height 40
drag, startPoint x: 1054, startPoint y: 450, endPoint x: 996, endPoint y: 451, distance: 58.0
click at [996, 458] on span "قطعة لحم بقري، شيدر دابل، مخلل، خس، صوص منزلي." at bounding box center [989, 478] width 185 height 41
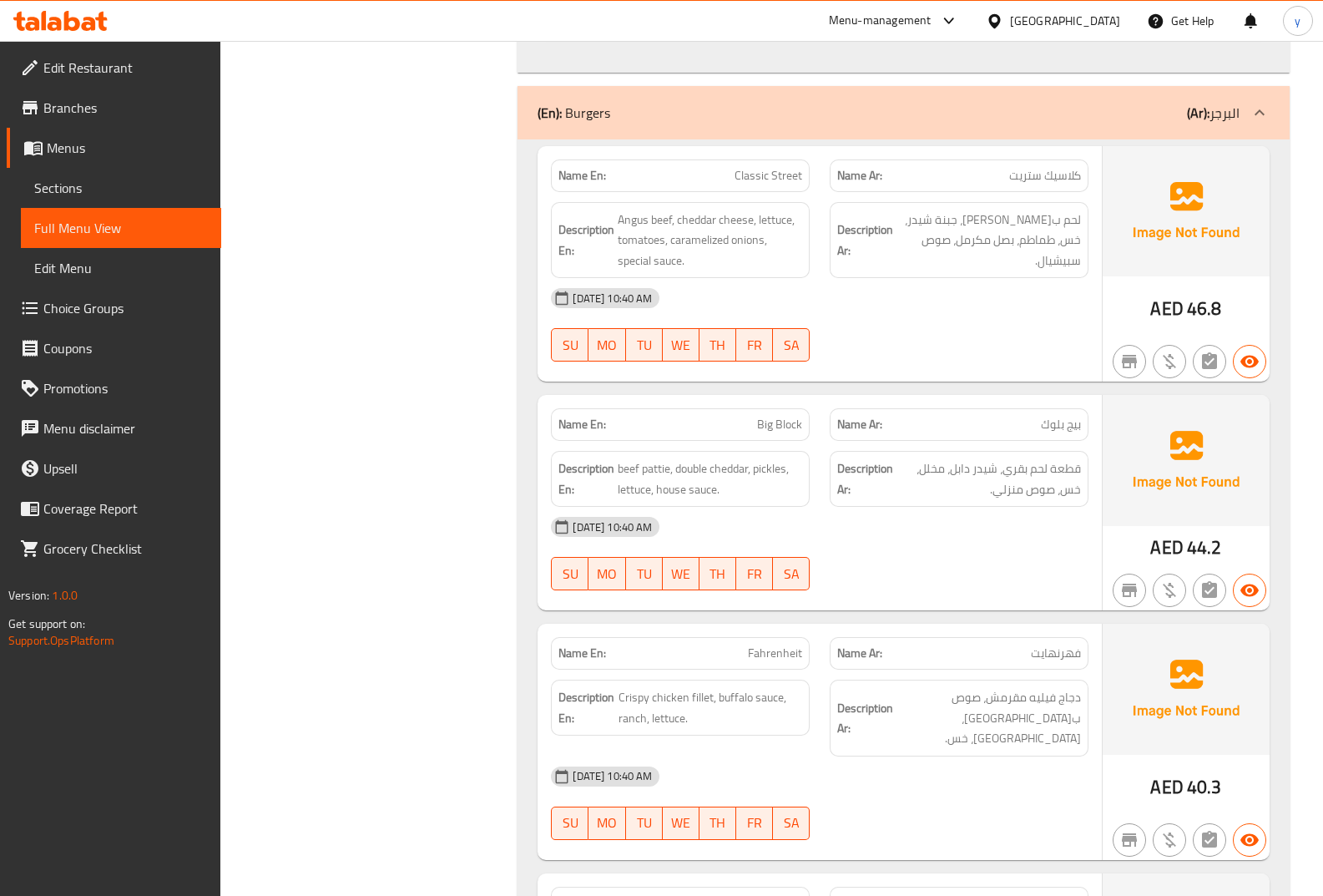
click at [732, 458] on span "beef pattie, double cheddar, pickles, lettuce, house sauce." at bounding box center [710, 478] width 185 height 41
drag, startPoint x: 723, startPoint y: 451, endPoint x: 658, endPoint y: 459, distance: 65.5
click at [658, 459] on div "Description En: beef pattie, double cheddar, pickles, lettuce, house sauce." at bounding box center [680, 478] width 259 height 56
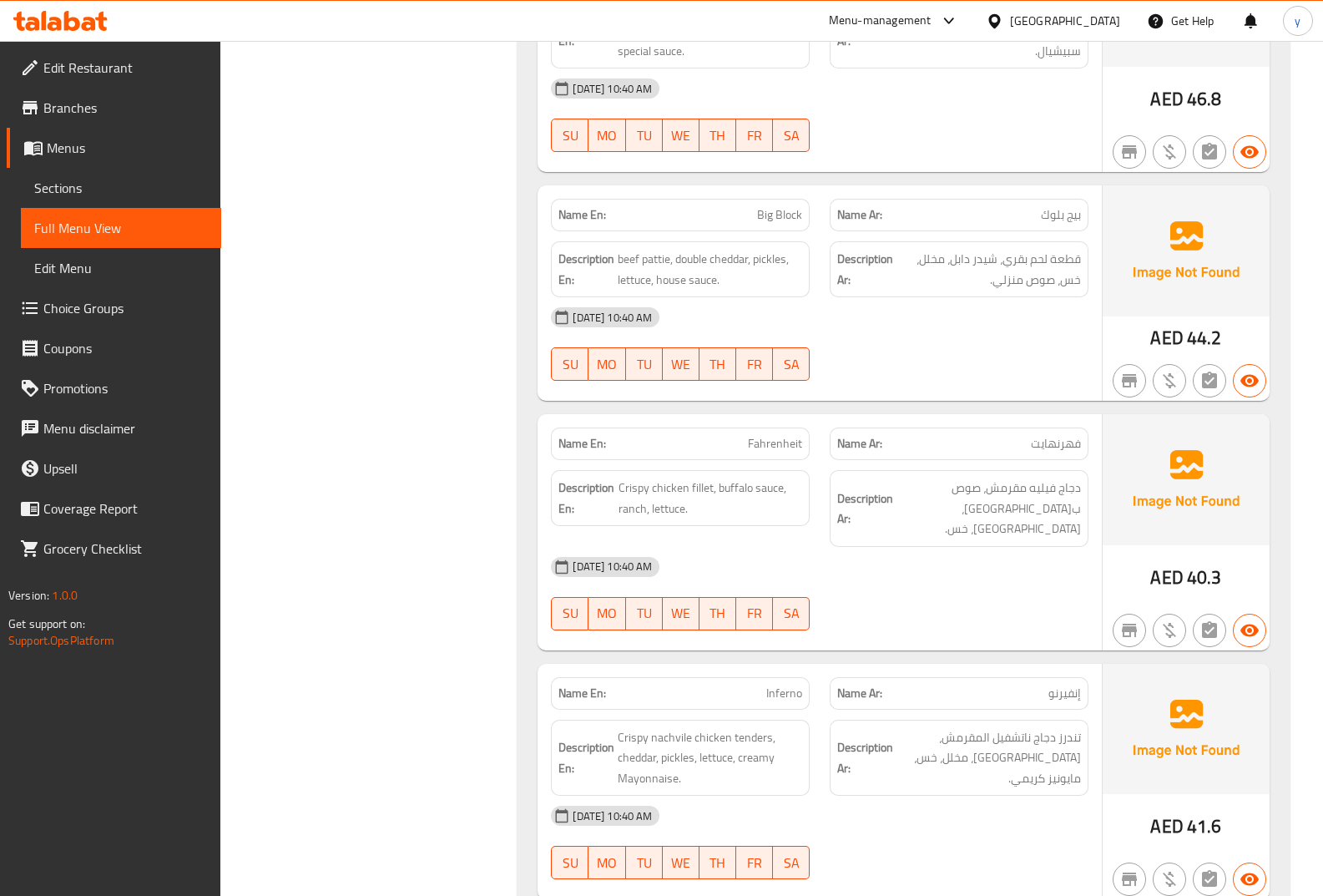
scroll to position [4247, 0]
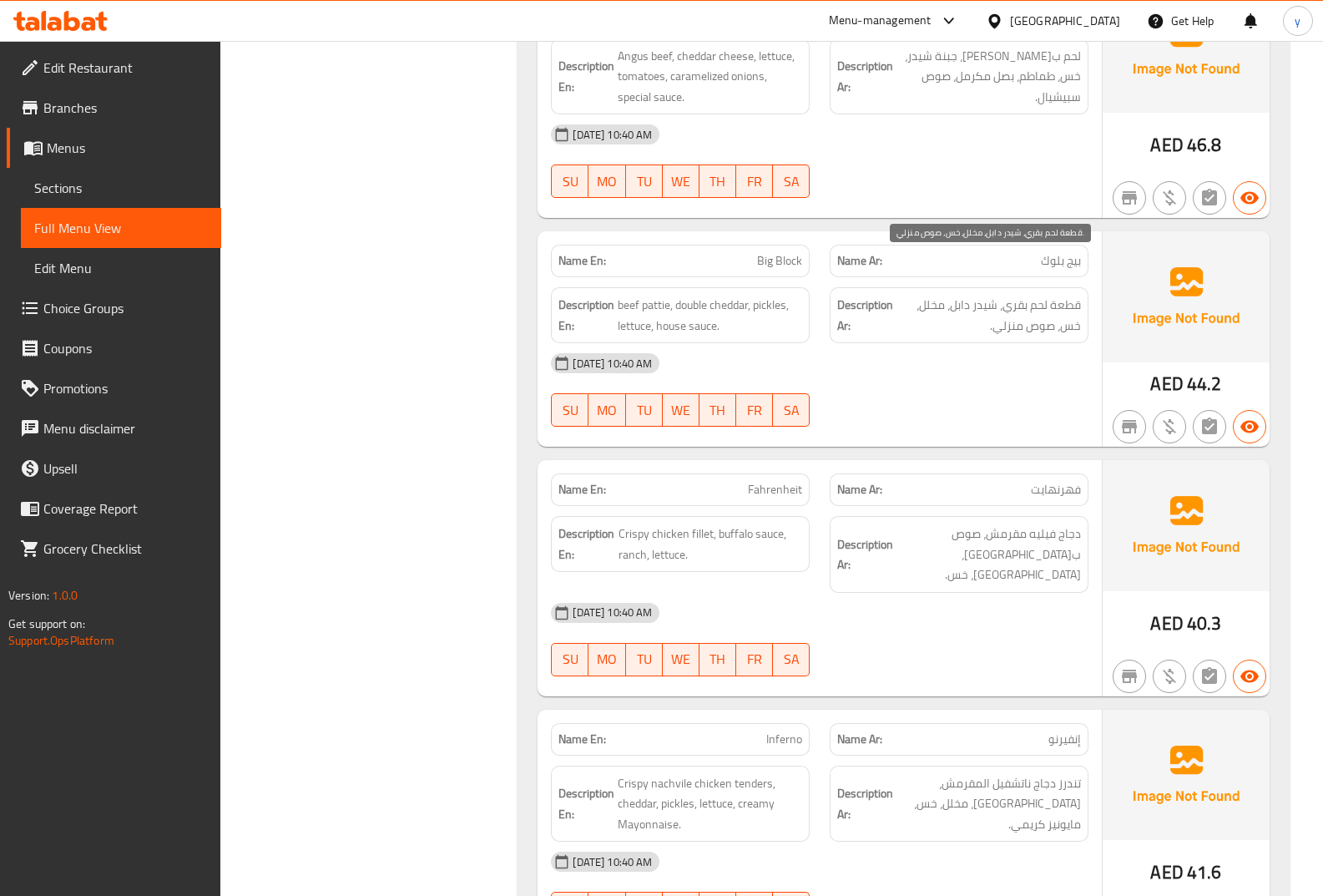
click at [1056, 295] on span "قطعة لحم بقري، شيدر دابل، مخلل، خس، صوص منزلي." at bounding box center [989, 315] width 185 height 41
click at [1025, 343] on div "[DATE] 10:40 AM" at bounding box center [820, 362] width 558 height 40
